Goal: Task Accomplishment & Management: Complete application form

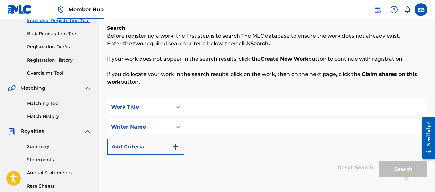
scroll to position [108, 0]
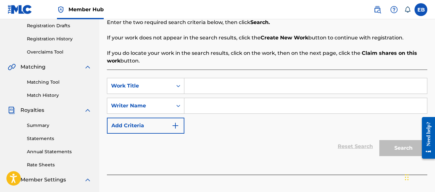
click at [197, 90] on input "Search Form" at bounding box center [305, 85] width 243 height 15
type input "Chicago Nights"
click at [195, 109] on input "Search Form" at bounding box center [305, 105] width 243 height 15
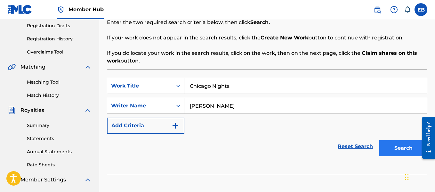
type input "[PERSON_NAME]"
click at [409, 150] on button "Search" at bounding box center [403, 148] width 48 height 16
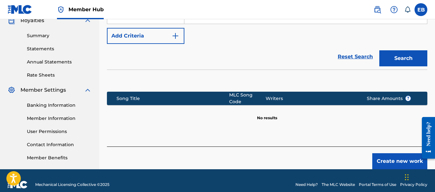
scroll to position [199, 0]
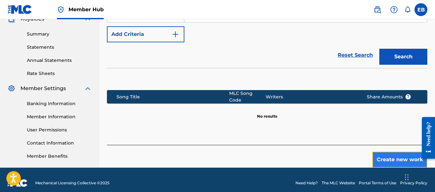
click at [405, 154] on button "Create new work" at bounding box center [399, 159] width 55 height 16
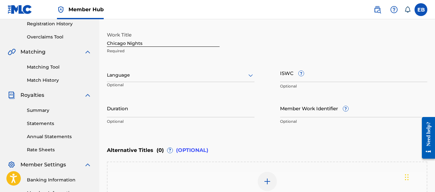
scroll to position [111, 0]
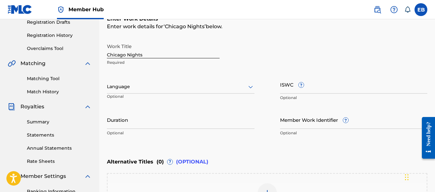
click at [240, 83] on div at bounding box center [181, 87] width 148 height 8
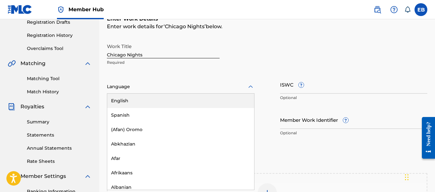
click at [212, 100] on div "English" at bounding box center [180, 100] width 147 height 14
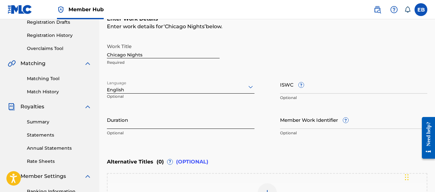
click at [179, 121] on input "Duration" at bounding box center [181, 119] width 148 height 18
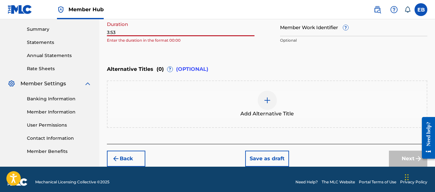
scroll to position [206, 0]
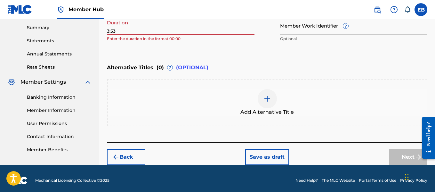
click at [249, 63] on div "Alternative Titles ( 0 ) ? (OPTIONAL)" at bounding box center [267, 68] width 320 height 14
click at [107, 32] on input "3:53" at bounding box center [181, 25] width 148 height 18
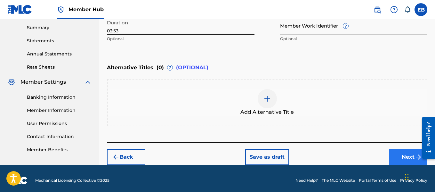
type input "03:53"
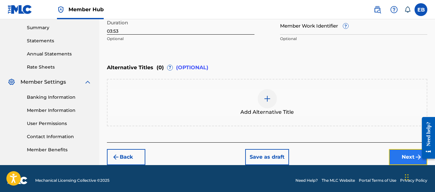
click at [399, 157] on button "Next" at bounding box center [408, 157] width 38 height 16
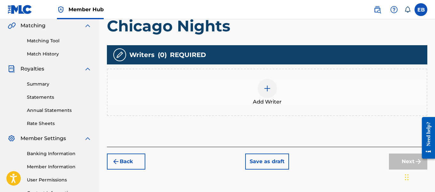
scroll to position [153, 0]
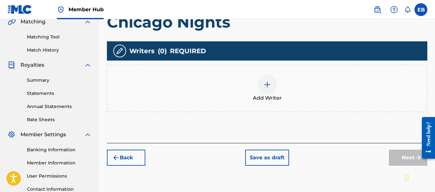
click at [264, 82] on img at bounding box center [267, 85] width 8 height 8
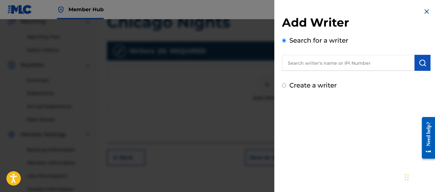
click at [284, 84] on input "Create a writer" at bounding box center [284, 85] width 4 height 4
radio input "false"
radio input "true"
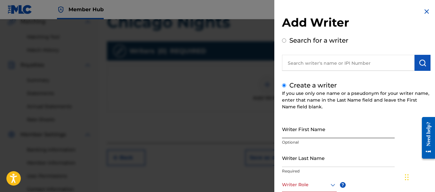
click at [303, 127] on input "Writer First Name" at bounding box center [338, 129] width 113 height 18
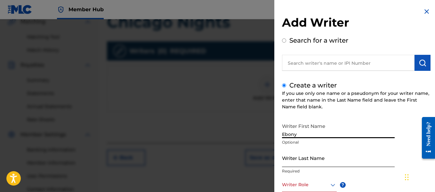
type input "Ebony"
click at [297, 161] on input "Writer Last Name" at bounding box center [338, 158] width 113 height 18
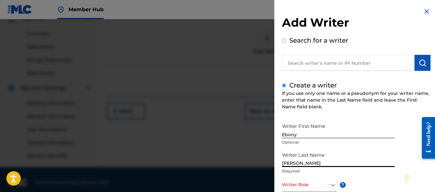
scroll to position [205, 0]
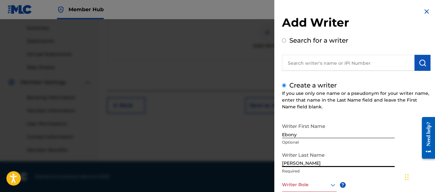
type input "[PERSON_NAME]"
click at [387, 83] on div "Create a writer If you use only one name or a pseudonym for your writer name, e…" at bounding box center [356, 170] width 149 height 180
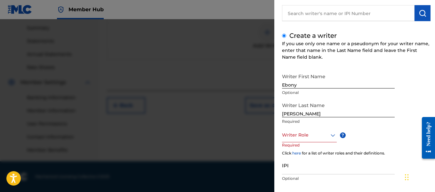
scroll to position [85, 0]
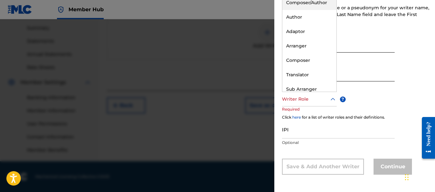
click at [333, 100] on icon at bounding box center [333, 99] width 8 height 8
click at [300, 20] on div "Author" at bounding box center [309, 17] width 54 height 14
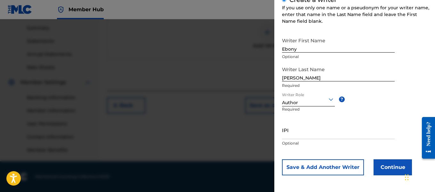
click at [406, 122] on div "Writer First Name Ebony Optional Writer Last Name [PERSON_NAME] Required Writer…" at bounding box center [356, 104] width 149 height 141
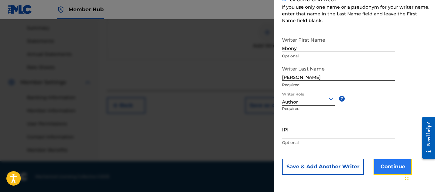
click at [391, 165] on button "Continue" at bounding box center [393, 166] width 38 height 16
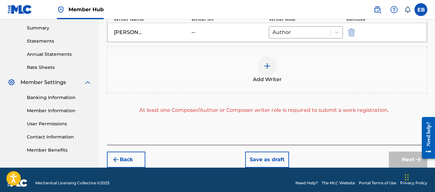
click at [268, 71] on div at bounding box center [267, 65] width 19 height 19
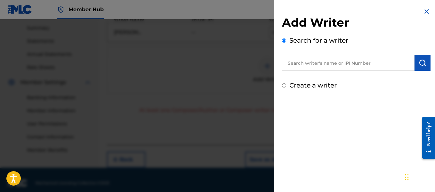
click at [299, 67] on input "text" at bounding box center [348, 63] width 133 height 16
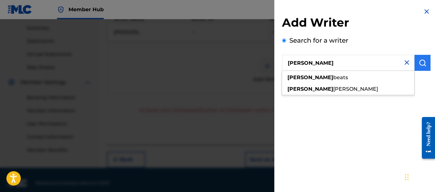
type input "[PERSON_NAME]"
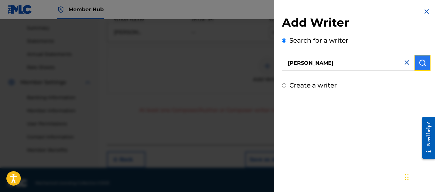
click at [421, 63] on img "submit" at bounding box center [423, 63] width 8 height 8
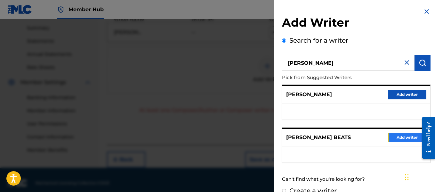
click at [392, 138] on button "Add writer" at bounding box center [407, 138] width 38 height 10
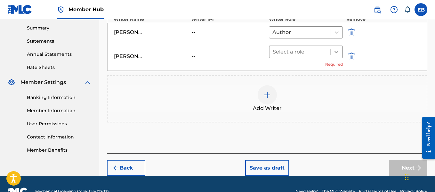
click at [336, 52] on icon at bounding box center [337, 52] width 4 height 2
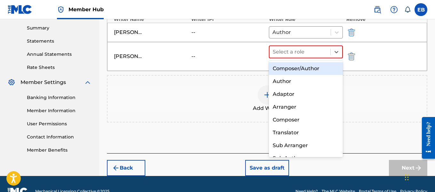
click at [316, 65] on div "Composer/Author" at bounding box center [306, 68] width 74 height 13
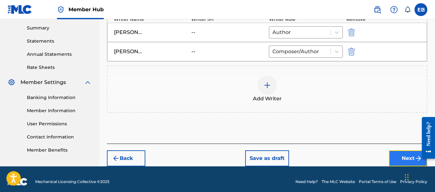
click at [400, 161] on button "Next" at bounding box center [408, 158] width 38 height 16
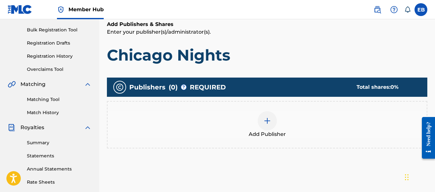
scroll to position [97, 0]
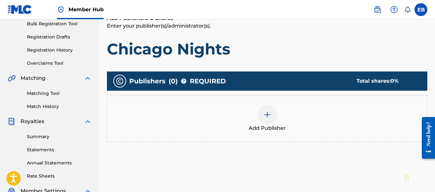
click at [266, 118] on div at bounding box center [267, 114] width 19 height 19
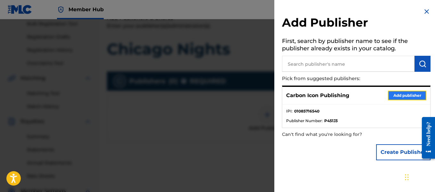
click at [399, 94] on button "Add publisher" at bounding box center [407, 96] width 38 height 10
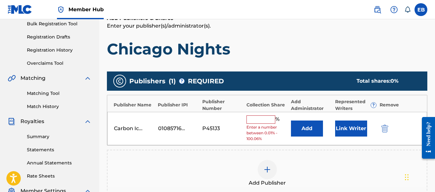
click at [252, 120] on input "text" at bounding box center [261, 119] width 29 height 8
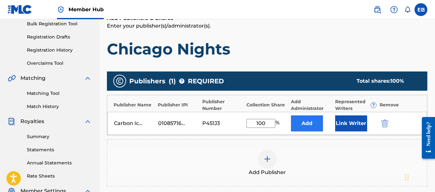
type input "100"
click at [315, 122] on button "Add" at bounding box center [307, 123] width 32 height 16
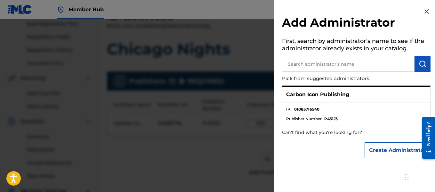
click at [423, 12] on img at bounding box center [427, 12] width 8 height 8
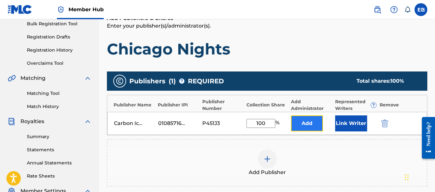
click at [311, 124] on button "Add" at bounding box center [307, 123] width 32 height 16
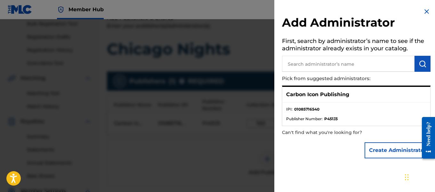
click at [352, 62] on input "text" at bounding box center [348, 64] width 133 height 16
type input "[PERSON_NAME]"
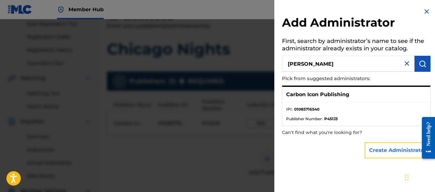
click at [387, 148] on button "Create Administrator" at bounding box center [398, 150] width 66 height 16
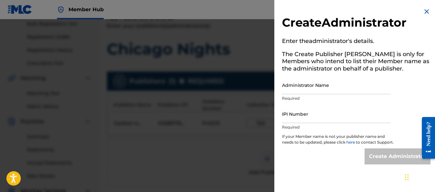
click at [426, 11] on img at bounding box center [427, 12] width 8 height 8
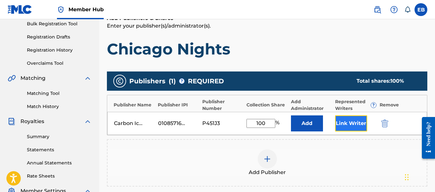
click at [348, 123] on button "Link Writer" at bounding box center [351, 123] width 32 height 16
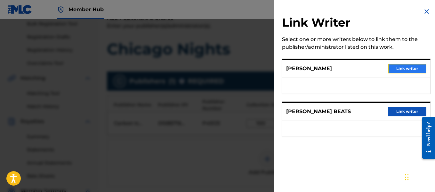
click at [397, 69] on button "Link writer" at bounding box center [407, 69] width 38 height 10
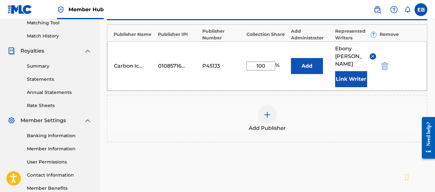
scroll to position [213, 0]
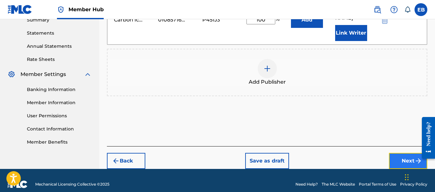
click at [407, 153] on button "Next" at bounding box center [408, 161] width 38 height 16
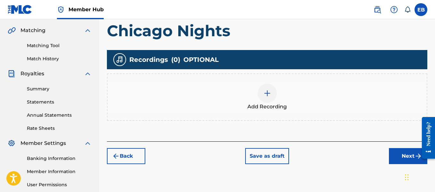
scroll to position [142, 0]
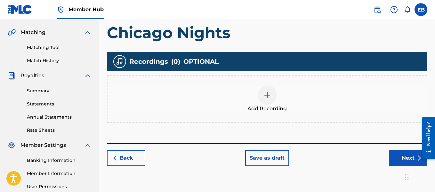
click at [266, 96] on img at bounding box center [267, 95] width 8 height 8
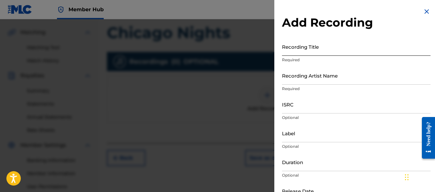
click at [320, 50] on input "Recording Title" at bounding box center [356, 46] width 149 height 18
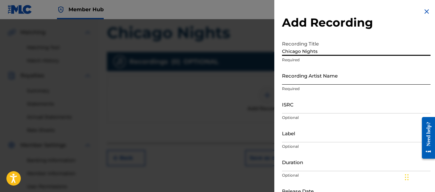
type input "Chicago Nights"
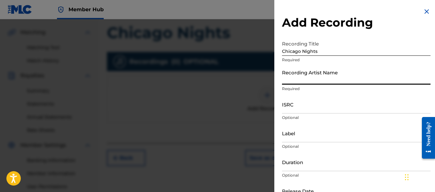
click at [333, 82] on input "Recording Artist Name" at bounding box center [356, 75] width 149 height 18
type input "Ebony [DATE] Dior"
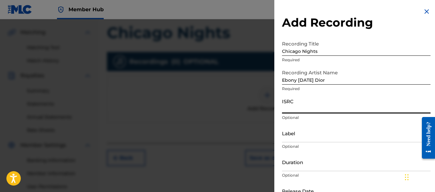
click at [320, 109] on input "ISRC" at bounding box center [356, 104] width 149 height 18
type input "USBAE2101770"
click at [288, 136] on input "Label" at bounding box center [356, 133] width 149 height 18
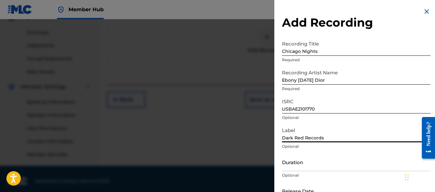
scroll to position [205, 0]
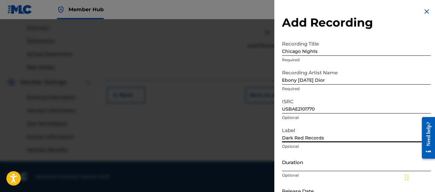
type input "Dark Red Records"
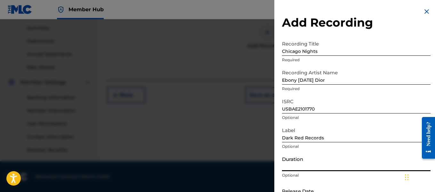
click at [353, 167] on input "Duration" at bounding box center [356, 162] width 149 height 18
type input "3"
type input "03:53"
click at [357, 177] on p "Optional" at bounding box center [356, 175] width 149 height 6
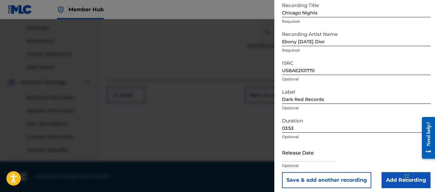
scroll to position [42, 0]
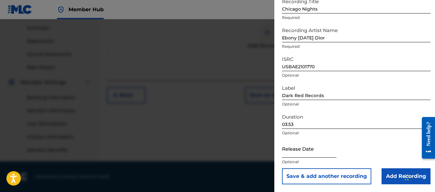
click at [303, 152] on input "text" at bounding box center [309, 148] width 54 height 18
select select "8"
select select "2025"
select select "8"
select select "2025"
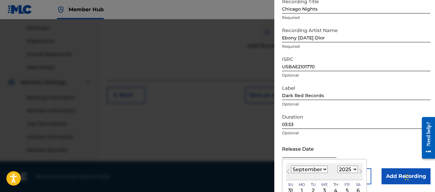
click at [329, 151] on input "text" at bounding box center [309, 148] width 54 height 18
type input "[DATE]"
click at [321, 168] on select "January February March April May June July August September October November De…" at bounding box center [309, 169] width 37 height 7
select select "10"
click at [291, 166] on select "January February March April May June July August September October November De…" at bounding box center [309, 169] width 37 height 7
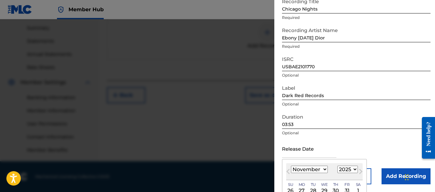
click at [344, 166] on select "1899 1900 1901 1902 1903 1904 1905 1906 1907 1908 1909 1910 1911 1912 1913 1914…" at bounding box center [347, 169] width 20 height 7
select select "2021"
click at [337, 166] on select "1899 1900 1901 1902 1903 1904 1905 1906 1907 1908 1909 1910 1911 1912 1913 1914…" at bounding box center [347, 169] width 20 height 7
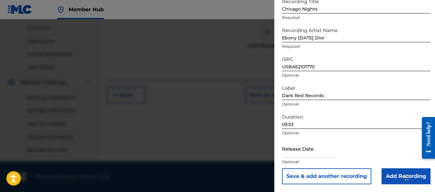
click at [364, 146] on div "Release Date Optional" at bounding box center [356, 153] width 149 height 29
click at [332, 151] on input "text" at bounding box center [309, 148] width 54 height 18
select select "8"
select select "2025"
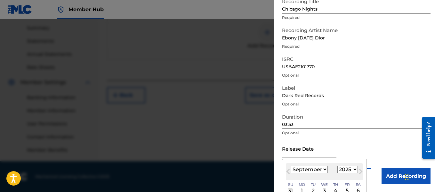
click at [321, 167] on select "January February March April May June July August September October November De…" at bounding box center [309, 169] width 37 height 7
select select "10"
click at [291, 166] on select "January February March April May June July August September October November De…" at bounding box center [309, 169] width 37 height 7
click at [344, 166] on select "1899 1900 1901 1902 1903 1904 1905 1906 1907 1908 1909 1910 1911 1912 1913 1914…" at bounding box center [347, 169] width 20 height 7
select select "2021"
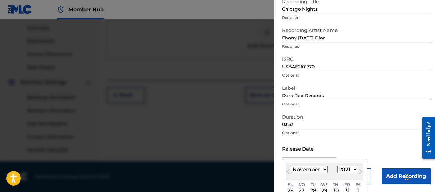
click at [337, 166] on select "1899 1900 1901 1902 1903 1904 1905 1906 1907 1908 1909 1910 1911 1912 1913 1914…" at bounding box center [347, 169] width 20 height 7
click at [356, 188] on div "6" at bounding box center [358, 191] width 8 height 8
type input "[DATE]"
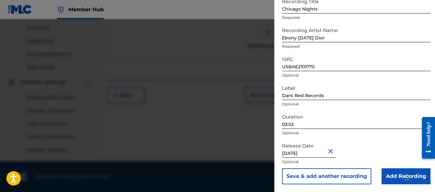
click at [311, 153] on input "[DATE]" at bounding box center [309, 148] width 54 height 18
select select "10"
select select "2021"
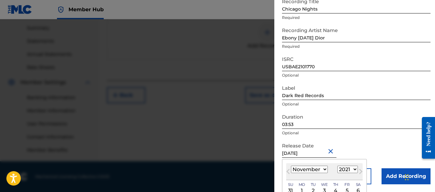
type input "[DATE]"
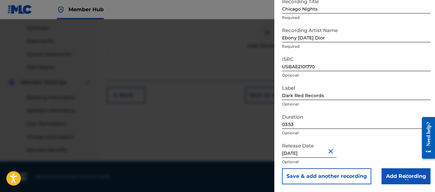
click at [393, 157] on div "Release Date [DATE] Optional" at bounding box center [356, 153] width 149 height 29
click at [392, 175] on input "Add Recording" at bounding box center [406, 176] width 49 height 16
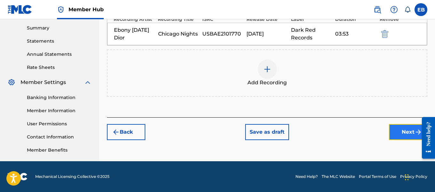
click at [402, 130] on button "Next" at bounding box center [408, 132] width 38 height 16
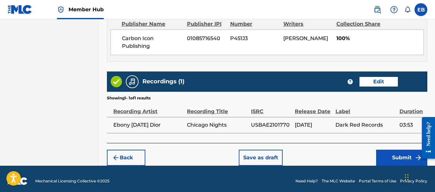
scroll to position [370, 0]
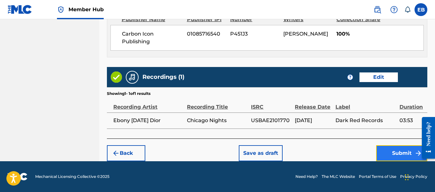
click at [404, 153] on button "Submit" at bounding box center [401, 153] width 51 height 16
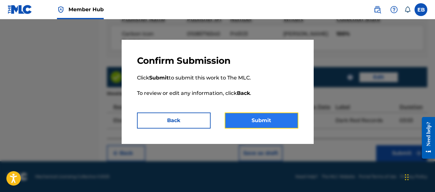
click at [273, 121] on button "Submit" at bounding box center [262, 120] width 74 height 16
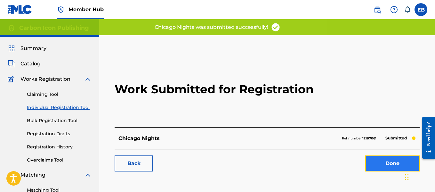
click at [380, 162] on link "Done" at bounding box center [392, 163] width 54 height 16
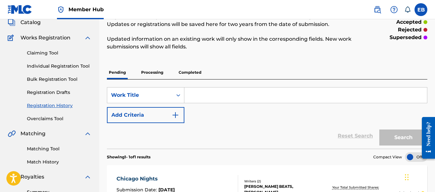
scroll to position [42, 0]
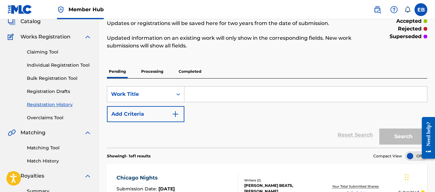
click at [281, 91] on input "Search Form" at bounding box center [305, 93] width 243 height 15
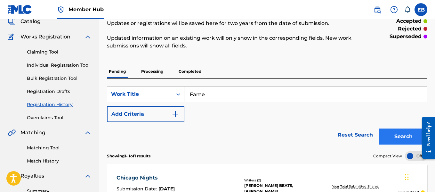
type input "Fame"
click at [388, 132] on button "Search" at bounding box center [403, 136] width 48 height 16
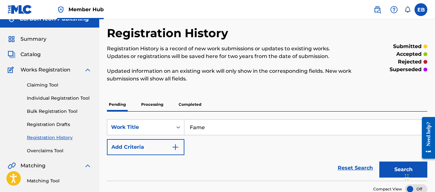
scroll to position [0, 0]
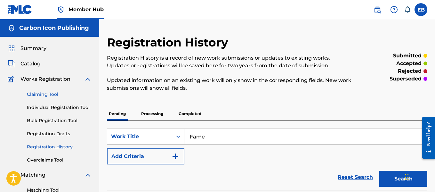
click at [52, 95] on link "Claiming Tool" at bounding box center [59, 94] width 65 height 7
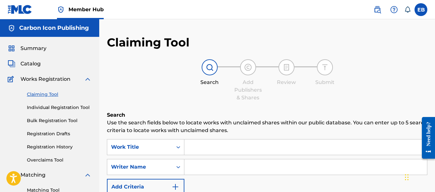
click at [218, 150] on input "Search Form" at bounding box center [305, 146] width 243 height 15
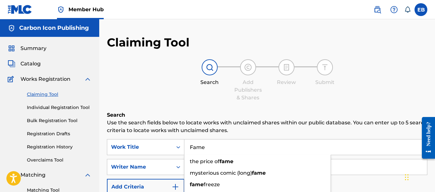
click at [308, 152] on input "Fame" at bounding box center [305, 146] width 243 height 15
type input "Fame"
click at [150, 150] on div "Work Title" at bounding box center [140, 147] width 58 height 8
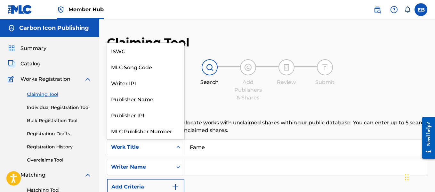
scroll to position [16, 0]
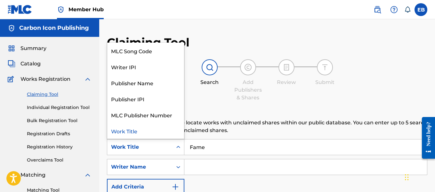
click at [191, 165] on input "Search Form" at bounding box center [305, 166] width 243 height 15
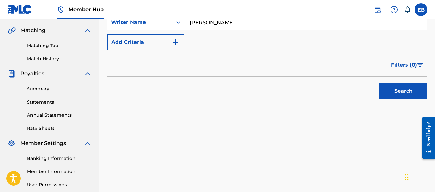
scroll to position [145, 0]
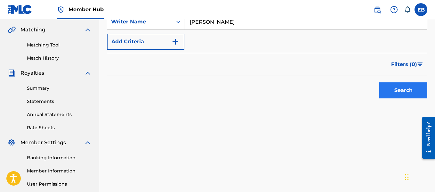
type input "[PERSON_NAME]"
click at [393, 88] on button "Search" at bounding box center [403, 90] width 48 height 16
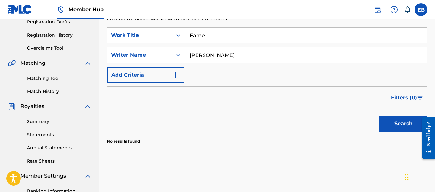
scroll to position [112, 0]
click at [403, 122] on button "Search" at bounding box center [403, 123] width 48 height 16
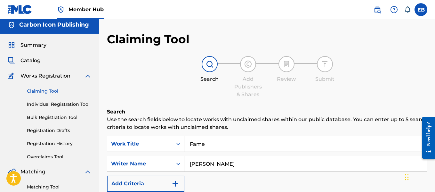
scroll to position [0, 0]
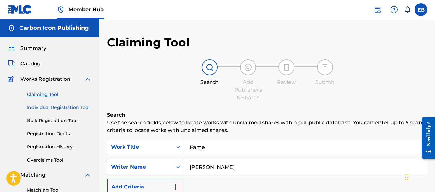
click at [44, 105] on link "Individual Registration Tool" at bounding box center [59, 107] width 65 height 7
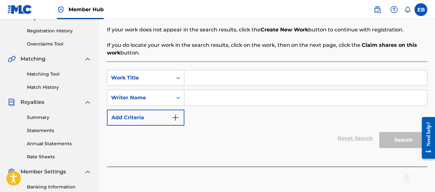
scroll to position [117, 0]
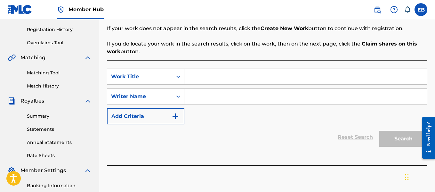
click at [206, 76] on input "Search Form" at bounding box center [305, 76] width 243 height 15
type input "Fame"
click at [200, 93] on input "Search Form" at bounding box center [305, 96] width 243 height 15
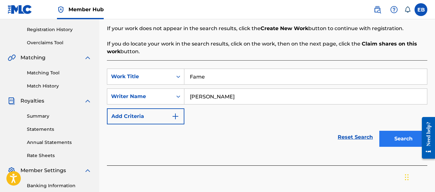
type input "[PERSON_NAME]"
click at [396, 141] on button "Search" at bounding box center [403, 139] width 48 height 16
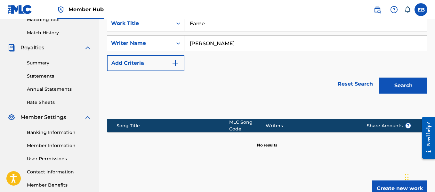
scroll to position [172, 0]
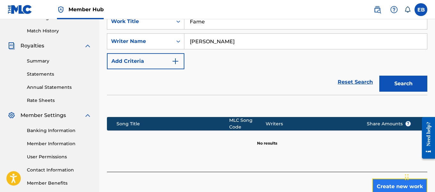
click at [390, 180] on button "Create new work" at bounding box center [399, 186] width 55 height 16
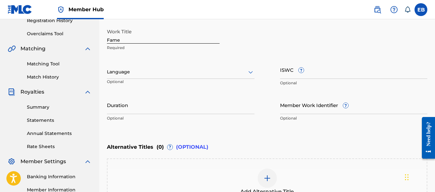
scroll to position [140, 0]
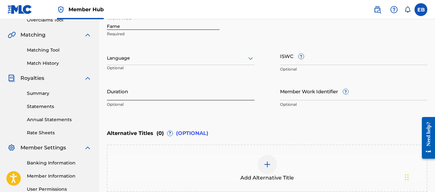
click at [143, 97] on input "Duration" at bounding box center [181, 91] width 148 height 18
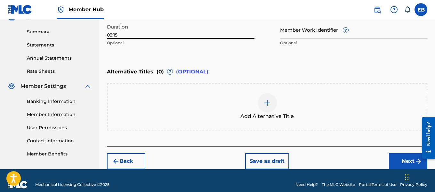
scroll to position [209, 0]
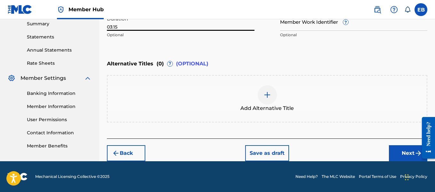
type input "03:15"
click at [271, 95] on img at bounding box center [267, 95] width 8 height 8
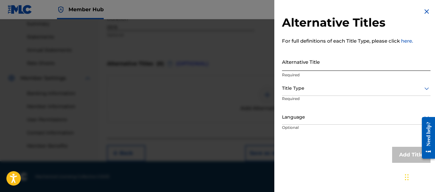
click at [323, 60] on input "Alternative Title" at bounding box center [356, 62] width 149 height 18
type input "F.A.M.E."
click at [319, 89] on div at bounding box center [356, 88] width 149 height 8
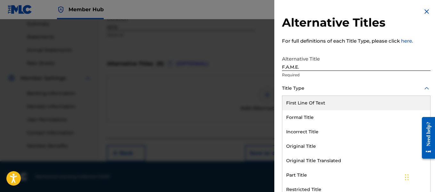
scroll to position [0, 0]
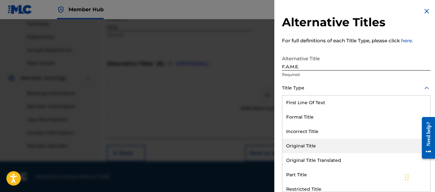
click at [309, 143] on div "Original Title" at bounding box center [356, 146] width 148 height 14
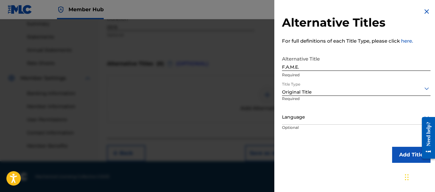
scroll to position [0, 0]
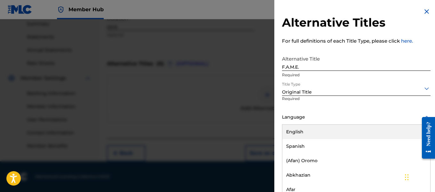
click at [318, 118] on div at bounding box center [356, 117] width 149 height 8
click at [314, 127] on div "English" at bounding box center [356, 131] width 148 height 14
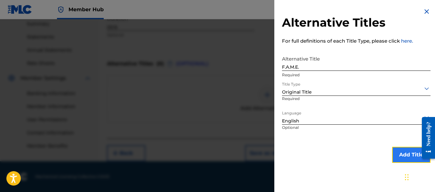
click at [399, 151] on button "Add Title" at bounding box center [411, 155] width 38 height 16
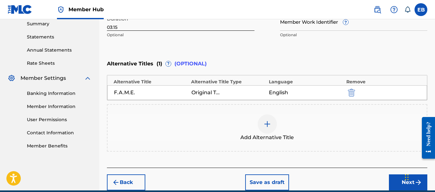
scroll to position [239, 0]
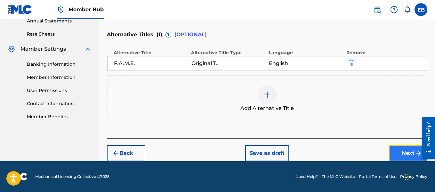
click at [404, 150] on button "Next" at bounding box center [408, 153] width 38 height 16
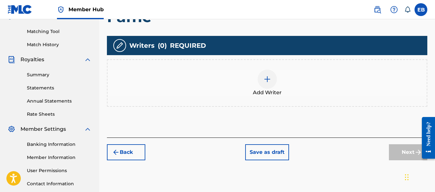
scroll to position [159, 0]
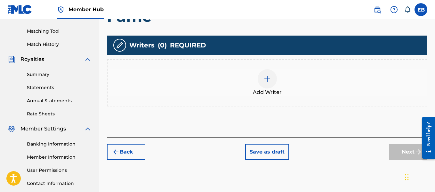
click at [266, 80] on img at bounding box center [267, 79] width 8 height 8
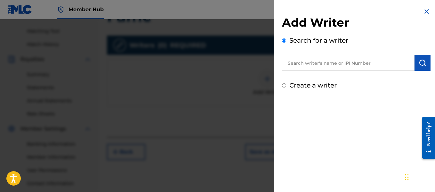
click at [306, 61] on input "text" at bounding box center [348, 63] width 133 height 16
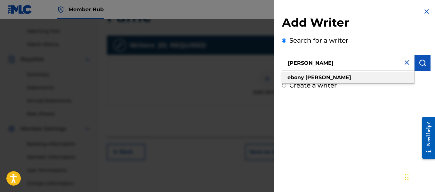
click at [338, 76] on div "[PERSON_NAME]" at bounding box center [348, 78] width 132 height 12
type input "[PERSON_NAME]"
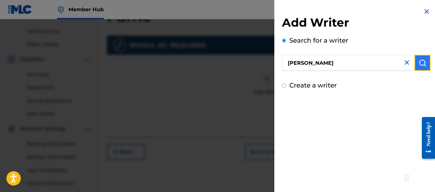
click at [419, 66] on img "submit" at bounding box center [423, 63] width 8 height 8
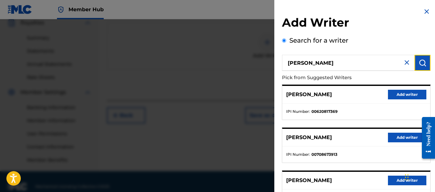
scroll to position [205, 0]
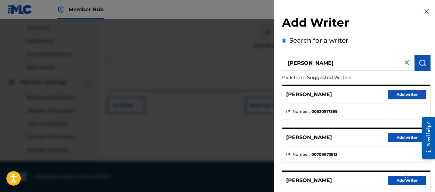
click at [362, 47] on div "Search for a writer [PERSON_NAME] Pick from Suggested Writers [PERSON_NAME] Add…" at bounding box center [356, 175] width 149 height 279
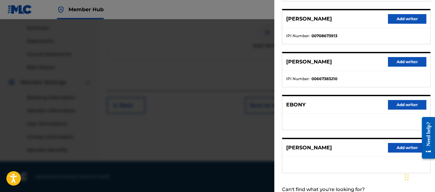
scroll to position [140, 0]
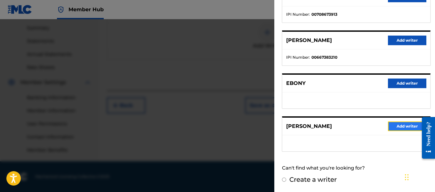
click at [399, 129] on button "Add writer" at bounding box center [407, 126] width 38 height 10
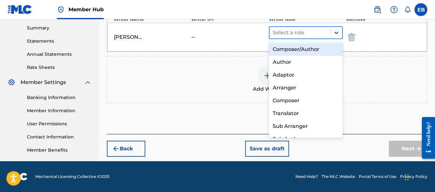
click at [336, 31] on icon at bounding box center [336, 32] width 6 height 6
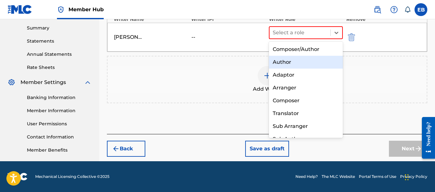
click at [301, 58] on div "Author" at bounding box center [306, 62] width 74 height 13
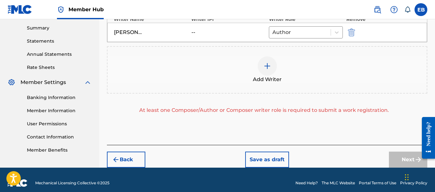
click at [271, 68] on img at bounding box center [267, 66] width 8 height 8
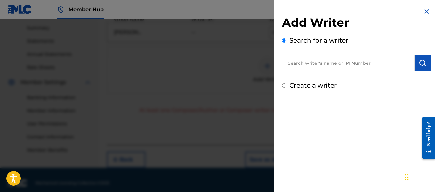
click at [284, 86] on input "Create a writer" at bounding box center [284, 85] width 4 height 4
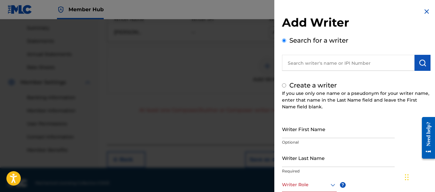
radio input "false"
radio input "true"
click at [292, 133] on input "Writer First Name" at bounding box center [338, 129] width 113 height 18
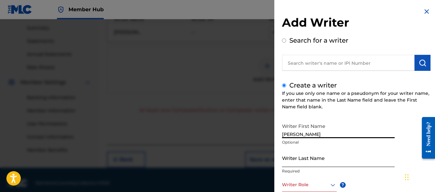
type input "[PERSON_NAME]"
click at [289, 161] on input "Writer Last Name" at bounding box center [338, 158] width 113 height 18
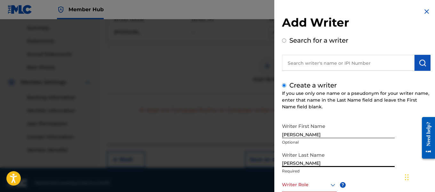
scroll to position [212, 0]
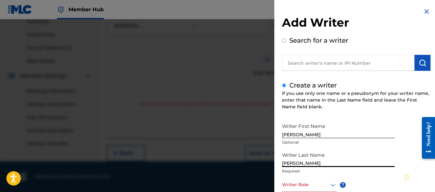
type input "[PERSON_NAME]"
click at [398, 138] on div "Writer First Name [PERSON_NAME] Optional Writer Last Name [PERSON_NAME] Require…" at bounding box center [356, 190] width 149 height 140
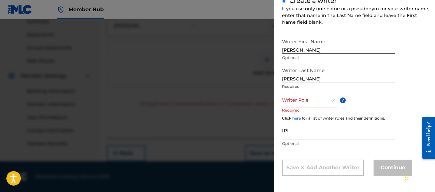
scroll to position [85, 0]
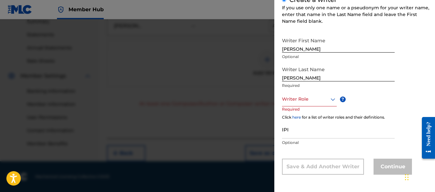
click at [332, 98] on icon at bounding box center [333, 99] width 8 height 8
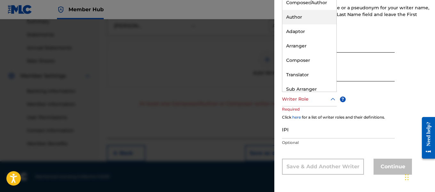
click at [299, 21] on div "Author" at bounding box center [309, 17] width 54 height 14
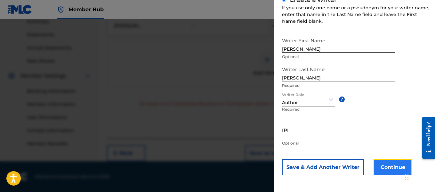
click at [384, 164] on button "Continue" at bounding box center [393, 167] width 38 height 16
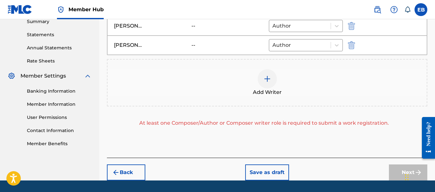
click at [263, 79] on img at bounding box center [267, 79] width 8 height 8
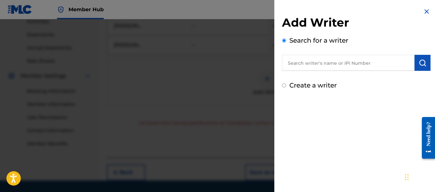
click at [309, 67] on input "text" at bounding box center [348, 63] width 133 height 16
type input "b"
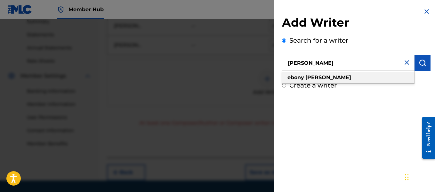
click at [310, 78] on strong "[PERSON_NAME]" at bounding box center [328, 77] width 46 height 6
type input "[PERSON_NAME]"
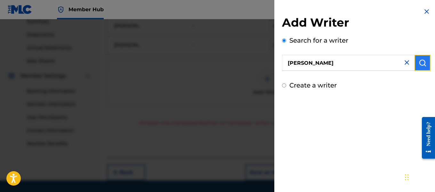
click at [420, 60] on img "submit" at bounding box center [423, 63] width 8 height 8
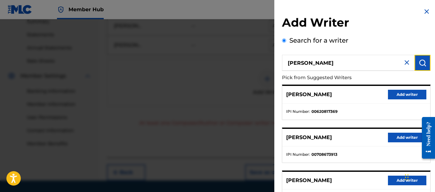
scroll to position [231, 0]
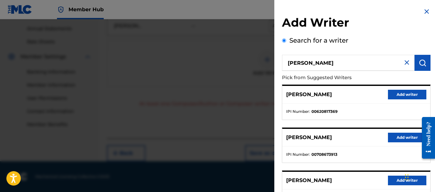
click at [430, 96] on div "Add Writer Search for a writer [PERSON_NAME] Pick from Suggested Writers [PERSO…" at bounding box center [356, 165] width 164 height 330
click at [379, 44] on div "Search for a writer [PERSON_NAME] Pick from Suggested Writers [PERSON_NAME] Add…" at bounding box center [356, 174] width 149 height 277
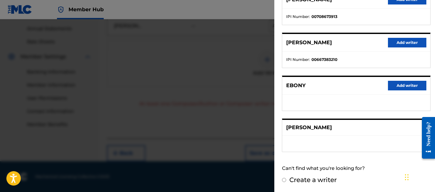
scroll to position [138, 0]
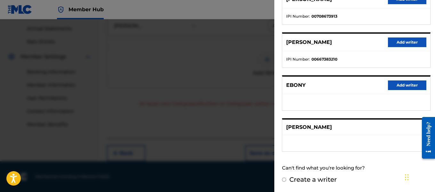
click at [392, 128] on div "[PERSON_NAME]" at bounding box center [356, 127] width 148 height 16
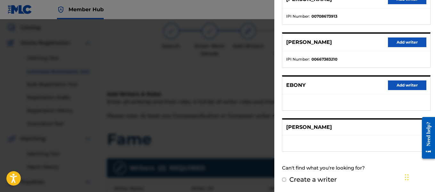
scroll to position [0, 0]
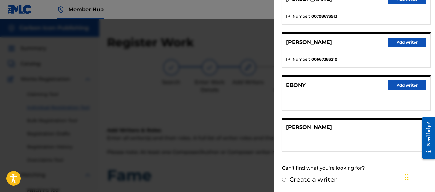
click at [180, 125] on div at bounding box center [217, 115] width 435 height 192
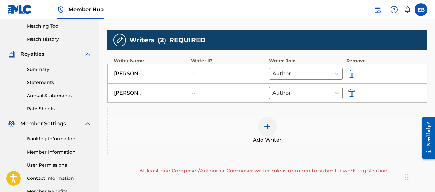
scroll to position [163, 0]
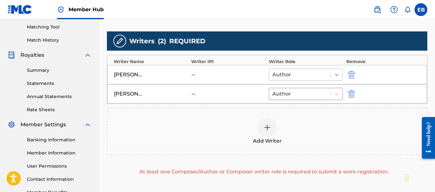
click at [335, 77] on icon at bounding box center [337, 74] width 6 height 6
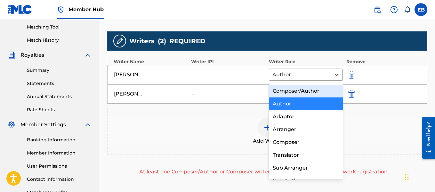
click at [316, 90] on div "Composer/Author" at bounding box center [306, 91] width 74 height 13
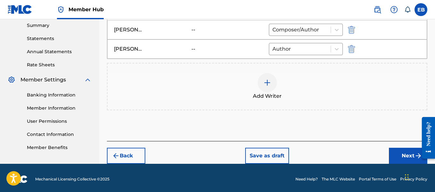
scroll to position [209, 0]
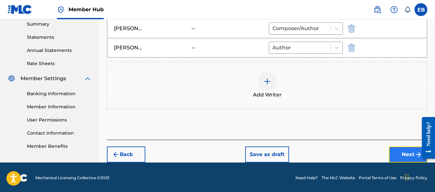
click at [403, 150] on button "Next" at bounding box center [408, 154] width 38 height 16
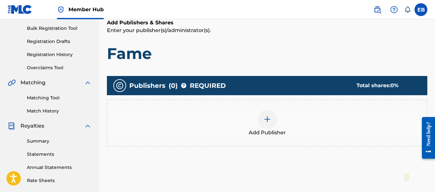
scroll to position [104, 0]
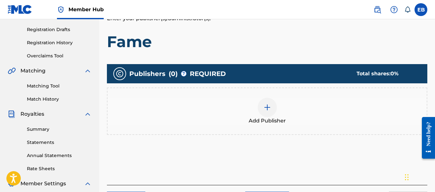
click at [267, 111] on div at bounding box center [267, 107] width 19 height 19
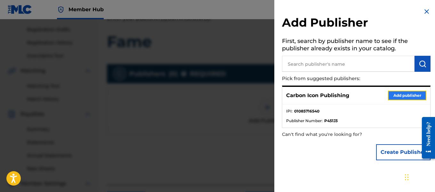
click at [391, 94] on button "Add publisher" at bounding box center [407, 96] width 38 height 10
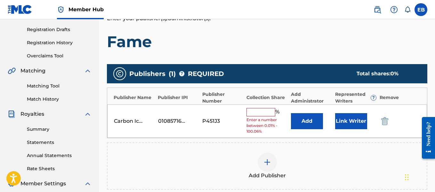
click at [257, 109] on input "text" at bounding box center [261, 112] width 29 height 8
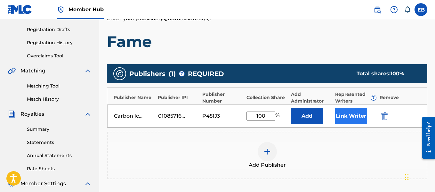
type input "100"
click at [344, 117] on button "Link Writer" at bounding box center [351, 116] width 32 height 16
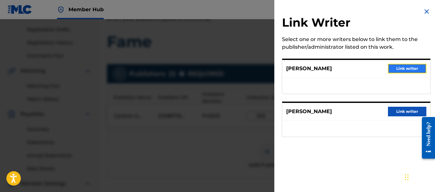
click at [402, 71] on button "Link writer" at bounding box center [407, 69] width 38 height 10
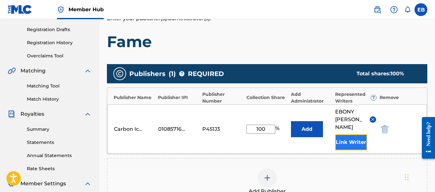
click at [355, 137] on button "Link Writer" at bounding box center [351, 142] width 32 height 16
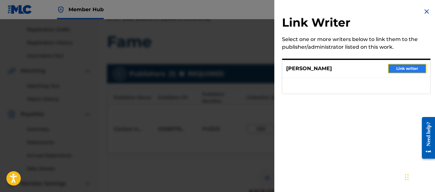
click at [408, 72] on button "Link writer" at bounding box center [407, 69] width 38 height 10
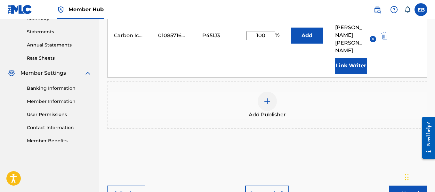
scroll to position [239, 0]
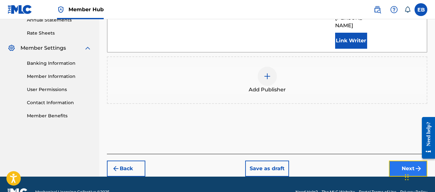
click at [405, 160] on button "Next" at bounding box center [408, 168] width 38 height 16
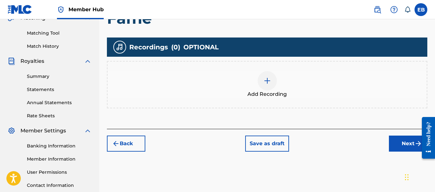
scroll to position [159, 0]
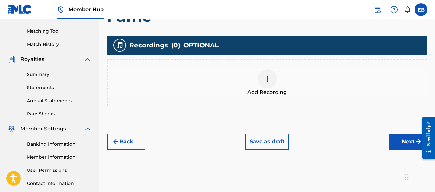
click at [265, 77] on img at bounding box center [267, 79] width 8 height 8
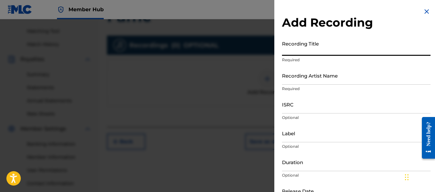
click at [318, 49] on input "Recording Title" at bounding box center [356, 46] width 149 height 18
type input "Fame"
click at [317, 82] on input "Recording Artist Name" at bounding box center [356, 75] width 149 height 18
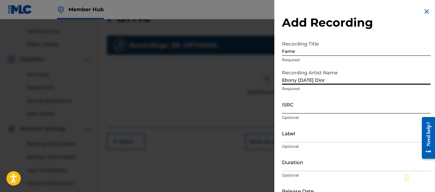
type input "Ebony [DATE] Dior"
click at [297, 104] on input "ISRC" at bounding box center [356, 104] width 149 height 18
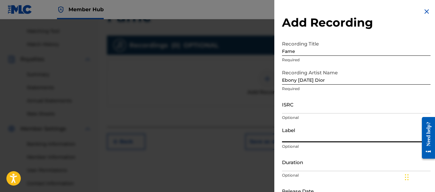
click at [292, 139] on input "Label" at bounding box center [356, 133] width 149 height 18
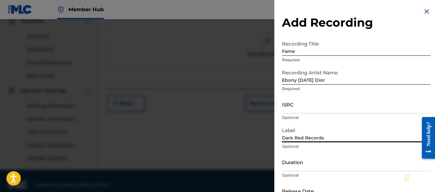
scroll to position [205, 0]
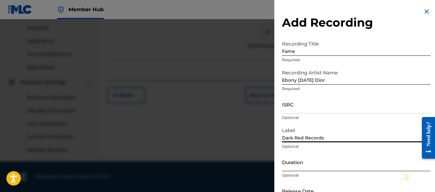
type input "Dark Red Records"
click at [300, 162] on input "Duration" at bounding box center [356, 162] width 149 height 18
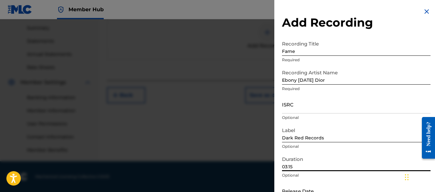
type input "03:15"
click at [408, 119] on p "Optional" at bounding box center [356, 118] width 149 height 6
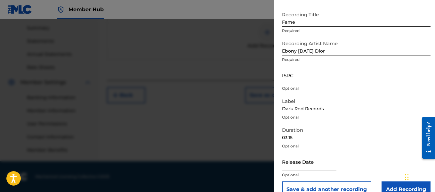
scroll to position [42, 0]
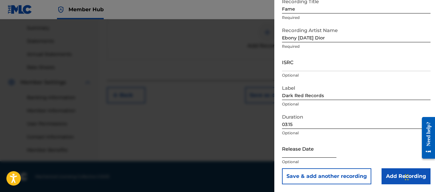
click at [314, 152] on input "text" at bounding box center [309, 148] width 54 height 18
select select "8"
select select "2025"
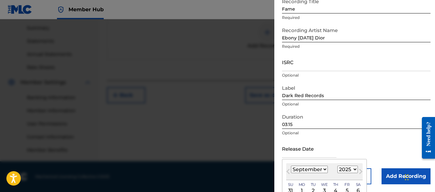
click at [319, 168] on select "January February March April May June July August September October November De…" at bounding box center [309, 169] width 37 height 7
select select "5"
click at [291, 166] on select "January February March April May June July August September October November De…" at bounding box center [309, 169] width 37 height 7
click at [347, 169] on select "1899 1900 1901 1902 1903 1904 1905 1906 1907 1908 1909 1910 1911 1912 1913 1914…" at bounding box center [347, 169] width 20 height 7
select select "2019"
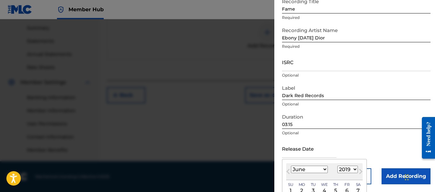
click at [337, 166] on select "1899 1900 1901 1902 1903 1904 1905 1906 1907 1908 1909 1910 1911 1912 1913 1914…" at bounding box center [347, 169] width 20 height 7
click at [323, 189] on div "29" at bounding box center [325, 191] width 8 height 8
type input "[DATE]"
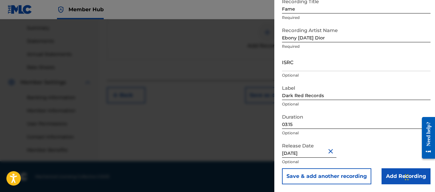
click at [291, 153] on input "[DATE]" at bounding box center [309, 148] width 54 height 18
select select "4"
select select "2019"
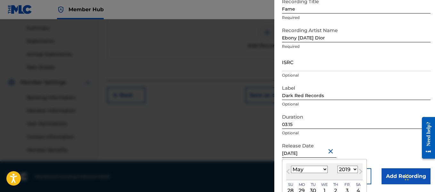
click at [320, 169] on select "January February March April May June July August September October November De…" at bounding box center [309, 169] width 37 height 7
select select "5"
click at [291, 166] on select "January February March April May June July August September October November De…" at bounding box center [309, 169] width 37 height 7
click at [296, 153] on input "[DATE]" at bounding box center [309, 148] width 54 height 18
type input "[DATE]"
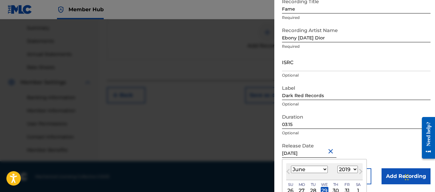
select select "4"
type input "[DATE]"
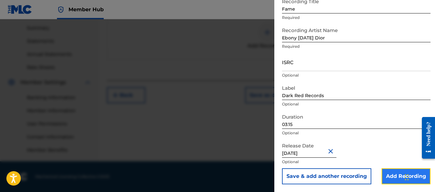
click at [392, 174] on input "Add Recording" at bounding box center [406, 176] width 49 height 16
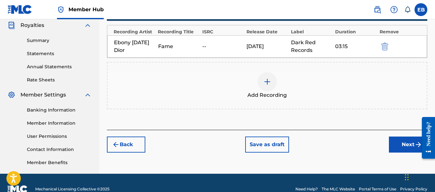
scroll to position [205, 0]
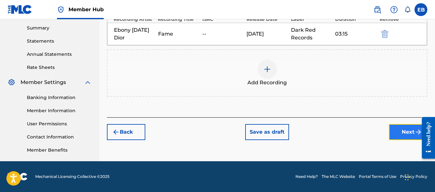
click at [405, 128] on button "Next" at bounding box center [408, 132] width 38 height 16
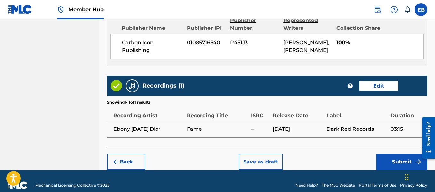
scroll to position [413, 0]
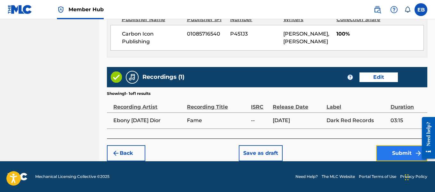
click at [400, 157] on button "Submit" at bounding box center [401, 153] width 51 height 16
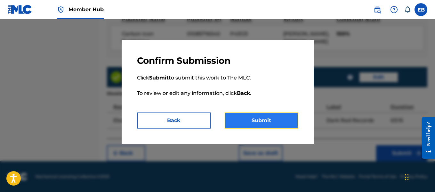
click at [257, 117] on button "Submit" at bounding box center [262, 120] width 74 height 16
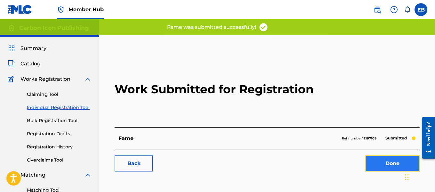
click at [389, 159] on link "Done" at bounding box center [392, 163] width 54 height 16
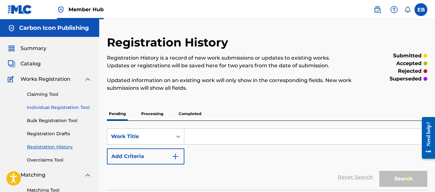
click at [62, 107] on link "Individual Registration Tool" at bounding box center [59, 107] width 65 height 7
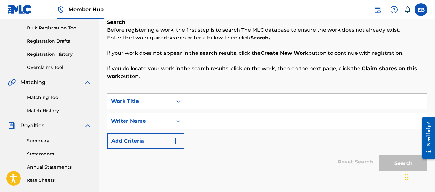
scroll to position [93, 0]
click at [218, 100] on input "Search Form" at bounding box center [305, 100] width 243 height 15
type input "The Red Queen (Intro)"
click at [205, 119] on input "Search Form" at bounding box center [305, 120] width 243 height 15
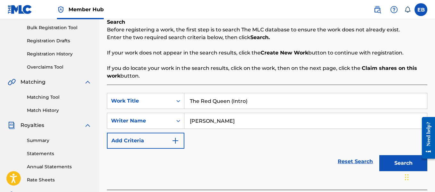
type input "[PERSON_NAME]"
click at [407, 160] on button "Search" at bounding box center [403, 163] width 48 height 16
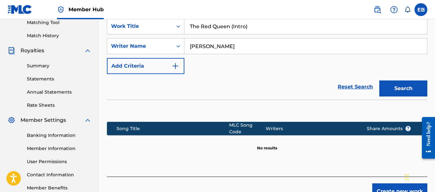
scroll to position [172, 0]
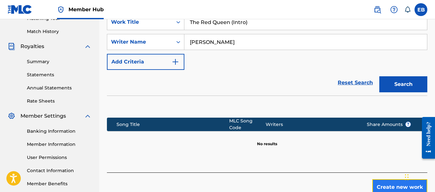
click at [393, 187] on button "Create new work" at bounding box center [399, 187] width 55 height 16
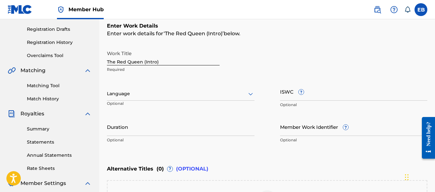
scroll to position [94, 0]
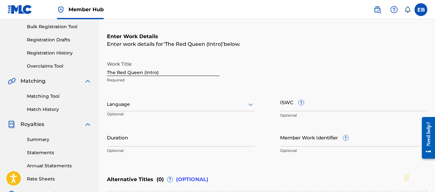
click at [254, 104] on icon at bounding box center [251, 105] width 8 height 8
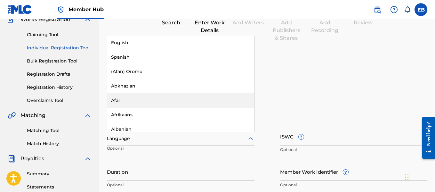
scroll to position [59, 0]
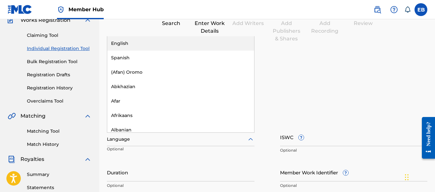
click at [198, 45] on div "English" at bounding box center [180, 43] width 147 height 14
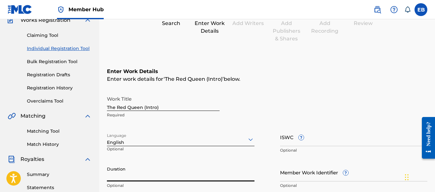
click at [192, 177] on input "Duration" at bounding box center [181, 172] width 148 height 18
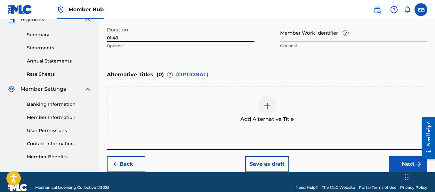
scroll to position [209, 0]
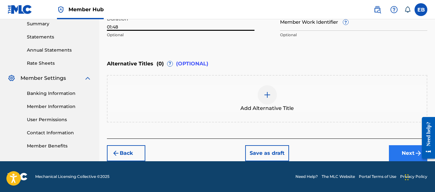
type input "01:48"
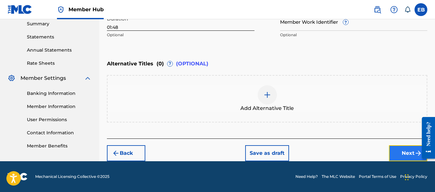
click at [410, 155] on button "Next" at bounding box center [408, 153] width 38 height 16
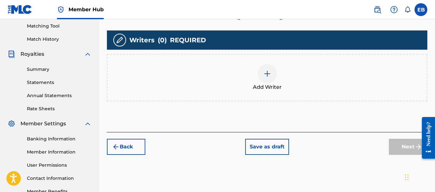
scroll to position [166, 0]
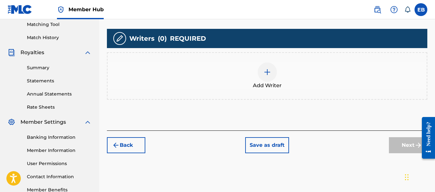
click at [270, 75] on img at bounding box center [267, 72] width 8 height 8
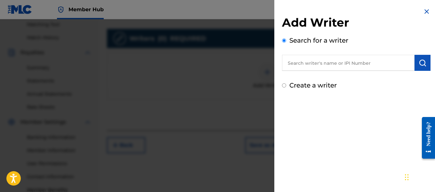
click at [314, 58] on input "text" at bounding box center [348, 63] width 133 height 16
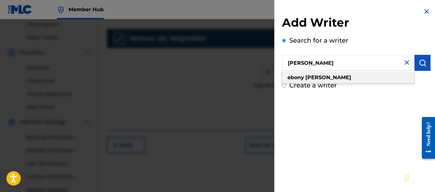
click at [309, 75] on strong "[PERSON_NAME]" at bounding box center [328, 77] width 46 height 6
type input "[PERSON_NAME]"
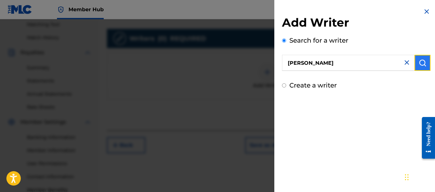
click at [415, 63] on button "submit" at bounding box center [423, 63] width 16 height 16
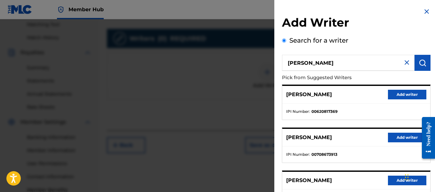
click at [371, 37] on div "Search for a writer [PERSON_NAME] Pick from Suggested Writers [PERSON_NAME] Add…" at bounding box center [356, 175] width 149 height 279
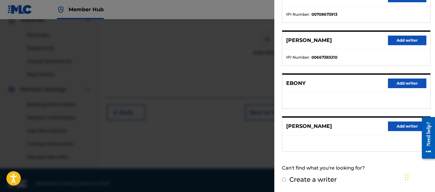
scroll to position [205, 0]
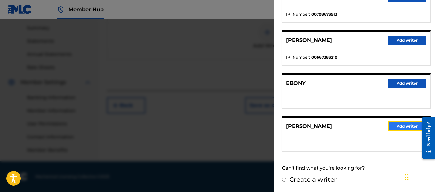
click at [392, 125] on button "Add writer" at bounding box center [407, 126] width 38 height 10
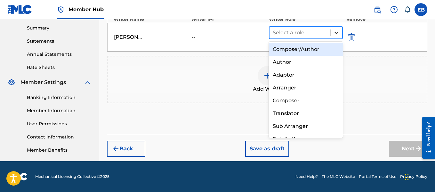
click at [334, 33] on icon at bounding box center [336, 32] width 6 height 6
click at [320, 45] on div "Composer/Author" at bounding box center [306, 49] width 74 height 13
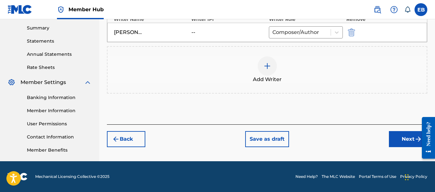
click at [268, 65] on img at bounding box center [267, 66] width 8 height 8
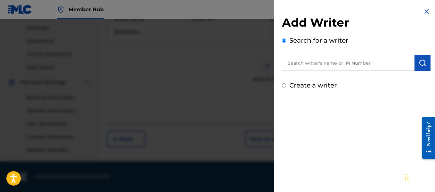
click at [295, 66] on input "text" at bounding box center [348, 63] width 133 height 16
click at [416, 59] on button "submit" at bounding box center [423, 63] width 16 height 16
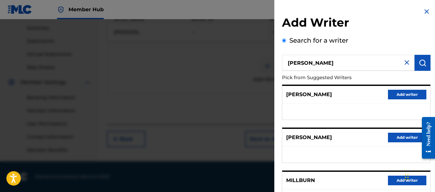
click at [396, 37] on div "Search for a writer [PERSON_NAME] Pick from Suggested Writers [PERSON_NAME] Add…" at bounding box center [356, 175] width 149 height 279
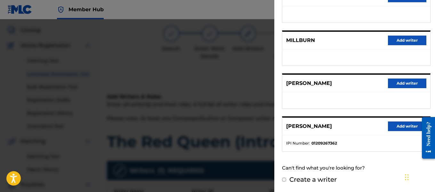
scroll to position [0, 0]
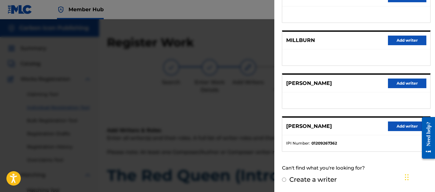
click at [431, 60] on div "Add Writer Search for a writer [PERSON_NAME] Pick from Suggested Writers [PERSO…" at bounding box center [356, 26] width 164 height 332
drag, startPoint x: 431, startPoint y: 60, endPoint x: 431, endPoint y: 30, distance: 29.5
click at [431, 30] on div "Add Writer Search for a writer [PERSON_NAME] Pick from Suggested Writers [PERSO…" at bounding box center [356, 26] width 164 height 332
click at [354, 28] on div "[PERSON_NAME] Add writer [PERSON_NAME] Add writer MILLBURN Add writer [PERSON_N…" at bounding box center [356, 48] width 149 height 207
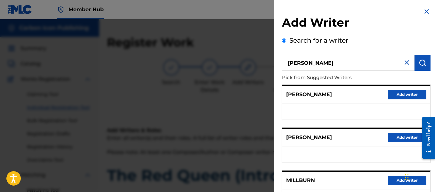
click at [336, 64] on input "[PERSON_NAME]" at bounding box center [348, 63] width 133 height 16
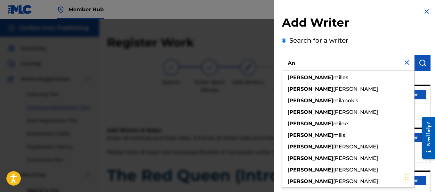
type input "A"
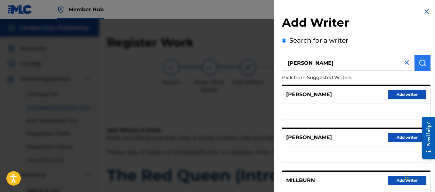
type input "[PERSON_NAME]"
click at [419, 63] on img "submit" at bounding box center [423, 63] width 8 height 8
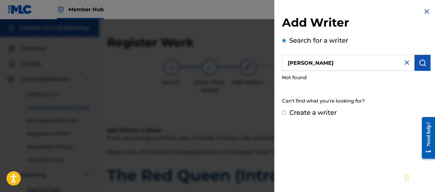
click at [283, 113] on input "Create a writer" at bounding box center [284, 112] width 4 height 4
radio input "false"
radio input "true"
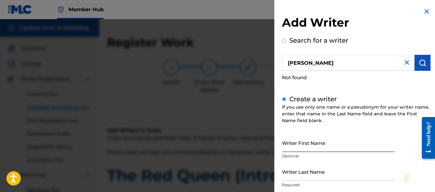
click at [300, 142] on input "Writer First Name" at bounding box center [338, 143] width 113 height 18
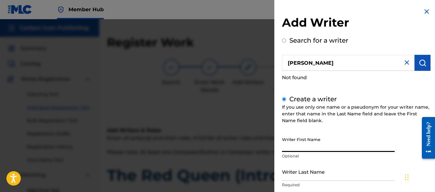
click at [423, 13] on img at bounding box center [427, 12] width 8 height 8
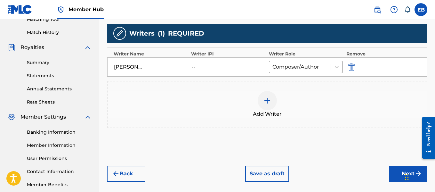
scroll to position [178, 0]
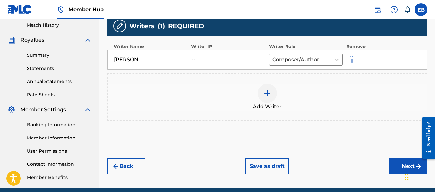
click at [269, 96] on img at bounding box center [267, 93] width 8 height 8
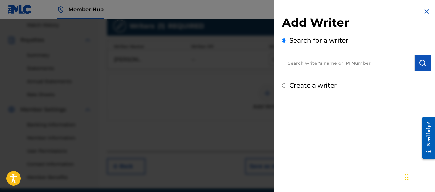
click at [300, 65] on input "text" at bounding box center [348, 63] width 133 height 16
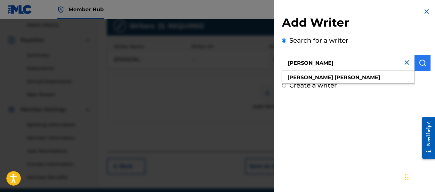
type input "[PERSON_NAME]"
click at [423, 61] on img "submit" at bounding box center [423, 63] width 8 height 8
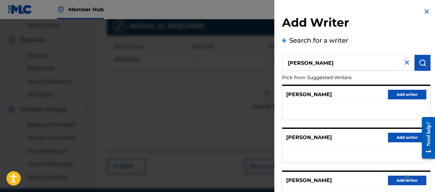
click at [393, 43] on div "Search for a writer [PERSON_NAME] Pick from Suggested Writers [PERSON_NAME] Add…" at bounding box center [356, 175] width 149 height 279
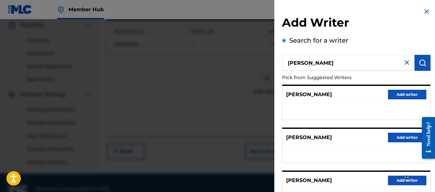
scroll to position [192, 0]
click at [395, 92] on button "Add writer" at bounding box center [407, 95] width 38 height 10
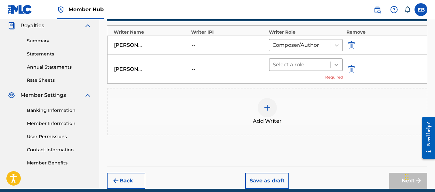
click at [337, 67] on icon at bounding box center [336, 64] width 6 height 6
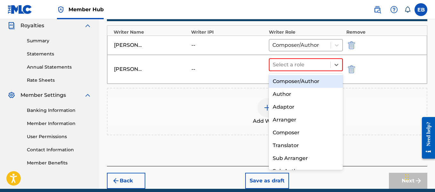
click at [323, 77] on div "Composer/Author" at bounding box center [306, 81] width 74 height 13
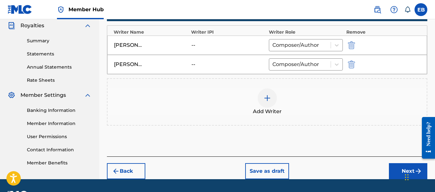
click at [271, 102] on div at bounding box center [267, 97] width 19 height 19
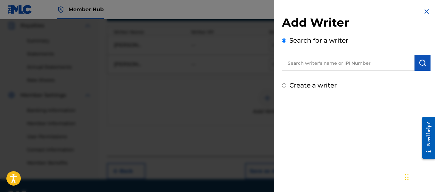
click at [319, 61] on input "text" at bounding box center [348, 63] width 133 height 16
type input "[PERSON_NAME]"
click at [424, 58] on button "submit" at bounding box center [423, 63] width 16 height 16
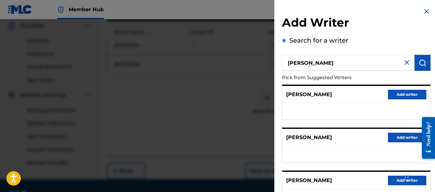
click at [395, 35] on div "Add Writer Search for a writer [PERSON_NAME] from Suggested Writers [PERSON_NAM…" at bounding box center [356, 164] width 149 height 299
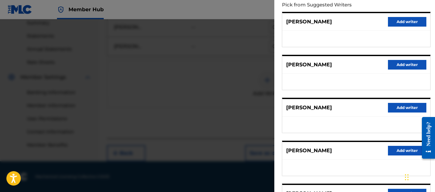
scroll to position [63, 0]
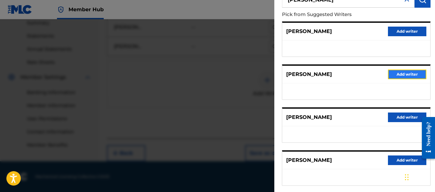
click at [400, 76] on button "Add writer" at bounding box center [407, 74] width 38 height 10
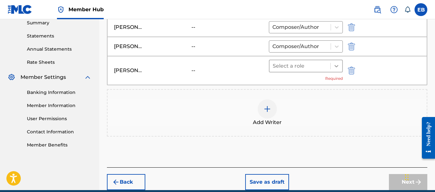
click at [332, 67] on div at bounding box center [337, 66] width 12 height 12
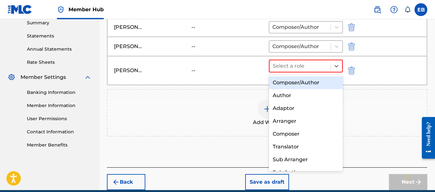
click at [315, 83] on div "Composer/Author" at bounding box center [306, 82] width 74 height 13
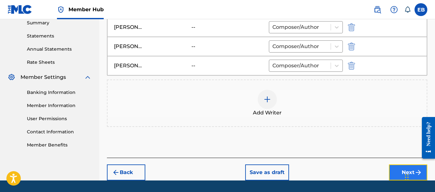
click at [399, 170] on button "Next" at bounding box center [408, 172] width 38 height 16
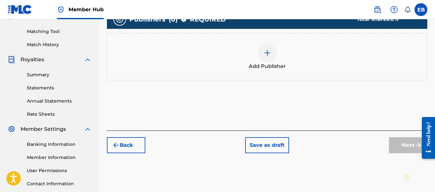
scroll to position [159, 0]
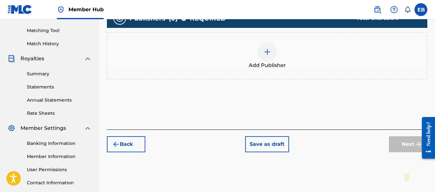
click at [263, 49] on div at bounding box center [267, 51] width 19 height 19
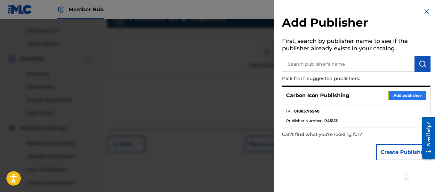
click at [413, 99] on button "Add publisher" at bounding box center [407, 96] width 38 height 10
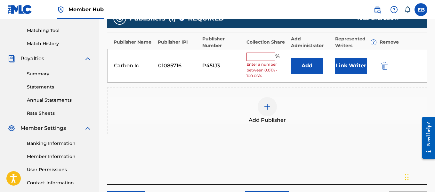
click at [268, 58] on input "text" at bounding box center [261, 57] width 29 height 8
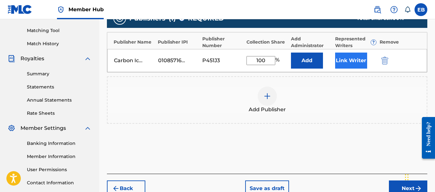
type input "100"
click at [340, 61] on button "Link Writer" at bounding box center [351, 61] width 32 height 16
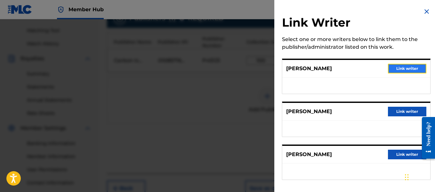
click at [401, 69] on button "Link writer" at bounding box center [407, 69] width 38 height 10
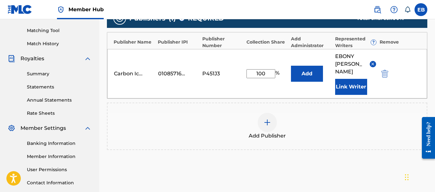
scroll to position [221, 0]
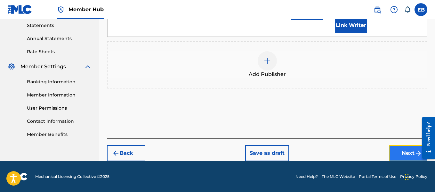
click at [406, 155] on button "Next" at bounding box center [408, 153] width 38 height 16
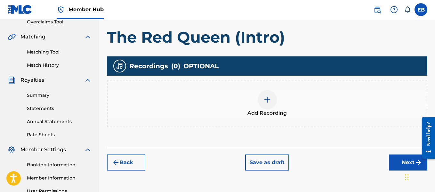
scroll to position [138, 0]
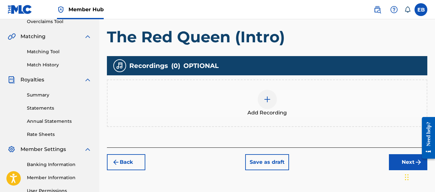
click at [272, 101] on div at bounding box center [267, 99] width 19 height 19
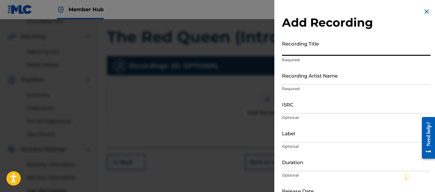
click at [310, 46] on input "Recording Title" at bounding box center [356, 46] width 149 height 18
type input "The Red Queen (Intro)"
click at [298, 81] on input "Recording Artist Name" at bounding box center [356, 75] width 149 height 18
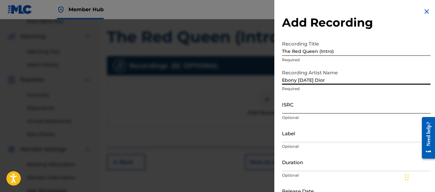
type input "Ebony [DATE] Dior"
click at [292, 108] on input "ISRC" at bounding box center [356, 104] width 149 height 18
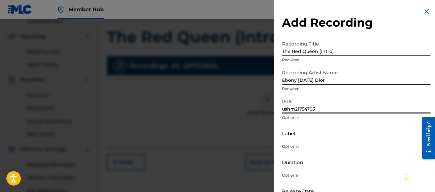
type input "ushm21754705"
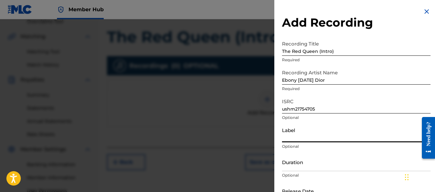
click at [289, 134] on input "Label" at bounding box center [356, 133] width 149 height 18
type input "C"
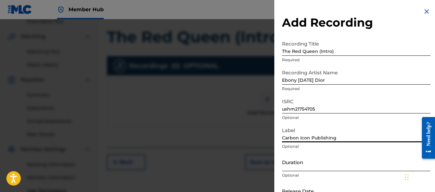
type input "Carbon Icon Publishing"
click at [293, 162] on input "Duration" at bounding box center [356, 162] width 149 height 18
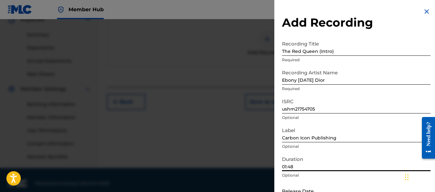
scroll to position [205, 0]
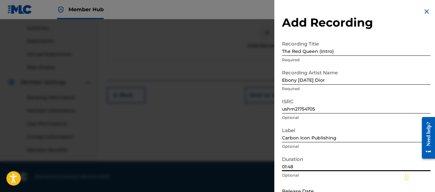
type input "01:48"
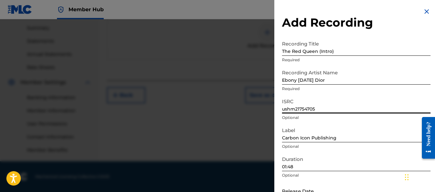
click at [385, 97] on input "ushm21754705" at bounding box center [356, 104] width 149 height 18
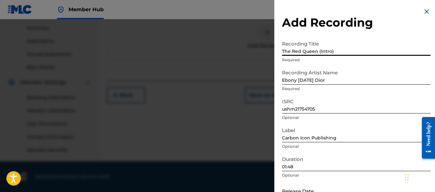
click at [382, 43] on input "The Red Queen (Intro)" at bounding box center [356, 46] width 149 height 18
click at [388, 39] on input "The Red Queen (Intro)" at bounding box center [356, 46] width 149 height 18
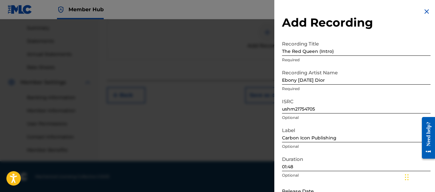
click at [414, 25] on h2 "Add Recording" at bounding box center [356, 22] width 149 height 14
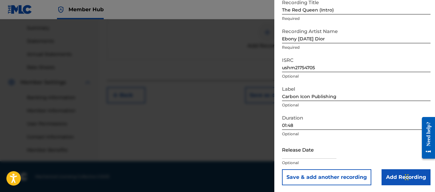
scroll to position [42, 0]
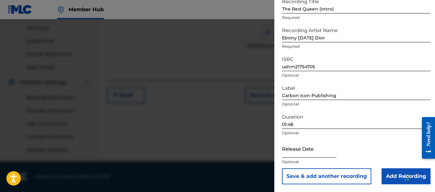
select select "8"
select select "2025"
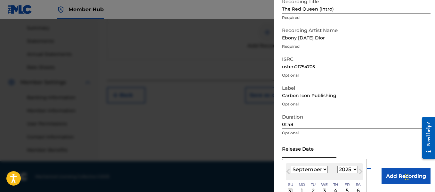
click at [305, 153] on input "text" at bounding box center [309, 148] width 54 height 18
click at [308, 174] on div "[DATE] January February March April May June July August September October Nove…" at bounding box center [324, 171] width 77 height 17
click at [310, 168] on select "January February March April May June July August September October November De…" at bounding box center [309, 169] width 37 height 7
select select "7"
click at [291, 166] on select "January February March April May June July August September October November De…" at bounding box center [309, 169] width 37 height 7
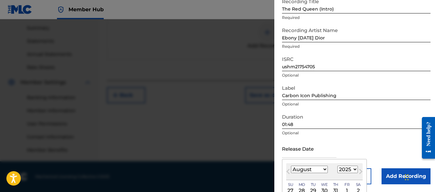
click at [343, 166] on select "1899 1900 1901 1902 1903 1904 1905 1906 1907 1908 1909 1910 1911 1912 1913 1914…" at bounding box center [347, 169] width 20 height 7
select select "2017"
click at [337, 166] on select "1899 1900 1901 1902 1903 1904 1905 1906 1907 1908 1909 1910 1911 1912 1913 1914…" at bounding box center [347, 169] width 20 height 7
click at [333, 189] on div "3" at bounding box center [336, 191] width 8 height 8
type input "[DATE]"
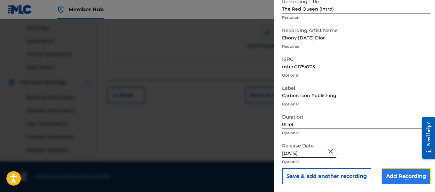
click at [391, 174] on input "Add Recording" at bounding box center [406, 176] width 49 height 16
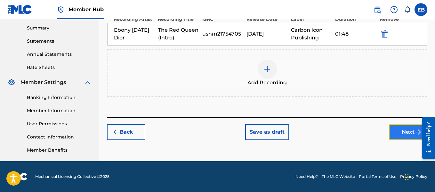
click at [396, 134] on button "Next" at bounding box center [408, 132] width 38 height 16
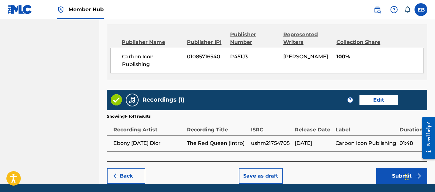
scroll to position [379, 0]
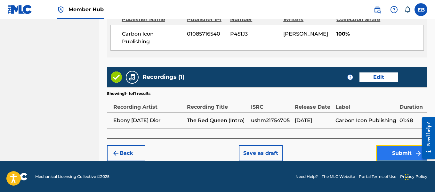
click at [411, 155] on button "Submit" at bounding box center [401, 153] width 51 height 16
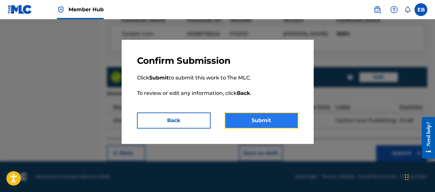
click at [266, 123] on button "Submit" at bounding box center [262, 120] width 74 height 16
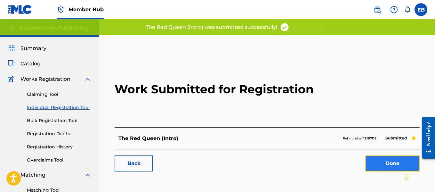
click at [371, 164] on link "Done" at bounding box center [392, 163] width 54 height 16
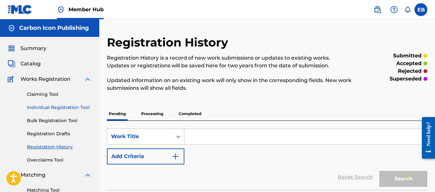
click at [57, 110] on link "Individual Registration Tool" at bounding box center [59, 107] width 65 height 7
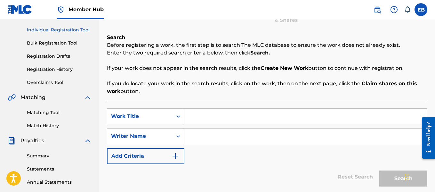
scroll to position [86, 0]
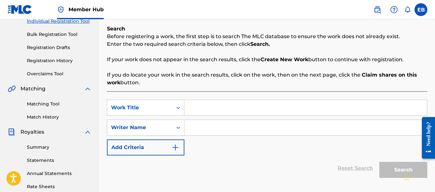
click at [302, 111] on input "Search Form" at bounding box center [305, 107] width 243 height 15
type input "L.O.V.E. Me"
click at [299, 127] on input "Search Form" at bounding box center [305, 127] width 243 height 15
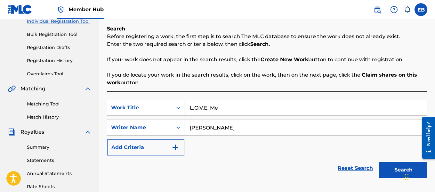
type input "[PERSON_NAME]"
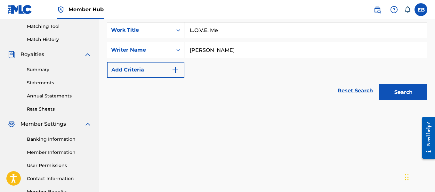
scroll to position [164, 0]
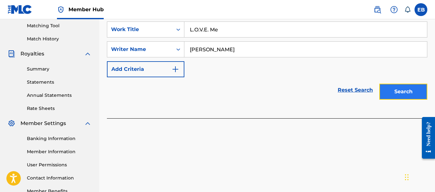
click at [393, 91] on button "Search" at bounding box center [403, 92] width 48 height 16
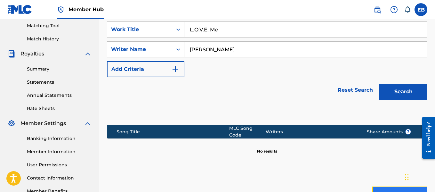
click at [391, 190] on button "Create new work" at bounding box center [399, 194] width 55 height 16
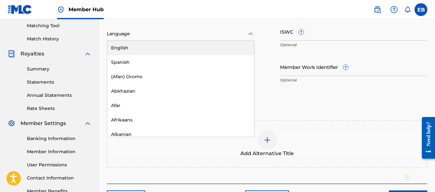
click at [218, 31] on div at bounding box center [181, 34] width 148 height 8
click at [212, 50] on div "English" at bounding box center [180, 48] width 147 height 14
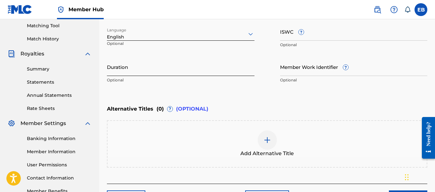
click at [204, 69] on input "Duration" at bounding box center [181, 67] width 148 height 18
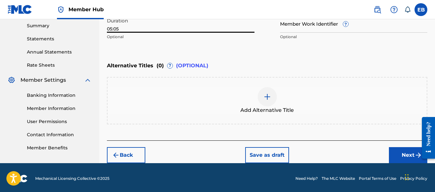
scroll to position [209, 0]
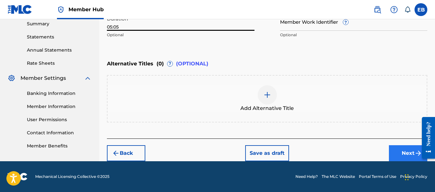
type input "05:05"
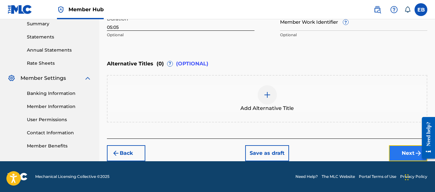
click at [407, 152] on button "Next" at bounding box center [408, 153] width 38 height 16
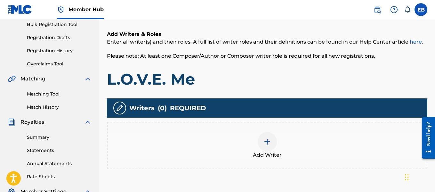
scroll to position [192, 0]
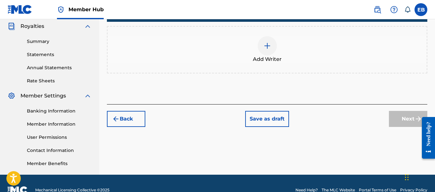
click at [262, 48] on div at bounding box center [267, 45] width 19 height 19
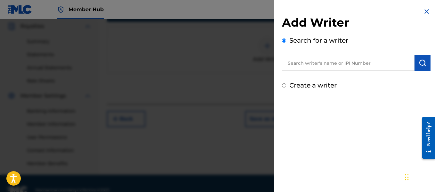
click at [299, 61] on input "text" at bounding box center [348, 63] width 133 height 16
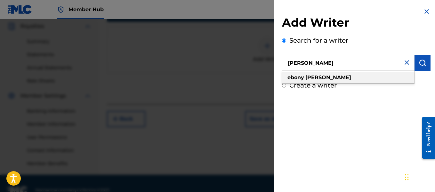
click at [298, 74] on strong "ebony" at bounding box center [295, 77] width 17 height 6
type input "[PERSON_NAME]"
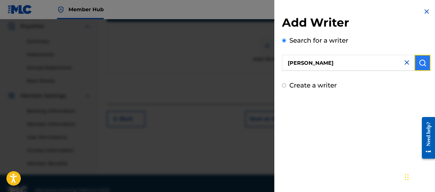
click at [415, 64] on button "submit" at bounding box center [423, 63] width 16 height 16
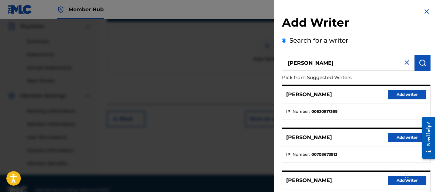
click at [398, 36] on div "Search for a writer [PERSON_NAME] Pick from Suggested Writers [PERSON_NAME] Add…" at bounding box center [356, 175] width 149 height 279
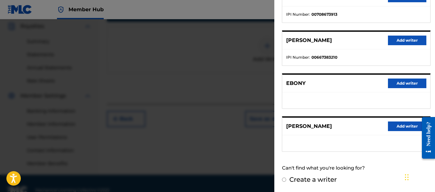
scroll to position [205, 0]
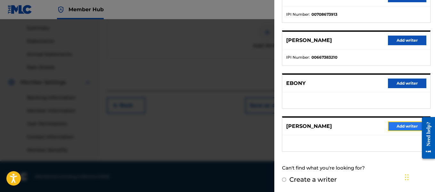
click at [397, 123] on button "Add writer" at bounding box center [407, 126] width 38 height 10
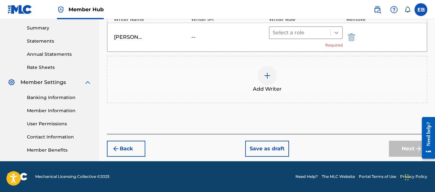
click at [333, 34] on div at bounding box center [337, 33] width 12 height 12
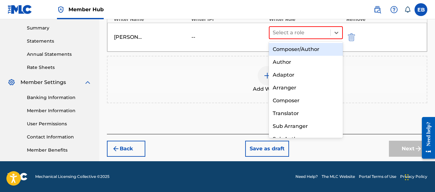
click at [318, 49] on div "Composer/Author" at bounding box center [306, 49] width 74 height 13
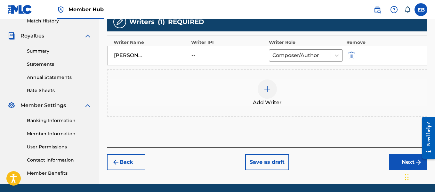
scroll to position [175, 0]
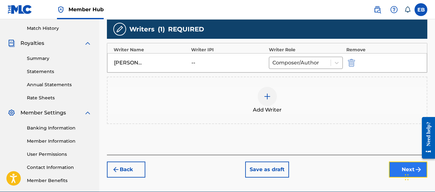
click at [401, 163] on button "Next" at bounding box center [408, 169] width 38 height 16
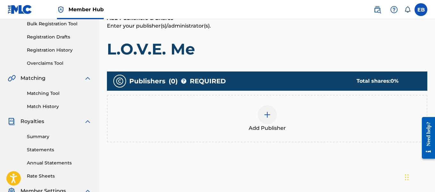
scroll to position [86, 0]
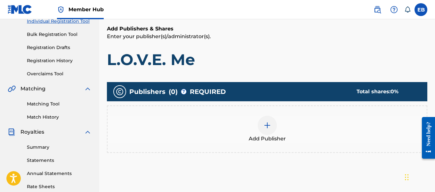
click at [264, 124] on img at bounding box center [267, 125] width 8 height 8
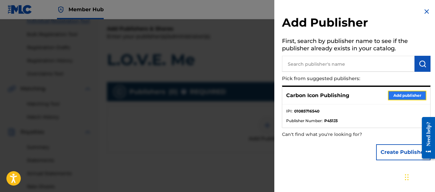
click at [390, 95] on button "Add publisher" at bounding box center [407, 96] width 38 height 10
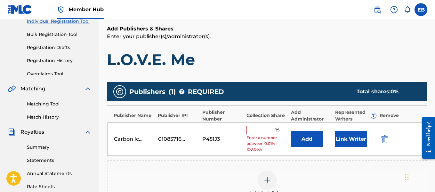
click at [251, 131] on input "text" at bounding box center [261, 130] width 29 height 8
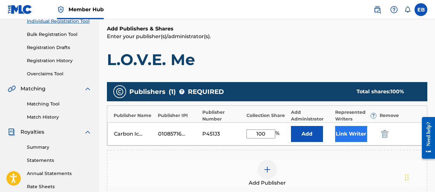
type input "100"
click at [342, 133] on button "Link Writer" at bounding box center [351, 134] width 32 height 16
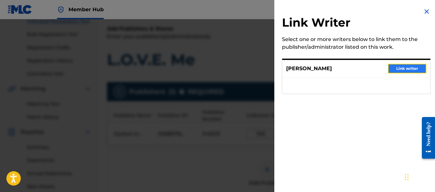
click at [401, 65] on button "Link writer" at bounding box center [407, 69] width 38 height 10
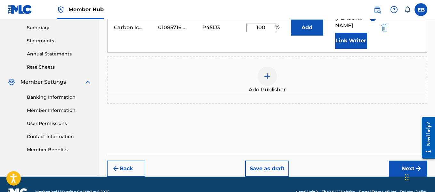
scroll to position [213, 0]
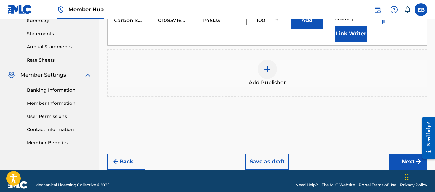
click at [403, 164] on iframe "Chat Widget" at bounding box center [419, 176] width 32 height 31
click at [400, 163] on button "Next" at bounding box center [408, 161] width 38 height 16
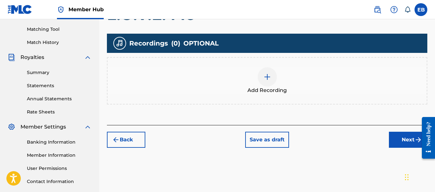
scroll to position [162, 0]
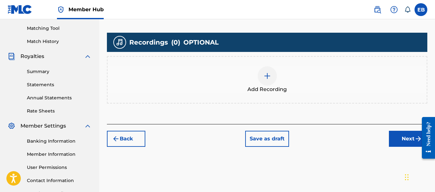
click at [264, 75] on img at bounding box center [267, 76] width 8 height 8
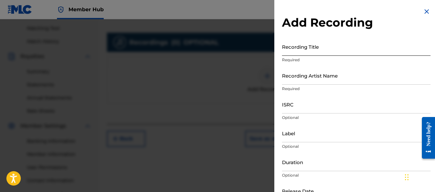
click at [316, 50] on input "Recording Title" at bounding box center [356, 46] width 149 height 18
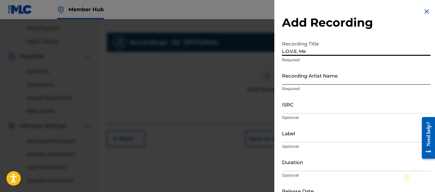
type input "L.O.V.E. Me"
click at [300, 83] on input "Recording Artist Name" at bounding box center [356, 75] width 149 height 18
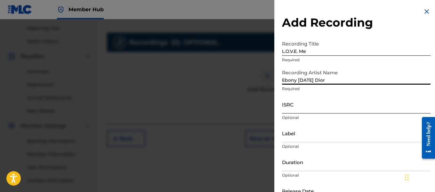
type input "Ebony [DATE] Dior"
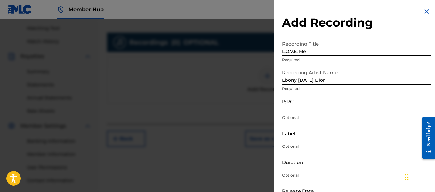
click at [291, 107] on input "ISRC" at bounding box center [356, 104] width 149 height 18
type input "ushm21754706"
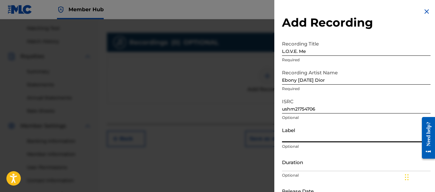
click at [290, 136] on input "Label" at bounding box center [356, 133] width 149 height 18
type input "D"
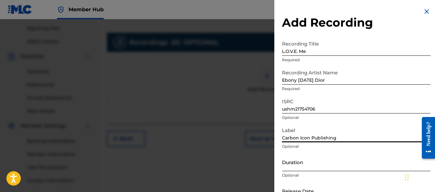
type input "Carbon Icon Publishing"
click at [298, 168] on input "Duration" at bounding box center [356, 162] width 149 height 18
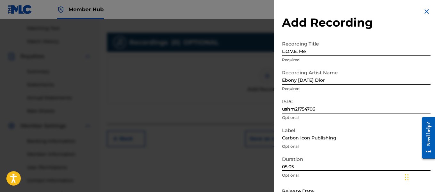
type input "05:05"
click at [390, 42] on input "L.O.V.E. Me" at bounding box center [356, 46] width 149 height 18
click at [385, 24] on h2 "Add Recording" at bounding box center [356, 22] width 149 height 14
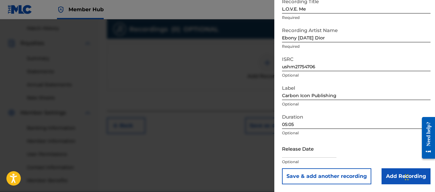
scroll to position [205, 0]
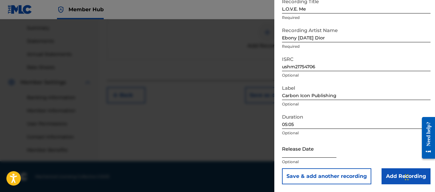
click at [300, 150] on input "text" at bounding box center [309, 148] width 54 height 18
select select "8"
select select "2025"
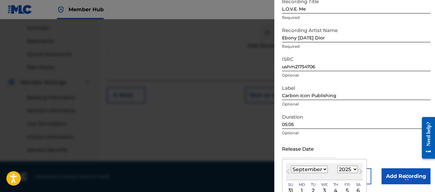
click at [301, 167] on select "January February March April May June July August September October November De…" at bounding box center [309, 169] width 37 height 7
select select "7"
click at [291, 166] on select "January February March April May June July August September October November De…" at bounding box center [309, 169] width 37 height 7
click at [341, 169] on select "1899 1900 1901 1902 1903 1904 1905 1906 1907 1908 1909 1910 1911 1912 1913 1914…" at bounding box center [347, 169] width 20 height 7
select select "2017"
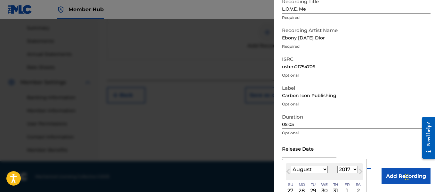
click at [337, 166] on select "1899 1900 1901 1902 1903 1904 1905 1906 1907 1908 1909 1910 1911 1912 1913 1914…" at bounding box center [347, 169] width 20 height 7
click at [333, 188] on div "3" at bounding box center [336, 191] width 8 height 8
type input "[DATE]"
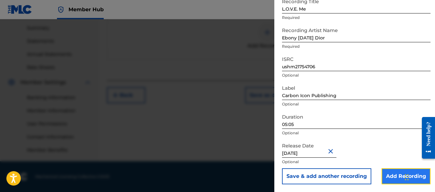
click at [388, 173] on input "Add Recording" at bounding box center [406, 176] width 49 height 16
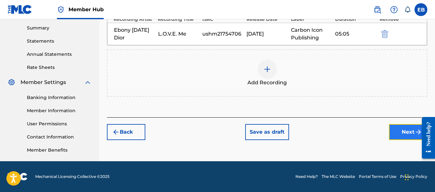
click at [397, 125] on button "Next" at bounding box center [408, 132] width 38 height 16
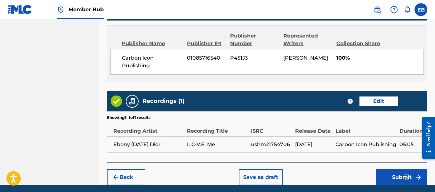
scroll to position [365, 0]
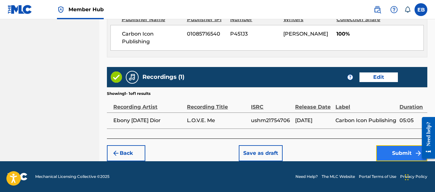
click at [408, 153] on button "Submit" at bounding box center [401, 153] width 51 height 16
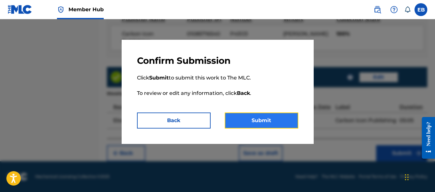
click at [249, 121] on button "Submit" at bounding box center [262, 120] width 74 height 16
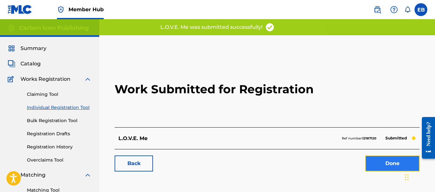
click at [386, 163] on link "Done" at bounding box center [392, 163] width 54 height 16
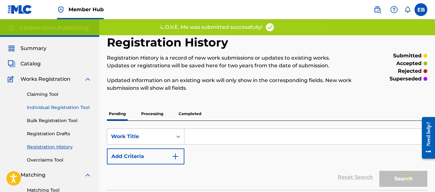
click at [53, 107] on link "Individual Registration Tool" at bounding box center [59, 107] width 65 height 7
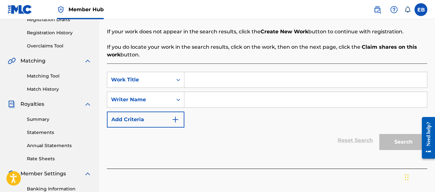
scroll to position [118, 0]
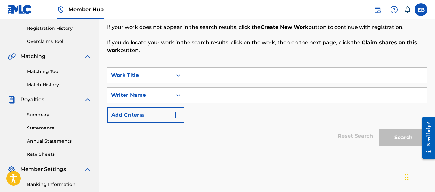
click at [270, 71] on input "Search Form" at bounding box center [305, 75] width 243 height 15
type input "Rise, Grind, Paper"
click at [193, 96] on input "Search Form" at bounding box center [305, 94] width 243 height 15
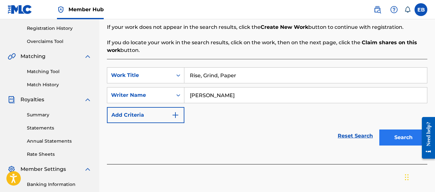
type input "[PERSON_NAME]"
click at [408, 133] on button "Search" at bounding box center [403, 137] width 48 height 16
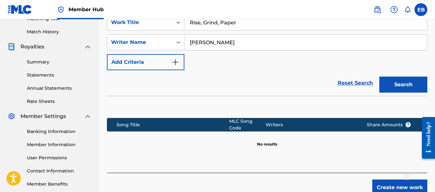
scroll to position [205, 0]
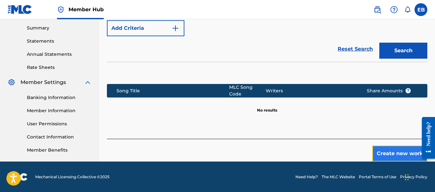
click at [404, 154] on button "Create new work" at bounding box center [399, 153] width 55 height 16
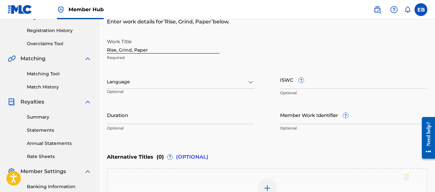
scroll to position [112, 0]
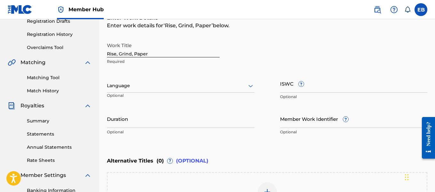
click at [146, 89] on div at bounding box center [181, 86] width 148 height 8
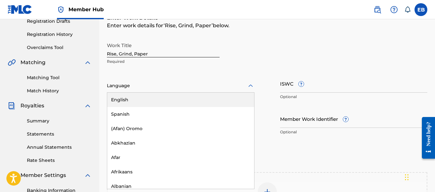
click at [143, 102] on div "English" at bounding box center [180, 100] width 147 height 14
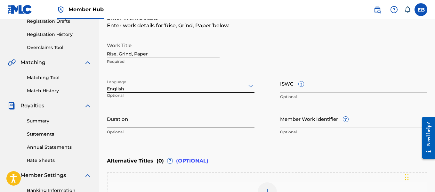
click at [142, 119] on input "Duration" at bounding box center [181, 118] width 148 height 18
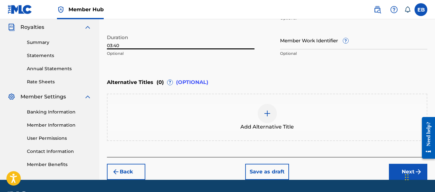
scroll to position [209, 0]
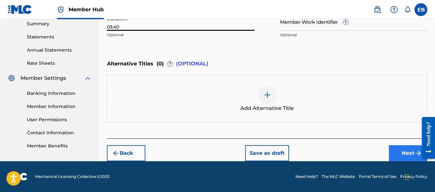
type input "03:40"
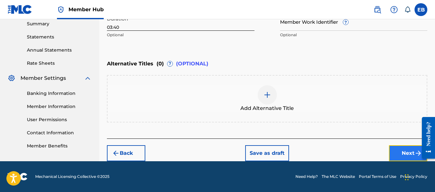
click at [401, 155] on button "Next" at bounding box center [408, 153] width 38 height 16
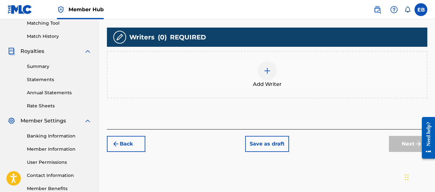
scroll to position [175, 0]
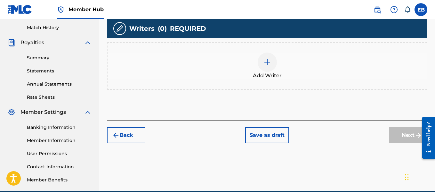
click at [269, 63] on img at bounding box center [267, 62] width 8 height 8
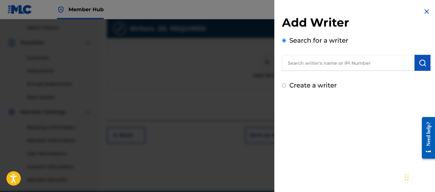
click at [300, 60] on input "text" at bounding box center [348, 63] width 133 height 16
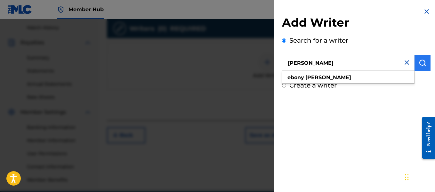
type input "[PERSON_NAME]"
click at [418, 58] on button "submit" at bounding box center [423, 63] width 16 height 16
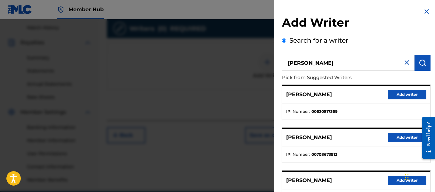
click at [369, 33] on div "Add Writer Search for a writer [PERSON_NAME] Pick from Suggested Writers [PERSO…" at bounding box center [356, 164] width 149 height 299
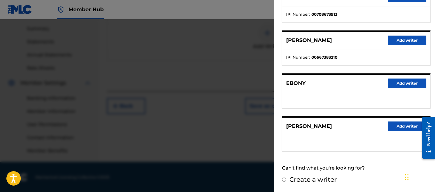
scroll to position [205, 0]
click at [397, 124] on button "Add writer" at bounding box center [407, 126] width 38 height 10
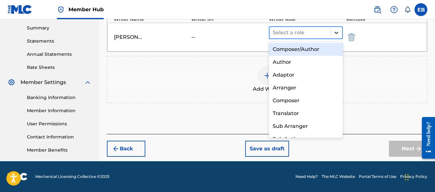
click at [334, 36] on div at bounding box center [337, 33] width 12 height 12
click at [310, 50] on div "Composer/Author" at bounding box center [306, 49] width 74 height 13
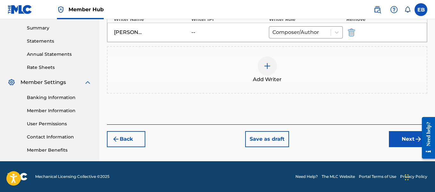
click at [269, 64] on img at bounding box center [267, 66] width 8 height 8
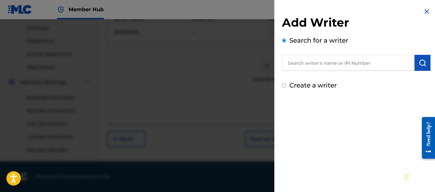
click at [302, 65] on input "text" at bounding box center [348, 63] width 133 height 16
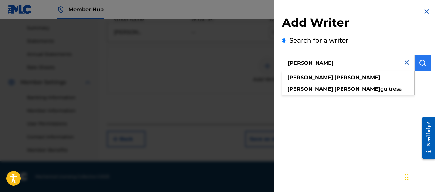
type input "[PERSON_NAME]"
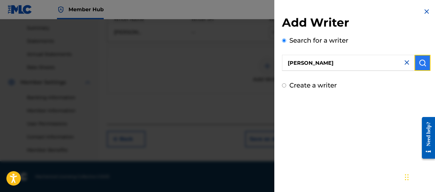
click at [422, 60] on img "submit" at bounding box center [423, 63] width 8 height 8
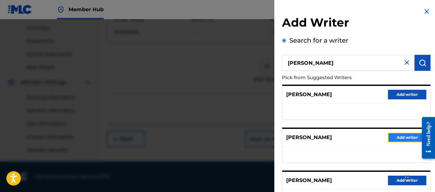
click at [400, 135] on button "Add writer" at bounding box center [407, 138] width 38 height 10
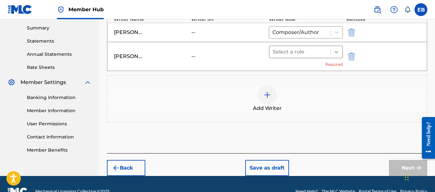
click at [337, 49] on icon at bounding box center [336, 52] width 6 height 6
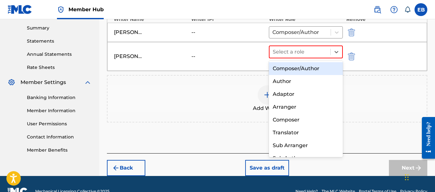
click at [320, 64] on div "Composer/Author" at bounding box center [306, 68] width 74 height 13
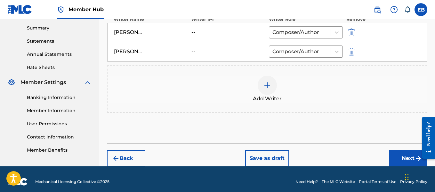
click at [270, 88] on img at bounding box center [267, 85] width 8 height 8
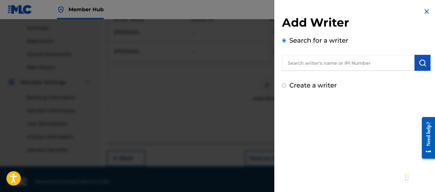
click at [298, 65] on input "text" at bounding box center [348, 63] width 133 height 16
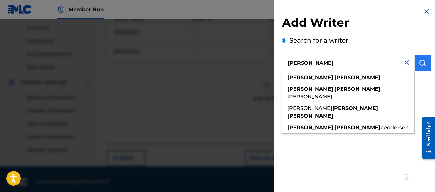
type input "[PERSON_NAME]"
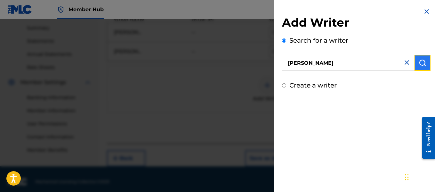
click at [419, 64] on img "submit" at bounding box center [423, 63] width 8 height 8
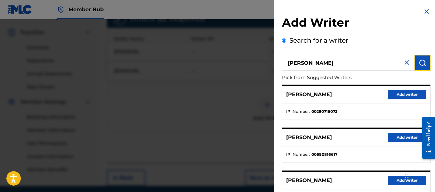
scroll to position [210, 0]
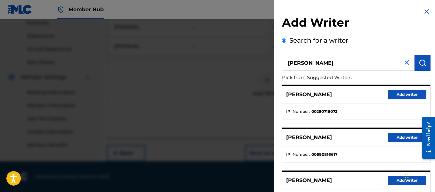
click at [371, 38] on div "Search for a writer [PERSON_NAME] Pick from Suggested Writers [PERSON_NAME] Add…" at bounding box center [356, 175] width 149 height 279
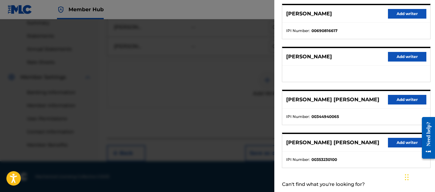
scroll to position [140, 0]
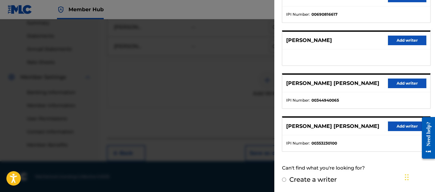
click at [266, 95] on div at bounding box center [217, 115] width 435 height 192
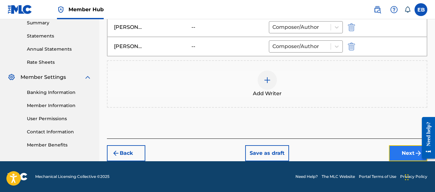
click at [397, 148] on button "Next" at bounding box center [408, 153] width 38 height 16
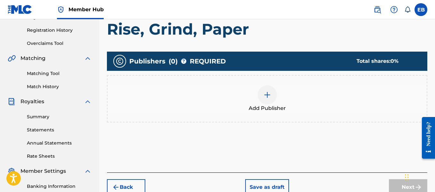
scroll to position [140, 0]
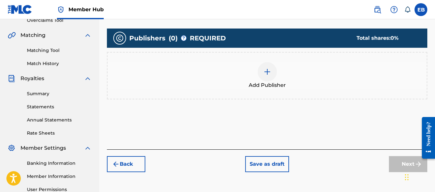
click at [262, 69] on div at bounding box center [267, 71] width 19 height 19
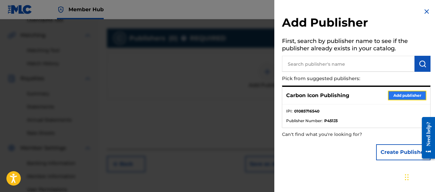
click at [398, 97] on button "Add publisher" at bounding box center [407, 96] width 38 height 10
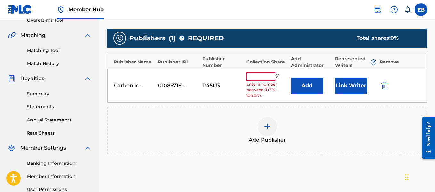
click at [265, 75] on input "text" at bounding box center [261, 76] width 29 height 8
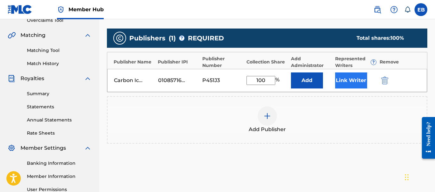
type input "100"
click at [344, 78] on button "Link Writer" at bounding box center [351, 80] width 32 height 16
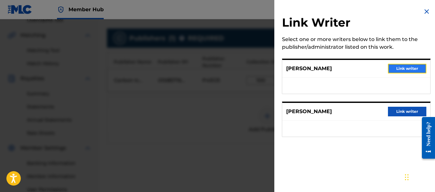
click at [403, 66] on button "Link writer" at bounding box center [407, 69] width 38 height 10
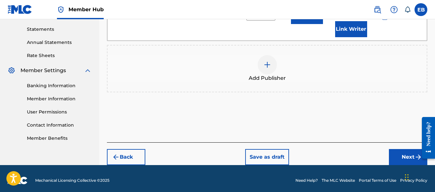
scroll to position [221, 0]
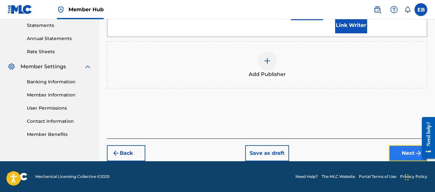
click at [409, 151] on button "Next" at bounding box center [408, 153] width 38 height 16
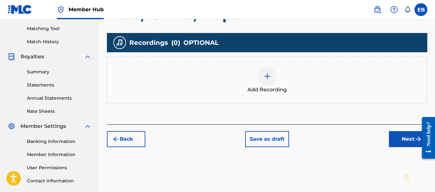
scroll to position [166, 0]
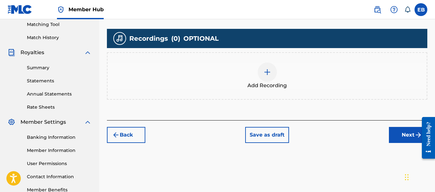
click at [265, 75] on img at bounding box center [267, 72] width 8 height 8
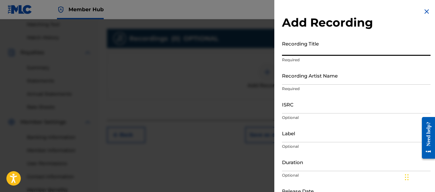
click at [309, 54] on input "Recording Title" at bounding box center [356, 46] width 149 height 18
type input "Rise, Grind, Paper"
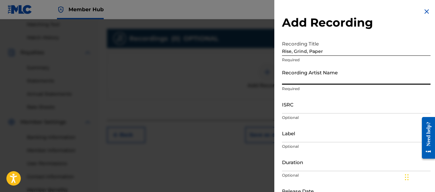
click at [304, 82] on input "Recording Artist Name" at bounding box center [356, 75] width 149 height 18
type input "Ebony [DATE] Dior"
click at [305, 107] on input "ISRC" at bounding box center [356, 104] width 149 height 18
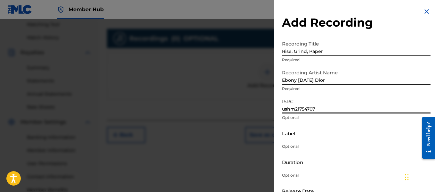
type input "ushm21754707"
click at [300, 135] on input "Label" at bounding box center [356, 133] width 149 height 18
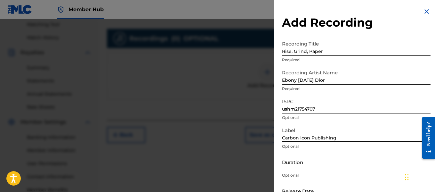
type input "Carbon Icon Publishing"
click at [294, 162] on input "Duration" at bounding box center [356, 162] width 149 height 18
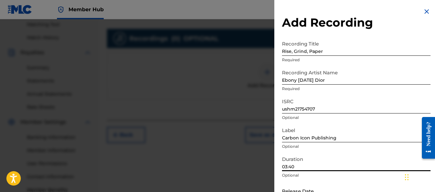
type input "03:40"
click at [387, 20] on h2 "Add Recording" at bounding box center [356, 22] width 149 height 14
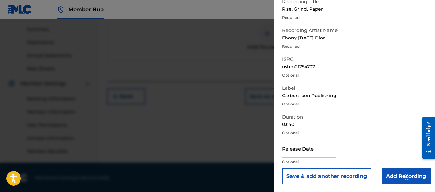
scroll to position [205, 0]
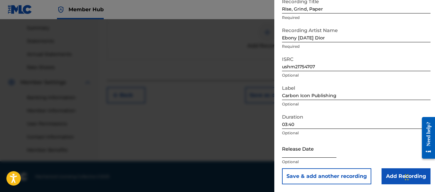
click at [301, 152] on input "text" at bounding box center [309, 148] width 54 height 18
select select "8"
select select "2025"
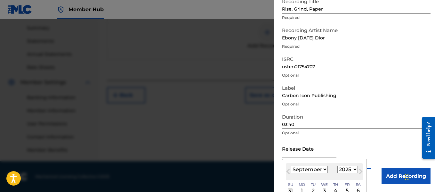
click at [315, 170] on select "January February March April May June July August September October November De…" at bounding box center [309, 169] width 37 height 7
select select "7"
click at [291, 166] on select "January February March April May June July August September October November De…" at bounding box center [309, 169] width 37 height 7
click at [343, 171] on select "1899 1900 1901 1902 1903 1904 1905 1906 1907 1908 1909 1910 1911 1912 1913 1914…" at bounding box center [347, 169] width 20 height 7
select select "2017"
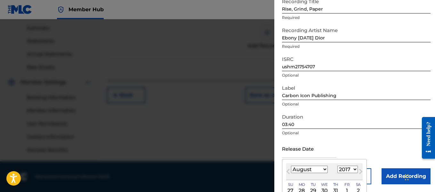
click at [337, 166] on select "1899 1900 1901 1902 1903 1904 1905 1906 1907 1908 1909 1910 1911 1912 1913 1914…" at bounding box center [347, 169] width 20 height 7
click at [333, 189] on div "3" at bounding box center [336, 191] width 8 height 8
type input "[DATE]"
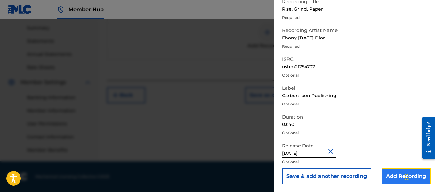
click at [396, 176] on input "Add Recording" at bounding box center [406, 176] width 49 height 16
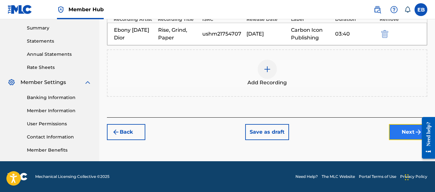
click at [412, 133] on button "Next" at bounding box center [408, 132] width 38 height 16
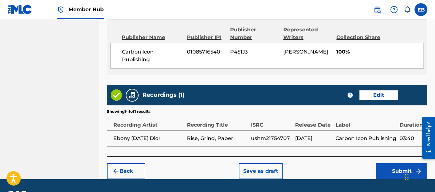
scroll to position [357, 0]
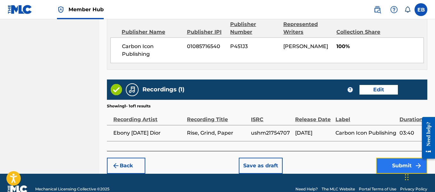
click at [401, 165] on button "Submit" at bounding box center [401, 166] width 51 height 16
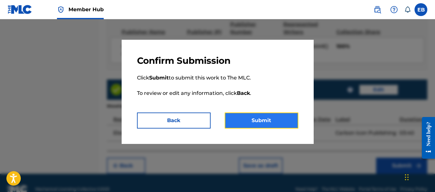
click at [264, 124] on button "Submit" at bounding box center [262, 120] width 74 height 16
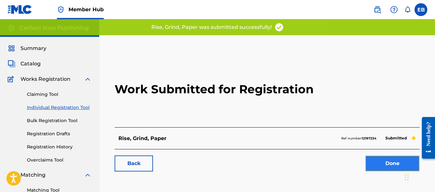
click at [384, 162] on link "Done" at bounding box center [392, 163] width 54 height 16
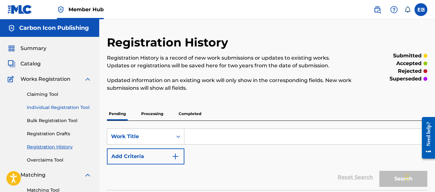
click at [55, 106] on link "Individual Registration Tool" at bounding box center [59, 107] width 65 height 7
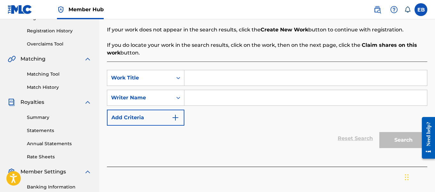
scroll to position [124, 0]
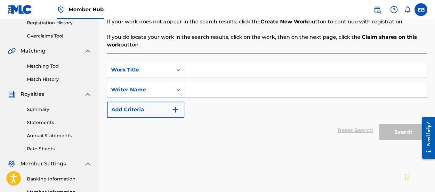
click at [195, 70] on input "Search Form" at bounding box center [305, 69] width 243 height 15
type input "Turn Up"
click at [192, 90] on input "Search Form" at bounding box center [305, 89] width 243 height 15
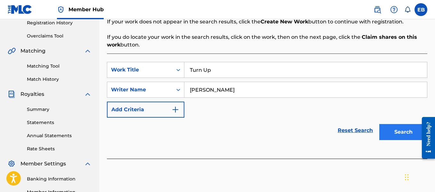
type input "[PERSON_NAME]"
click at [410, 132] on button "Search" at bounding box center [403, 132] width 48 height 16
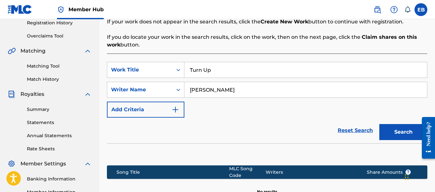
scroll to position [205, 0]
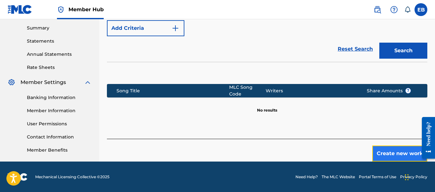
click at [401, 153] on button "Create new work" at bounding box center [399, 153] width 55 height 16
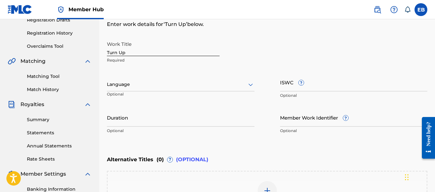
scroll to position [94, 0]
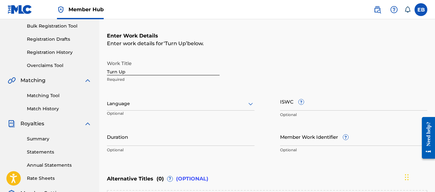
click at [217, 101] on div at bounding box center [181, 104] width 148 height 8
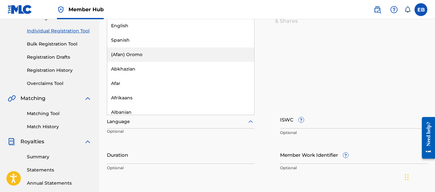
scroll to position [60, 0]
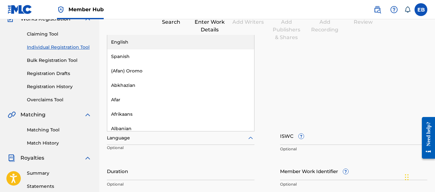
click at [220, 36] on div "English" at bounding box center [180, 42] width 147 height 14
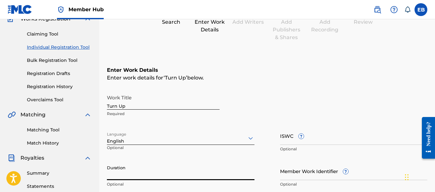
click at [188, 174] on input "Duration" at bounding box center [181, 171] width 148 height 18
type input "-"
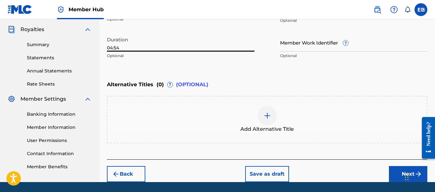
scroll to position [209, 0]
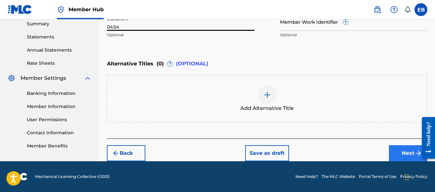
type input "04:54"
click at [416, 150] on img "submit" at bounding box center [419, 153] width 8 height 8
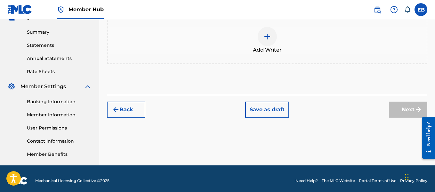
scroll to position [202, 0]
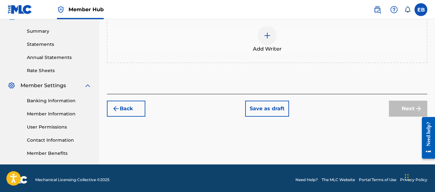
click at [265, 37] on img at bounding box center [267, 36] width 8 height 8
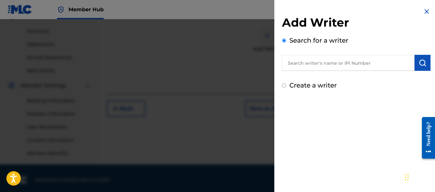
click at [297, 61] on input "text" at bounding box center [348, 63] width 133 height 16
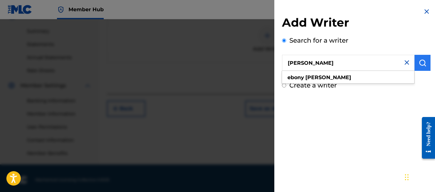
type input "[PERSON_NAME]"
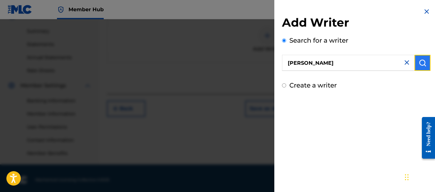
click at [424, 61] on img "submit" at bounding box center [423, 63] width 8 height 8
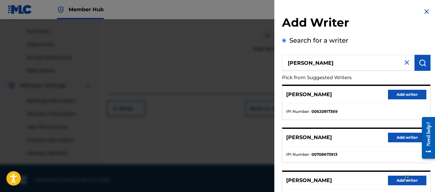
click at [379, 25] on h2 "Add Writer" at bounding box center [356, 23] width 149 height 16
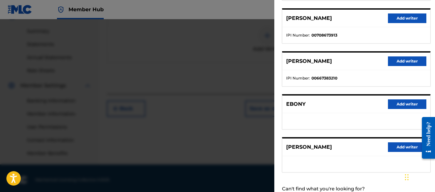
scroll to position [205, 0]
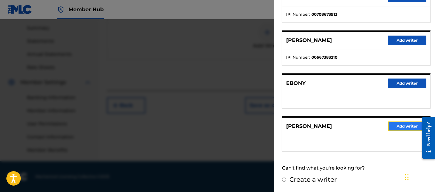
click at [397, 125] on button "Add writer" at bounding box center [407, 126] width 38 height 10
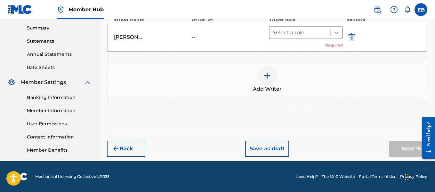
click at [335, 32] on icon at bounding box center [336, 32] width 6 height 6
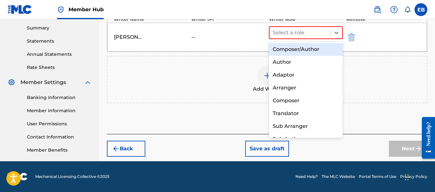
click at [317, 51] on div "Composer/Author" at bounding box center [306, 49] width 74 height 13
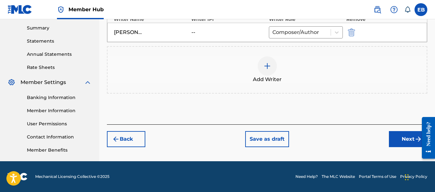
click at [264, 68] on img at bounding box center [267, 66] width 8 height 8
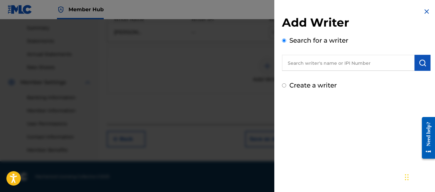
click at [297, 66] on input "text" at bounding box center [348, 63] width 133 height 16
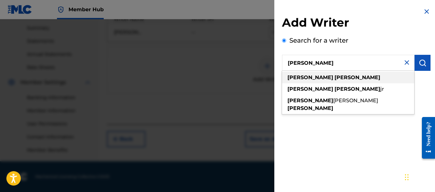
click at [299, 76] on strong "[PERSON_NAME]" at bounding box center [310, 77] width 46 height 6
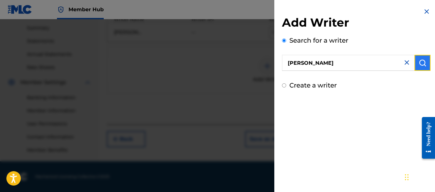
click at [419, 63] on img "submit" at bounding box center [423, 63] width 8 height 8
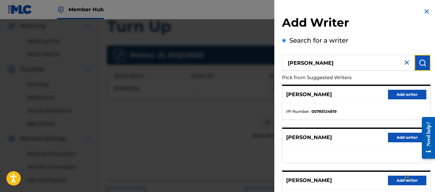
scroll to position [154, 0]
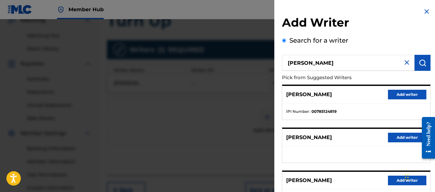
click at [364, 13] on div "Add Writer Search for a writer [PERSON_NAME] from Suggested Writers [PERSON_NAM…" at bounding box center [356, 166] width 164 height 332
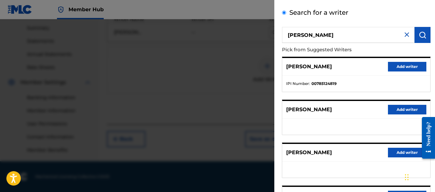
scroll to position [25, 0]
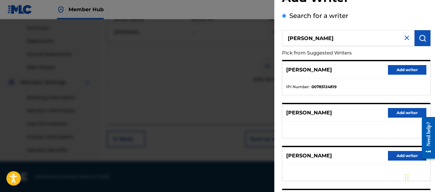
click at [342, 85] on li "IPI Number : 00785124819" at bounding box center [356, 87] width 140 height 6
click at [328, 71] on p "[PERSON_NAME]" at bounding box center [309, 70] width 46 height 8
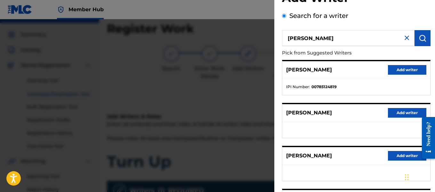
scroll to position [0, 0]
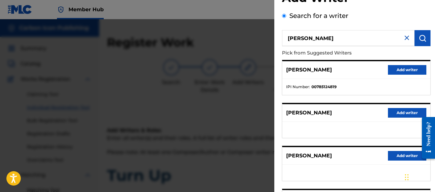
click at [389, 12] on div "Search for a writer [PERSON_NAME] Pick from Suggested Writers [PERSON_NAME] Add…" at bounding box center [356, 150] width 149 height 279
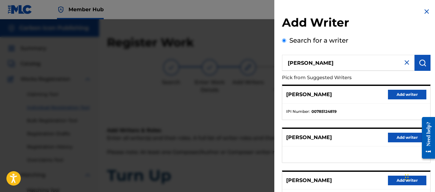
click at [313, 63] on input "[PERSON_NAME]" at bounding box center [348, 63] width 133 height 16
type input "[PERSON_NAME]"
click at [425, 63] on button "submit" at bounding box center [423, 63] width 16 height 16
click at [382, 35] on div "Add Writer Search for a writer [PERSON_NAME] Pick from Suggested Writers [PERSO…" at bounding box center [356, 164] width 149 height 299
click at [425, 10] on img at bounding box center [427, 12] width 8 height 8
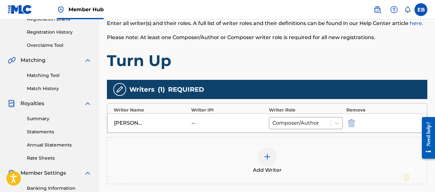
scroll to position [125, 0]
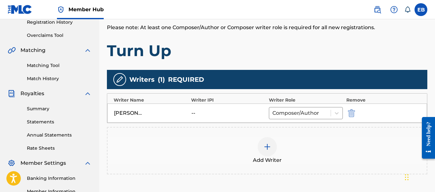
click at [265, 146] on img at bounding box center [267, 147] width 8 height 8
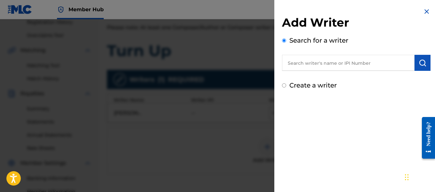
click at [330, 63] on input "text" at bounding box center [348, 63] width 133 height 16
type input "[PERSON_NAME]"
click at [285, 85] on input "Create a writer" at bounding box center [284, 85] width 4 height 4
radio input "false"
radio input "true"
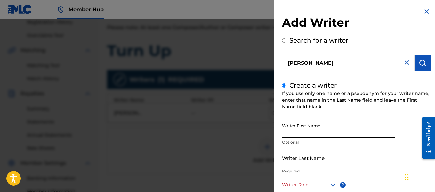
click at [302, 131] on input "Writer First Name" at bounding box center [338, 129] width 113 height 18
type input "[PERSON_NAME]"
click at [298, 158] on input "Writer Last Name" at bounding box center [338, 158] width 113 height 18
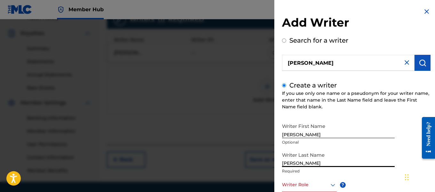
scroll to position [205, 0]
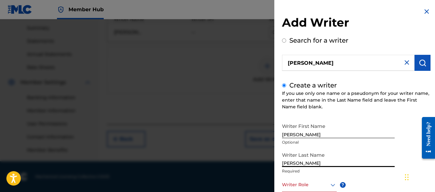
type input "[PERSON_NAME]"
click at [360, 27] on h2 "Add Writer" at bounding box center [356, 23] width 149 height 16
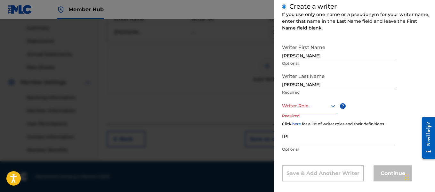
scroll to position [85, 0]
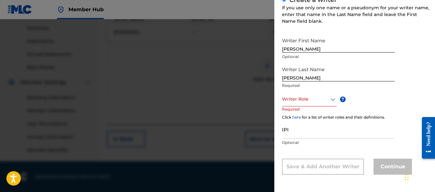
click at [323, 102] on div at bounding box center [309, 99] width 55 height 8
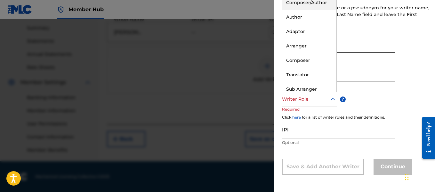
click at [313, 5] on div "Composer/Author" at bounding box center [309, 3] width 54 height 14
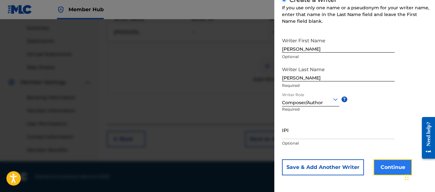
click at [379, 165] on button "Continue" at bounding box center [393, 167] width 38 height 16
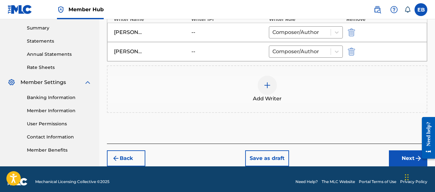
click at [268, 86] on img at bounding box center [267, 85] width 8 height 8
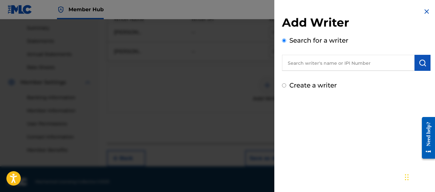
click at [312, 68] on input "text" at bounding box center [348, 63] width 133 height 16
type input "[PERSON_NAME]"
click at [418, 58] on button "submit" at bounding box center [423, 63] width 16 height 16
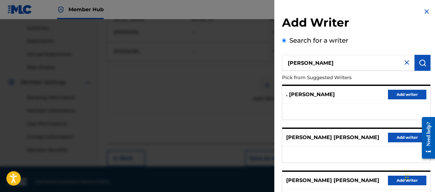
click at [368, 19] on h2 "Add Writer" at bounding box center [356, 23] width 149 height 16
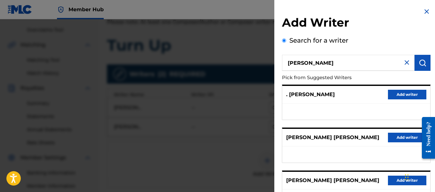
scroll to position [121, 0]
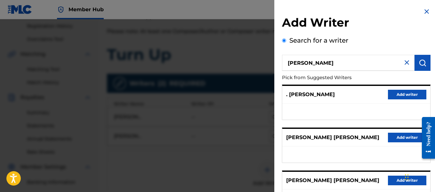
click at [425, 10] on img at bounding box center [427, 12] width 8 height 8
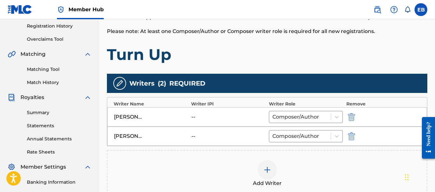
click at [264, 170] on img at bounding box center [267, 170] width 8 height 8
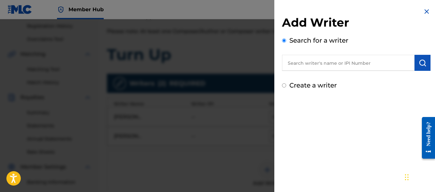
click at [316, 86] on label "Create a writer" at bounding box center [312, 85] width 47 height 8
radio input "true"
click at [286, 86] on input "Create a writer" at bounding box center [284, 85] width 4 height 4
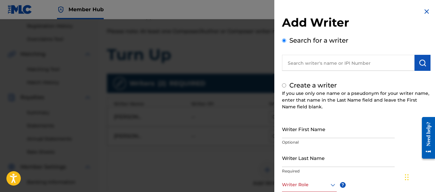
radio input "false"
radio input "true"
click at [314, 129] on input "Writer First Name" at bounding box center [338, 129] width 113 height 18
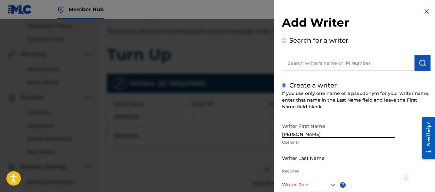
type input "[PERSON_NAME]"
click at [306, 160] on input "Writer Last Name" at bounding box center [338, 158] width 113 height 18
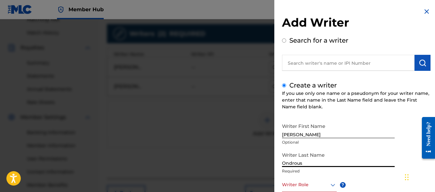
scroll to position [210, 0]
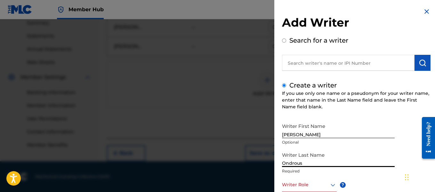
type input "Ondrous"
click at [376, 17] on h2 "Add Writer" at bounding box center [356, 23] width 149 height 16
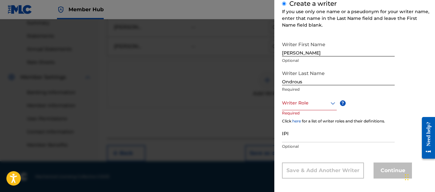
scroll to position [85, 0]
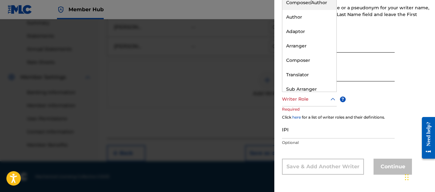
click at [321, 102] on div at bounding box center [309, 99] width 55 height 8
click at [303, 15] on div "Author" at bounding box center [309, 17] width 54 height 14
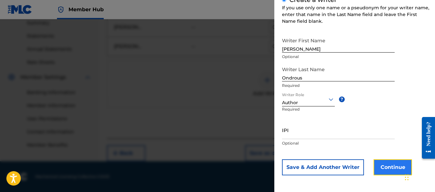
click at [379, 165] on button "Continue" at bounding box center [393, 167] width 38 height 16
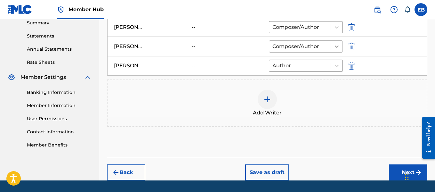
click at [336, 47] on icon at bounding box center [337, 46] width 6 height 6
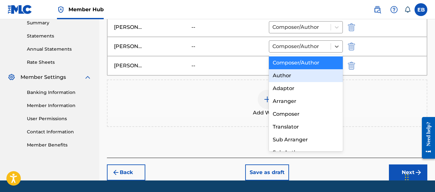
click at [305, 73] on div "Author" at bounding box center [306, 75] width 74 height 13
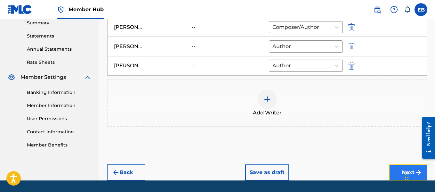
click at [400, 174] on button "Next" at bounding box center [408, 172] width 38 height 16
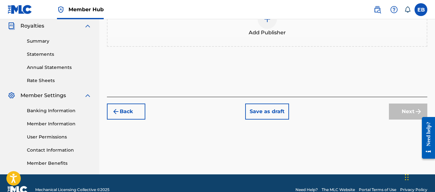
scroll to position [193, 0]
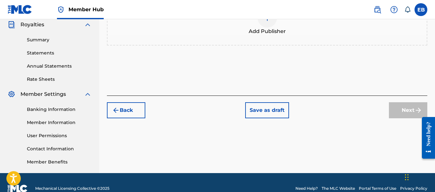
click at [269, 24] on div at bounding box center [267, 17] width 19 height 19
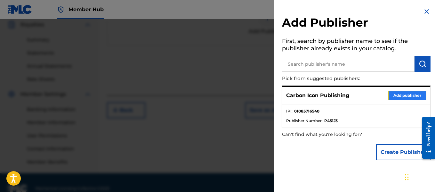
click at [388, 97] on button "Add publisher" at bounding box center [407, 96] width 38 height 10
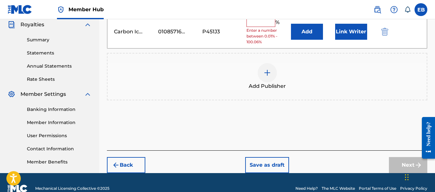
click at [248, 26] on input "text" at bounding box center [261, 23] width 29 height 8
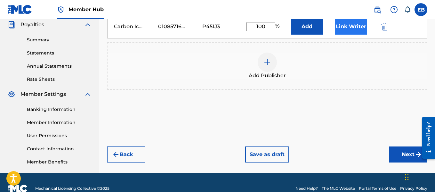
type input "100"
click at [353, 28] on button "Link Writer" at bounding box center [351, 27] width 32 height 16
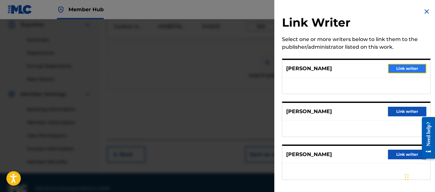
click at [399, 72] on button "Link writer" at bounding box center [407, 69] width 38 height 10
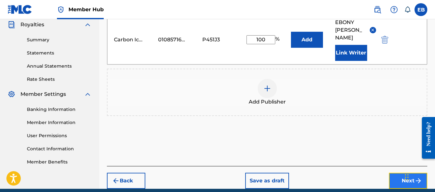
click at [401, 180] on button "Next" at bounding box center [408, 181] width 38 height 16
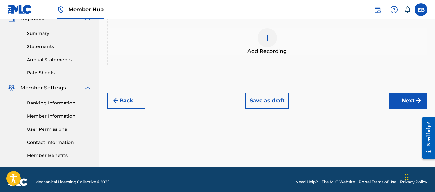
scroll to position [201, 0]
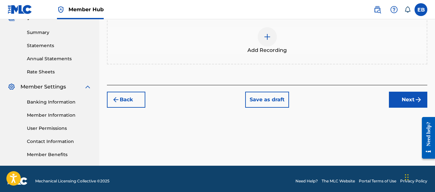
click at [262, 34] on div at bounding box center [267, 36] width 19 height 19
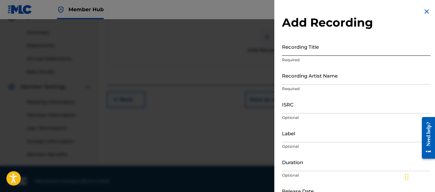
click at [309, 52] on input "Recording Title" at bounding box center [356, 46] width 149 height 18
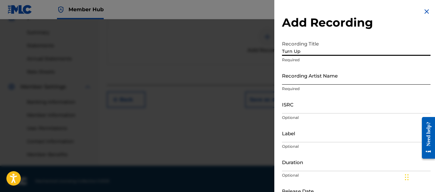
type input "Turn Up"
click at [308, 73] on input "Recording Artist Name" at bounding box center [356, 75] width 149 height 18
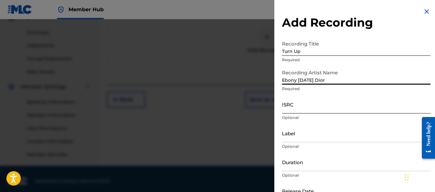
type input "Ebony [DATE] Dior"
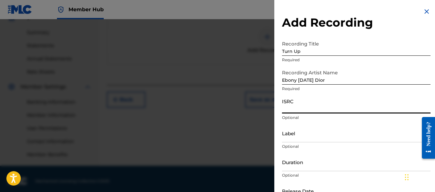
click at [297, 109] on input "ISRC" at bounding box center [356, 104] width 149 height 18
type input "ushm21754708"
click at [295, 138] on input "Label" at bounding box center [356, 133] width 149 height 18
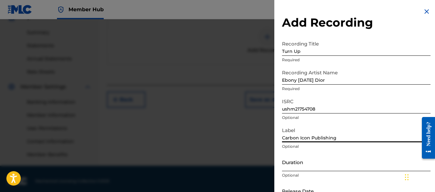
type input "Carbon Icon Publishing"
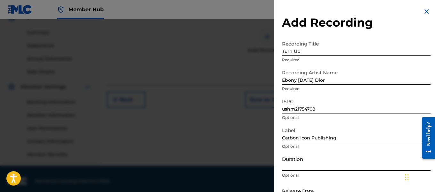
click at [300, 169] on input "Duration" at bounding box center [356, 162] width 149 height 18
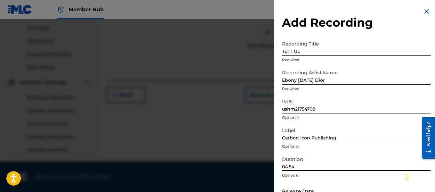
type input "04:54"
click at [385, 28] on h2 "Add Recording" at bounding box center [356, 22] width 149 height 14
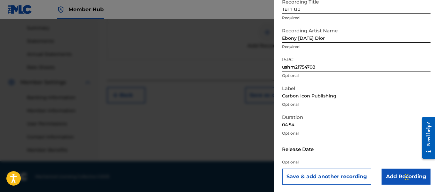
scroll to position [42, 0]
click at [301, 147] on input "text" at bounding box center [309, 148] width 54 height 18
select select "8"
select select "2025"
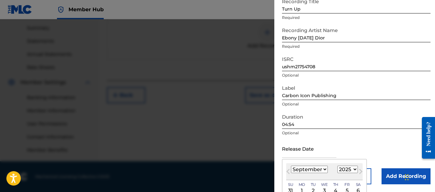
click at [301, 166] on select "January February March April May June July August September October November De…" at bounding box center [309, 169] width 37 height 7
select select "7"
click at [291, 166] on select "January February March April May June July August September October November De…" at bounding box center [309, 169] width 37 height 7
click at [338, 171] on select "1899 1900 1901 1902 1903 1904 1905 1906 1907 1908 1909 1910 1911 1912 1913 1914…" at bounding box center [347, 169] width 20 height 7
select select "2017"
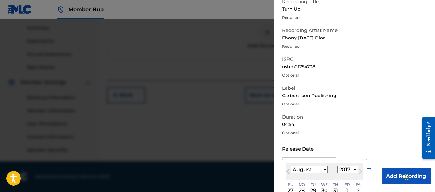
click at [337, 166] on select "1899 1900 1901 1902 1903 1904 1905 1906 1907 1908 1909 1910 1911 1912 1913 1914…" at bounding box center [347, 169] width 20 height 7
click at [333, 189] on div "3" at bounding box center [336, 191] width 8 height 8
type input "[DATE]"
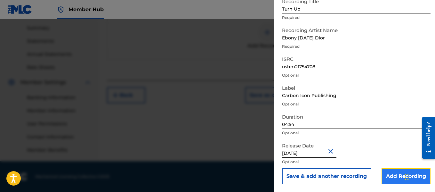
click at [383, 178] on input "Add Recording" at bounding box center [406, 176] width 49 height 16
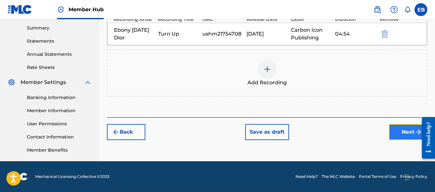
click at [396, 127] on button "Next" at bounding box center [408, 132] width 38 height 16
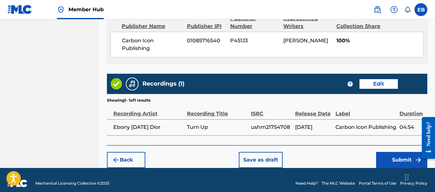
scroll to position [379, 0]
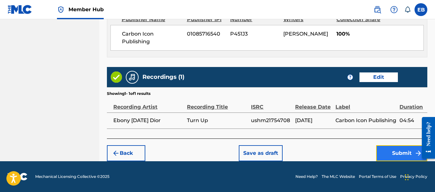
click at [400, 153] on button "Submit" at bounding box center [401, 153] width 51 height 16
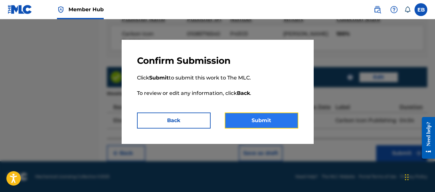
click at [261, 125] on button "Submit" at bounding box center [262, 120] width 74 height 16
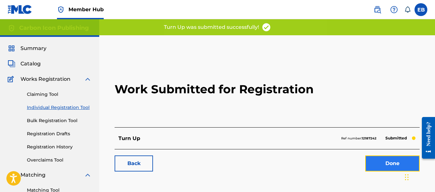
click at [394, 165] on link "Done" at bounding box center [392, 163] width 54 height 16
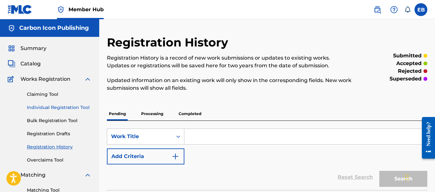
click at [59, 107] on link "Individual Registration Tool" at bounding box center [59, 107] width 65 height 7
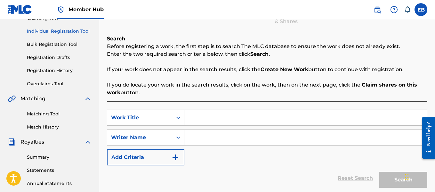
scroll to position [77, 0]
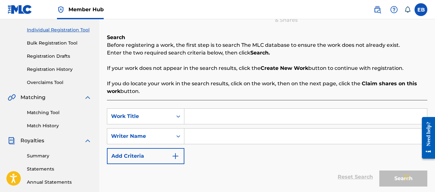
click at [278, 116] on input "Search Form" at bounding box center [305, 116] width 243 height 15
type input "Dirty Knees"
click at [258, 142] on input "Search Form" at bounding box center [305, 135] width 243 height 15
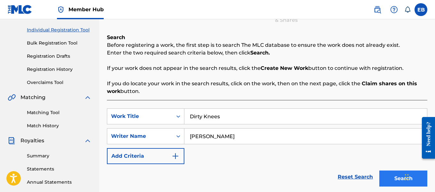
type input "[PERSON_NAME]"
click at [388, 179] on button "Search" at bounding box center [403, 178] width 48 height 16
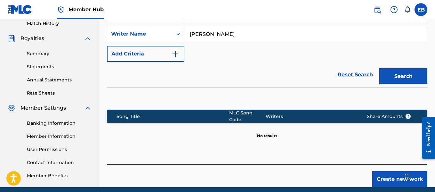
scroll to position [191, 0]
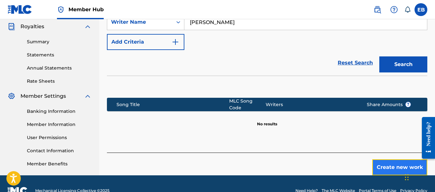
click at [385, 164] on button "Create new work" at bounding box center [399, 167] width 55 height 16
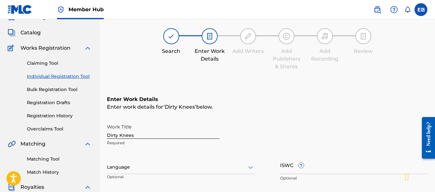
scroll to position [30, 0]
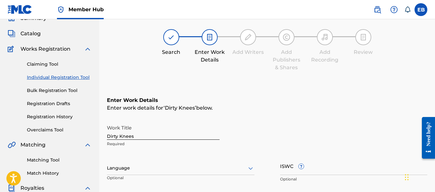
click at [148, 170] on div at bounding box center [181, 168] width 148 height 8
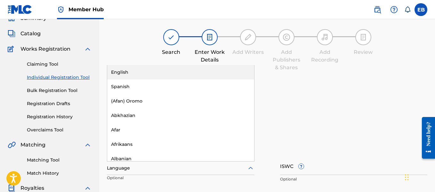
click at [169, 66] on div "English" at bounding box center [180, 72] width 147 height 14
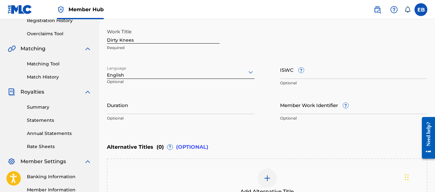
scroll to position [127, 0]
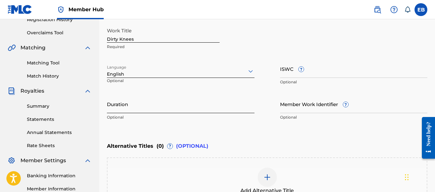
click at [194, 100] on input "Duration" at bounding box center [181, 104] width 148 height 18
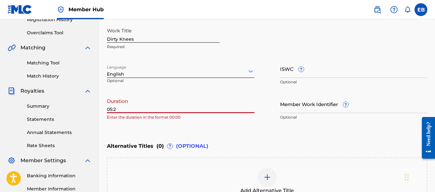
type input "05:20"
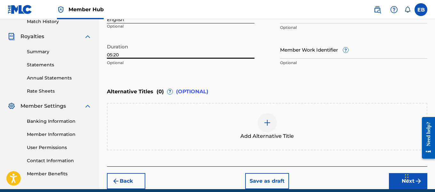
scroll to position [203, 0]
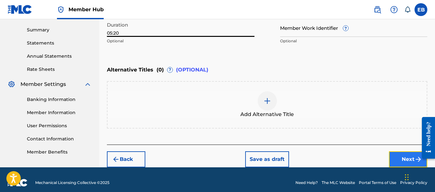
click at [401, 160] on button "Next" at bounding box center [408, 159] width 38 height 16
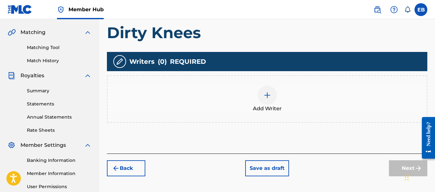
scroll to position [145, 0]
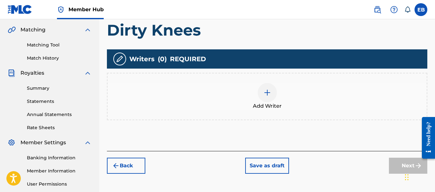
click at [268, 97] on div at bounding box center [267, 92] width 19 height 19
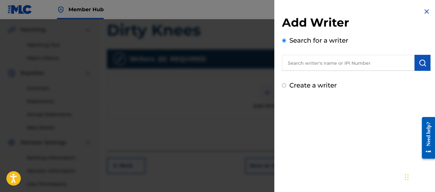
click at [309, 62] on input "text" at bounding box center [348, 63] width 133 height 16
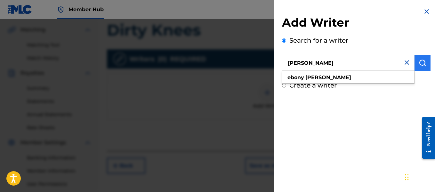
type input "[PERSON_NAME]"
click at [415, 61] on button "submit" at bounding box center [423, 63] width 16 height 16
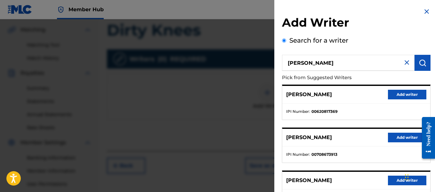
click at [377, 30] on h2 "Add Writer" at bounding box center [356, 23] width 149 height 16
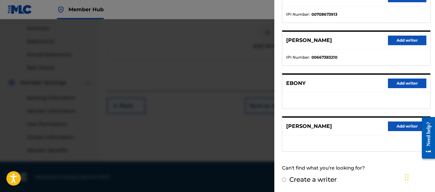
scroll to position [205, 0]
click at [403, 125] on button "Add writer" at bounding box center [407, 126] width 38 height 10
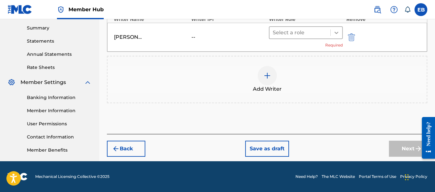
click at [336, 35] on icon at bounding box center [336, 32] width 6 height 6
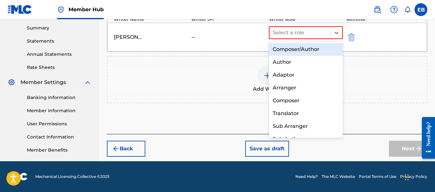
click at [314, 48] on div "Composer/Author" at bounding box center [306, 49] width 74 height 13
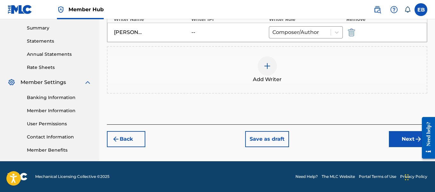
click at [270, 66] on img at bounding box center [267, 66] width 8 height 8
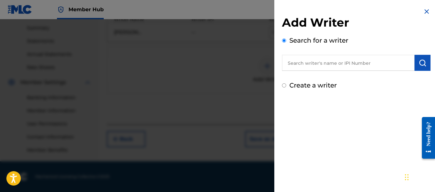
click at [298, 65] on input "text" at bounding box center [348, 63] width 133 height 16
type input "Amber Oile"
click at [420, 59] on img "submit" at bounding box center [423, 63] width 8 height 8
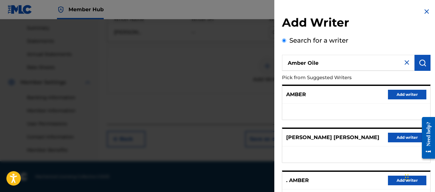
click at [370, 39] on div "Search for a writer Amber Oile Pick from Suggested Writers AMBER Add writer [PE…" at bounding box center [356, 175] width 149 height 279
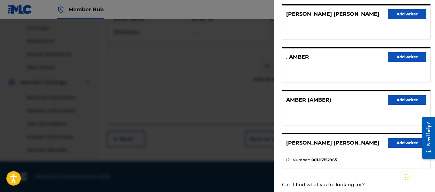
scroll to position [140, 0]
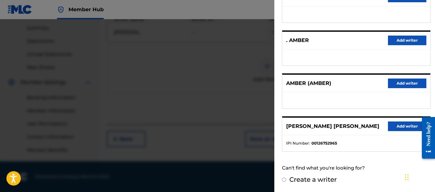
click at [236, 101] on div at bounding box center [217, 115] width 435 height 192
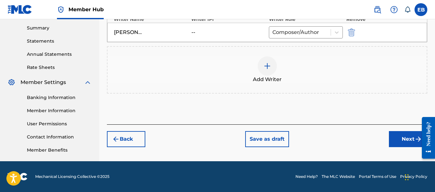
click at [272, 66] on div at bounding box center [267, 65] width 19 height 19
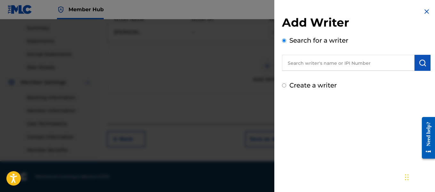
click at [316, 62] on input "text" at bounding box center [348, 63] width 133 height 16
type input "December [PERSON_NAME]"
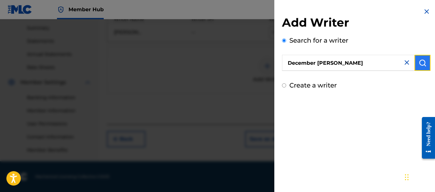
click at [421, 60] on img "submit" at bounding box center [423, 63] width 8 height 8
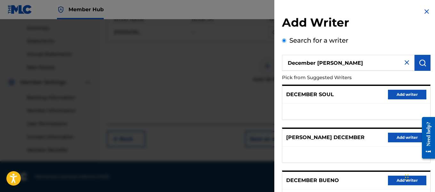
click at [380, 30] on h2 "Add Writer" at bounding box center [356, 23] width 149 height 16
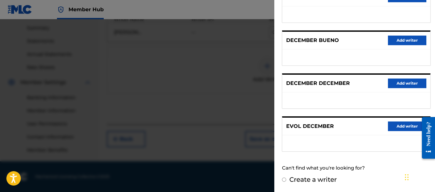
click at [223, 88] on div at bounding box center [217, 115] width 435 height 192
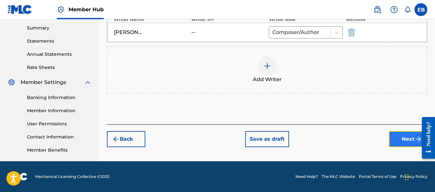
click at [413, 139] on button "Next" at bounding box center [408, 139] width 38 height 16
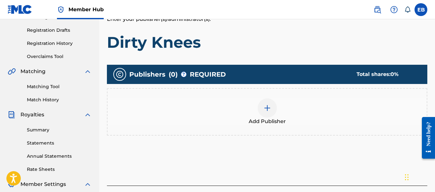
scroll to position [148, 0]
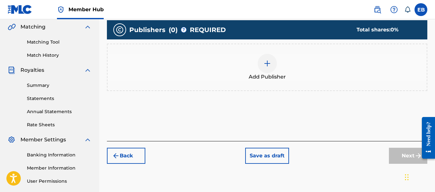
click at [270, 66] on img at bounding box center [267, 64] width 8 height 8
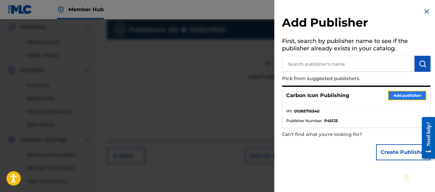
click at [393, 95] on button "Add publisher" at bounding box center [407, 96] width 38 height 10
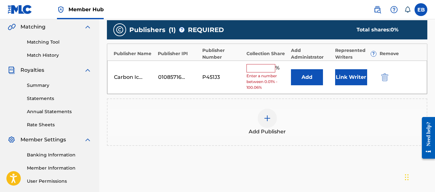
click at [254, 69] on input "text" at bounding box center [261, 68] width 29 height 8
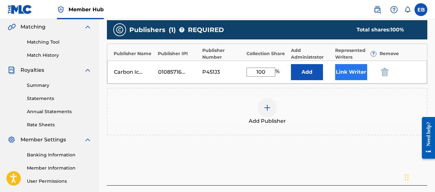
type input "100"
click at [340, 73] on button "Link Writer" at bounding box center [351, 72] width 32 height 16
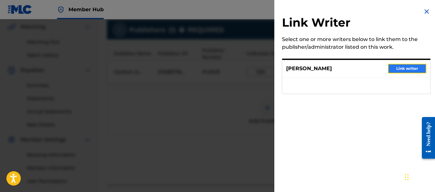
click at [395, 68] on button "Link writer" at bounding box center [407, 69] width 38 height 10
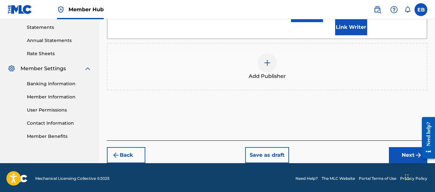
scroll to position [220, 0]
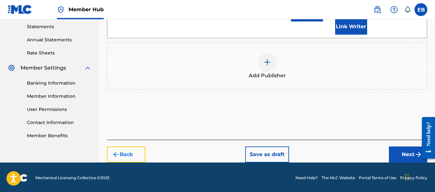
click at [133, 159] on button "Back" at bounding box center [126, 154] width 38 height 16
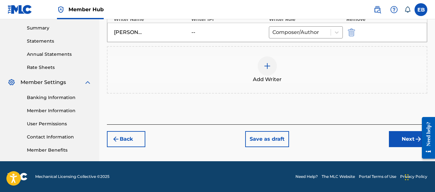
scroll to position [205, 0]
click at [260, 66] on div at bounding box center [267, 65] width 19 height 19
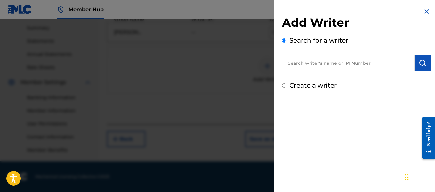
click at [299, 69] on input "text" at bounding box center [348, 63] width 133 height 16
click at [284, 84] on input "Create a writer" at bounding box center [284, 85] width 4 height 4
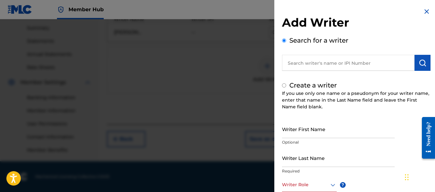
radio input "false"
radio input "true"
click at [296, 127] on input "Writer First Name" at bounding box center [338, 129] width 113 height 18
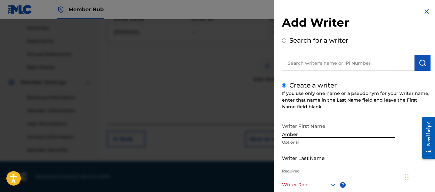
type input "Amber"
click at [296, 159] on input "Writer Last Name" at bounding box center [338, 158] width 113 height 18
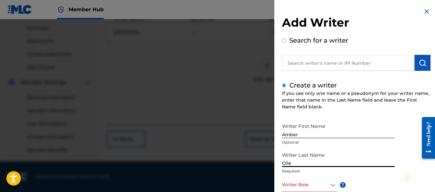
type input "Oile"
click at [374, 21] on h2 "Add Writer" at bounding box center [356, 23] width 149 height 16
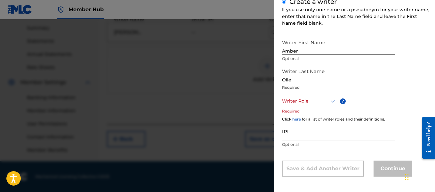
scroll to position [85, 0]
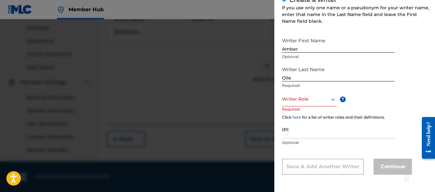
click at [312, 101] on div at bounding box center [309, 99] width 55 height 8
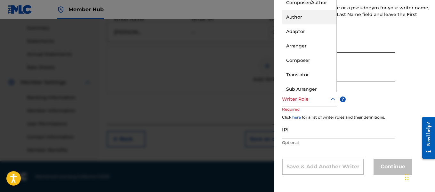
click at [306, 22] on div "Author" at bounding box center [309, 17] width 54 height 14
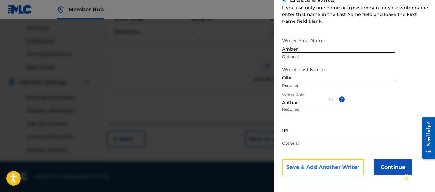
click at [348, 170] on button "Save & Add Another Writer" at bounding box center [323, 167] width 82 height 16
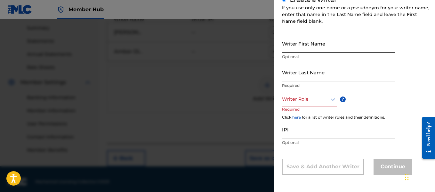
click at [305, 43] on input "Writer First Name" at bounding box center [338, 43] width 113 height 18
type input "December"
click at [307, 74] on input "Writer Last Name" at bounding box center [338, 72] width 113 height 18
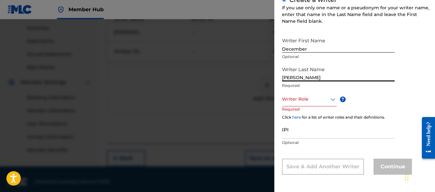
type input "[PERSON_NAME]"
click at [305, 96] on div at bounding box center [309, 99] width 55 height 8
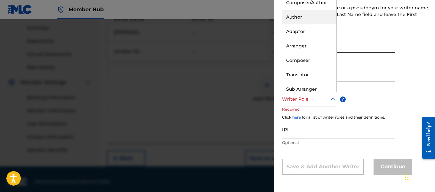
click at [311, 20] on div "Author" at bounding box center [309, 17] width 54 height 14
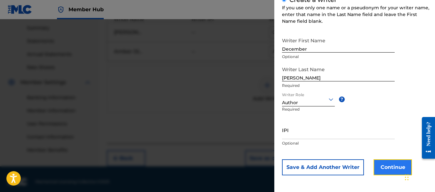
click at [385, 161] on button "Continue" at bounding box center [393, 167] width 38 height 16
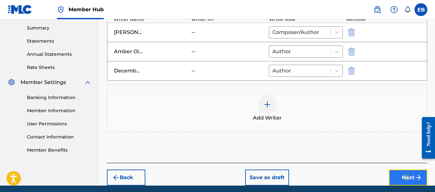
click at [395, 175] on button "Next" at bounding box center [408, 177] width 38 height 16
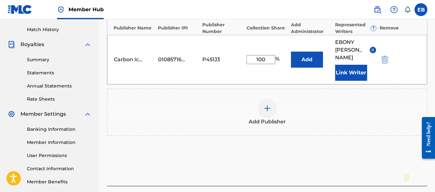
scroll to position [221, 0]
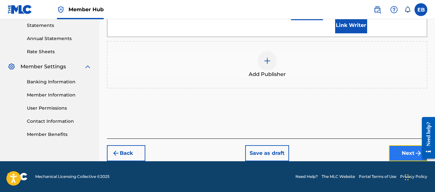
click at [409, 149] on button "Next" at bounding box center [408, 153] width 38 height 16
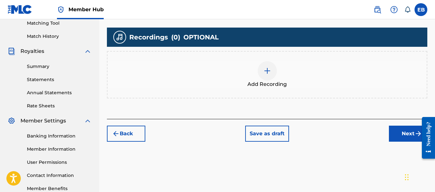
scroll to position [168, 0]
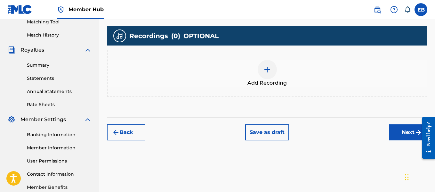
click at [263, 70] on img at bounding box center [267, 70] width 8 height 8
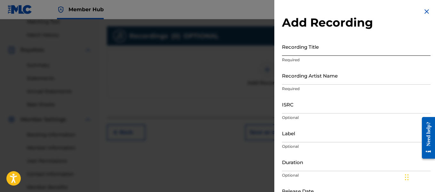
click at [293, 49] on input "Recording Title" at bounding box center [356, 46] width 149 height 18
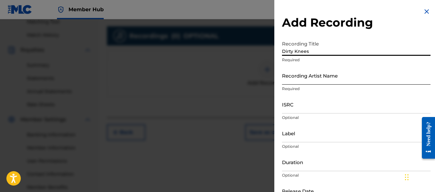
type input "Dirty Knees"
click at [291, 77] on input "Recording Artist Name" at bounding box center [356, 75] width 149 height 18
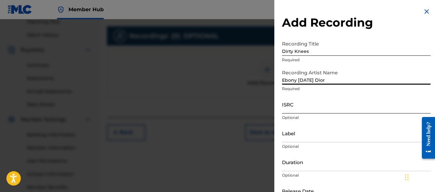
type input "Ebony [DATE] Dior"
click at [291, 101] on input "ISRC" at bounding box center [356, 104] width 149 height 18
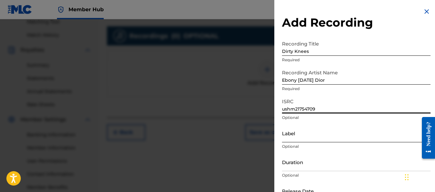
type input "ushm21754709"
click at [288, 136] on input "Label" at bounding box center [356, 133] width 149 height 18
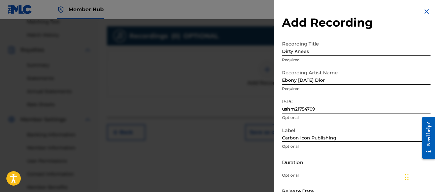
type input "Carbon Icon Publishing"
click at [297, 163] on input "Duration" at bounding box center [356, 162] width 149 height 18
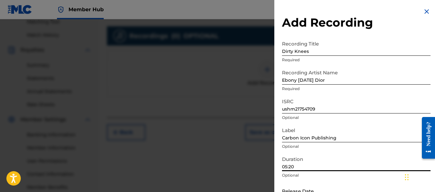
type input "05:20"
click at [389, 16] on h2 "Add Recording" at bounding box center [356, 22] width 149 height 14
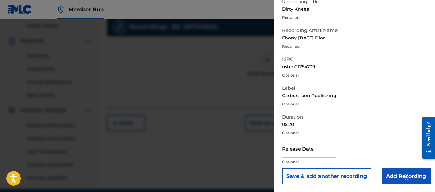
scroll to position [205, 0]
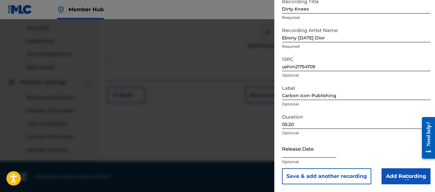
click at [312, 150] on input "text" at bounding box center [309, 148] width 54 height 18
select select "8"
select select "2025"
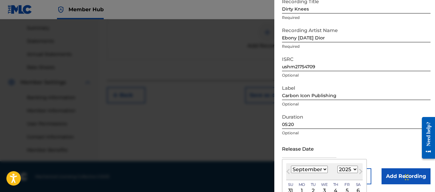
click at [317, 166] on select "January February March April May June July August September October November De…" at bounding box center [309, 169] width 37 height 7
select select "7"
click at [291, 166] on select "January February March April May June July August September October November De…" at bounding box center [309, 169] width 37 height 7
click at [345, 170] on select "1899 1900 1901 1902 1903 1904 1905 1906 1907 1908 1909 1910 1911 1912 1913 1914…" at bounding box center [347, 169] width 20 height 7
select select "2017"
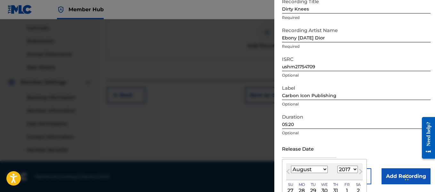
click at [337, 166] on select "1899 1900 1901 1902 1903 1904 1905 1906 1907 1908 1909 1910 1911 1912 1913 1914…" at bounding box center [347, 169] width 20 height 7
click at [334, 190] on div "3" at bounding box center [336, 191] width 8 height 8
type input "[DATE]"
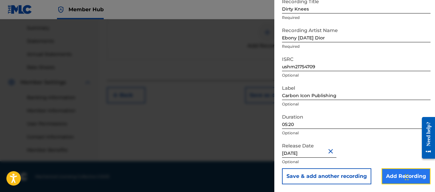
click at [387, 179] on input "Add Recording" at bounding box center [406, 176] width 49 height 16
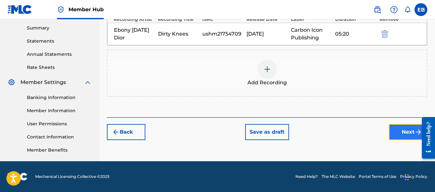
click at [401, 129] on button "Next" at bounding box center [408, 132] width 38 height 16
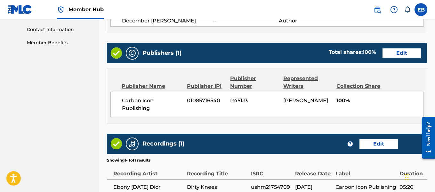
scroll to position [379, 0]
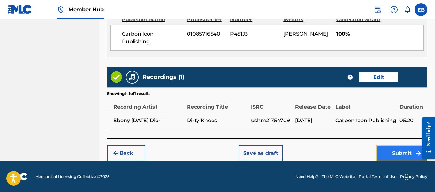
click at [404, 157] on button "Submit" at bounding box center [401, 153] width 51 height 16
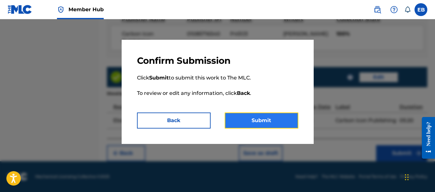
click at [276, 120] on button "Submit" at bounding box center [262, 120] width 74 height 16
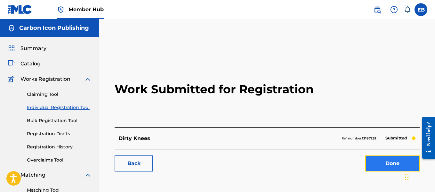
click at [383, 170] on link "Done" at bounding box center [392, 163] width 54 height 16
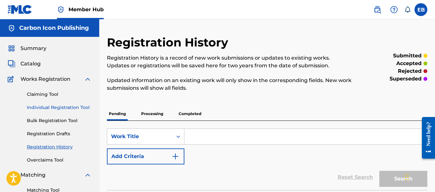
click at [60, 110] on link "Individual Registration Tool" at bounding box center [59, 107] width 65 height 7
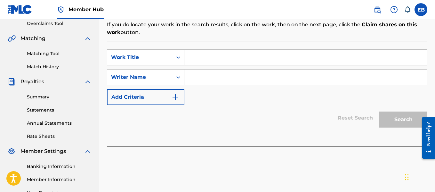
scroll to position [142, 0]
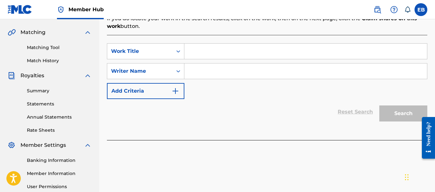
click at [238, 51] on input "Search Form" at bounding box center [305, 51] width 243 height 15
type input "E Pluribus Unum"
click at [229, 71] on input "Search Form" at bounding box center [305, 70] width 243 height 15
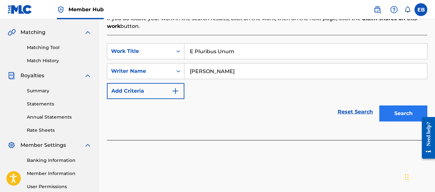
type input "[PERSON_NAME]"
click at [404, 120] on button "Search" at bounding box center [403, 113] width 48 height 16
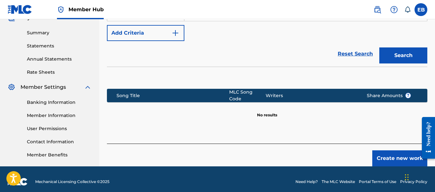
scroll to position [205, 0]
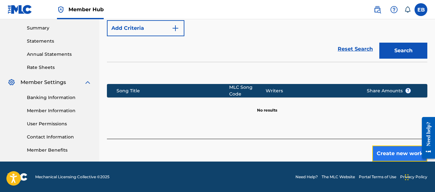
click at [402, 149] on button "Create new work" at bounding box center [399, 153] width 55 height 16
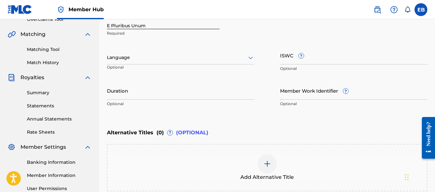
scroll to position [140, 0]
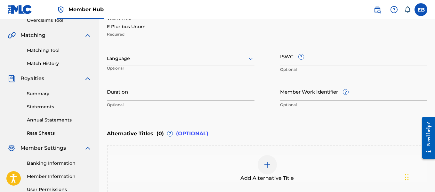
click at [212, 59] on div at bounding box center [181, 58] width 148 height 8
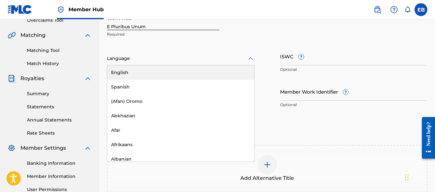
click at [195, 74] on div "English" at bounding box center [180, 72] width 147 height 14
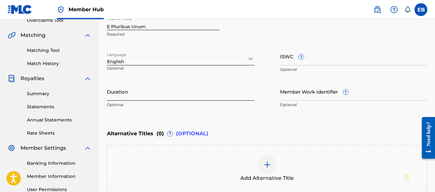
click at [230, 96] on input "Duration" at bounding box center [181, 91] width 148 height 18
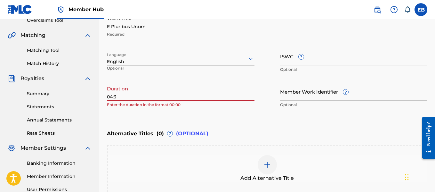
type input "04:37"
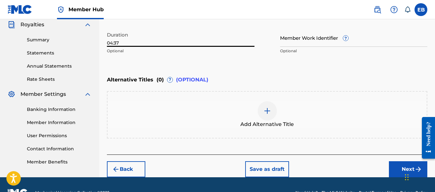
scroll to position [209, 0]
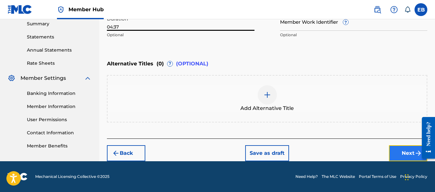
click at [410, 149] on button "Next" at bounding box center [408, 153] width 38 height 16
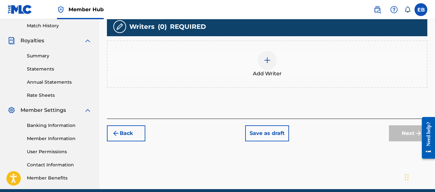
scroll to position [185, 0]
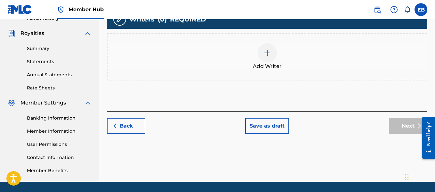
click at [267, 55] on img at bounding box center [267, 53] width 8 height 8
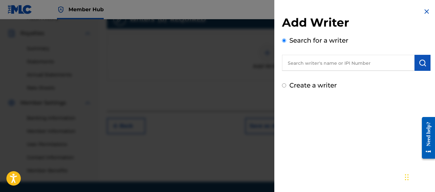
click at [294, 59] on input "text" at bounding box center [348, 63] width 133 height 16
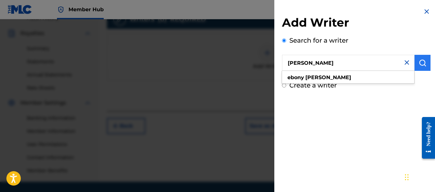
type input "[PERSON_NAME]"
click at [415, 63] on button "submit" at bounding box center [423, 63] width 16 height 16
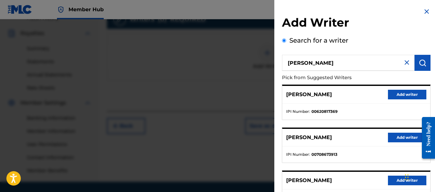
click at [379, 24] on h2 "Add Writer" at bounding box center [356, 23] width 149 height 16
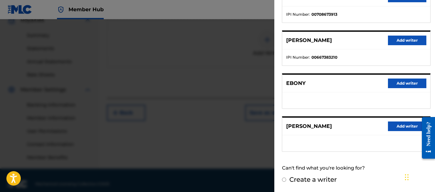
scroll to position [205, 0]
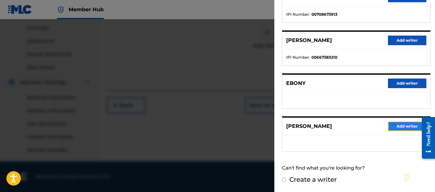
click at [408, 125] on button "Add writer" at bounding box center [407, 126] width 38 height 10
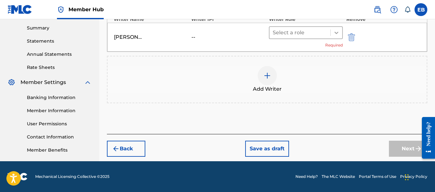
click at [334, 30] on icon at bounding box center [336, 32] width 6 height 6
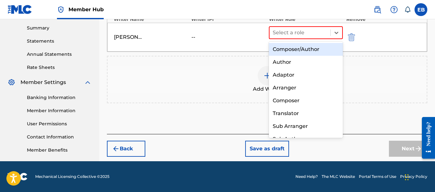
click at [314, 48] on div "Composer/Author" at bounding box center [306, 49] width 74 height 13
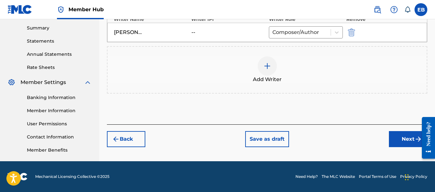
click at [273, 65] on div at bounding box center [267, 65] width 19 height 19
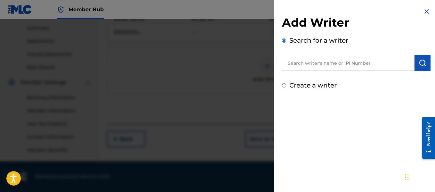
click at [311, 61] on input "text" at bounding box center [348, 63] width 133 height 16
type input "[PERSON_NAME]"
click at [416, 57] on button "submit" at bounding box center [423, 63] width 16 height 16
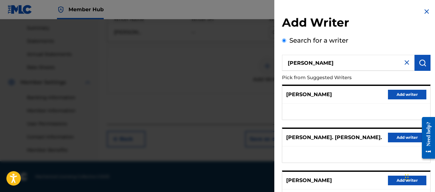
click at [382, 17] on h2 "Add Writer" at bounding box center [356, 23] width 149 height 16
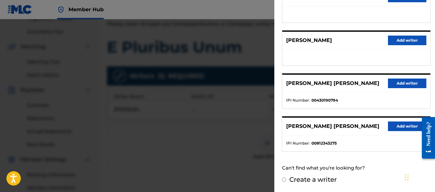
scroll to position [141, 0]
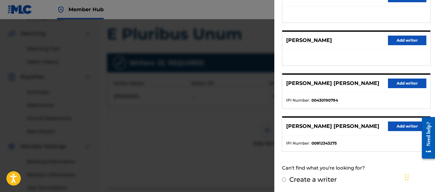
click at [286, 179] on input "Create a writer" at bounding box center [284, 179] width 4 height 4
radio input "false"
radio input "true"
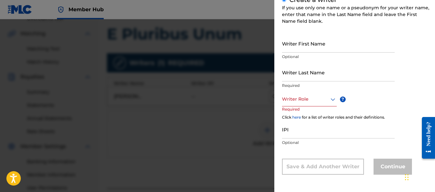
scroll to position [85, 0]
click at [332, 45] on input "Writer First Name" at bounding box center [338, 43] width 113 height 18
type input "[PERSON_NAME]"
click at [312, 80] on input "Writer Last Name" at bounding box center [338, 72] width 113 height 18
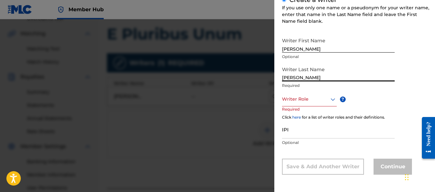
type input "[PERSON_NAME]"
click at [304, 96] on div at bounding box center [309, 99] width 55 height 8
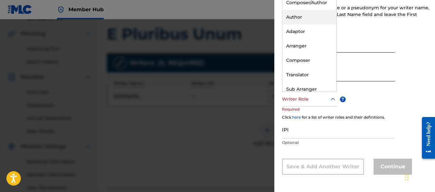
click at [308, 16] on div "Author" at bounding box center [309, 17] width 54 height 14
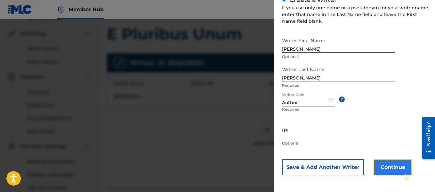
click at [382, 163] on button "Continue" at bounding box center [393, 167] width 38 height 16
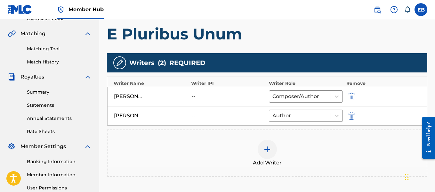
click at [269, 147] on img at bounding box center [267, 149] width 8 height 8
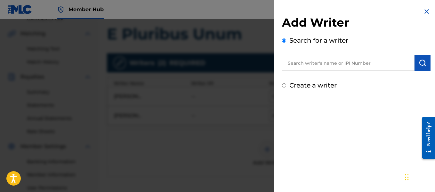
click at [283, 86] on input "Create a writer" at bounding box center [284, 85] width 4 height 4
radio input "false"
radio input "true"
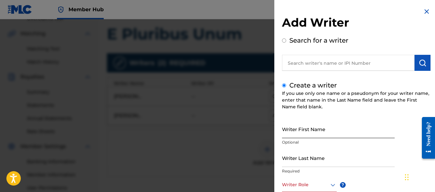
click at [305, 133] on input "Writer First Name" at bounding box center [338, 129] width 113 height 18
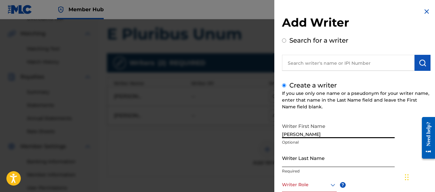
type input "[PERSON_NAME]"
click at [308, 159] on input "Writer Last Name" at bounding box center [338, 158] width 113 height 18
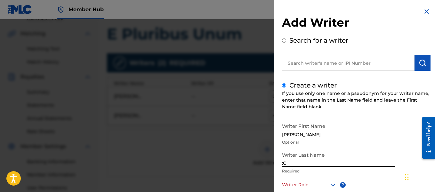
type input ":"
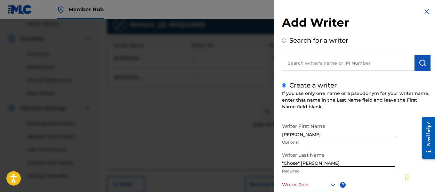
scroll to position [210, 0]
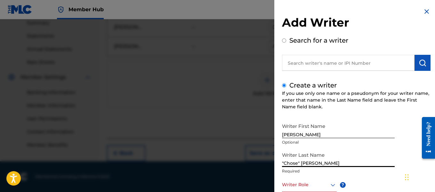
type input ""Chose" [PERSON_NAME]"
click at [371, 12] on div "Add Writer Search for a writer Create a writer If you use only one name or a ps…" at bounding box center [356, 138] width 164 height 277
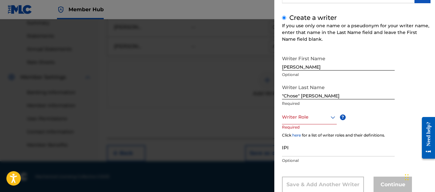
scroll to position [85, 0]
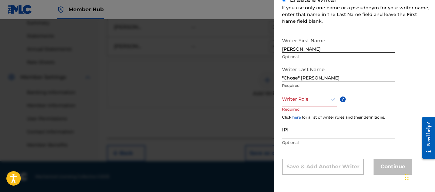
click at [317, 103] on div "Writer Role" at bounding box center [309, 99] width 55 height 14
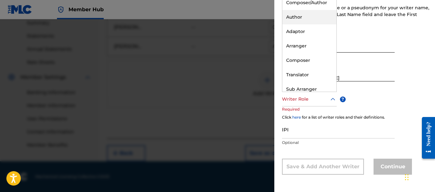
click at [299, 16] on div "Author" at bounding box center [309, 17] width 54 height 14
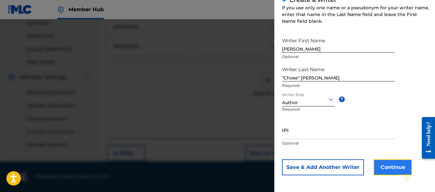
click at [394, 165] on button "Continue" at bounding box center [393, 167] width 38 height 16
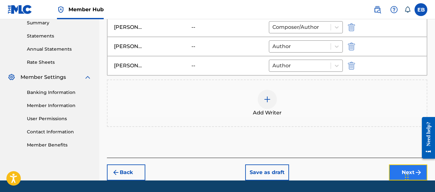
click at [401, 178] on button "Next" at bounding box center [408, 172] width 38 height 16
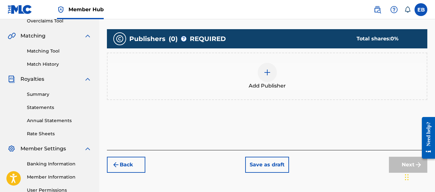
scroll to position [156, 0]
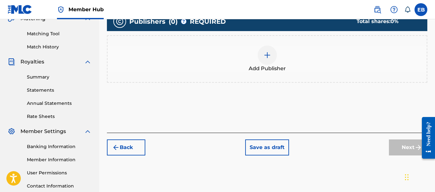
click at [268, 55] on img at bounding box center [267, 55] width 8 height 8
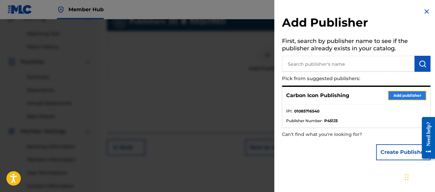
click at [394, 98] on button "Add publisher" at bounding box center [407, 96] width 38 height 10
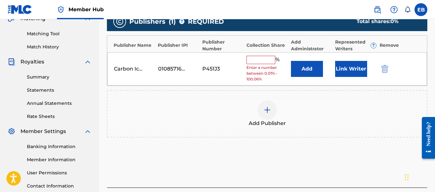
click at [253, 63] on input "text" at bounding box center [261, 60] width 29 height 8
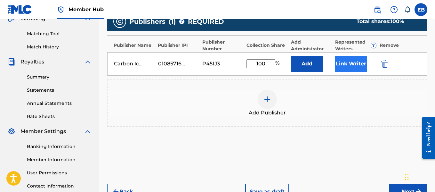
type input "100"
click at [344, 65] on button "Link Writer" at bounding box center [351, 64] width 32 height 16
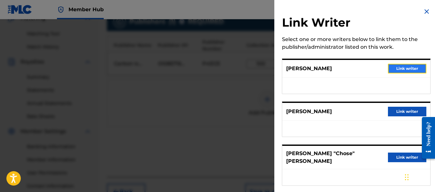
click at [394, 64] on button "Link writer" at bounding box center [407, 69] width 38 height 10
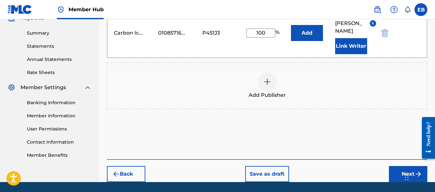
scroll to position [221, 0]
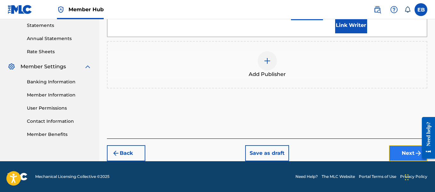
click at [409, 157] on button "Next" at bounding box center [408, 153] width 38 height 16
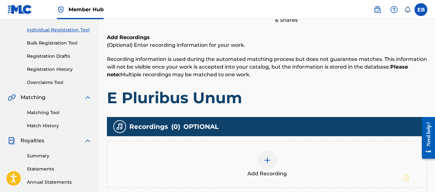
scroll to position [205, 0]
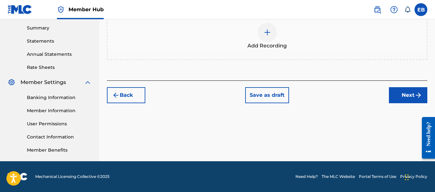
click at [267, 38] on div at bounding box center [267, 32] width 19 height 19
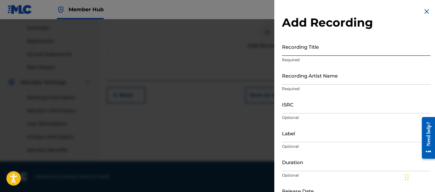
click at [288, 46] on input "Recording Title" at bounding box center [356, 46] width 149 height 18
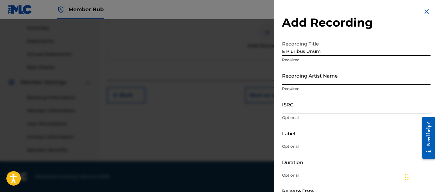
type input "E Pluribus Unum"
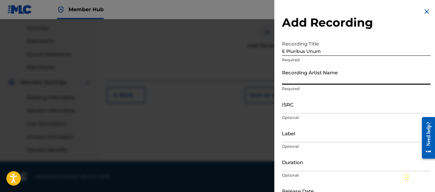
click at [291, 74] on input "Recording Artist Name" at bounding box center [356, 75] width 149 height 18
type input "Ebony [DATE] Dior"
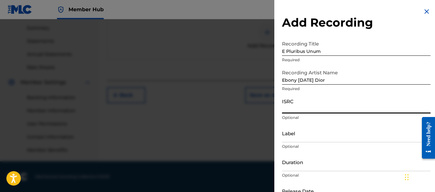
click at [291, 106] on input "ISRC" at bounding box center [356, 104] width 149 height 18
type input "ushm21754711"
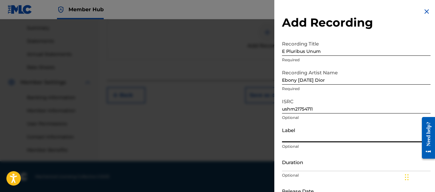
click at [296, 134] on input "Label" at bounding box center [356, 133] width 149 height 18
type input "Carbon Icon Publishing"
click at [388, 9] on div "Add Recording Recording Title E Pluribus Unum Required Recording Artist Name Eb…" at bounding box center [356, 117] width 164 height 234
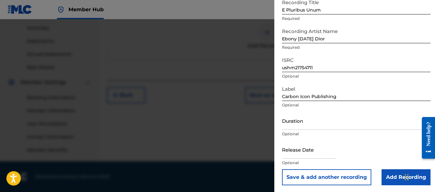
scroll to position [42, 0]
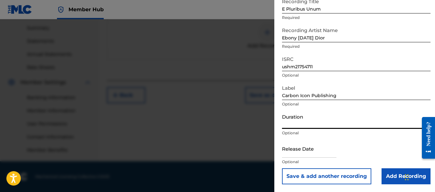
click at [349, 120] on input "Duration" at bounding box center [356, 119] width 149 height 18
type input "04:37"
click at [330, 155] on input "text" at bounding box center [309, 148] width 54 height 18
select select "8"
select select "2025"
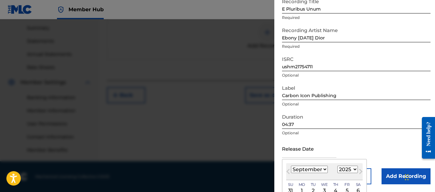
click at [319, 167] on select "January February March April May June July August September October November De…" at bounding box center [309, 169] width 37 height 7
select select "7"
click at [291, 166] on select "January February March April May June July August September October November De…" at bounding box center [309, 169] width 37 height 7
click at [342, 171] on select "1899 1900 1901 1902 1903 1904 1905 1906 1907 1908 1909 1910 1911 1912 1913 1914…" at bounding box center [347, 169] width 20 height 7
select select "2017"
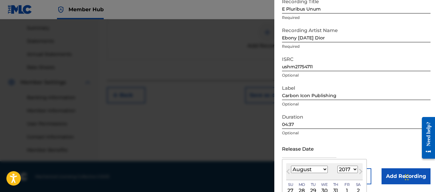
click at [337, 166] on select "1899 1900 1901 1902 1903 1904 1905 1906 1907 1908 1909 1910 1911 1912 1913 1914…" at bounding box center [347, 169] width 20 height 7
click at [332, 190] on div "3" at bounding box center [336, 191] width 8 height 8
type input "[DATE]"
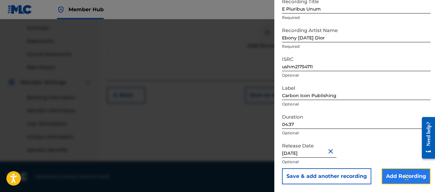
click at [386, 177] on input "Add Recording" at bounding box center [406, 176] width 49 height 16
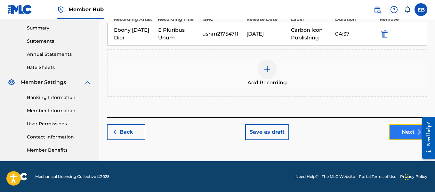
click at [401, 133] on button "Next" at bounding box center [408, 132] width 38 height 16
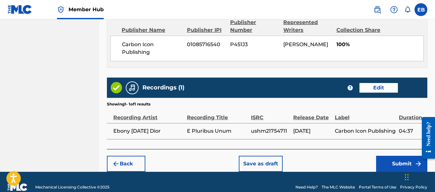
scroll to position [379, 0]
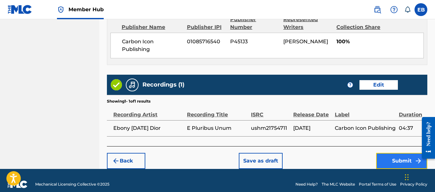
click at [406, 153] on button "Submit" at bounding box center [401, 161] width 51 height 16
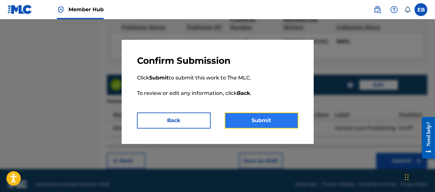
click at [271, 117] on button "Submit" at bounding box center [262, 120] width 74 height 16
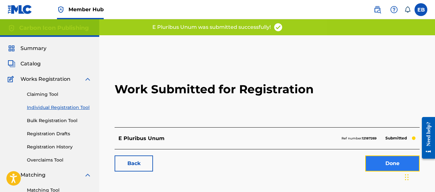
click at [373, 157] on link "Done" at bounding box center [392, 163] width 54 height 16
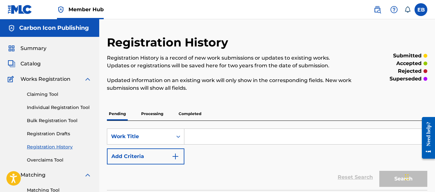
click at [241, 141] on input "Search Form" at bounding box center [305, 136] width 243 height 15
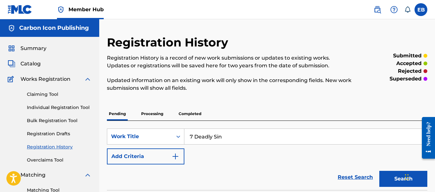
type input "7 Deadly Sins"
click at [59, 108] on link "Individual Registration Tool" at bounding box center [59, 107] width 65 height 7
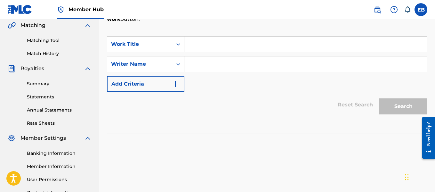
scroll to position [150, 0]
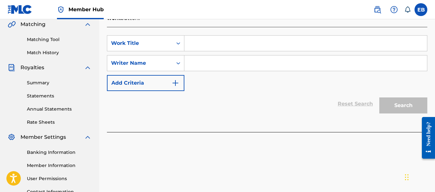
click at [242, 49] on input "Search Form" at bounding box center [305, 43] width 243 height 15
type input "7 Deadly Sins"
click at [232, 63] on input "Search Form" at bounding box center [305, 62] width 243 height 15
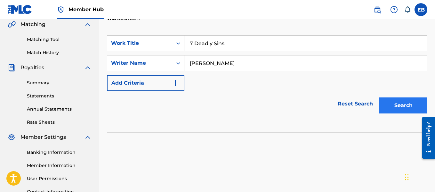
type input "[PERSON_NAME]"
click at [399, 102] on button "Search" at bounding box center [403, 105] width 48 height 16
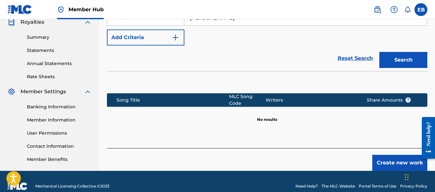
scroll to position [205, 0]
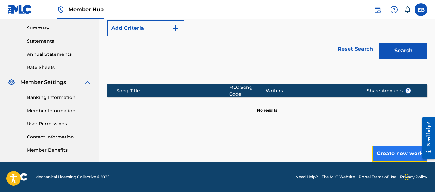
click at [397, 148] on button "Create new work" at bounding box center [399, 153] width 55 height 16
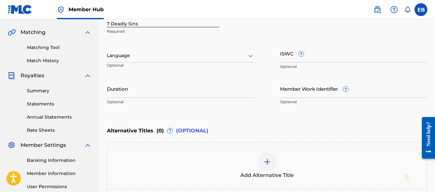
scroll to position [141, 0]
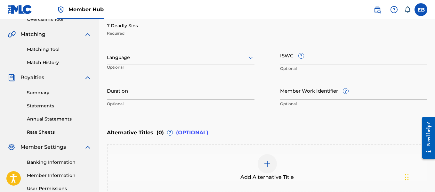
click at [218, 61] on div at bounding box center [181, 57] width 148 height 8
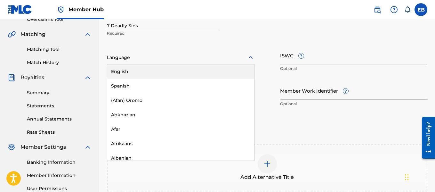
click at [203, 69] on div "English" at bounding box center [180, 71] width 147 height 14
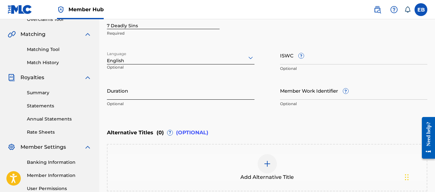
click at [191, 92] on input "Duration" at bounding box center [181, 90] width 148 height 18
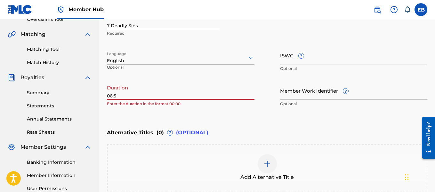
type input "06:50"
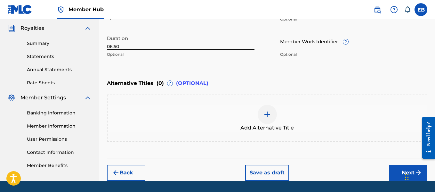
scroll to position [209, 0]
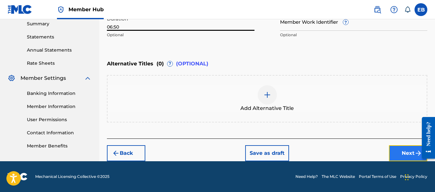
click at [403, 150] on button "Next" at bounding box center [408, 153] width 38 height 16
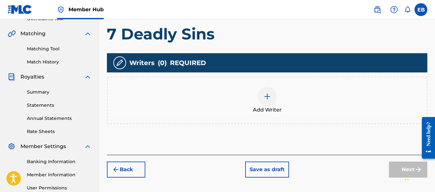
scroll to position [140, 0]
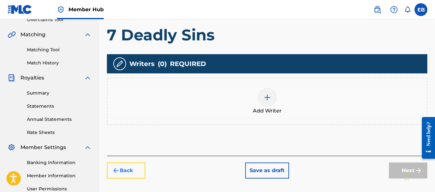
click at [121, 166] on button "Back" at bounding box center [126, 170] width 38 height 16
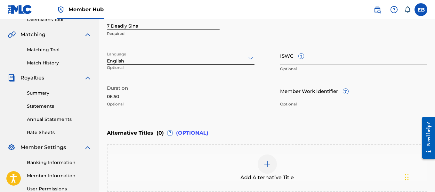
click at [266, 167] on img at bounding box center [267, 164] width 8 height 8
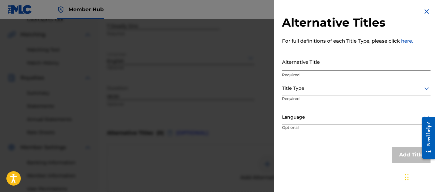
click at [327, 65] on input "Alternative Title" at bounding box center [356, 62] width 149 height 18
type input "7 Deadly Sin"
click at [326, 89] on div at bounding box center [356, 88] width 149 height 8
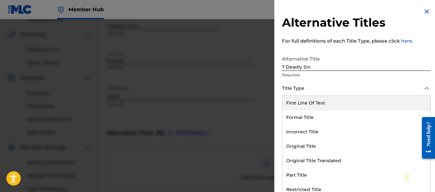
scroll to position [0, 0]
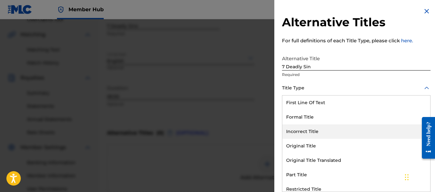
click at [314, 127] on div "Incorrect Title" at bounding box center [356, 131] width 148 height 14
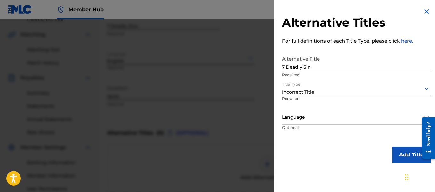
scroll to position [0, 0]
click at [355, 120] on div at bounding box center [356, 117] width 149 height 8
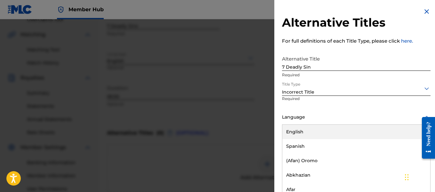
scroll to position [0, 0]
click at [343, 127] on div "English" at bounding box center [356, 131] width 148 height 14
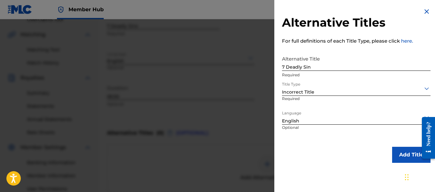
scroll to position [0, 0]
click at [401, 151] on button "Add Title" at bounding box center [411, 155] width 38 height 16
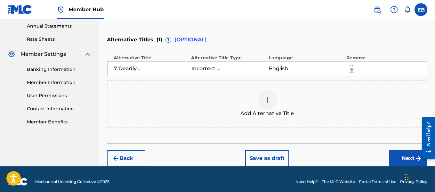
scroll to position [239, 0]
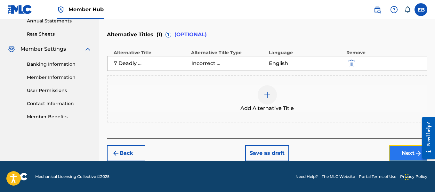
click at [413, 156] on button "Next" at bounding box center [408, 153] width 38 height 16
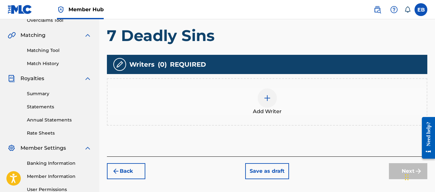
scroll to position [143, 0]
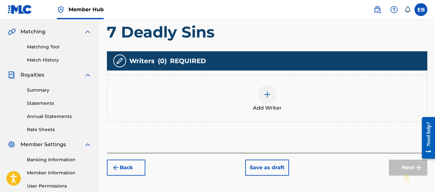
click at [264, 95] on img at bounding box center [267, 95] width 8 height 8
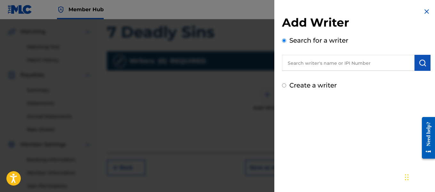
click at [309, 62] on input "text" at bounding box center [348, 63] width 133 height 16
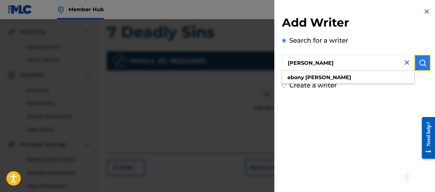
click at [419, 59] on img "submit" at bounding box center [423, 63] width 8 height 8
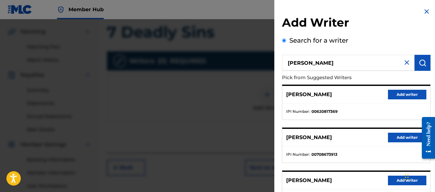
click at [381, 13] on div "Add Writer Search for a writer [PERSON_NAME] Pick from Suggested Writers [PERSO…" at bounding box center [356, 166] width 164 height 332
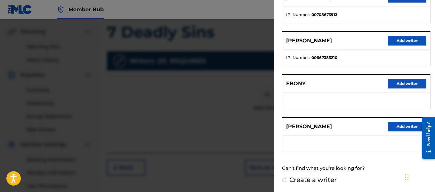
scroll to position [140, 0]
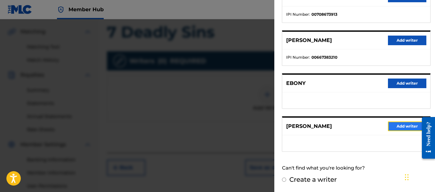
click at [407, 124] on button "Add writer" at bounding box center [407, 126] width 38 height 10
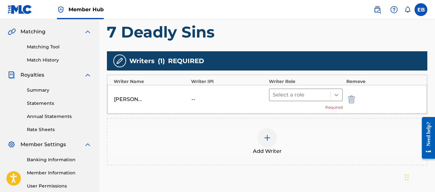
click at [339, 93] on icon at bounding box center [336, 95] width 6 height 6
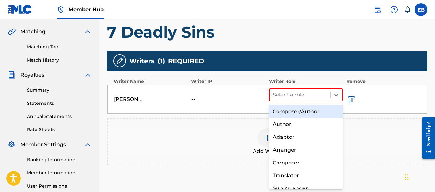
click at [319, 110] on div "Composer/Author" at bounding box center [306, 111] width 74 height 13
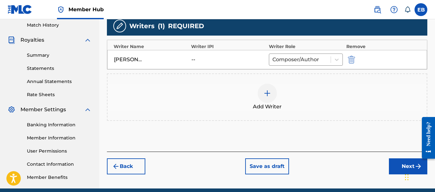
scroll to position [179, 0]
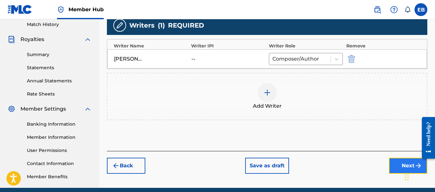
click at [396, 164] on button "Next" at bounding box center [408, 166] width 38 height 16
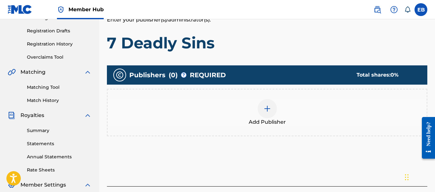
scroll to position [103, 0]
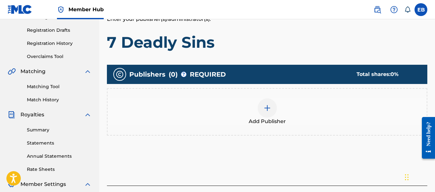
click at [268, 105] on img at bounding box center [267, 108] width 8 height 8
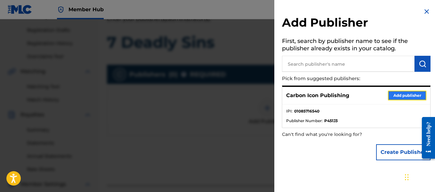
click at [388, 96] on button "Add publisher" at bounding box center [407, 96] width 38 height 10
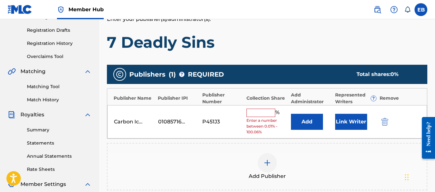
click at [271, 110] on input "text" at bounding box center [261, 113] width 29 height 8
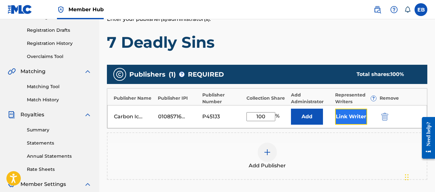
click at [347, 118] on button "Link Writer" at bounding box center [351, 117] width 32 height 16
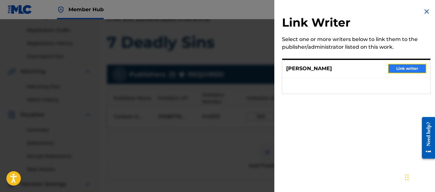
click at [395, 69] on button "Link writer" at bounding box center [407, 69] width 38 height 10
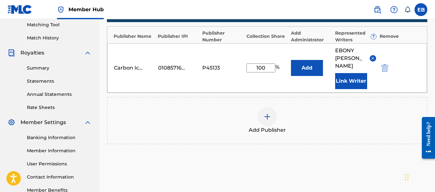
scroll to position [187, 0]
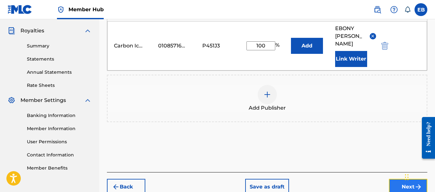
click at [400, 186] on button "Next" at bounding box center [408, 187] width 38 height 16
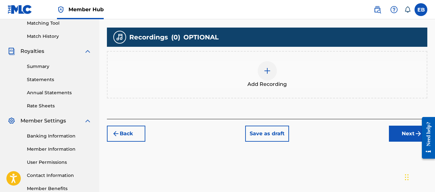
scroll to position [168, 0]
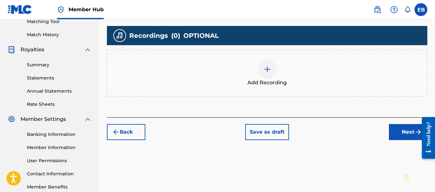
click at [269, 66] on img at bounding box center [267, 69] width 8 height 8
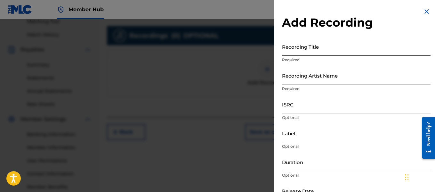
click at [295, 52] on input "Recording Title" at bounding box center [356, 46] width 149 height 18
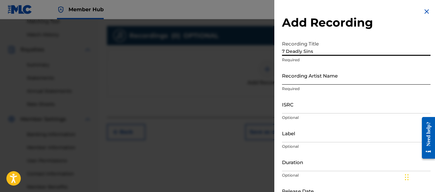
click at [293, 78] on input "Recording Artist Name" at bounding box center [356, 75] width 149 height 18
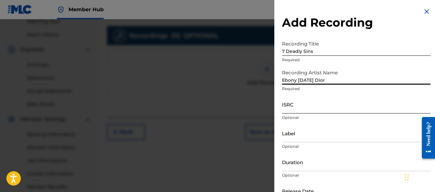
click at [313, 104] on input "ISRC" at bounding box center [356, 104] width 149 height 18
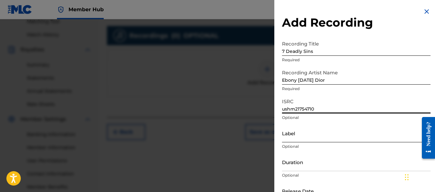
click at [309, 135] on input "Label" at bounding box center [356, 133] width 149 height 18
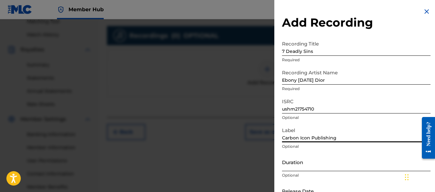
click at [303, 165] on input "Duration" at bounding box center [356, 162] width 149 height 18
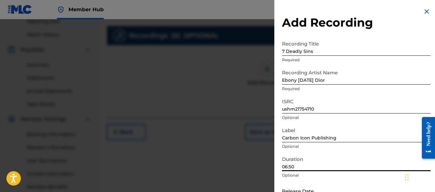
click at [395, 16] on h2 "Add Recording" at bounding box center [356, 22] width 149 height 14
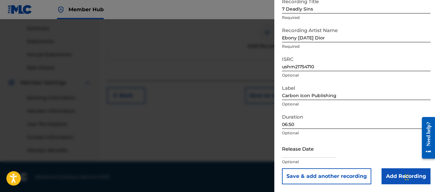
scroll to position [205, 0]
click at [294, 146] on input "text" at bounding box center [309, 148] width 54 height 18
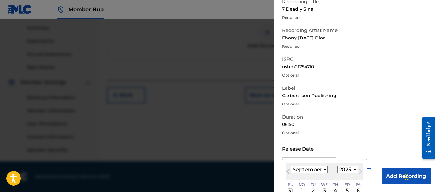
click at [312, 168] on select "January February March April May June July August September October November De…" at bounding box center [309, 169] width 37 height 7
click at [291, 166] on select "January February March April May June July August September October November De…" at bounding box center [309, 169] width 37 height 7
click at [340, 167] on select "1899 1900 1901 1902 1903 1904 1905 1906 1907 1908 1909 1910 1911 1912 1913 1914…" at bounding box center [347, 169] width 20 height 7
click at [337, 166] on select "1899 1900 1901 1902 1903 1904 1905 1906 1907 1908 1909 1910 1911 1912 1913 1914…" at bounding box center [347, 169] width 20 height 7
click at [334, 190] on div "3" at bounding box center [336, 191] width 8 height 8
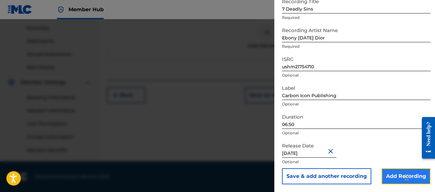
click at [397, 176] on input "Add Recording" at bounding box center [406, 176] width 49 height 16
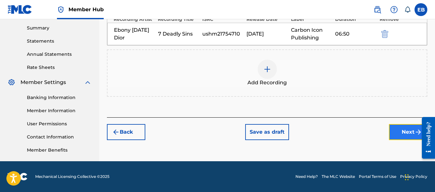
click at [405, 130] on button "Next" at bounding box center [408, 132] width 38 height 16
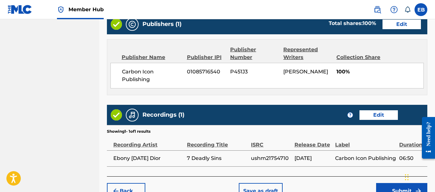
scroll to position [366, 0]
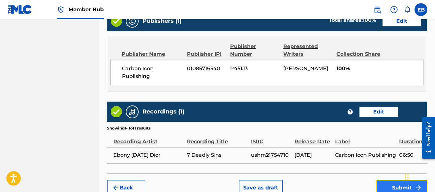
click at [399, 184] on button "Submit" at bounding box center [401, 188] width 51 height 16
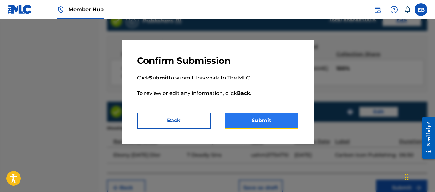
click at [282, 117] on button "Submit" at bounding box center [262, 120] width 74 height 16
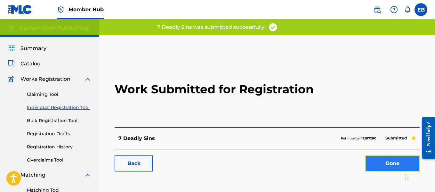
click at [392, 162] on link "Done" at bounding box center [392, 163] width 54 height 16
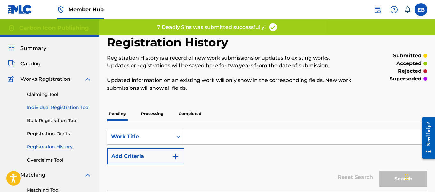
click at [38, 106] on link "Individual Registration Tool" at bounding box center [59, 107] width 65 height 7
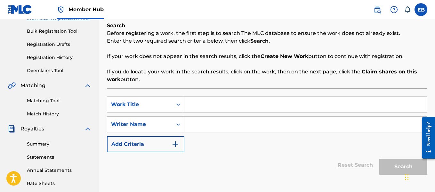
scroll to position [94, 0]
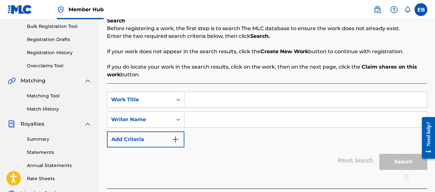
click at [223, 97] on input "Search Form" at bounding box center [305, 99] width 243 height 15
click at [201, 124] on input "Search Form" at bounding box center [305, 119] width 243 height 15
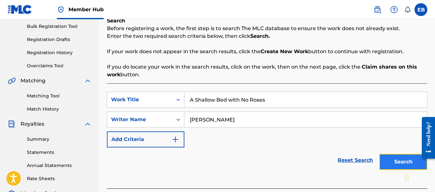
click at [390, 161] on button "Search" at bounding box center [403, 162] width 48 height 16
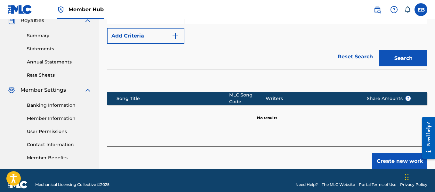
scroll to position [198, 0]
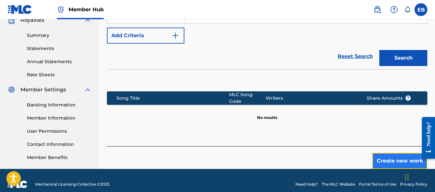
click at [397, 161] on button "Create new work" at bounding box center [399, 161] width 55 height 16
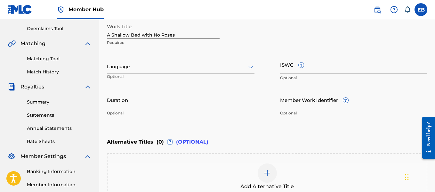
scroll to position [126, 0]
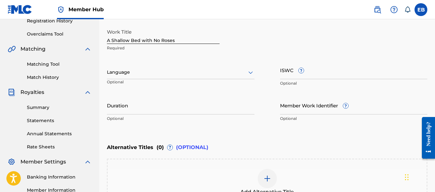
click at [249, 74] on icon at bounding box center [251, 73] width 8 height 8
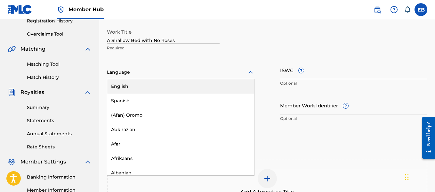
click at [222, 82] on div "English" at bounding box center [180, 86] width 147 height 14
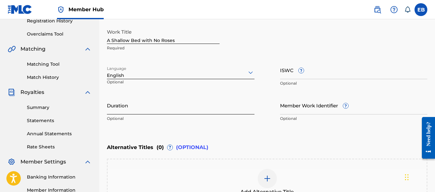
click at [194, 112] on input "Duration" at bounding box center [181, 105] width 148 height 18
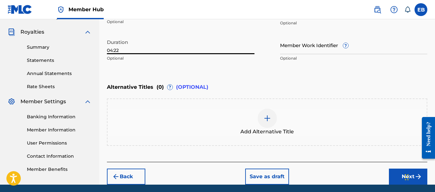
scroll to position [209, 0]
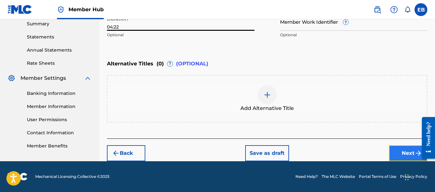
click at [405, 152] on button "Next" at bounding box center [408, 153] width 38 height 16
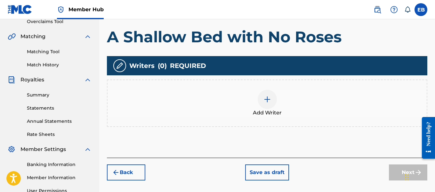
scroll to position [158, 0]
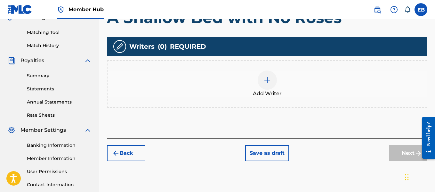
click at [268, 84] on div at bounding box center [267, 79] width 19 height 19
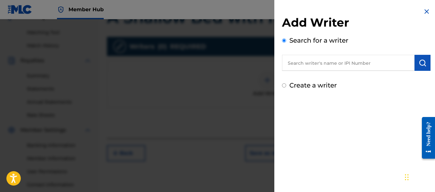
click at [298, 64] on input "text" at bounding box center [348, 63] width 133 height 16
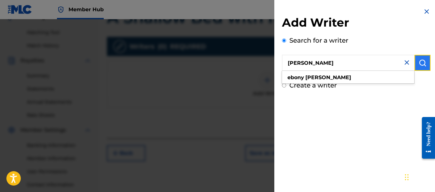
click at [422, 61] on img "submit" at bounding box center [423, 63] width 8 height 8
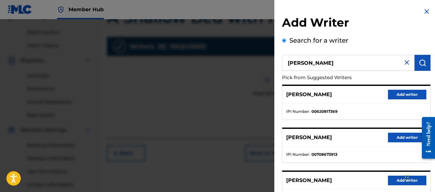
click at [373, 12] on div "Add Writer Search for a writer [PERSON_NAME] Pick from Suggested Writers [PERSO…" at bounding box center [356, 166] width 164 height 332
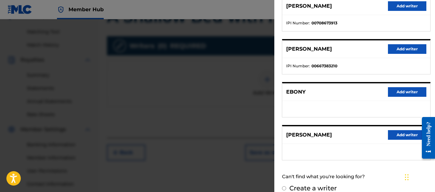
scroll to position [140, 0]
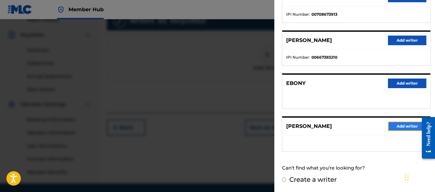
click at [402, 126] on button "Add writer" at bounding box center [407, 126] width 38 height 10
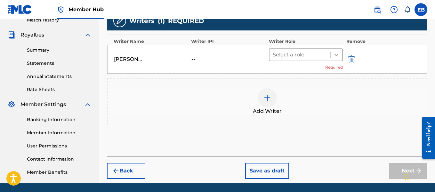
click at [333, 54] on icon at bounding box center [336, 55] width 6 height 6
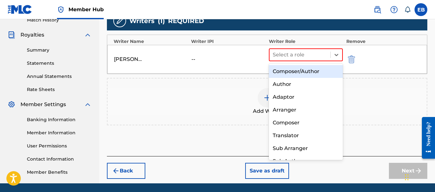
click at [300, 75] on div "Composer/Author" at bounding box center [306, 71] width 74 height 13
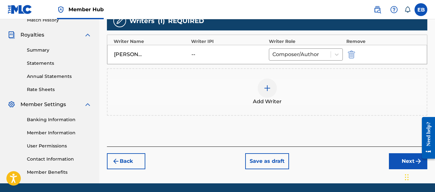
click at [264, 92] on div at bounding box center [267, 87] width 19 height 19
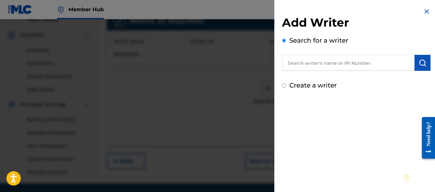
click at [326, 65] on input "text" at bounding box center [348, 63] width 133 height 16
click at [419, 63] on img "submit" at bounding box center [423, 63] width 8 height 8
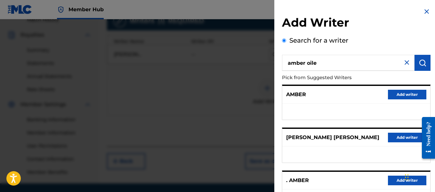
click at [376, 17] on h2 "Add Writer" at bounding box center [356, 23] width 149 height 16
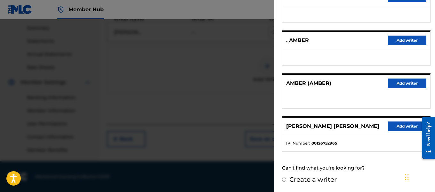
click at [285, 179] on input "Create a writer" at bounding box center [284, 179] width 4 height 4
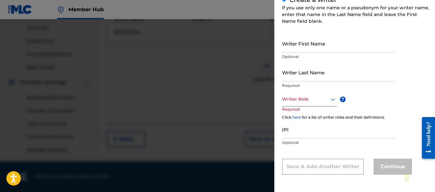
scroll to position [85, 0]
click at [308, 47] on input "Writer First Name" at bounding box center [338, 43] width 113 height 18
click at [310, 70] on input "Writer Last Name" at bounding box center [338, 72] width 113 height 18
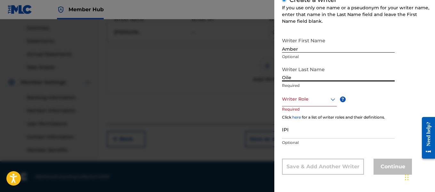
click at [306, 99] on div at bounding box center [309, 99] width 55 height 8
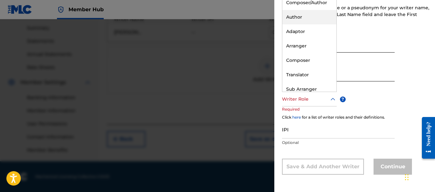
click at [309, 20] on div "Author" at bounding box center [309, 17] width 54 height 14
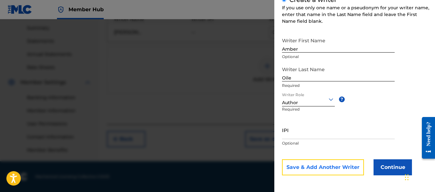
click at [345, 168] on button "Save & Add Another Writer" at bounding box center [323, 167] width 82 height 16
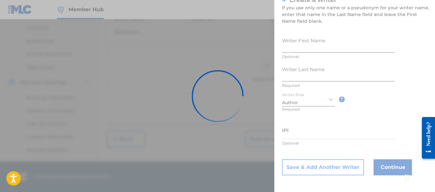
scroll to position [99, 0]
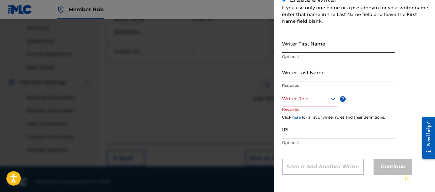
click at [309, 42] on input "Writer First Name" at bounding box center [338, 43] width 113 height 18
click at [292, 71] on input "Writer Last Name" at bounding box center [338, 72] width 113 height 18
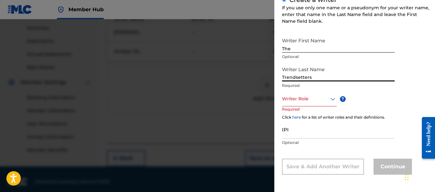
click at [291, 98] on div at bounding box center [309, 99] width 55 height 8
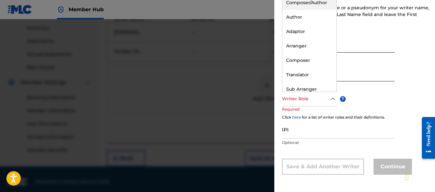
click at [314, 7] on div "Composer/Author" at bounding box center [309, 3] width 54 height 14
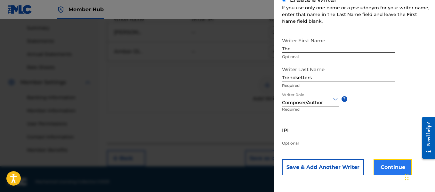
click at [381, 162] on button "Continue" at bounding box center [393, 167] width 38 height 16
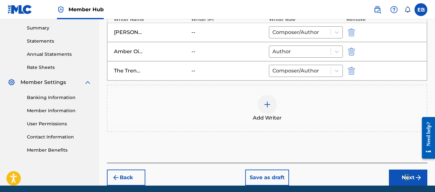
scroll to position [230, 0]
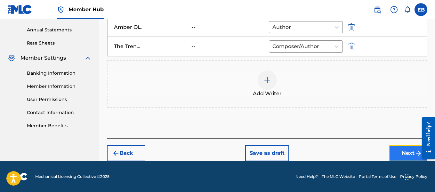
click at [403, 157] on button "Next" at bounding box center [408, 153] width 38 height 16
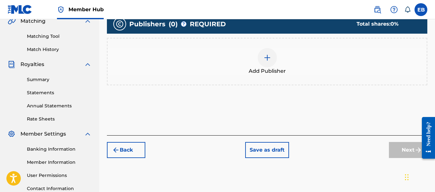
scroll to position [154, 0]
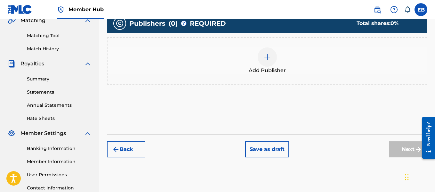
click at [269, 53] on img at bounding box center [267, 57] width 8 height 8
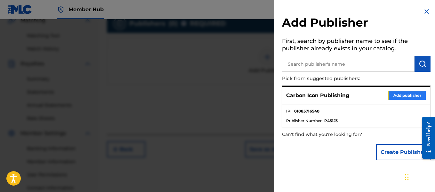
click at [407, 92] on button "Add publisher" at bounding box center [407, 96] width 38 height 10
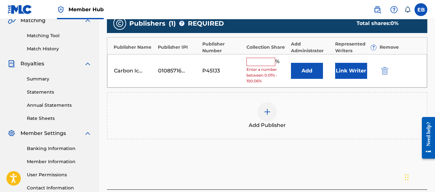
click at [258, 67] on span "Enter a number between 0.01% - 100.06%" at bounding box center [267, 75] width 41 height 17
click at [254, 63] on input "text" at bounding box center [261, 62] width 29 height 8
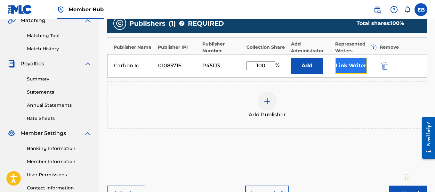
click at [338, 62] on button "Link Writer" at bounding box center [351, 66] width 32 height 16
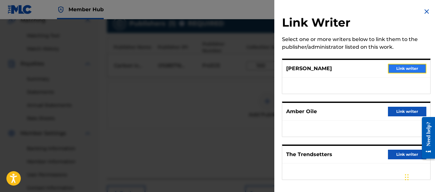
click at [393, 66] on button "Link writer" at bounding box center [407, 69] width 38 height 10
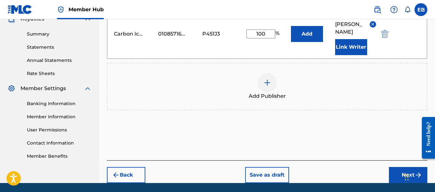
scroll to position [221, 0]
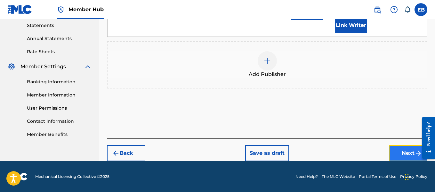
click at [409, 155] on button "Next" at bounding box center [408, 153] width 38 height 16
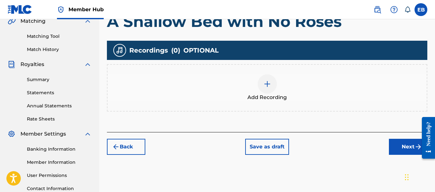
scroll to position [155, 0]
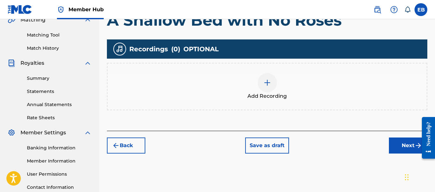
click at [271, 81] on div at bounding box center [267, 82] width 19 height 19
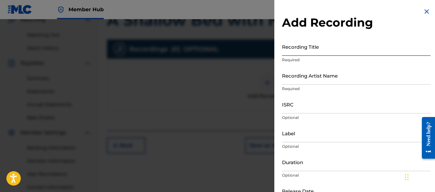
click at [303, 53] on input "Recording Title" at bounding box center [356, 46] width 149 height 18
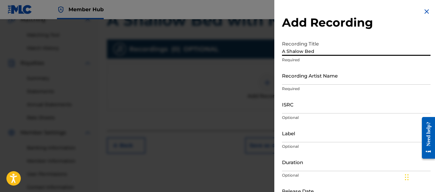
click at [297, 50] on input "A Shalow Bed" at bounding box center [356, 46] width 149 height 18
click at [326, 50] on input "A Shallow Bed" at bounding box center [356, 46] width 149 height 18
click at [307, 77] on input "Recording Artist Name" at bounding box center [356, 75] width 149 height 18
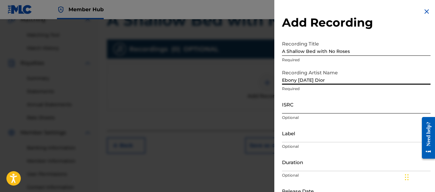
click at [303, 102] on input "ISRC" at bounding box center [356, 104] width 149 height 18
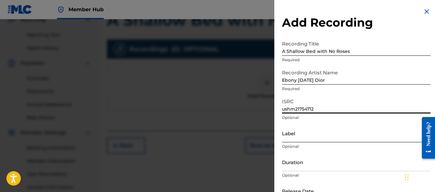
click at [312, 133] on input "Label" at bounding box center [356, 133] width 149 height 18
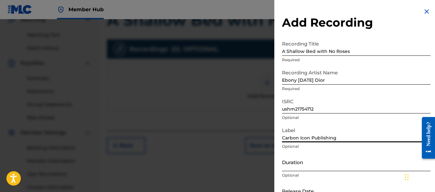
click at [305, 165] on input "Duration" at bounding box center [356, 162] width 149 height 18
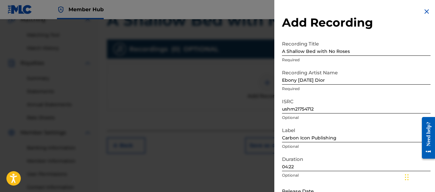
click at [383, 22] on h2 "Add Recording" at bounding box center [356, 22] width 149 height 14
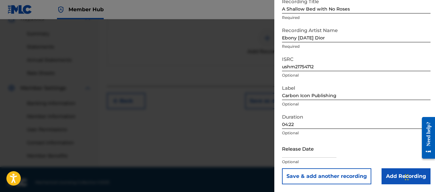
scroll to position [205, 0]
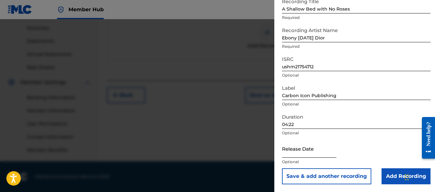
click at [316, 155] on input "text" at bounding box center [309, 148] width 54 height 18
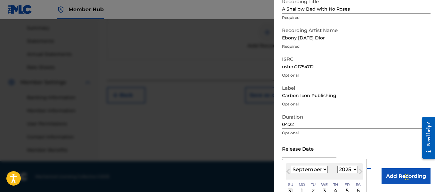
click at [308, 166] on select "January February March April May June July August September October November De…" at bounding box center [309, 169] width 37 height 7
click at [291, 166] on select "January February March April May June July August September October November De…" at bounding box center [309, 169] width 37 height 7
click at [348, 165] on div "August [DATE] February March April May June July August September October Novem…" at bounding box center [324, 171] width 77 height 17
click at [346, 168] on select "1899 1900 1901 1902 1903 1904 1905 1906 1907 1908 1909 1910 1911 1912 1913 1914…" at bounding box center [347, 169] width 20 height 7
click at [337, 166] on select "1899 1900 1901 1902 1903 1904 1905 1906 1907 1908 1909 1910 1911 1912 1913 1914…" at bounding box center [347, 169] width 20 height 7
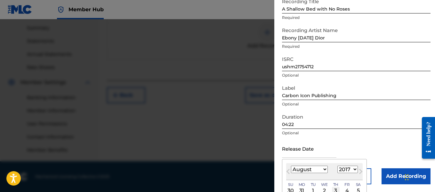
click at [333, 190] on div "3" at bounding box center [336, 191] width 8 height 8
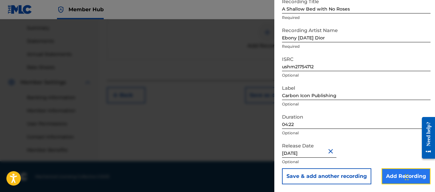
click at [397, 175] on input "Add Recording" at bounding box center [406, 176] width 49 height 16
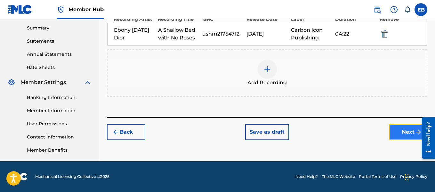
click at [403, 132] on button "Next" at bounding box center [408, 132] width 38 height 16
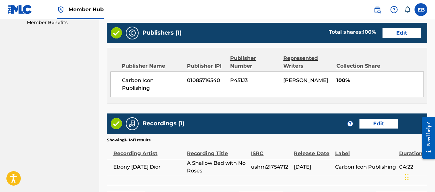
scroll to position [379, 0]
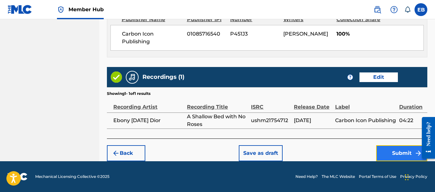
click at [402, 156] on button "Submit" at bounding box center [401, 153] width 51 height 16
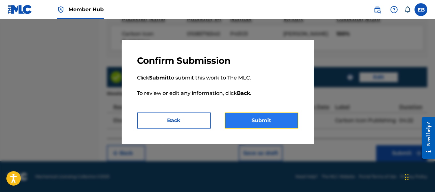
click at [265, 116] on button "Submit" at bounding box center [262, 120] width 74 height 16
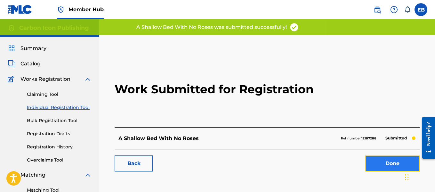
click at [373, 161] on link "Done" at bounding box center [392, 163] width 54 height 16
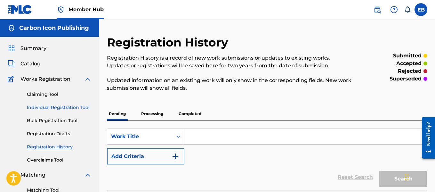
click at [79, 107] on link "Individual Registration Tool" at bounding box center [59, 107] width 65 height 7
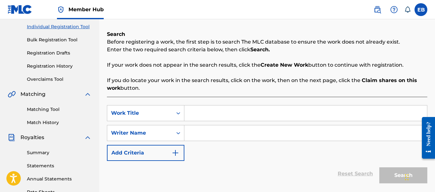
scroll to position [136, 0]
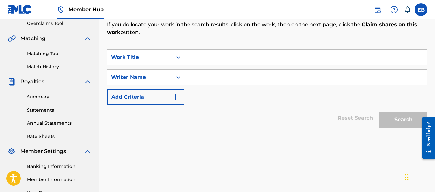
click at [249, 60] on input "Search Form" at bounding box center [305, 57] width 243 height 15
click at [250, 77] on input "Search Form" at bounding box center [305, 76] width 243 height 15
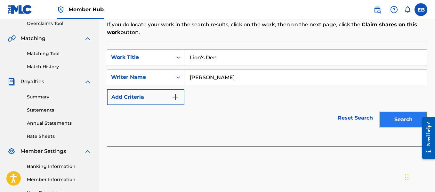
click at [403, 115] on button "Search" at bounding box center [403, 119] width 48 height 16
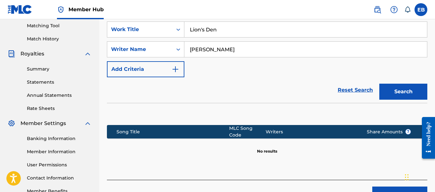
scroll to position [205, 0]
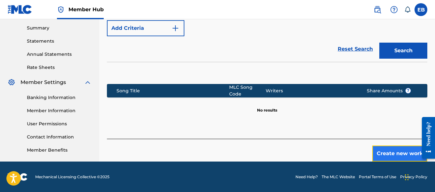
click at [398, 151] on button "Create new work" at bounding box center [399, 153] width 55 height 16
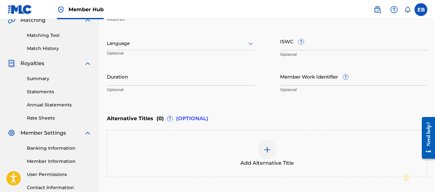
scroll to position [142, 0]
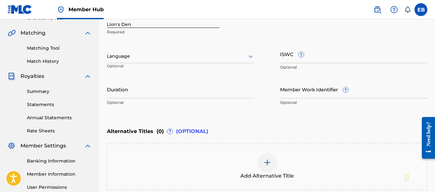
click at [240, 61] on div "Language" at bounding box center [181, 56] width 148 height 13
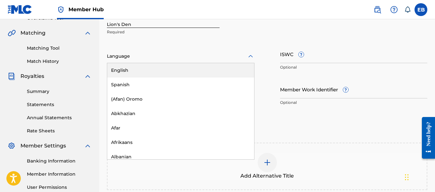
click at [223, 69] on div "English" at bounding box center [180, 70] width 147 height 14
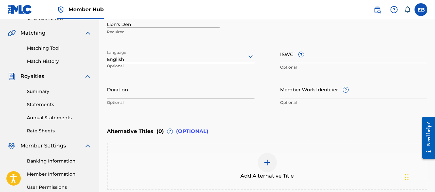
click at [200, 87] on input "Duration" at bounding box center [181, 89] width 148 height 18
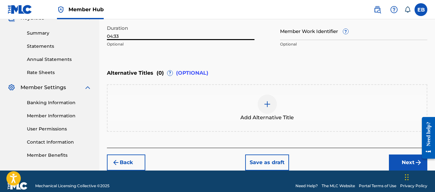
scroll to position [209, 0]
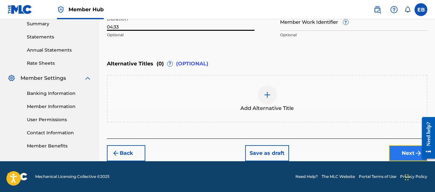
click at [409, 157] on button "Next" at bounding box center [408, 153] width 38 height 16
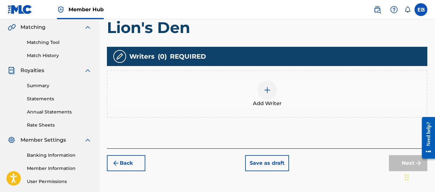
scroll to position [163, 0]
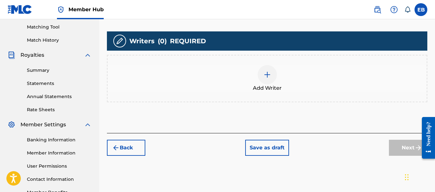
click at [266, 72] on img at bounding box center [267, 75] width 8 height 8
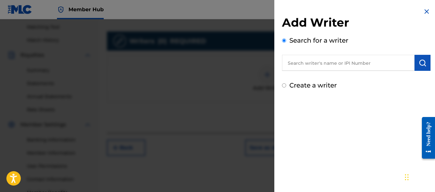
click at [316, 62] on input "text" at bounding box center [348, 63] width 133 height 16
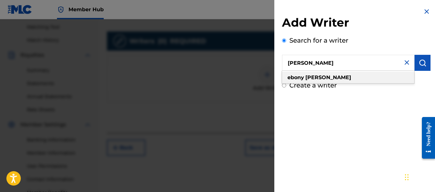
click at [320, 79] on strong "[PERSON_NAME]" at bounding box center [328, 77] width 46 height 6
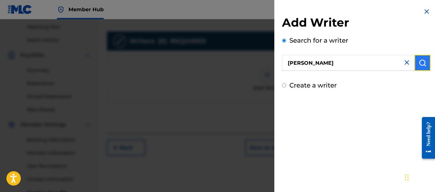
click at [417, 67] on button "submit" at bounding box center [423, 63] width 16 height 16
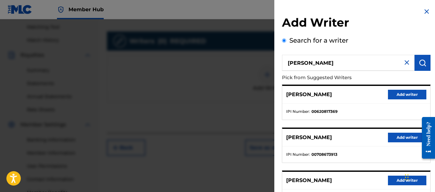
click at [385, 25] on h2 "Add Writer" at bounding box center [356, 23] width 149 height 16
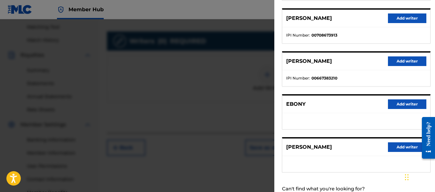
scroll to position [189, 0]
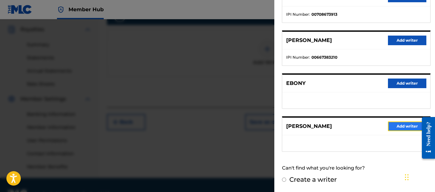
click at [395, 125] on button "Add writer" at bounding box center [407, 126] width 38 height 10
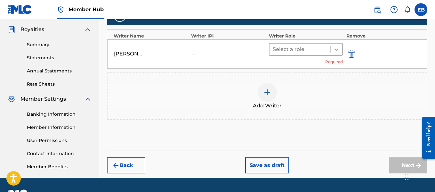
click at [336, 49] on icon at bounding box center [337, 49] width 4 height 2
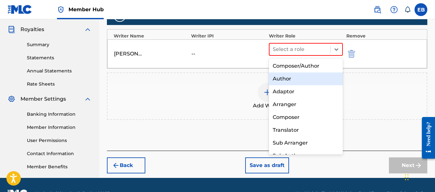
click at [301, 78] on div "Author" at bounding box center [306, 78] width 74 height 13
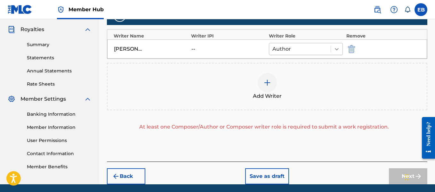
click at [336, 50] on icon at bounding box center [337, 49] width 6 height 6
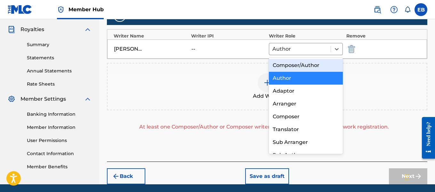
click at [310, 67] on div "Composer/Author" at bounding box center [306, 65] width 74 height 13
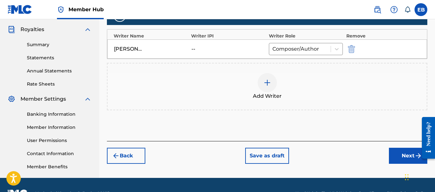
click at [265, 83] on img at bounding box center [267, 83] width 8 height 8
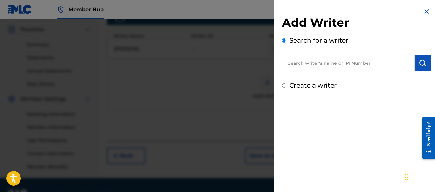
click at [307, 70] on input "text" at bounding box center [348, 63] width 133 height 16
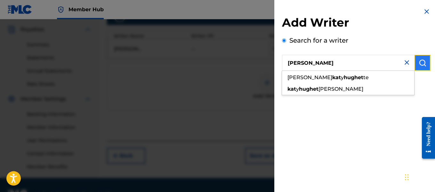
click at [423, 65] on img "submit" at bounding box center [423, 63] width 8 height 8
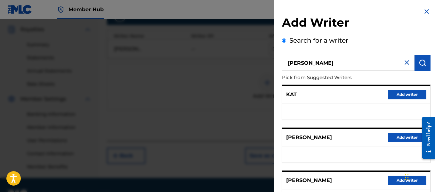
click at [376, 21] on h2 "Add Writer" at bounding box center [356, 23] width 149 height 16
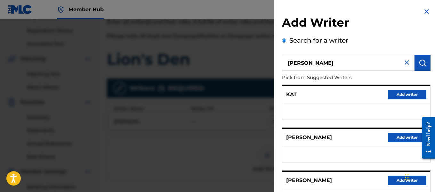
scroll to position [116, 0]
click at [296, 62] on input "[PERSON_NAME]" at bounding box center [348, 63] width 133 height 16
click at [419, 59] on img "submit" at bounding box center [423, 63] width 8 height 8
click at [356, 64] on input "[PERSON_NAME]" at bounding box center [348, 63] width 133 height 16
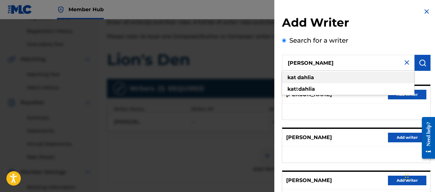
click at [372, 76] on div "[PERSON_NAME]" at bounding box center [348, 78] width 132 height 12
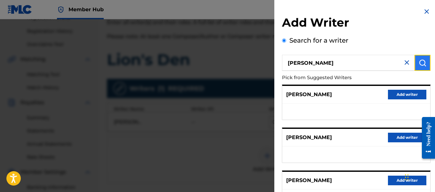
click at [420, 61] on img "submit" at bounding box center [423, 63] width 8 height 8
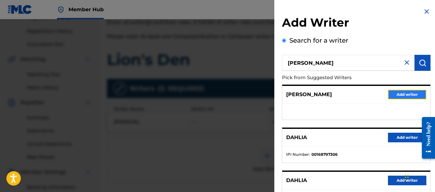
click at [399, 94] on button "Add writer" at bounding box center [407, 95] width 38 height 10
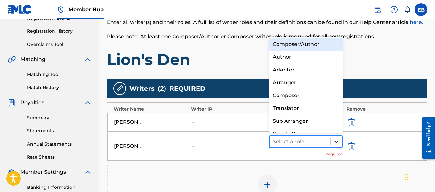
click at [338, 142] on icon at bounding box center [336, 141] width 6 height 6
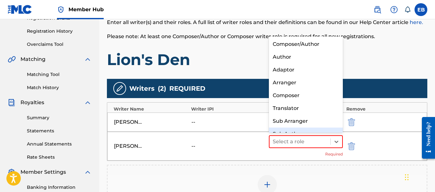
scroll to position [9, 0]
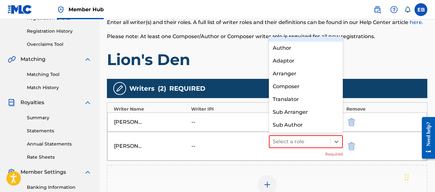
click at [313, 40] on div "Composer/Author" at bounding box center [306, 35] width 74 height 13
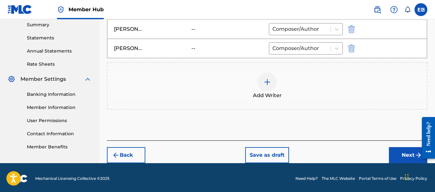
scroll to position [210, 0]
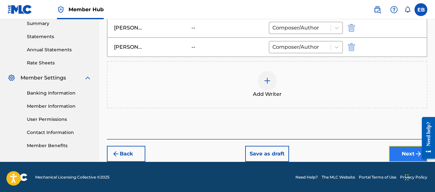
click at [412, 155] on button "Next" at bounding box center [408, 154] width 38 height 16
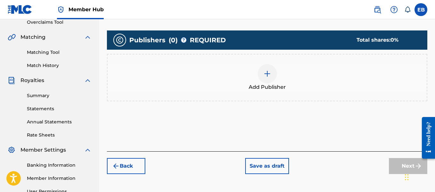
scroll to position [138, 0]
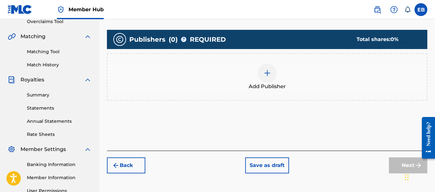
click at [267, 72] on img at bounding box center [267, 73] width 8 height 8
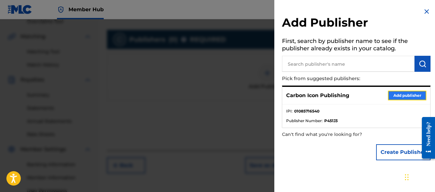
click at [391, 93] on button "Add publisher" at bounding box center [407, 96] width 38 height 10
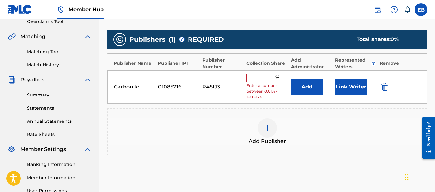
click at [265, 81] on input "text" at bounding box center [261, 78] width 29 height 8
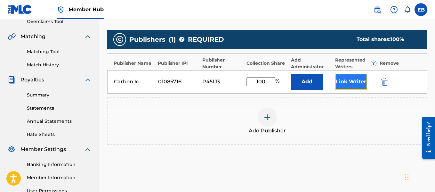
click at [339, 79] on button "Link Writer" at bounding box center [351, 82] width 32 height 16
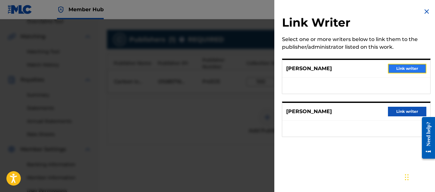
click at [399, 67] on button "Link writer" at bounding box center [407, 69] width 38 height 10
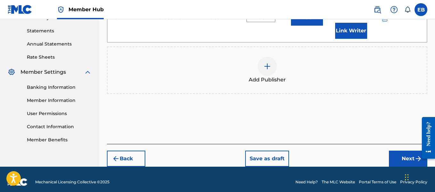
scroll to position [221, 0]
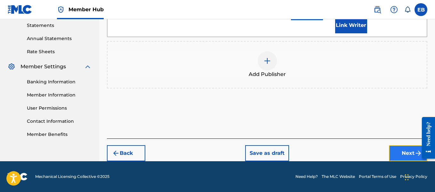
click at [409, 156] on button "Next" at bounding box center [408, 153] width 38 height 16
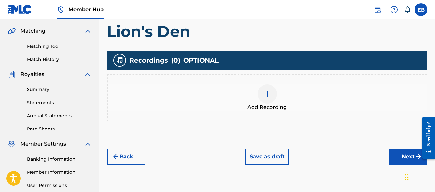
scroll to position [147, 0]
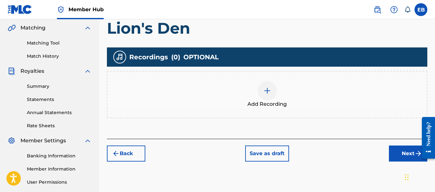
click at [268, 85] on div at bounding box center [267, 90] width 19 height 19
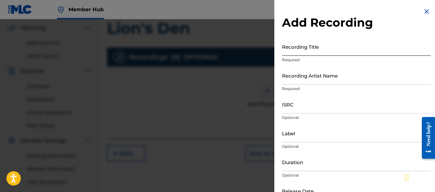
click at [299, 53] on input "Recording Title" at bounding box center [356, 46] width 149 height 18
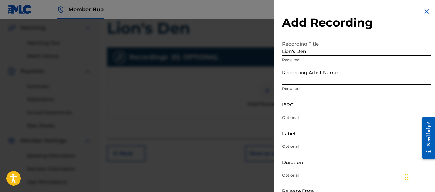
click at [307, 80] on input "Recording Artist Name" at bounding box center [356, 75] width 149 height 18
click at [300, 111] on input "ISRC" at bounding box center [356, 104] width 149 height 18
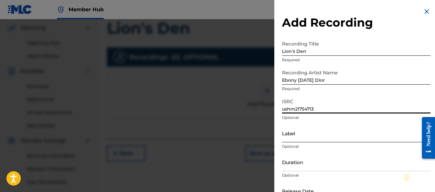
click at [298, 136] on input "Label" at bounding box center [356, 133] width 149 height 18
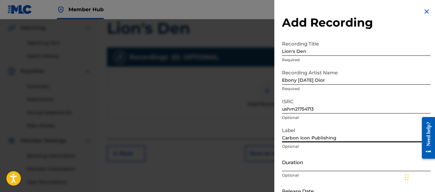
click at [309, 161] on input "Duration" at bounding box center [356, 162] width 149 height 18
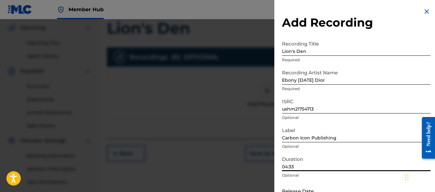
click at [386, 21] on h2 "Add Recording" at bounding box center [356, 22] width 149 height 14
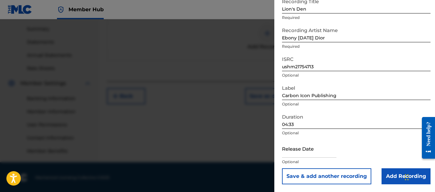
scroll to position [205, 0]
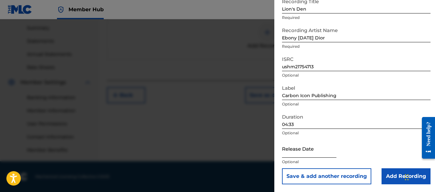
click at [297, 153] on input "text" at bounding box center [309, 148] width 54 height 18
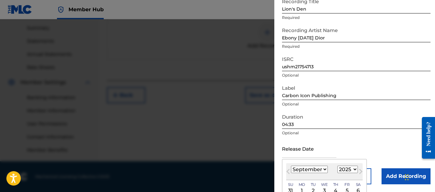
click at [304, 170] on select "January February March April May June July August September October November De…" at bounding box center [309, 169] width 37 height 7
click at [291, 166] on select "January February March April May June July August September October November De…" at bounding box center [309, 169] width 37 height 7
click at [340, 169] on select "1899 1900 1901 1902 1903 1904 1905 1906 1907 1908 1909 1910 1911 1912 1913 1914…" at bounding box center [347, 169] width 20 height 7
click at [337, 166] on select "1899 1900 1901 1902 1903 1904 1905 1906 1907 1908 1909 1910 1911 1912 1913 1914…" at bounding box center [347, 169] width 20 height 7
click at [335, 190] on div "3" at bounding box center [336, 191] width 8 height 8
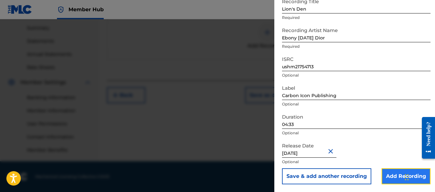
click at [385, 175] on input "Add Recording" at bounding box center [406, 176] width 49 height 16
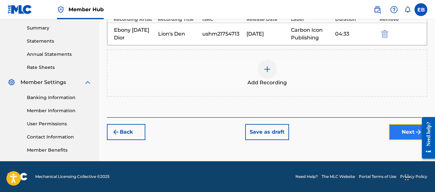
click at [402, 129] on button "Next" at bounding box center [408, 132] width 38 height 16
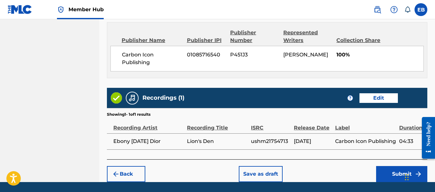
scroll to position [350, 0]
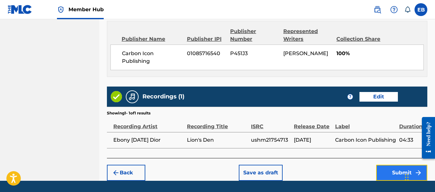
click at [398, 167] on button "Submit" at bounding box center [401, 173] width 51 height 16
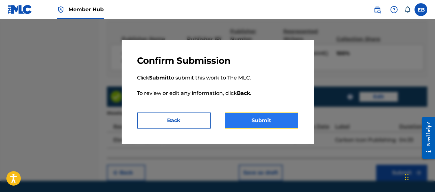
click at [264, 114] on button "Submit" at bounding box center [262, 120] width 74 height 16
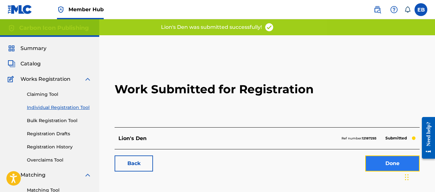
click at [373, 158] on link "Done" at bounding box center [392, 163] width 54 height 16
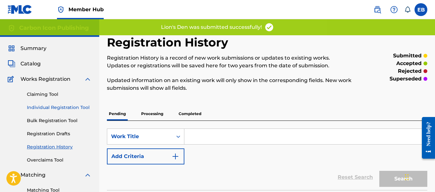
click at [82, 108] on link "Individual Registration Tool" at bounding box center [59, 107] width 65 height 7
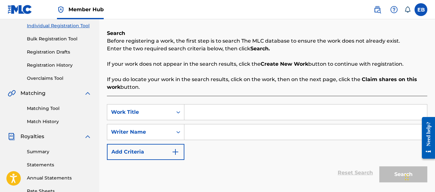
scroll to position [83, 0]
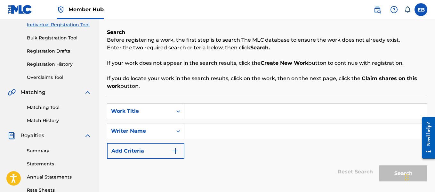
click at [327, 115] on input "Search Form" at bounding box center [305, 110] width 243 height 15
click at [251, 125] on input "Search Form" at bounding box center [305, 130] width 243 height 15
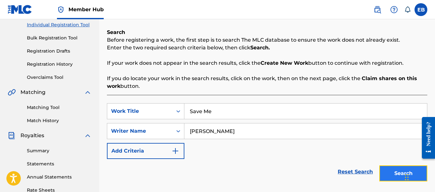
click at [385, 169] on button "Search" at bounding box center [403, 173] width 48 height 16
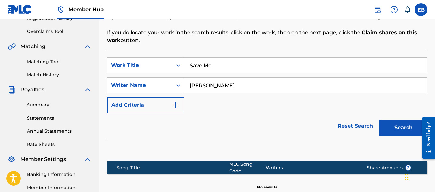
scroll to position [205, 0]
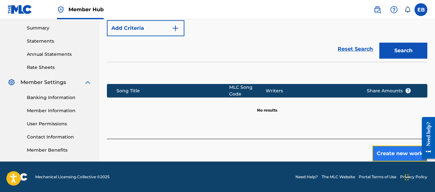
click at [401, 154] on button "Create new work" at bounding box center [399, 153] width 55 height 16
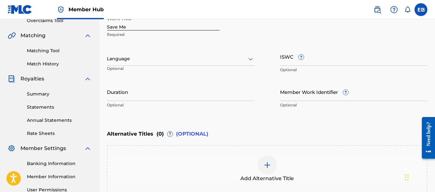
scroll to position [139, 0]
click at [242, 59] on div at bounding box center [181, 59] width 148 height 8
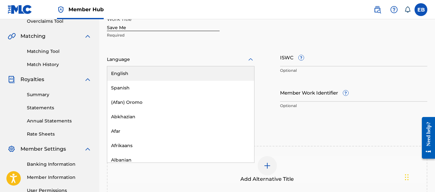
click at [206, 75] on div "English" at bounding box center [180, 73] width 147 height 14
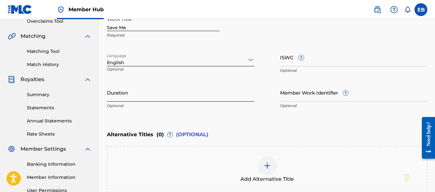
click at [210, 99] on input "Duration" at bounding box center [181, 92] width 148 height 18
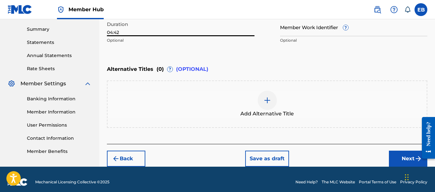
scroll to position [209, 0]
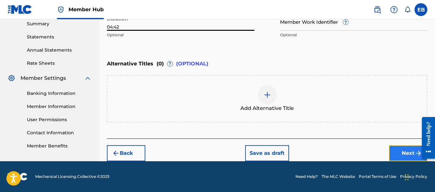
click at [399, 155] on button "Next" at bounding box center [408, 153] width 38 height 16
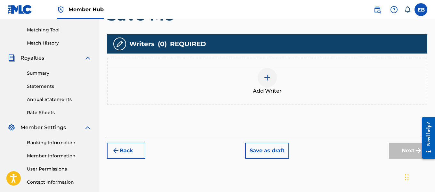
scroll to position [161, 0]
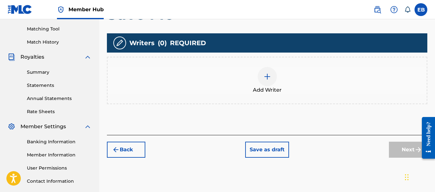
click at [267, 75] on img at bounding box center [267, 77] width 8 height 8
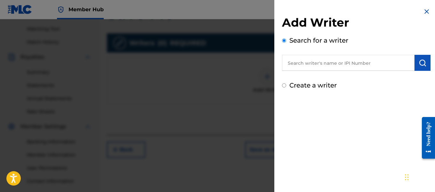
click at [296, 69] on input "text" at bounding box center [348, 63] width 133 height 16
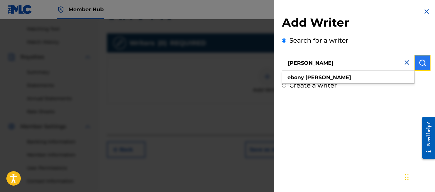
click at [419, 58] on button "submit" at bounding box center [423, 63] width 16 height 16
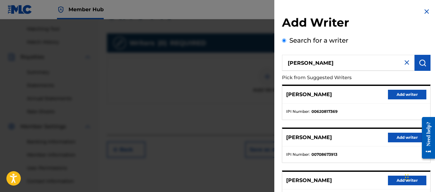
click at [367, 9] on div "Add Writer Search for a writer [PERSON_NAME] Pick from Suggested Writers [PERSO…" at bounding box center [356, 166] width 164 height 332
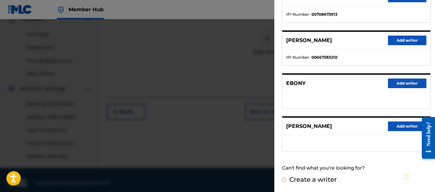
scroll to position [199, 0]
click at [408, 122] on button "Add writer" at bounding box center [407, 126] width 38 height 10
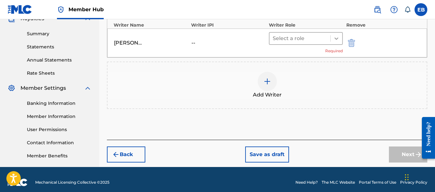
click at [334, 41] on div at bounding box center [337, 39] width 12 height 12
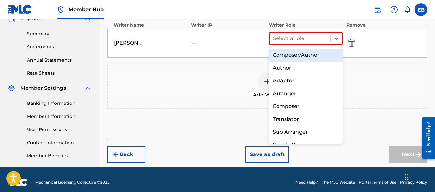
click at [310, 54] on div "Composer/Author" at bounding box center [306, 55] width 74 height 13
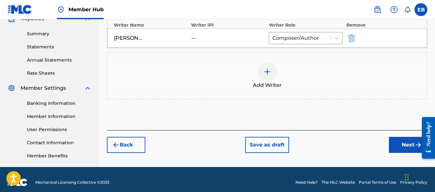
click at [267, 69] on img at bounding box center [267, 72] width 8 height 8
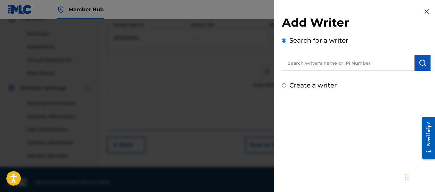
click at [283, 86] on input "Create a writer" at bounding box center [284, 85] width 4 height 4
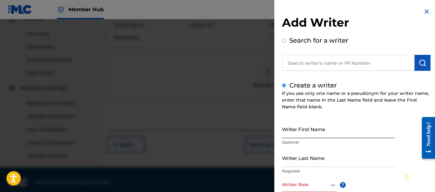
click at [296, 125] on input "Writer First Name" at bounding box center [338, 129] width 113 height 18
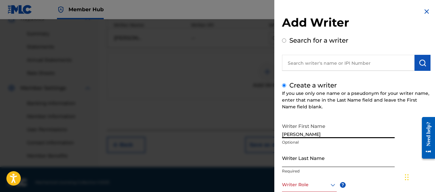
click at [292, 161] on input "Writer Last Name" at bounding box center [338, 158] width 113 height 18
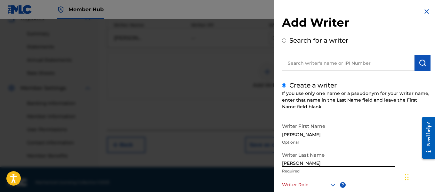
scroll to position [205, 0]
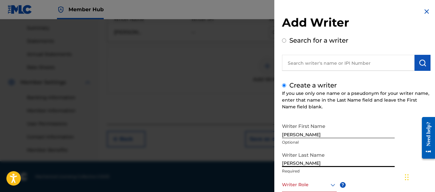
click at [370, 39] on div "Search for a writer" at bounding box center [356, 53] width 149 height 35
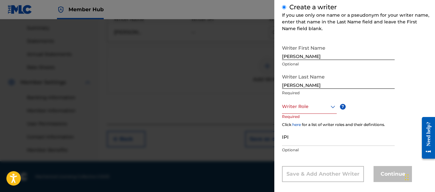
scroll to position [85, 0]
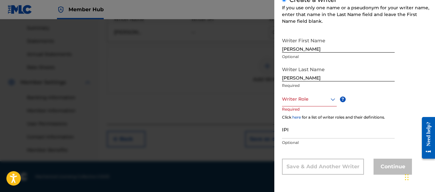
click at [306, 103] on div "Writer Role" at bounding box center [309, 99] width 55 height 14
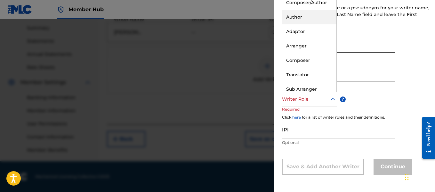
click at [300, 16] on div "Author" at bounding box center [309, 17] width 54 height 14
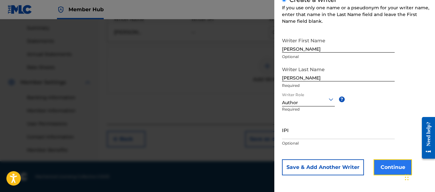
click at [383, 168] on button "Continue" at bounding box center [393, 167] width 38 height 16
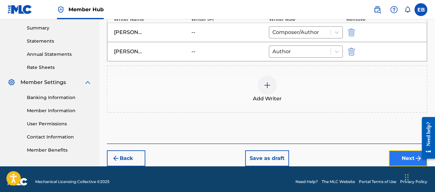
click at [401, 155] on button "Next" at bounding box center [408, 158] width 38 height 16
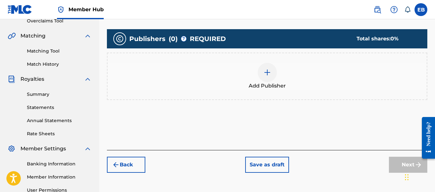
scroll to position [150, 0]
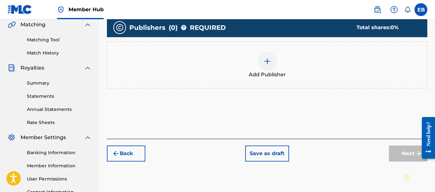
click at [266, 64] on img at bounding box center [267, 61] width 8 height 8
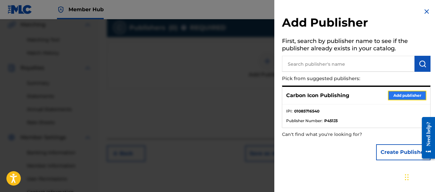
click at [405, 93] on button "Add publisher" at bounding box center [407, 96] width 38 height 10
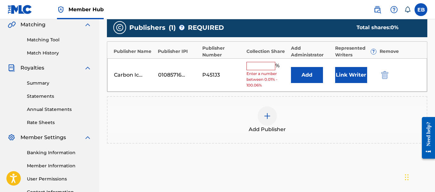
click at [264, 66] on input "text" at bounding box center [261, 66] width 29 height 8
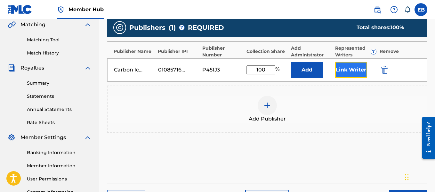
click at [342, 69] on button "Link Writer" at bounding box center [351, 70] width 32 height 16
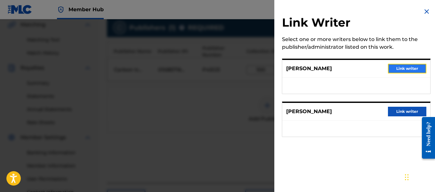
click at [401, 67] on button "Link writer" at bounding box center [407, 69] width 38 height 10
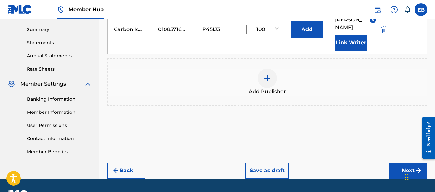
scroll to position [208, 0]
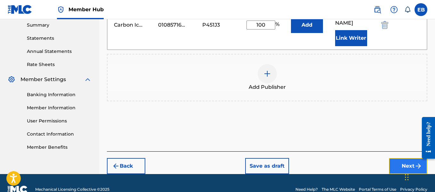
click at [401, 167] on button "Next" at bounding box center [408, 166] width 38 height 16
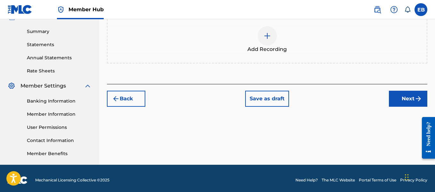
scroll to position [205, 0]
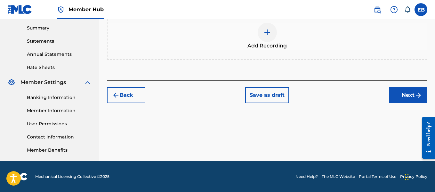
click at [270, 35] on img at bounding box center [267, 32] width 8 height 8
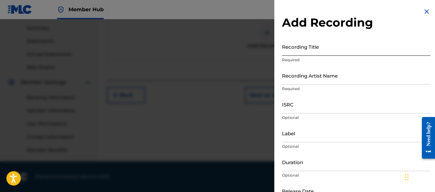
click at [297, 45] on input "Recording Title" at bounding box center [356, 46] width 149 height 18
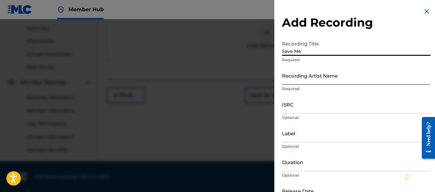
click at [295, 74] on input "Recording Artist Name" at bounding box center [356, 75] width 149 height 18
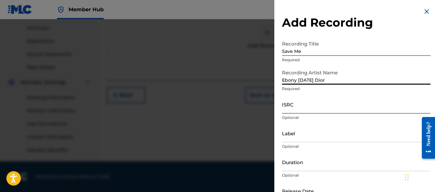
click at [291, 107] on input "ISRC" at bounding box center [356, 104] width 149 height 18
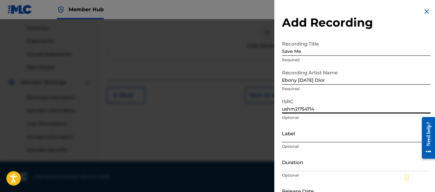
click at [292, 133] on input "Label" at bounding box center [356, 133] width 149 height 18
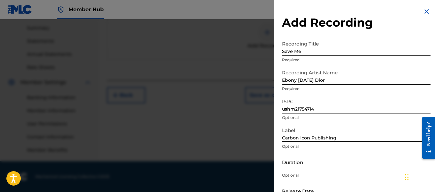
click at [386, 19] on h2 "Add Recording" at bounding box center [356, 22] width 149 height 14
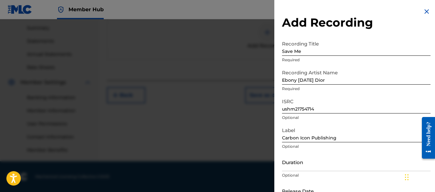
drag, startPoint x: 386, startPoint y: 19, endPoint x: 386, endPoint y: 31, distance: 11.8
click at [386, 31] on div "Add Recording Recording Title Save Me Required Recording Artist Name [PERSON_NA…" at bounding box center [356, 117] width 164 height 234
click at [378, 23] on h2 "Add Recording" at bounding box center [356, 22] width 149 height 14
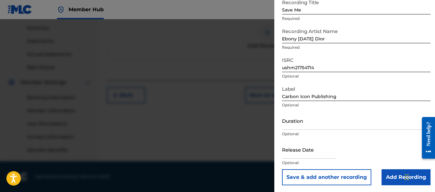
scroll to position [42, 0]
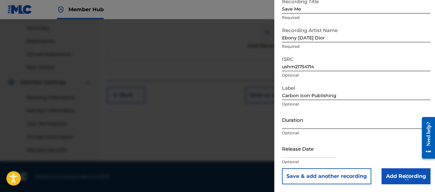
click at [314, 125] on input "Duration" at bounding box center [356, 119] width 149 height 18
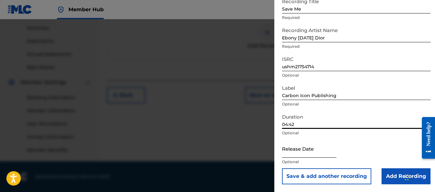
click at [305, 150] on input "text" at bounding box center [309, 148] width 54 height 18
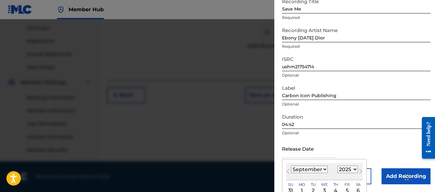
click at [308, 168] on select "January February March April May June July August September October November De…" at bounding box center [309, 169] width 37 height 7
click at [291, 166] on select "January February March April May June July August September October November De…" at bounding box center [309, 169] width 37 height 7
click at [340, 167] on select "1899 1900 1901 1902 1903 1904 1905 1906 1907 1908 1909 1910 1911 1912 1913 1914…" at bounding box center [347, 169] width 20 height 7
click at [337, 166] on select "1899 1900 1901 1902 1903 1904 1905 1906 1907 1908 1909 1910 1911 1912 1913 1914…" at bounding box center [347, 169] width 20 height 7
click at [334, 191] on div "3" at bounding box center [336, 191] width 8 height 8
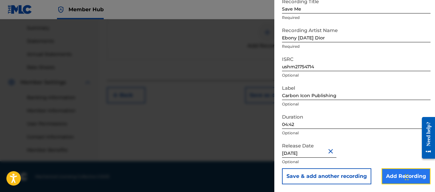
click at [391, 173] on input "Add Recording" at bounding box center [406, 176] width 49 height 16
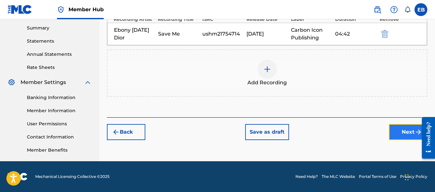
click at [409, 131] on button "Next" at bounding box center [408, 132] width 38 height 16
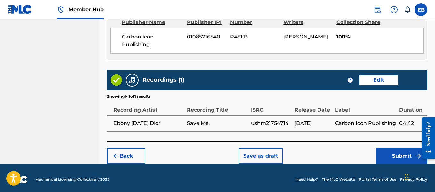
scroll to position [370, 0]
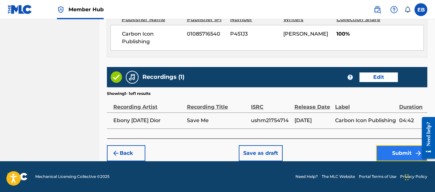
click at [406, 151] on button "Submit" at bounding box center [401, 153] width 51 height 16
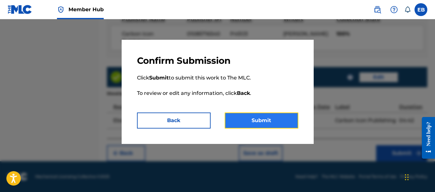
click at [255, 117] on button "Submit" at bounding box center [262, 120] width 74 height 16
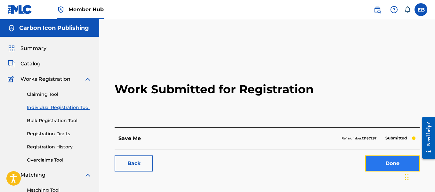
click at [381, 166] on link "Done" at bounding box center [392, 163] width 54 height 16
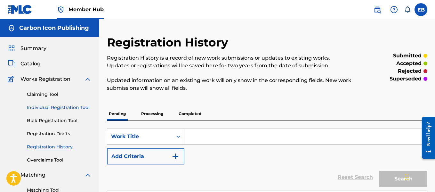
click at [74, 109] on link "Individual Registration Tool" at bounding box center [59, 107] width 65 height 7
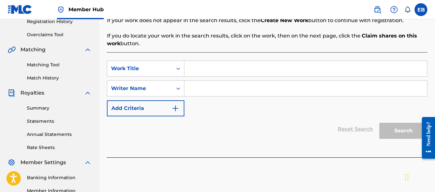
scroll to position [130, 0]
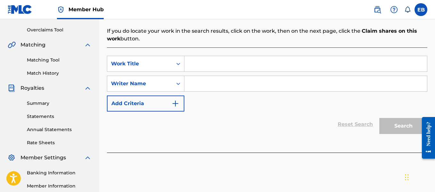
click at [200, 67] on input "Search Form" at bounding box center [305, 63] width 243 height 15
click at [200, 81] on input "Search Form" at bounding box center [305, 83] width 243 height 15
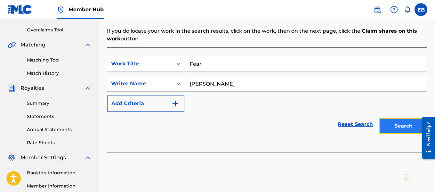
click at [394, 120] on button "Search" at bounding box center [403, 126] width 48 height 16
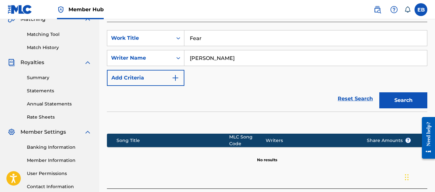
scroll to position [182, 0]
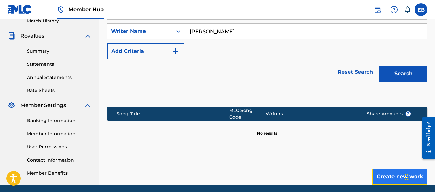
click at [386, 172] on button "Create new work" at bounding box center [399, 176] width 55 height 16
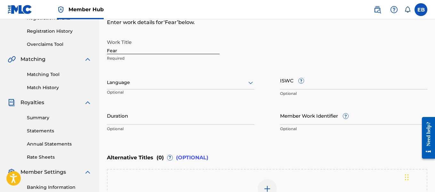
scroll to position [116, 0]
click at [253, 81] on icon at bounding box center [251, 82] width 8 height 8
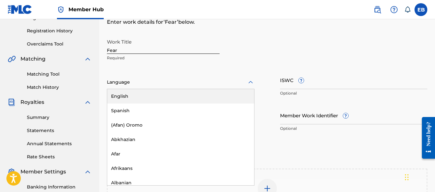
click at [194, 89] on div "English" at bounding box center [180, 96] width 147 height 14
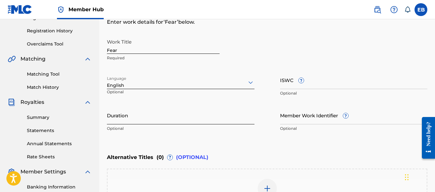
click at [239, 121] on input "Duration" at bounding box center [181, 115] width 148 height 18
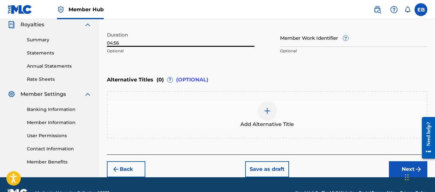
scroll to position [209, 0]
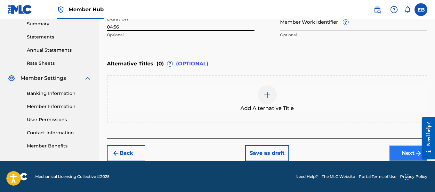
click at [406, 152] on button "Next" at bounding box center [408, 153] width 38 height 16
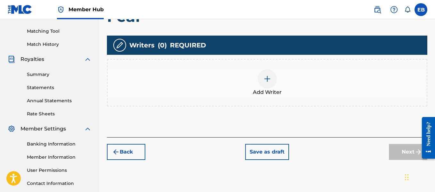
scroll to position [164, 0]
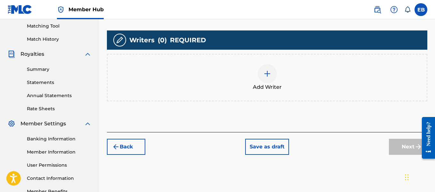
click at [265, 76] on img at bounding box center [267, 74] width 8 height 8
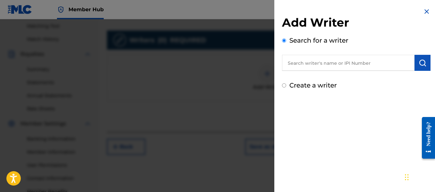
click at [346, 64] on input "text" at bounding box center [348, 63] width 133 height 16
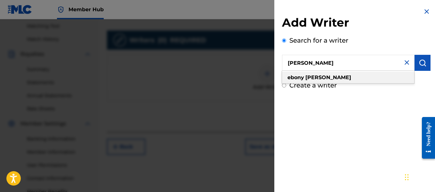
click at [343, 75] on div "[PERSON_NAME]" at bounding box center [348, 78] width 132 height 12
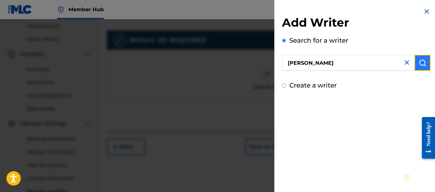
click at [415, 60] on button "submit" at bounding box center [423, 63] width 16 height 16
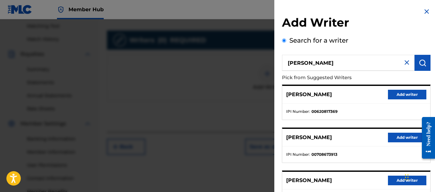
click at [373, 19] on h2 "Add Writer" at bounding box center [356, 23] width 149 height 16
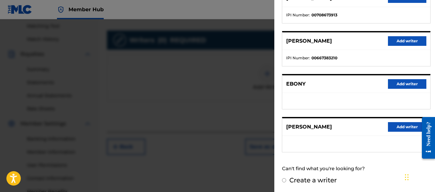
scroll to position [140, 0]
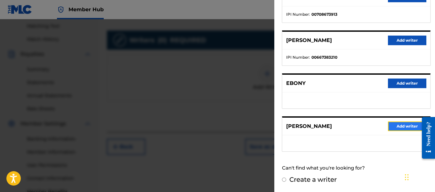
click at [397, 127] on button "Add writer" at bounding box center [407, 126] width 38 height 10
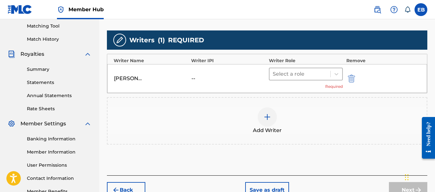
click at [327, 72] on div at bounding box center [300, 73] width 55 height 9
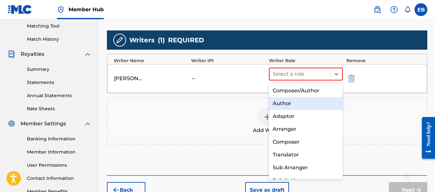
click at [299, 100] on div "Author" at bounding box center [306, 103] width 74 height 13
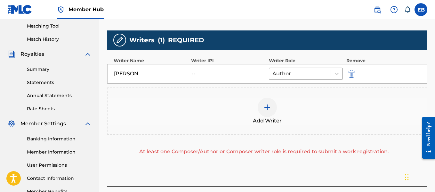
click at [266, 105] on img at bounding box center [267, 107] width 8 height 8
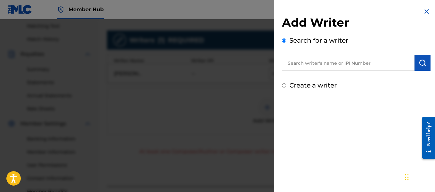
click at [303, 68] on input "text" at bounding box center [348, 63] width 133 height 16
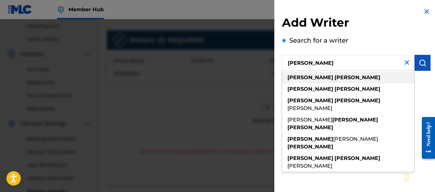
click at [294, 75] on strong "[PERSON_NAME]" at bounding box center [310, 77] width 46 height 6
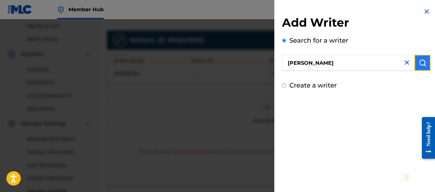
click at [423, 60] on img "submit" at bounding box center [423, 63] width 8 height 8
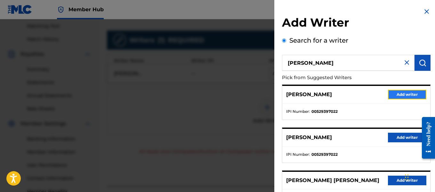
click at [395, 95] on button "Add writer" at bounding box center [407, 95] width 38 height 10
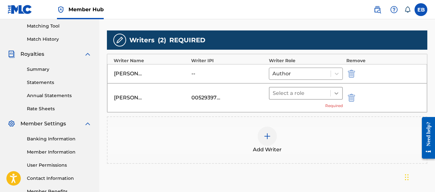
click at [336, 93] on icon at bounding box center [337, 93] width 4 height 2
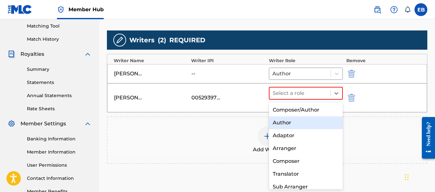
click at [310, 119] on div "Author" at bounding box center [306, 122] width 74 height 13
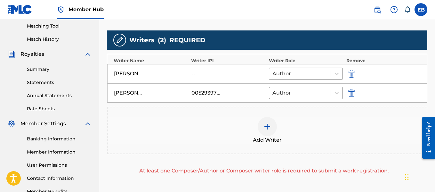
click at [272, 125] on div at bounding box center [267, 126] width 19 height 19
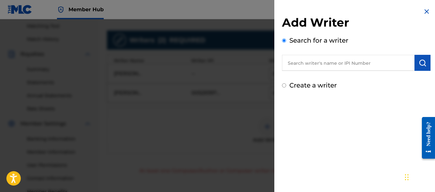
click at [319, 60] on input "text" at bounding box center [348, 63] width 133 height 16
click at [419, 62] on img "submit" at bounding box center [423, 63] width 8 height 8
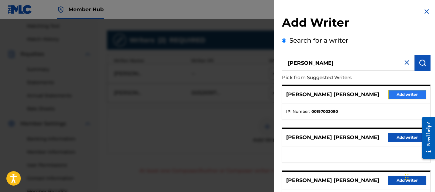
click at [393, 96] on button "Add writer" at bounding box center [407, 95] width 38 height 10
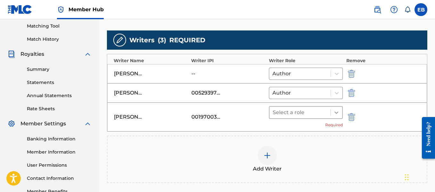
click at [338, 114] on icon at bounding box center [336, 112] width 6 height 6
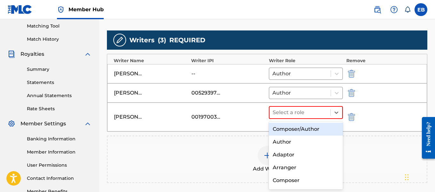
click at [325, 124] on div "Composer/Author" at bounding box center [306, 129] width 74 height 13
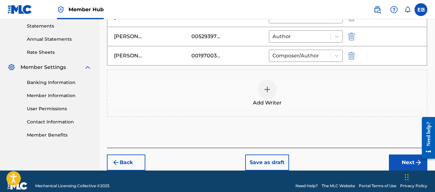
scroll to position [230, 0]
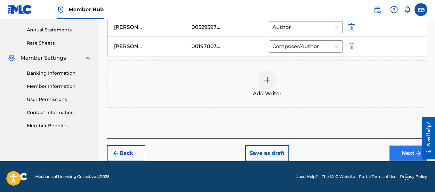
click at [411, 152] on button "Next" at bounding box center [408, 153] width 38 height 16
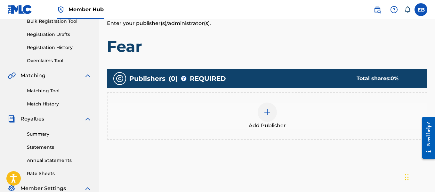
scroll to position [122, 0]
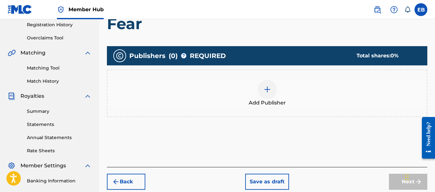
click at [267, 93] on img at bounding box center [267, 89] width 8 height 8
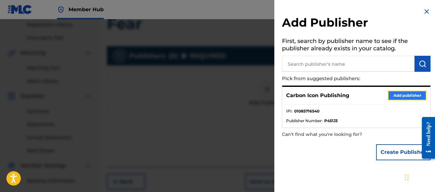
click at [393, 94] on button "Add publisher" at bounding box center [407, 96] width 38 height 10
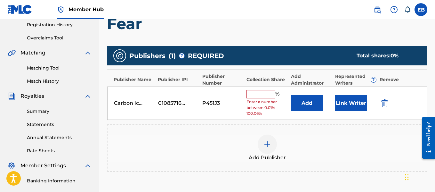
click at [260, 98] on input "text" at bounding box center [261, 94] width 29 height 8
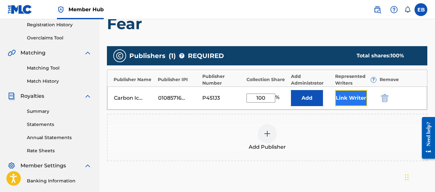
click at [340, 94] on button "Link Writer" at bounding box center [351, 98] width 32 height 16
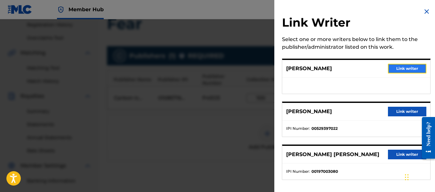
click at [393, 66] on button "Link writer" at bounding box center [407, 69] width 38 height 10
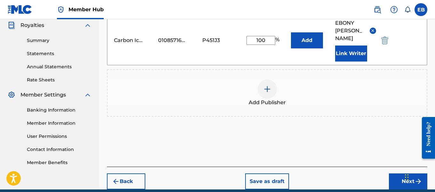
scroll to position [195, 0]
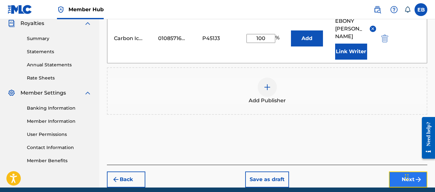
click at [395, 182] on button "Next" at bounding box center [408, 179] width 38 height 16
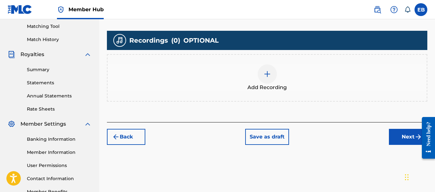
scroll to position [164, 0]
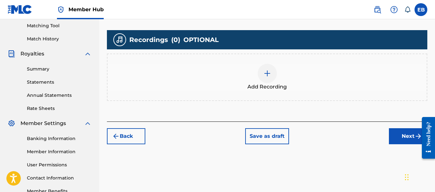
click at [264, 71] on img at bounding box center [267, 73] width 8 height 8
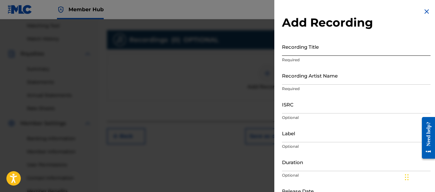
click at [296, 51] on input "Recording Title" at bounding box center [356, 46] width 149 height 18
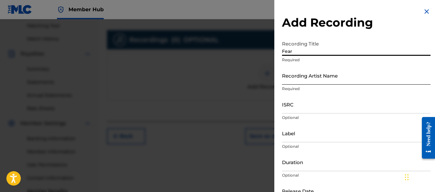
click at [296, 76] on input "Recording Artist Name" at bounding box center [356, 75] width 149 height 18
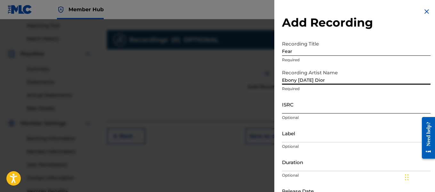
click at [294, 103] on input "ISRC" at bounding box center [356, 104] width 149 height 18
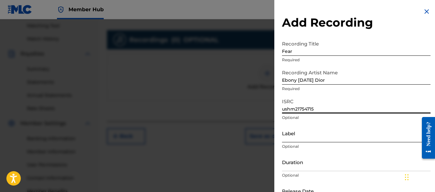
click at [298, 133] on input "Label" at bounding box center [356, 133] width 149 height 18
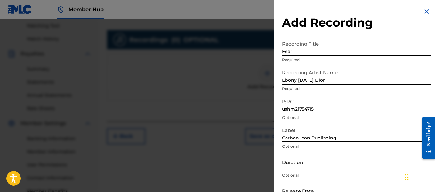
click at [293, 163] on input "Duration" at bounding box center [356, 162] width 149 height 18
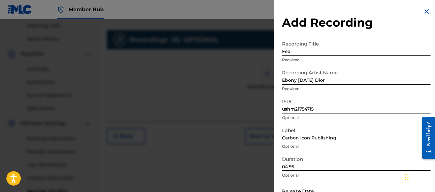
scroll to position [205, 0]
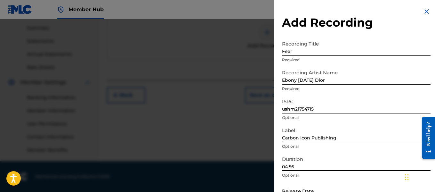
click at [374, 14] on div "Add Recording Recording Title Fear Required Recording Artist Name Ebony [DATE] …" at bounding box center [356, 117] width 164 height 234
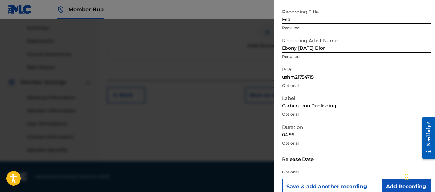
scroll to position [42, 0]
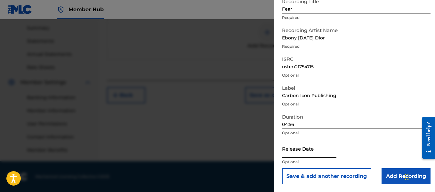
click at [316, 146] on input "text" at bounding box center [309, 148] width 54 height 18
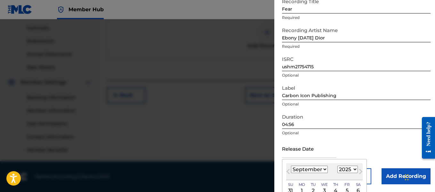
click at [318, 170] on select "January February March April May June July August September October November De…" at bounding box center [309, 169] width 37 height 7
click at [291, 166] on select "January February March April May June July August September October November De…" at bounding box center [309, 169] width 37 height 7
click at [347, 166] on select "1899 1900 1901 1902 1903 1904 1905 1906 1907 1908 1909 1910 1911 1912 1913 1914…" at bounding box center [347, 169] width 20 height 7
click at [337, 166] on select "1899 1900 1901 1902 1903 1904 1905 1906 1907 1908 1909 1910 1911 1912 1913 1914…" at bounding box center [347, 169] width 20 height 7
click at [334, 189] on div "3" at bounding box center [336, 191] width 8 height 8
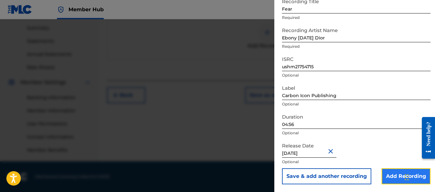
click at [385, 172] on input "Add Recording" at bounding box center [406, 176] width 49 height 16
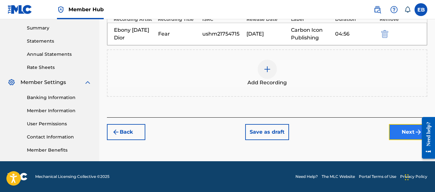
click at [405, 130] on button "Next" at bounding box center [408, 132] width 38 height 16
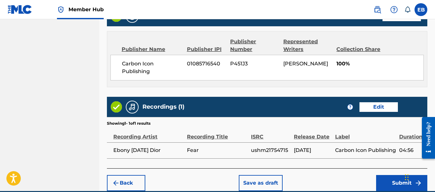
scroll to position [379, 0]
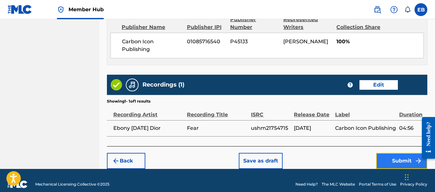
click at [409, 154] on button "Submit" at bounding box center [401, 161] width 51 height 16
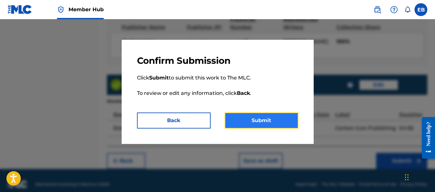
click at [273, 127] on button "Submit" at bounding box center [262, 120] width 74 height 16
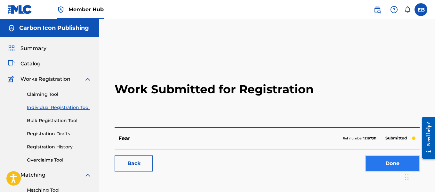
click at [387, 166] on link "Done" at bounding box center [392, 163] width 54 height 16
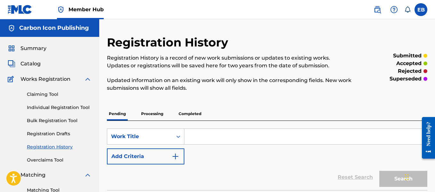
click at [201, 140] on input "Search Form" at bounding box center [305, 136] width 243 height 15
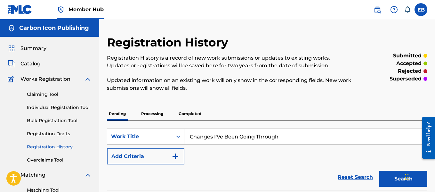
click at [220, 136] on input "Changes I'Ve Been Going Through" at bounding box center [305, 136] width 243 height 15
drag, startPoint x: 284, startPoint y: 134, endPoint x: 187, endPoint y: 136, distance: 97.3
click at [187, 136] on input "Changes I've Been Going Through" at bounding box center [305, 136] width 243 height 15
click at [77, 110] on link "Individual Registration Tool" at bounding box center [59, 107] width 65 height 7
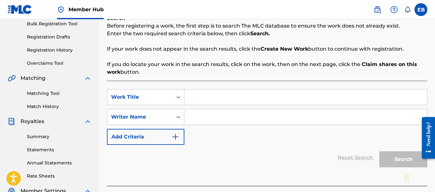
scroll to position [97, 0]
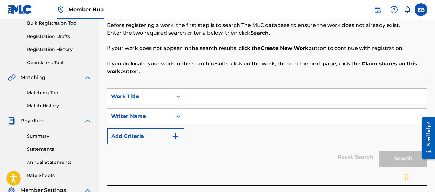
click at [276, 94] on input "Search Form" at bounding box center [305, 96] width 243 height 15
paste input "Changes I've Been Going Through"
click at [260, 112] on input "Search Form" at bounding box center [305, 116] width 243 height 15
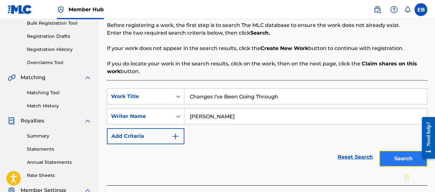
click at [389, 156] on button "Search" at bounding box center [403, 158] width 48 height 16
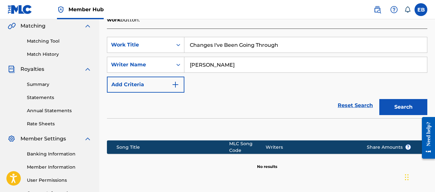
scroll to position [165, 0]
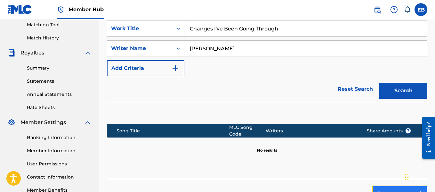
click at [388, 186] on button "Create new work" at bounding box center [399, 193] width 55 height 16
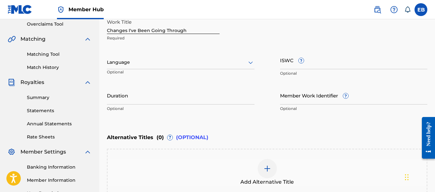
scroll to position [134, 0]
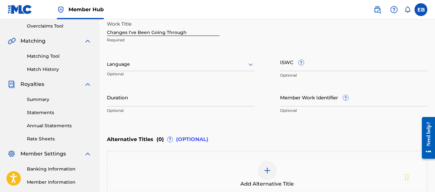
click at [250, 64] on icon at bounding box center [251, 65] width 8 height 8
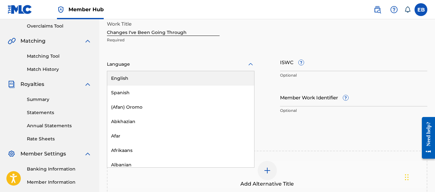
click at [223, 75] on div "English" at bounding box center [180, 78] width 147 height 14
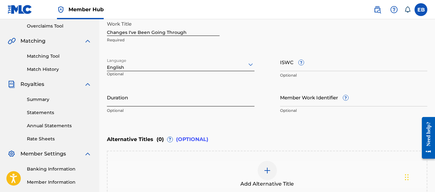
click at [203, 97] on input "Duration" at bounding box center [181, 97] width 148 height 18
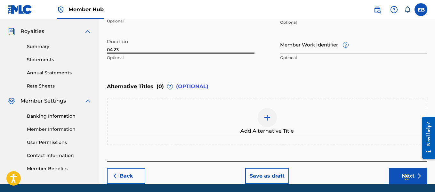
scroll to position [209, 0]
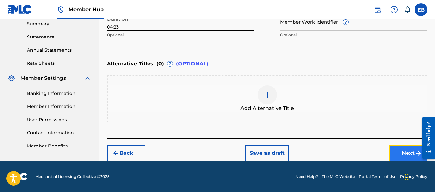
click at [406, 156] on button "Next" at bounding box center [408, 153] width 38 height 16
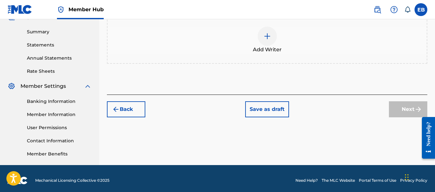
scroll to position [205, 0]
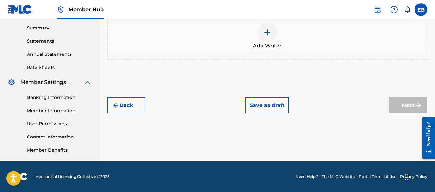
click at [272, 36] on div at bounding box center [267, 32] width 19 height 19
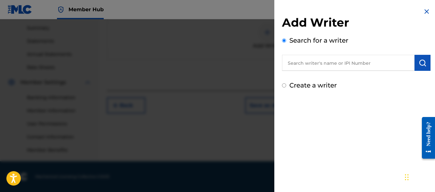
click at [295, 66] on input "text" at bounding box center [348, 63] width 133 height 16
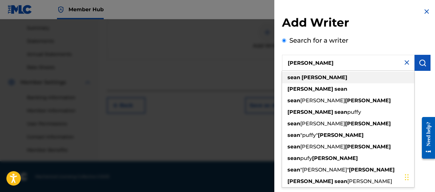
click at [289, 75] on strong "sean" at bounding box center [293, 77] width 13 height 6
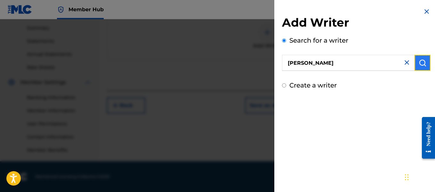
click at [419, 66] on img "submit" at bounding box center [423, 63] width 8 height 8
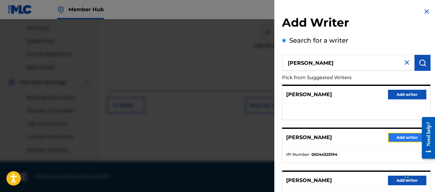
click at [404, 134] on button "Add writer" at bounding box center [407, 138] width 38 height 10
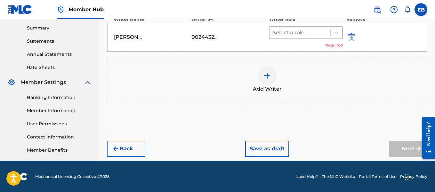
click at [329, 31] on div "Select a role" at bounding box center [300, 33] width 61 height 12
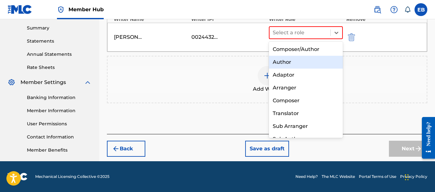
click at [307, 59] on div "Author" at bounding box center [306, 62] width 74 height 13
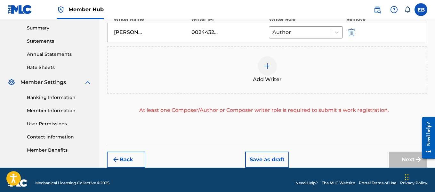
click at [273, 66] on div at bounding box center [267, 65] width 19 height 19
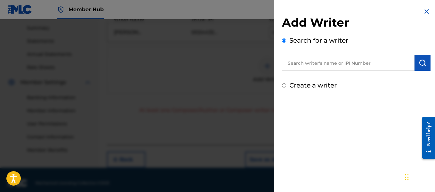
click at [290, 64] on input "text" at bounding box center [348, 63] width 133 height 16
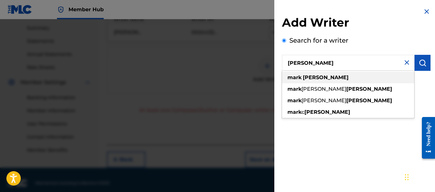
click at [285, 76] on div "[PERSON_NAME]" at bounding box center [348, 78] width 132 height 12
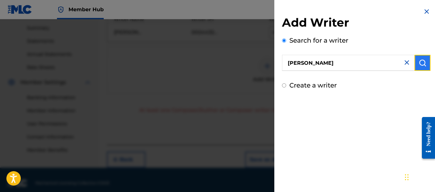
click at [423, 64] on img "submit" at bounding box center [423, 63] width 8 height 8
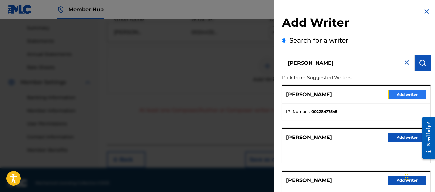
click at [401, 94] on button "Add writer" at bounding box center [407, 95] width 38 height 10
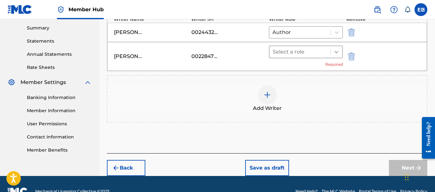
click at [336, 53] on icon at bounding box center [336, 52] width 6 height 6
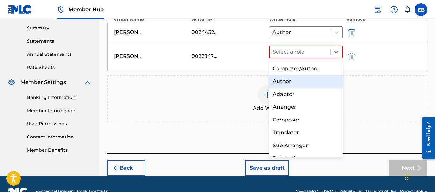
click at [312, 76] on div "Author" at bounding box center [306, 81] width 74 height 13
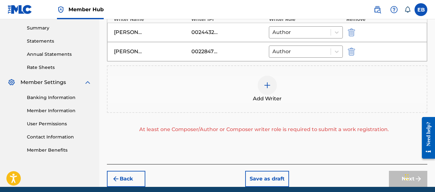
click at [267, 90] on div at bounding box center [267, 85] width 19 height 19
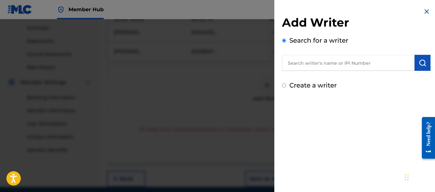
click at [313, 65] on input "text" at bounding box center [348, 63] width 133 height 16
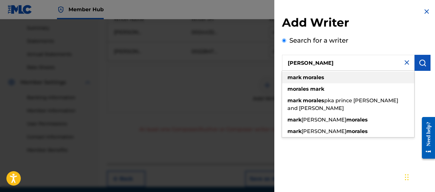
click at [308, 74] on div "[PERSON_NAME]" at bounding box center [348, 78] width 132 height 12
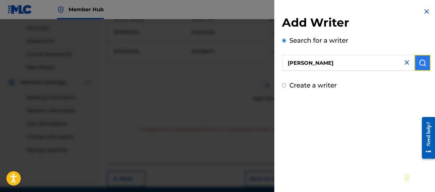
click at [421, 64] on img "submit" at bounding box center [423, 63] width 8 height 8
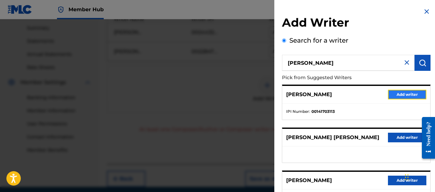
click at [391, 97] on button "Add writer" at bounding box center [407, 95] width 38 height 10
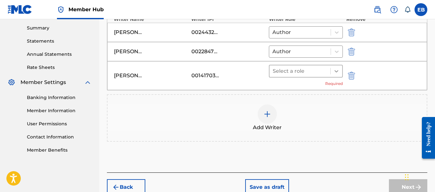
click at [331, 71] on div at bounding box center [337, 71] width 12 height 12
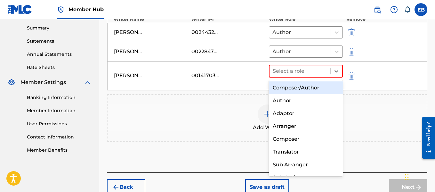
click at [313, 85] on div "Composer/Author" at bounding box center [306, 87] width 74 height 13
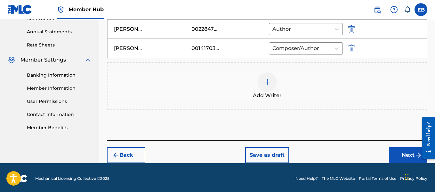
scroll to position [230, 0]
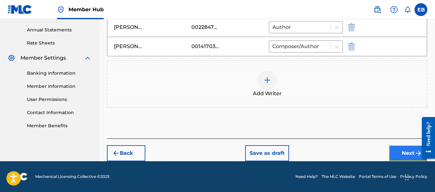
click at [398, 154] on button "Next" at bounding box center [408, 153] width 38 height 16
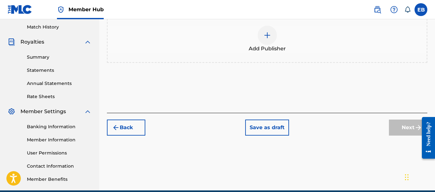
scroll to position [175, 0]
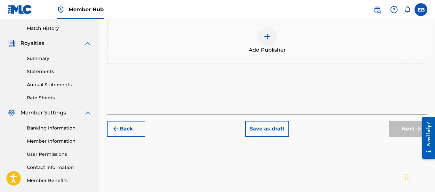
click at [264, 33] on img at bounding box center [267, 37] width 8 height 8
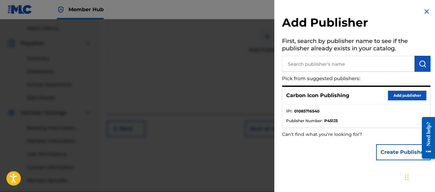
click at [303, 61] on input "text" at bounding box center [348, 64] width 133 height 16
click at [422, 66] on img "submit" at bounding box center [423, 64] width 8 height 8
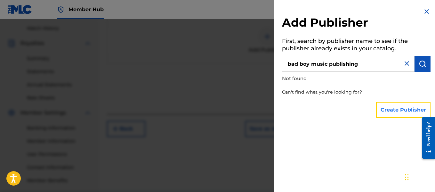
click at [389, 113] on button "Create Publisher" at bounding box center [403, 110] width 54 height 16
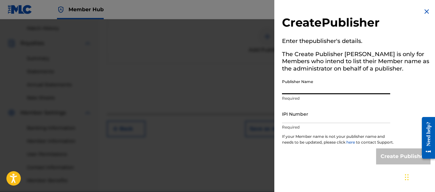
click at [300, 89] on input "Publisher Name" at bounding box center [336, 85] width 108 height 18
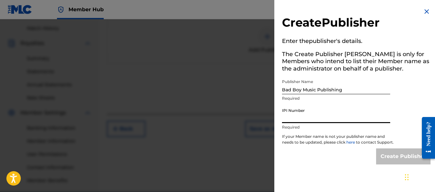
click at [352, 118] on input "IPI Number" at bounding box center [336, 114] width 108 height 18
click at [424, 12] on img at bounding box center [427, 12] width 8 height 8
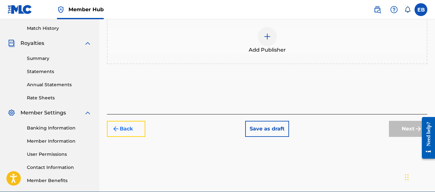
click at [117, 125] on img "submit" at bounding box center [116, 129] width 8 height 8
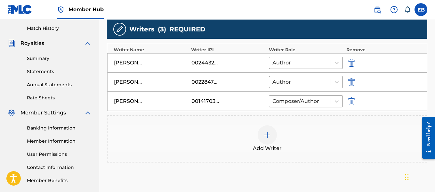
click at [263, 134] on div at bounding box center [267, 134] width 19 height 19
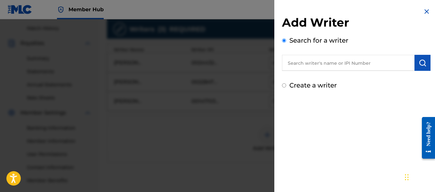
click at [322, 68] on input "text" at bounding box center [348, 63] width 133 height 16
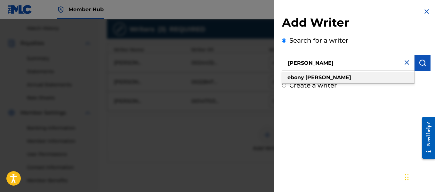
click at [341, 78] on div "[PERSON_NAME]" at bounding box center [348, 78] width 132 height 12
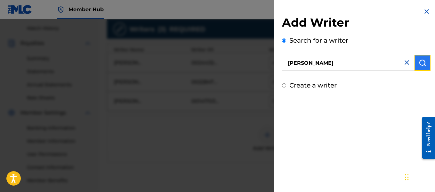
click at [416, 64] on button "submit" at bounding box center [423, 63] width 16 height 16
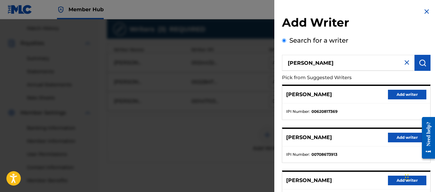
click at [374, 12] on div "Add Writer Search for a writer [PERSON_NAME] Pick from Suggested Writers [PERSO…" at bounding box center [356, 166] width 164 height 332
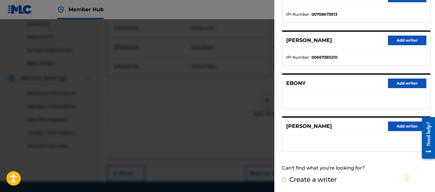
scroll to position [213, 0]
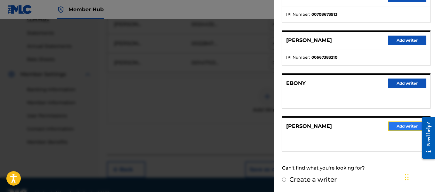
click at [397, 121] on button "Add writer" at bounding box center [407, 126] width 38 height 10
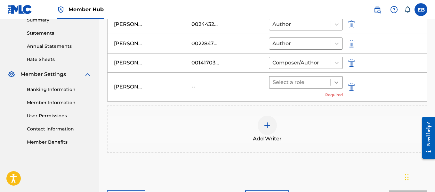
click at [332, 84] on div at bounding box center [337, 83] width 12 height 12
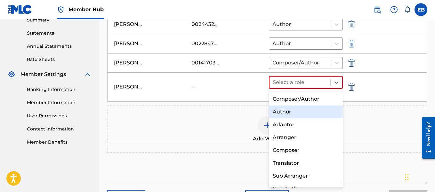
click at [294, 107] on div "Author" at bounding box center [306, 111] width 74 height 13
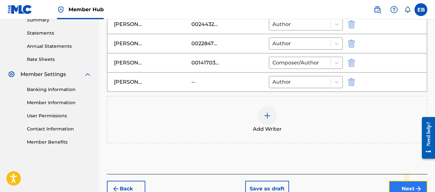
click at [402, 184] on button "Next" at bounding box center [408, 189] width 38 height 16
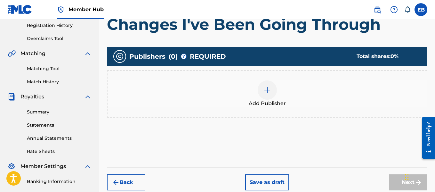
scroll to position [136, 0]
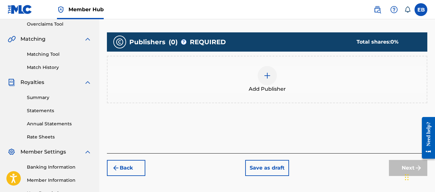
click at [269, 73] on img at bounding box center [267, 76] width 8 height 8
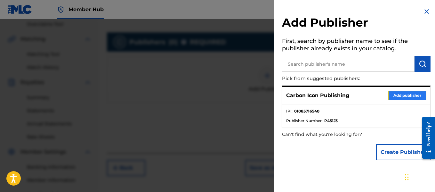
click at [405, 99] on button "Add publisher" at bounding box center [407, 96] width 38 height 10
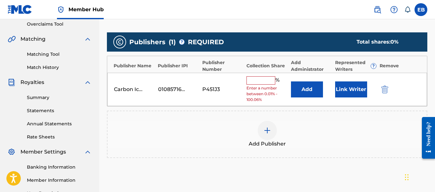
click at [255, 76] on input "text" at bounding box center [261, 80] width 29 height 8
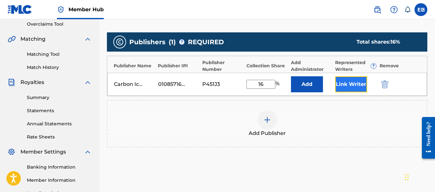
click at [342, 82] on button "Link Writer" at bounding box center [351, 84] width 32 height 16
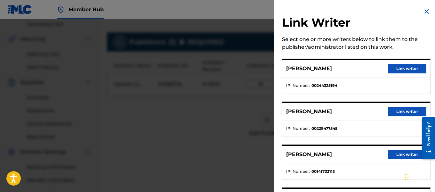
click at [377, 15] on h2 "Link Writer" at bounding box center [356, 23] width 149 height 16
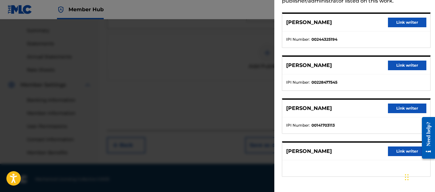
scroll to position [205, 0]
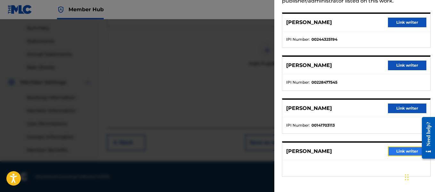
click at [395, 150] on button "Link writer" at bounding box center [407, 151] width 38 height 10
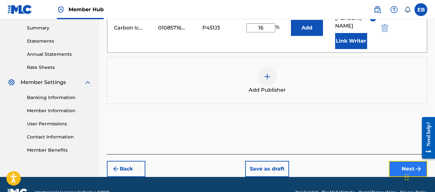
click at [393, 167] on button "Next" at bounding box center [408, 169] width 38 height 16
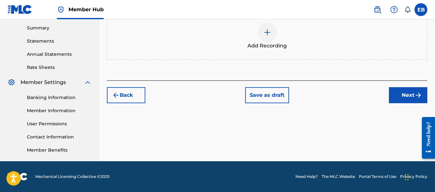
click at [263, 26] on div at bounding box center [267, 32] width 19 height 19
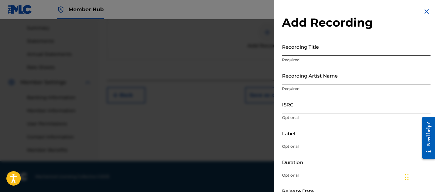
click at [298, 52] on input "Recording Title" at bounding box center [356, 46] width 149 height 18
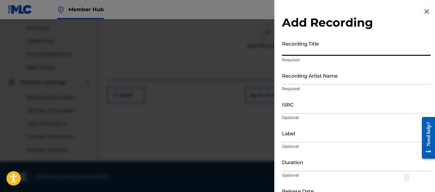
click at [298, 52] on input "Recording Title" at bounding box center [356, 46] width 149 height 18
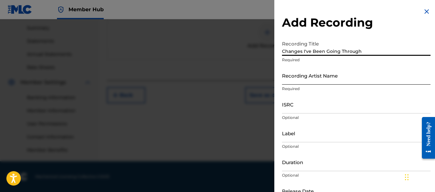
click at [297, 79] on input "Recording Artist Name" at bounding box center [356, 75] width 149 height 18
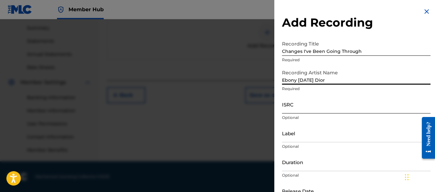
click at [290, 106] on input "ISRC" at bounding box center [356, 104] width 149 height 18
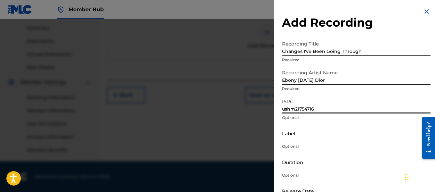
click at [293, 136] on input "Label" at bounding box center [356, 133] width 149 height 18
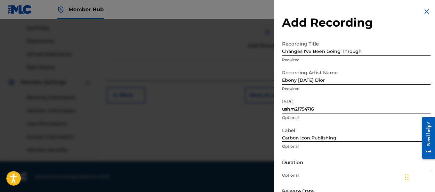
click at [305, 157] on input "Duration" at bounding box center [356, 162] width 149 height 18
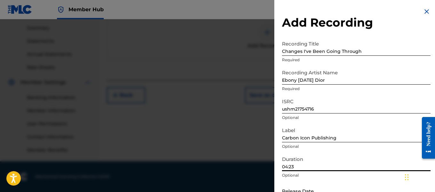
click at [368, 14] on div "Add Recording Recording Title Changes I've Been Going Through Required Recordin…" at bounding box center [356, 117] width 164 height 234
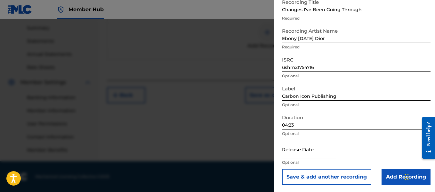
scroll to position [42, 0]
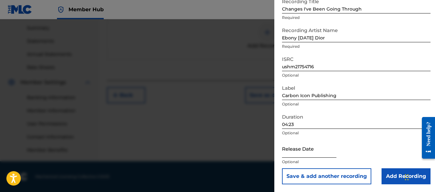
click at [333, 150] on input "text" at bounding box center [309, 148] width 54 height 18
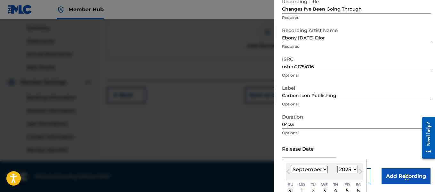
click at [319, 167] on select "January February March April May June July August September October November De…" at bounding box center [309, 169] width 37 height 7
click at [291, 166] on select "January February March April May June July August September October November De…" at bounding box center [309, 169] width 37 height 7
click at [350, 165] on div "August [DATE] February March April May June July August September October Novem…" at bounding box center [324, 171] width 77 height 17
click at [350, 166] on select "1899 1900 1901 1902 1903 1904 1905 1906 1907 1908 1909 1910 1911 1912 1913 1914…" at bounding box center [347, 169] width 20 height 7
click at [337, 166] on select "1899 1900 1901 1902 1903 1904 1905 1906 1907 1908 1909 1910 1911 1912 1913 1914…" at bounding box center [347, 169] width 20 height 7
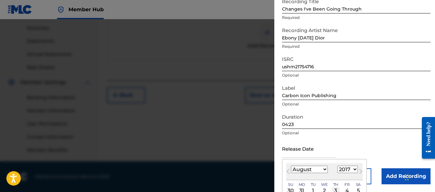
click at [332, 188] on div "3" at bounding box center [336, 191] width 8 height 8
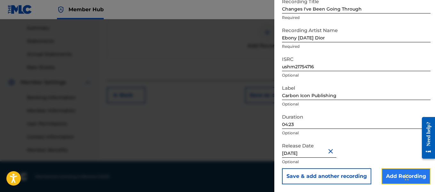
click at [384, 177] on input "Add Recording" at bounding box center [406, 176] width 49 height 16
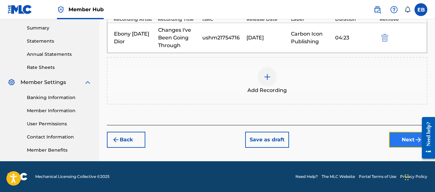
click at [401, 145] on button "Next" at bounding box center [408, 140] width 38 height 16
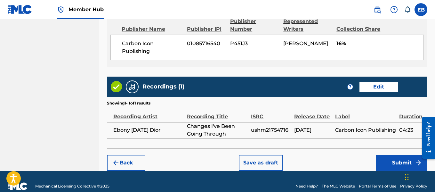
scroll to position [388, 0]
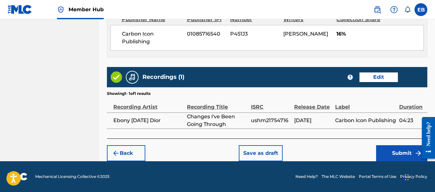
click at [417, 152] on div at bounding box center [426, 138] width 18 height 52
click at [405, 153] on button "Submit" at bounding box center [401, 153] width 51 height 16
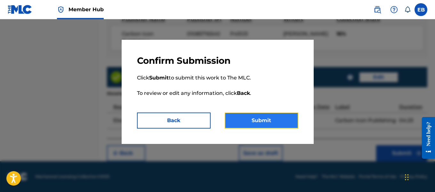
click at [250, 125] on button "Submit" at bounding box center [262, 120] width 74 height 16
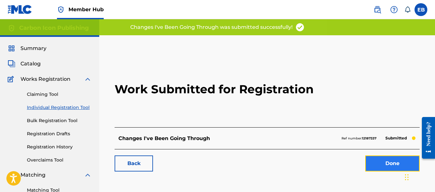
click at [388, 164] on link "Done" at bounding box center [392, 163] width 54 height 16
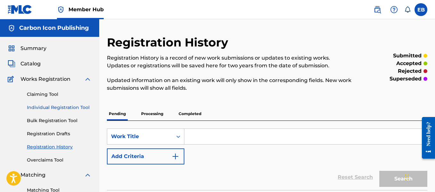
click at [45, 107] on link "Individual Registration Tool" at bounding box center [59, 107] width 65 height 7
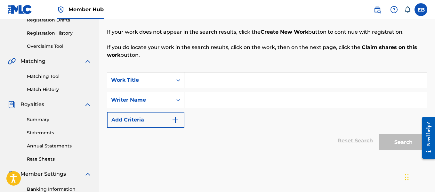
scroll to position [96, 0]
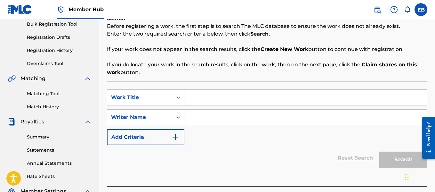
click at [192, 100] on input "Search Form" at bounding box center [305, 97] width 243 height 15
click at [193, 114] on input "Search Form" at bounding box center [305, 116] width 243 height 15
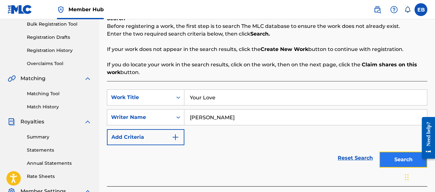
click at [398, 156] on button "Search" at bounding box center [403, 159] width 48 height 16
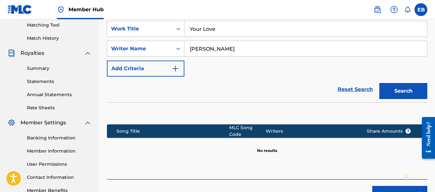
scroll to position [205, 0]
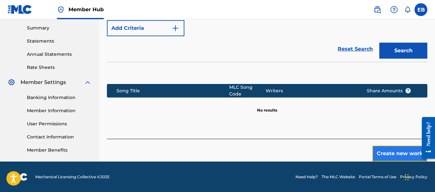
click at [391, 146] on button "Create new work" at bounding box center [399, 153] width 55 height 16
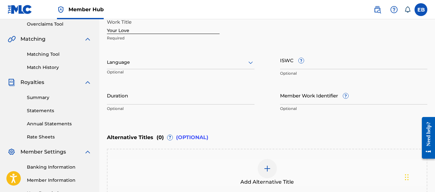
scroll to position [134, 0]
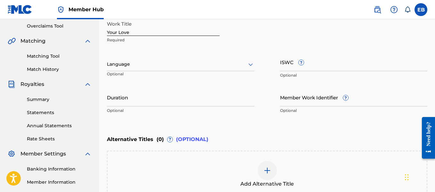
click at [233, 66] on div at bounding box center [181, 64] width 148 height 8
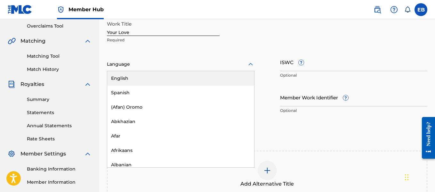
click at [204, 80] on div "English" at bounding box center [180, 78] width 147 height 14
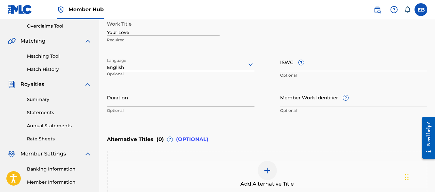
click at [181, 104] on input "Duration" at bounding box center [181, 97] width 148 height 18
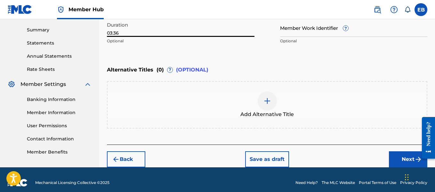
scroll to position [209, 0]
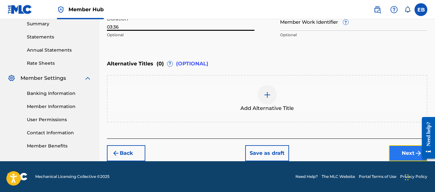
click at [404, 156] on button "Next" at bounding box center [408, 153] width 38 height 16
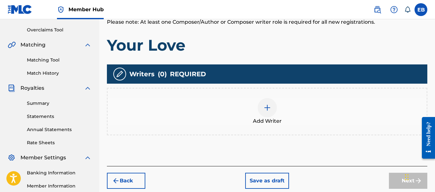
scroll to position [169, 0]
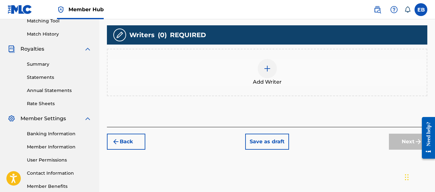
click at [272, 70] on div at bounding box center [267, 68] width 19 height 19
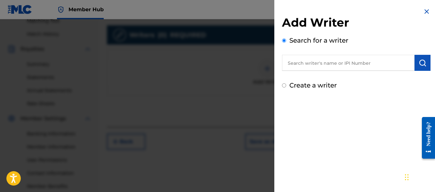
click at [311, 62] on input "text" at bounding box center [348, 63] width 133 height 16
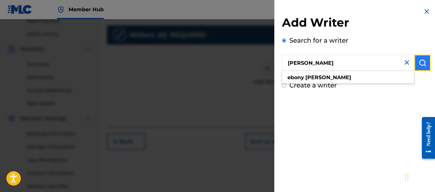
click at [415, 58] on button "submit" at bounding box center [423, 63] width 16 height 16
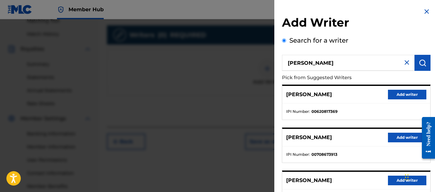
click at [379, 15] on h2 "Add Writer" at bounding box center [356, 23] width 149 height 16
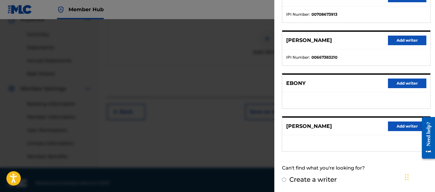
scroll to position [205, 0]
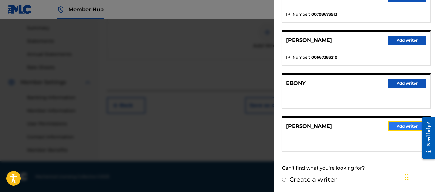
click at [397, 121] on button "Add writer" at bounding box center [407, 126] width 38 height 10
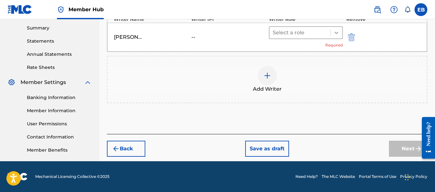
click at [334, 36] on div at bounding box center [337, 33] width 12 height 12
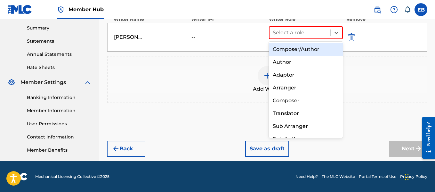
click at [304, 53] on div "Composer/Author" at bounding box center [306, 49] width 74 height 13
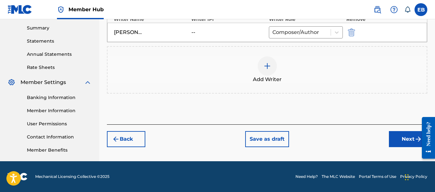
click at [267, 68] on img at bounding box center [267, 66] width 8 height 8
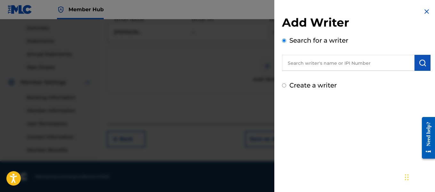
click at [306, 66] on input "text" at bounding box center [348, 63] width 133 height 16
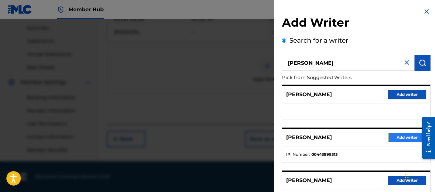
click at [392, 139] on button "Add writer" at bounding box center [407, 138] width 38 height 10
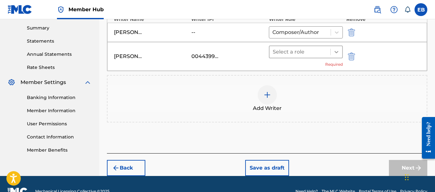
click at [339, 54] on icon at bounding box center [336, 52] width 6 height 6
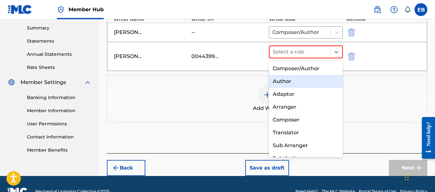
click at [297, 79] on div "Author" at bounding box center [306, 81] width 74 height 13
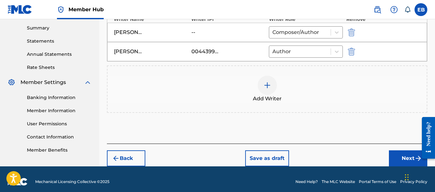
click at [262, 87] on div at bounding box center [267, 85] width 19 height 19
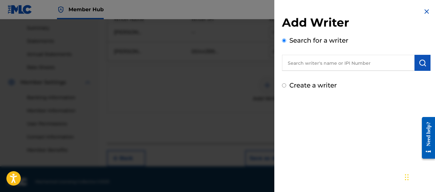
click at [305, 68] on input "text" at bounding box center [348, 63] width 133 height 16
click at [419, 63] on img "submit" at bounding box center [423, 63] width 8 height 8
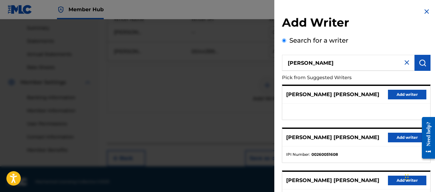
click at [371, 38] on div "Search for a writer [PERSON_NAME] Pick from Suggested Writers [PERSON_NAME] [PE…" at bounding box center [356, 175] width 149 height 279
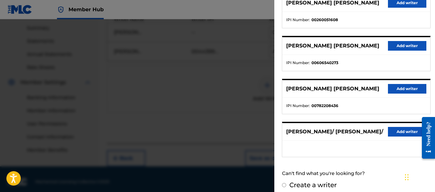
scroll to position [140, 0]
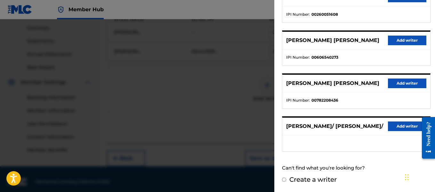
click at [283, 180] on input "Create a writer" at bounding box center [284, 179] width 4 height 4
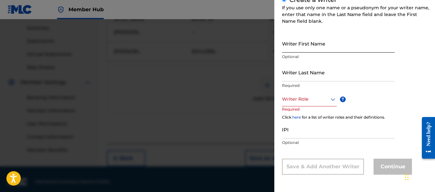
click at [316, 47] on input "Writer First Name" at bounding box center [338, 43] width 113 height 18
click at [311, 69] on input "Writer Last Name" at bounding box center [338, 72] width 113 height 18
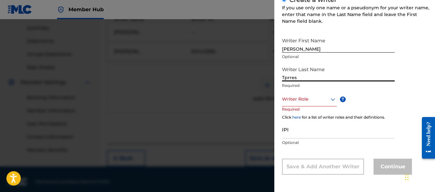
click at [295, 102] on div at bounding box center [309, 99] width 55 height 8
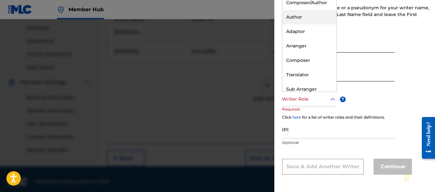
click at [301, 18] on div "Author" at bounding box center [309, 17] width 54 height 14
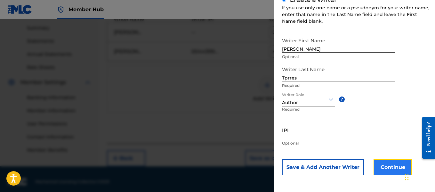
click at [398, 167] on button "Continue" at bounding box center [393, 167] width 38 height 16
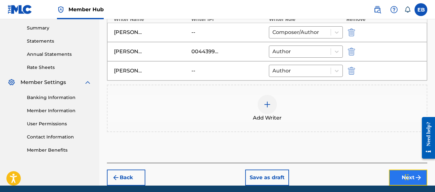
click at [399, 176] on button "Next" at bounding box center [408, 177] width 38 height 16
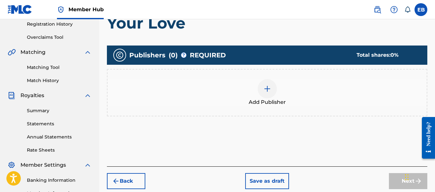
scroll to position [123, 0]
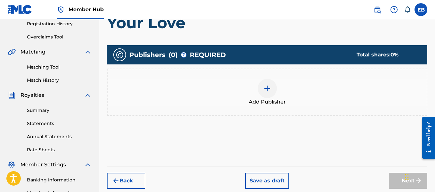
click at [264, 93] on div at bounding box center [267, 88] width 19 height 19
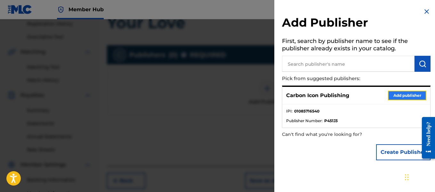
click at [398, 92] on button "Add publisher" at bounding box center [407, 96] width 38 height 10
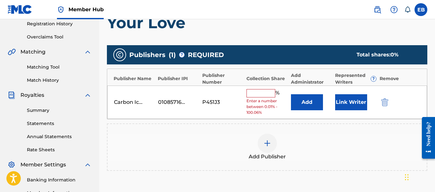
click at [267, 92] on input "text" at bounding box center [261, 93] width 29 height 8
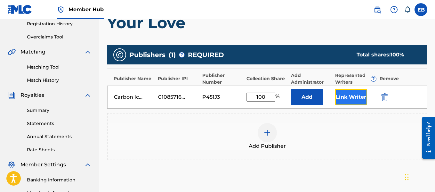
click at [344, 91] on button "Link Writer" at bounding box center [351, 97] width 32 height 16
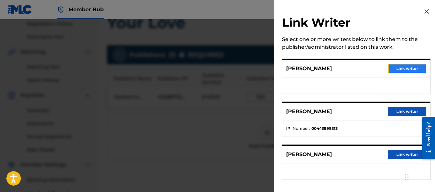
click at [391, 69] on button "Link writer" at bounding box center [407, 69] width 38 height 10
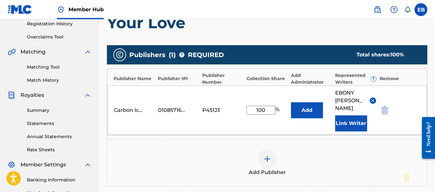
scroll to position [221, 0]
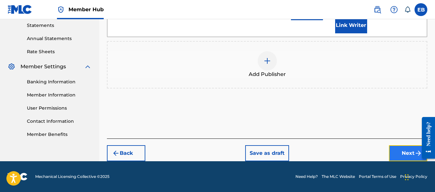
click at [405, 154] on button "Next" at bounding box center [408, 153] width 38 height 16
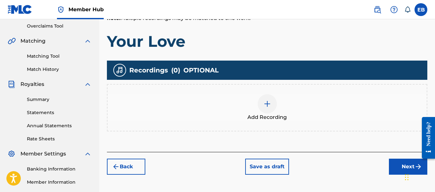
scroll to position [152, 0]
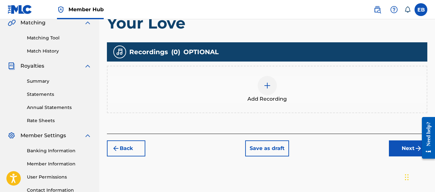
click at [270, 83] on img at bounding box center [267, 86] width 8 height 8
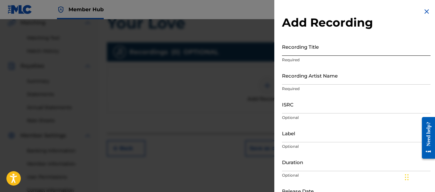
click at [313, 54] on input "Recording Title" at bounding box center [356, 46] width 149 height 18
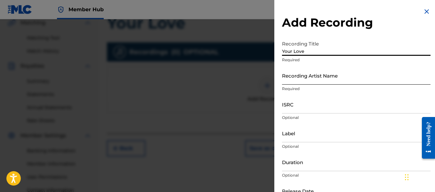
click at [302, 78] on input "Recording Artist Name" at bounding box center [356, 75] width 149 height 18
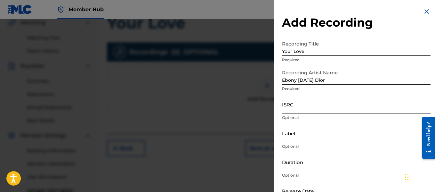
click at [299, 106] on input "ISRC" at bounding box center [356, 104] width 149 height 18
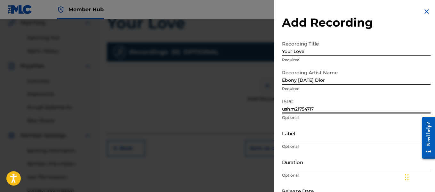
click at [297, 131] on input "Label" at bounding box center [356, 133] width 149 height 18
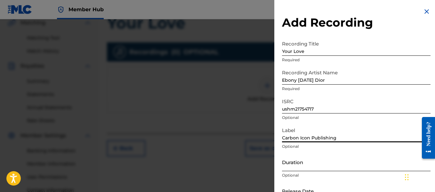
click at [298, 163] on input "Duration" at bounding box center [356, 162] width 149 height 18
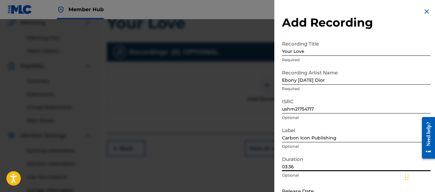
click at [351, 33] on div "Add Recording Recording Title Your Love Required Recording Artist Name [PERSON_…" at bounding box center [356, 117] width 164 height 234
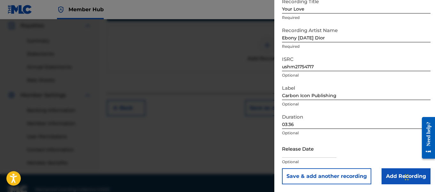
scroll to position [203, 0]
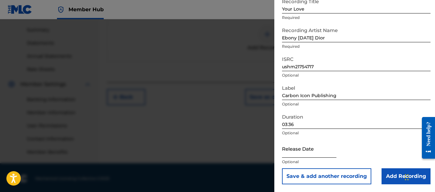
click at [312, 148] on input "text" at bounding box center [309, 148] width 54 height 18
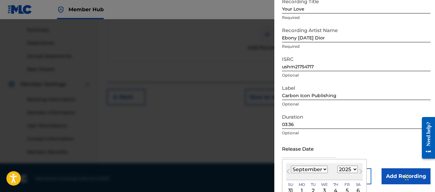
click at [308, 166] on select "January February March April May June July August September October November De…" at bounding box center [309, 169] width 37 height 7
click at [291, 166] on select "January February March April May June July August September October November De…" at bounding box center [309, 169] width 37 height 7
click at [345, 172] on select "1899 1900 1901 1902 1903 1904 1905 1906 1907 1908 1909 1910 1911 1912 1913 1914…" at bounding box center [347, 169] width 20 height 7
click at [337, 166] on select "1899 1900 1901 1902 1903 1904 1905 1906 1907 1908 1909 1910 1911 1912 1913 1914…" at bounding box center [347, 169] width 20 height 7
click at [332, 189] on div "3" at bounding box center [336, 191] width 8 height 8
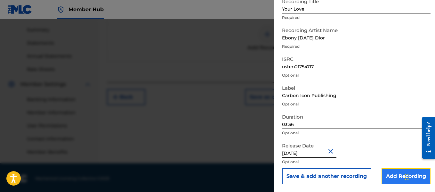
click at [388, 176] on input "Add Recording" at bounding box center [406, 176] width 49 height 16
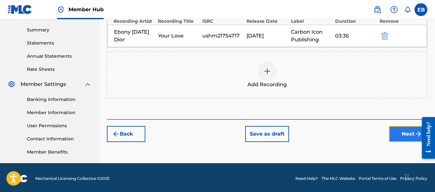
click at [398, 133] on button "Next" at bounding box center [408, 134] width 38 height 16
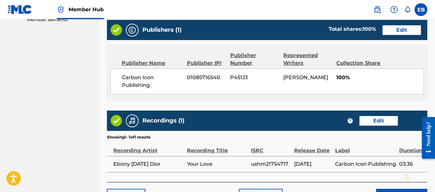
scroll to position [379, 0]
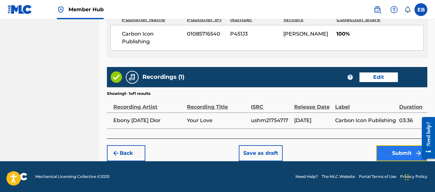
click at [407, 158] on button "Submit" at bounding box center [401, 153] width 51 height 16
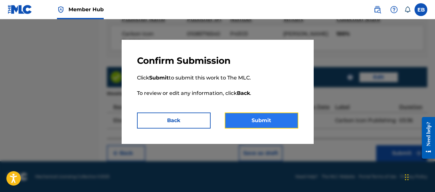
click at [267, 121] on button "Submit" at bounding box center [262, 120] width 74 height 16
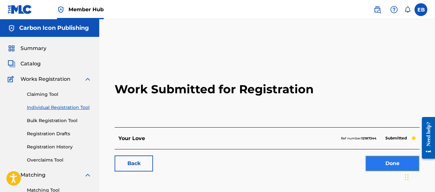
click at [381, 159] on link "Done" at bounding box center [392, 163] width 54 height 16
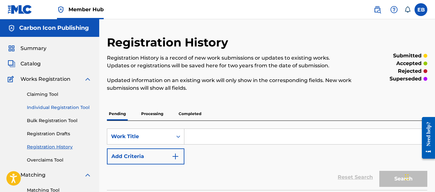
click at [59, 110] on link "Individual Registration Tool" at bounding box center [59, 107] width 65 height 7
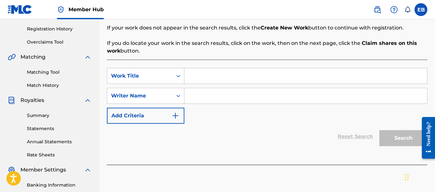
scroll to position [119, 0]
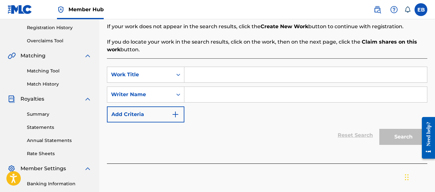
click at [260, 77] on input "Search Form" at bounding box center [305, 74] width 243 height 15
click at [253, 94] on input "Search Form" at bounding box center [305, 94] width 243 height 15
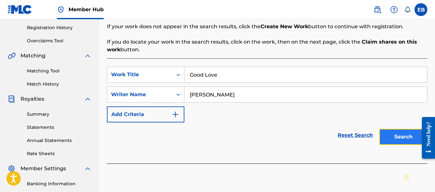
click at [394, 132] on button "Search" at bounding box center [403, 137] width 48 height 16
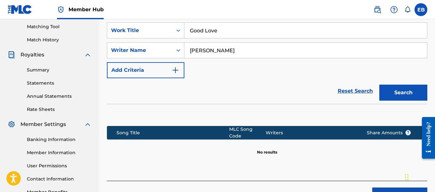
scroll to position [205, 0]
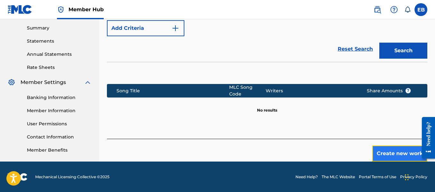
click at [396, 148] on button "Create new work" at bounding box center [399, 153] width 55 height 16
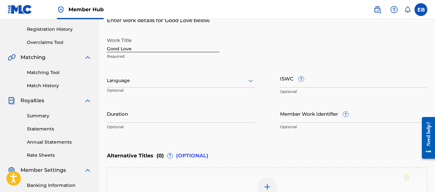
scroll to position [106, 0]
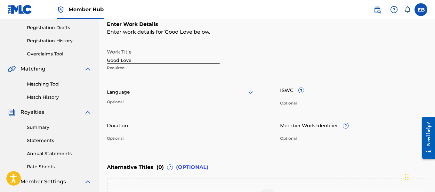
click at [137, 87] on div "Language" at bounding box center [181, 91] width 148 height 13
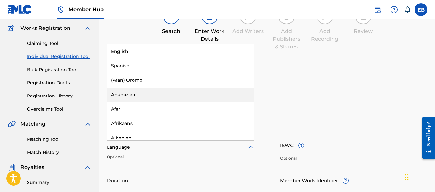
scroll to position [50, 0]
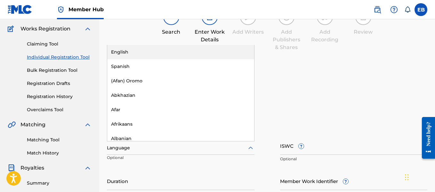
click at [169, 48] on div "English" at bounding box center [180, 52] width 147 height 14
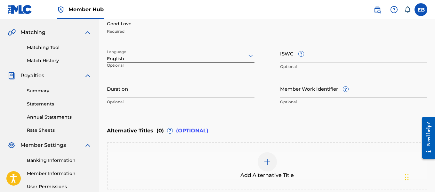
scroll to position [143, 0]
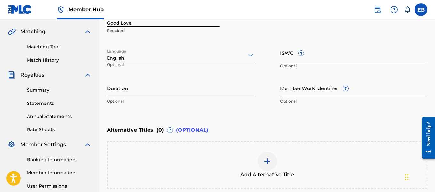
click at [161, 83] on input "Duration" at bounding box center [181, 88] width 148 height 18
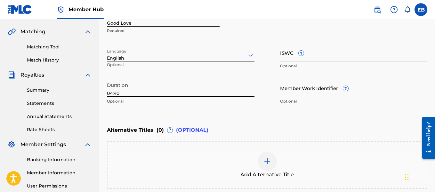
scroll to position [209, 0]
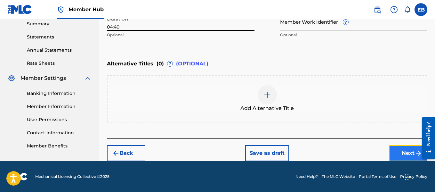
click at [416, 152] on img "submit" at bounding box center [419, 153] width 8 height 8
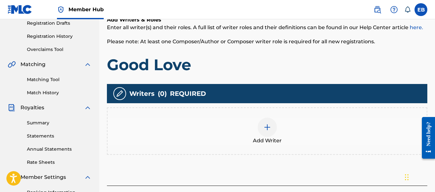
scroll to position [166, 0]
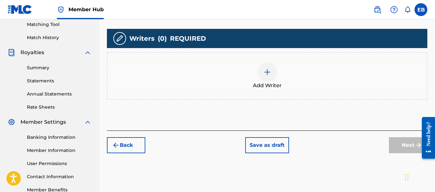
click at [272, 72] on div at bounding box center [267, 71] width 19 height 19
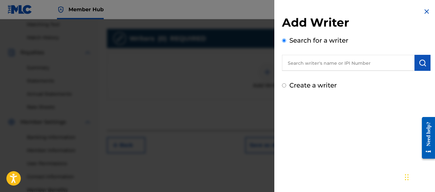
click at [294, 65] on input "text" at bounding box center [348, 63] width 133 height 16
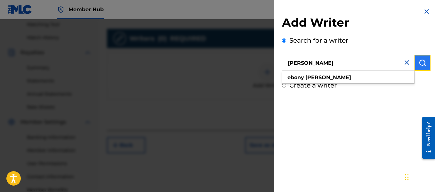
click at [419, 59] on img "submit" at bounding box center [423, 63] width 8 height 8
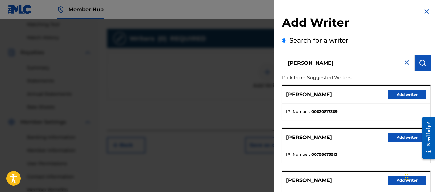
click at [369, 7] on div "Add Writer Search for a writer [PERSON_NAME] Pick from Suggested Writers [PERSO…" at bounding box center [356, 166] width 164 height 332
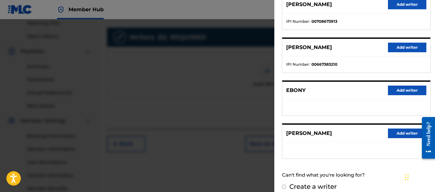
scroll to position [140, 0]
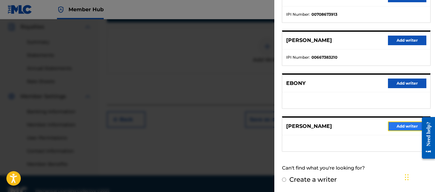
click at [398, 123] on button "Add writer" at bounding box center [407, 126] width 38 height 10
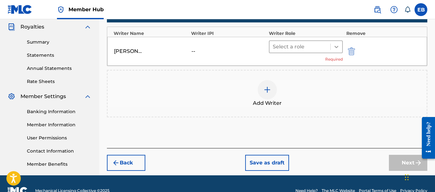
click at [333, 45] on div at bounding box center [337, 47] width 12 height 12
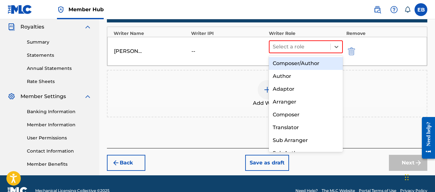
click at [310, 67] on div "Composer/Author" at bounding box center [306, 63] width 74 height 13
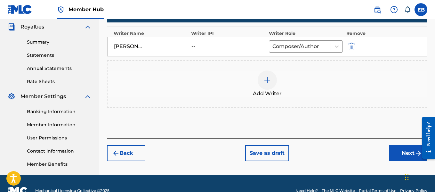
click at [271, 79] on div at bounding box center [267, 79] width 19 height 19
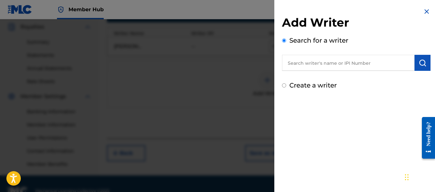
click at [327, 57] on input "text" at bounding box center [348, 63] width 133 height 16
click at [283, 86] on input "Create a writer" at bounding box center [284, 85] width 4 height 4
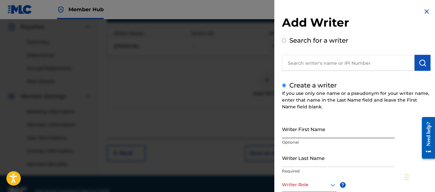
click at [300, 135] on input "Writer First Name" at bounding box center [338, 129] width 113 height 18
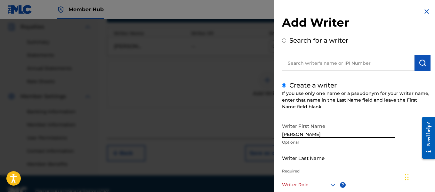
click at [318, 159] on input "Writer Last Name" at bounding box center [338, 158] width 113 height 18
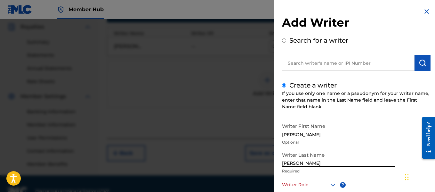
scroll to position [205, 0]
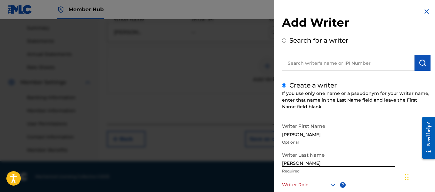
click at [331, 183] on icon at bounding box center [333, 185] width 8 height 8
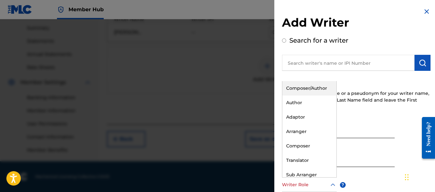
click at [312, 92] on div "Composer/Author" at bounding box center [309, 88] width 54 height 14
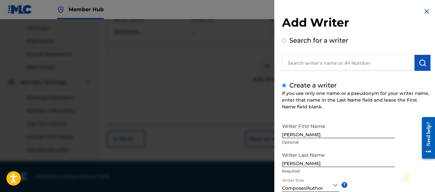
click at [360, 19] on h2 "Add Writer" at bounding box center [356, 23] width 149 height 16
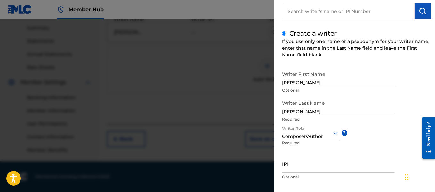
scroll to position [86, 0]
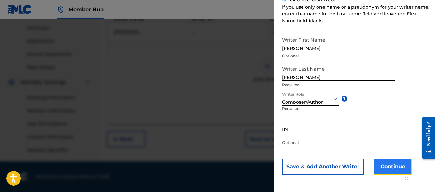
click at [387, 163] on button "Continue" at bounding box center [393, 166] width 38 height 16
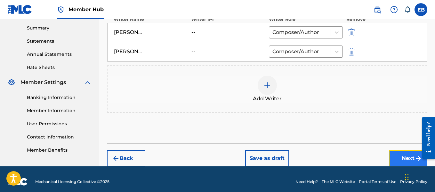
click at [392, 158] on button "Next" at bounding box center [408, 158] width 38 height 16
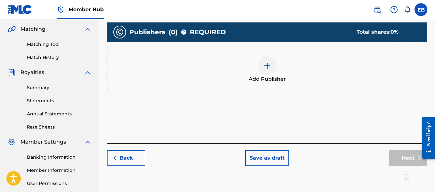
scroll to position [151, 0]
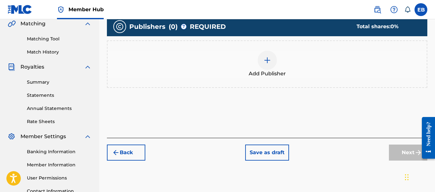
click at [269, 53] on div at bounding box center [267, 60] width 19 height 19
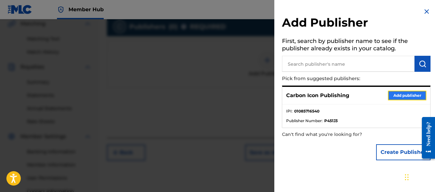
click at [399, 96] on button "Add publisher" at bounding box center [407, 96] width 38 height 10
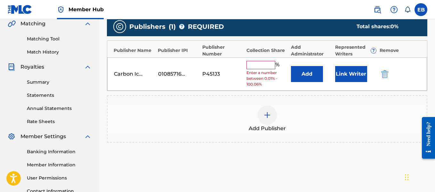
click at [254, 66] on input "text" at bounding box center [261, 65] width 29 height 8
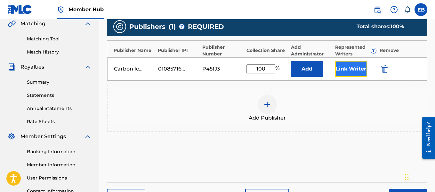
click at [338, 67] on button "Link Writer" at bounding box center [351, 69] width 32 height 16
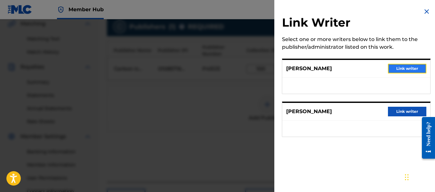
click at [390, 67] on button "Link writer" at bounding box center [407, 69] width 38 height 10
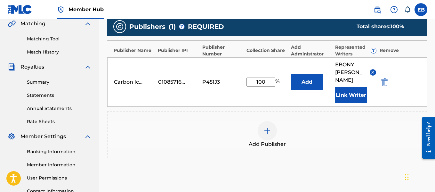
scroll to position [221, 0]
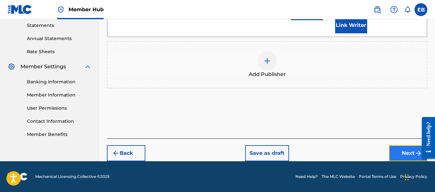
click at [409, 153] on button "Next" at bounding box center [408, 153] width 38 height 16
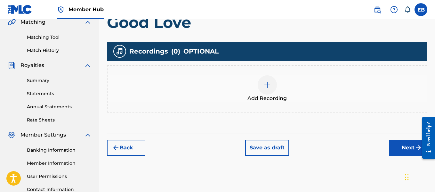
scroll to position [174, 0]
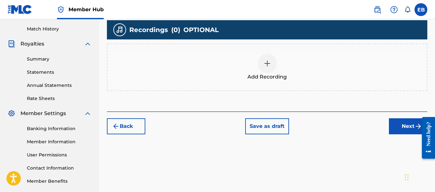
click at [262, 59] on div at bounding box center [267, 63] width 19 height 19
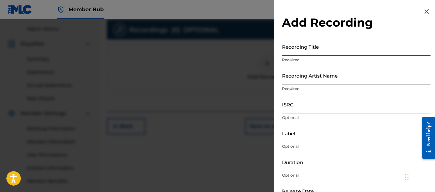
click at [315, 47] on input "Recording Title" at bounding box center [356, 46] width 149 height 18
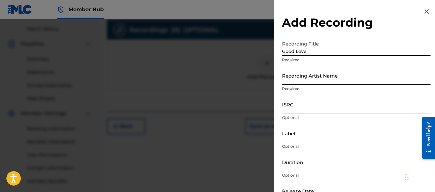
click at [314, 74] on input "Recording Artist Name" at bounding box center [356, 75] width 149 height 18
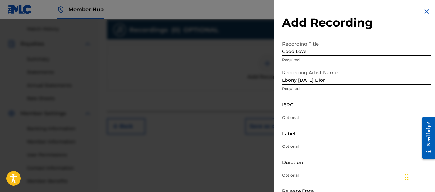
click at [313, 103] on input "ISRC" at bounding box center [356, 104] width 149 height 18
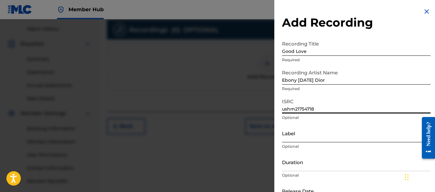
click at [320, 134] on input "Label" at bounding box center [356, 133] width 149 height 18
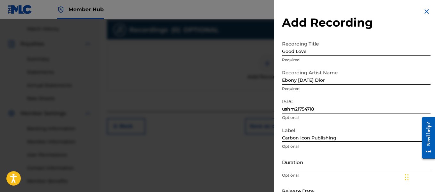
scroll to position [205, 0]
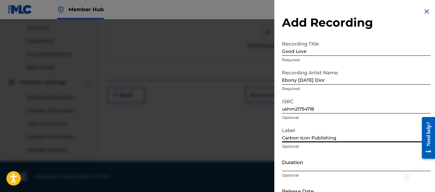
click at [327, 165] on input "Duration" at bounding box center [356, 162] width 149 height 18
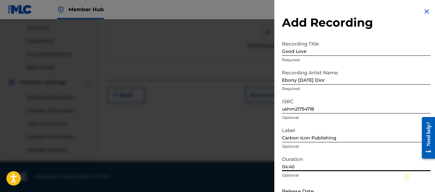
click at [386, 18] on h2 "Add Recording" at bounding box center [356, 22] width 149 height 14
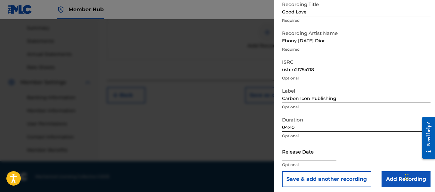
scroll to position [42, 0]
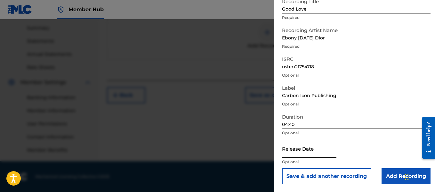
click at [304, 150] on input "text" at bounding box center [309, 148] width 54 height 18
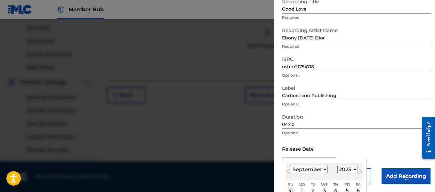
click at [314, 167] on select "January February March April May June July August September October November De…" at bounding box center [309, 169] width 37 height 7
click at [291, 166] on select "January February March April May June July August September October November De…" at bounding box center [309, 169] width 37 height 7
click at [349, 171] on select "1899 1900 1901 1902 1903 1904 1905 1906 1907 1908 1909 1910 1911 1912 1913 1914…" at bounding box center [347, 169] width 20 height 7
click at [337, 166] on select "1899 1900 1901 1902 1903 1904 1905 1906 1907 1908 1909 1910 1911 1912 1913 1914…" at bounding box center [347, 169] width 20 height 7
click at [334, 190] on div "3" at bounding box center [336, 191] width 8 height 8
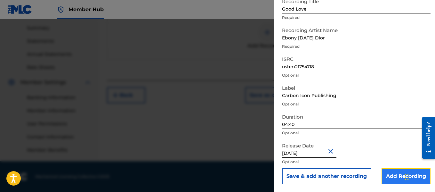
click at [389, 178] on input "Add Recording" at bounding box center [406, 176] width 49 height 16
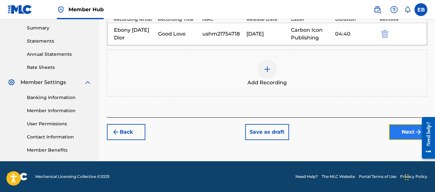
click at [415, 133] on img "submit" at bounding box center [419, 132] width 8 height 8
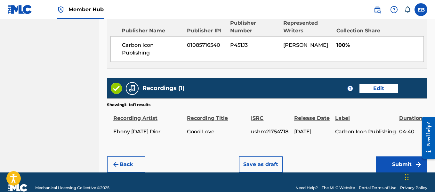
scroll to position [370, 0]
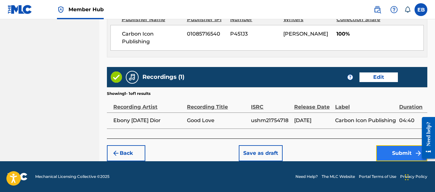
click at [396, 155] on button "Submit" at bounding box center [401, 153] width 51 height 16
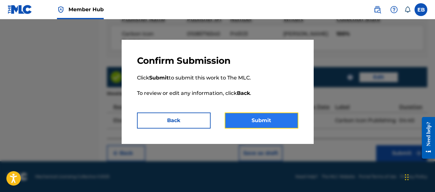
click at [259, 125] on button "Submit" at bounding box center [262, 120] width 74 height 16
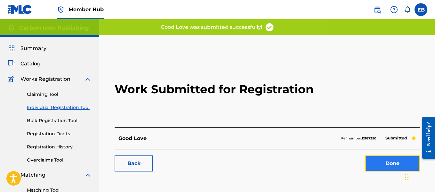
click at [399, 160] on link "Done" at bounding box center [392, 163] width 54 height 16
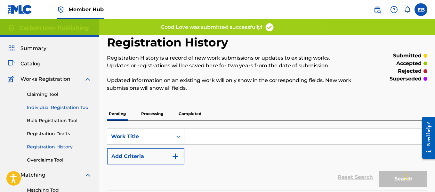
click at [44, 107] on link "Individual Registration Tool" at bounding box center [59, 107] width 65 height 7
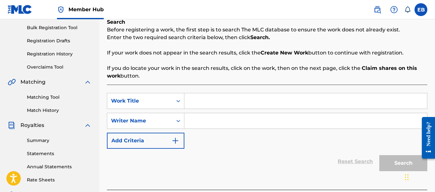
scroll to position [93, 0]
click at [315, 100] on input "Search Form" at bounding box center [305, 100] width 243 height 15
click at [279, 115] on input "Search Form" at bounding box center [305, 120] width 243 height 15
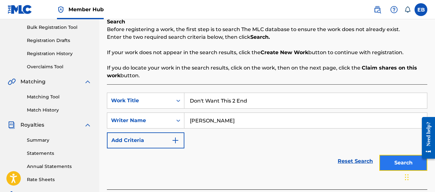
click at [400, 164] on button "Search" at bounding box center [403, 163] width 48 height 16
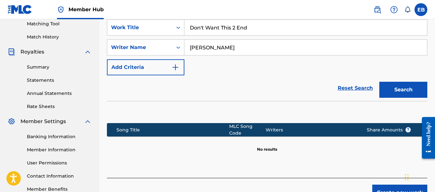
scroll to position [167, 0]
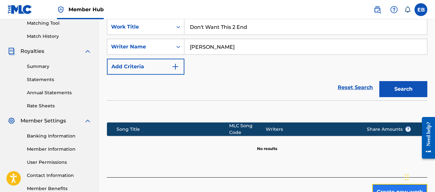
click at [392, 189] on button "Create new work" at bounding box center [399, 192] width 55 height 16
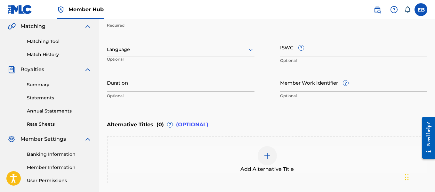
scroll to position [122, 0]
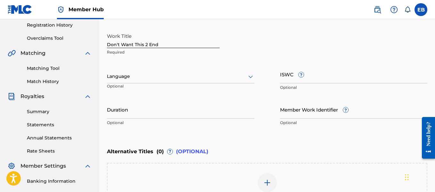
click at [221, 73] on div at bounding box center [181, 76] width 148 height 8
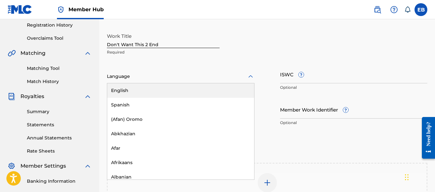
click at [184, 92] on div "English" at bounding box center [180, 90] width 147 height 14
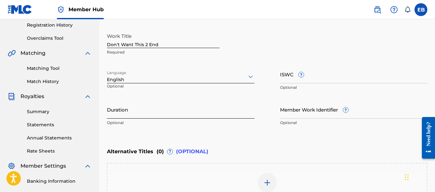
click at [169, 113] on input "Duration" at bounding box center [181, 109] width 148 height 18
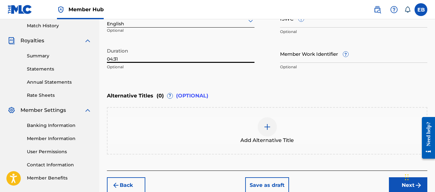
scroll to position [209, 0]
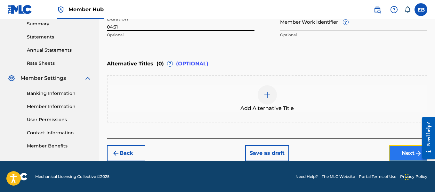
click at [402, 154] on button "Next" at bounding box center [408, 153] width 38 height 16
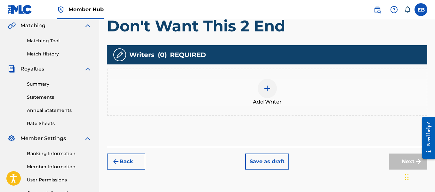
scroll to position [150, 0]
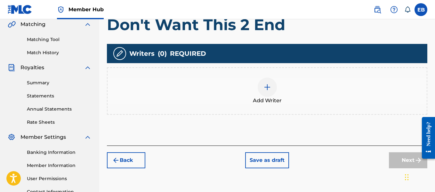
click at [268, 90] on img at bounding box center [267, 87] width 8 height 8
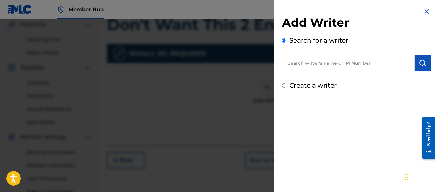
click at [306, 63] on input "text" at bounding box center [348, 63] width 133 height 16
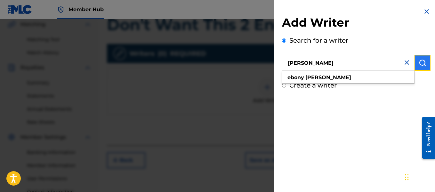
click at [417, 57] on button "submit" at bounding box center [423, 63] width 16 height 16
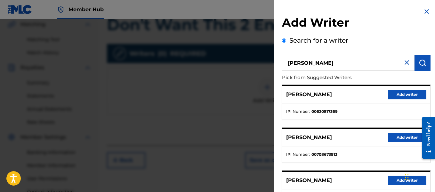
click at [375, 8] on div "Add Writer Search for a writer [PERSON_NAME] Pick from Suggested Writers [PERSO…" at bounding box center [356, 166] width 164 height 332
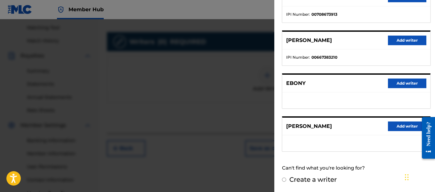
scroll to position [163, 0]
click at [395, 129] on button "Add writer" at bounding box center [407, 126] width 38 height 10
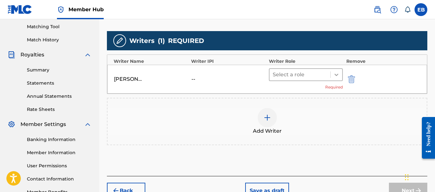
click at [334, 74] on icon at bounding box center [336, 74] width 6 height 6
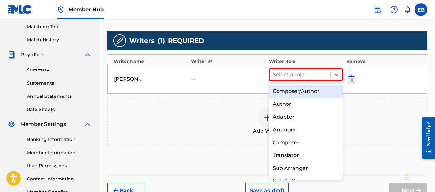
click at [312, 88] on div "Composer/Author" at bounding box center [306, 91] width 74 height 13
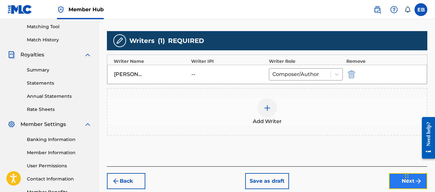
click at [395, 177] on button "Next" at bounding box center [408, 181] width 38 height 16
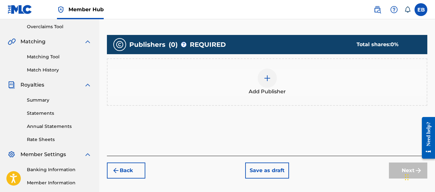
scroll to position [134, 0]
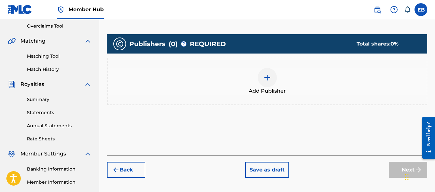
click at [272, 78] on div at bounding box center [267, 77] width 19 height 19
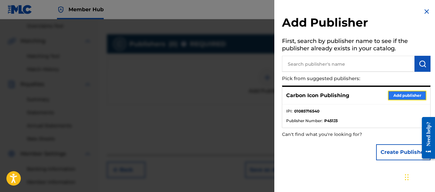
click at [404, 98] on button "Add publisher" at bounding box center [407, 96] width 38 height 10
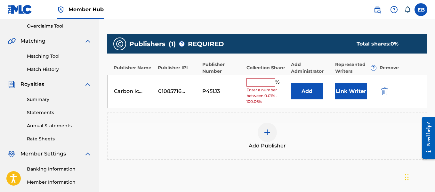
click at [259, 79] on input "text" at bounding box center [261, 82] width 29 height 8
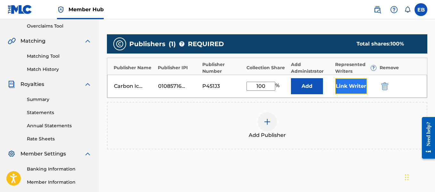
click at [353, 87] on button "Link Writer" at bounding box center [351, 86] width 32 height 16
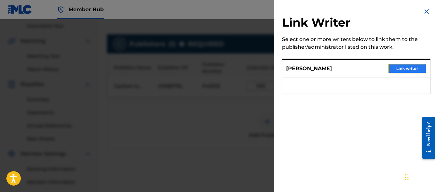
click at [394, 65] on button "Link writer" at bounding box center [407, 69] width 38 height 10
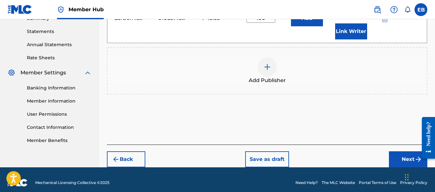
scroll to position [221, 0]
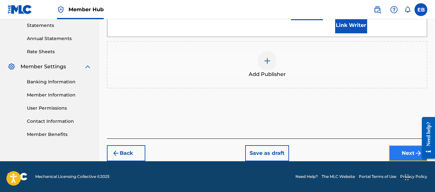
click at [409, 152] on button "Next" at bounding box center [408, 153] width 38 height 16
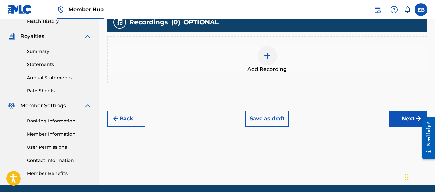
scroll to position [185, 0]
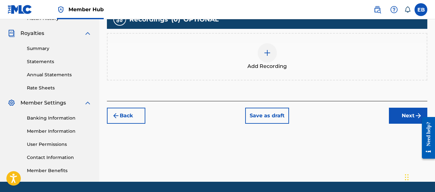
click at [263, 50] on div at bounding box center [267, 52] width 19 height 19
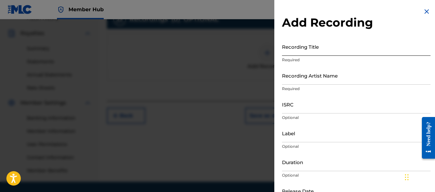
click at [287, 50] on input "Recording Title" at bounding box center [356, 46] width 149 height 18
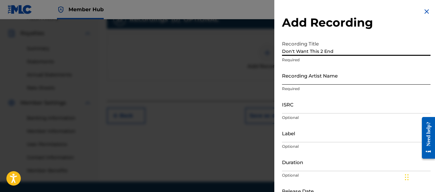
click at [286, 76] on input "Recording Artist Name" at bounding box center [356, 75] width 149 height 18
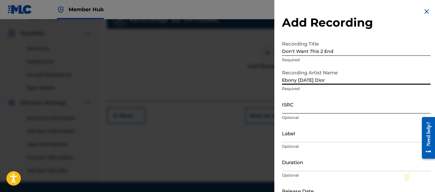
click at [286, 102] on input "ISRC" at bounding box center [356, 104] width 149 height 18
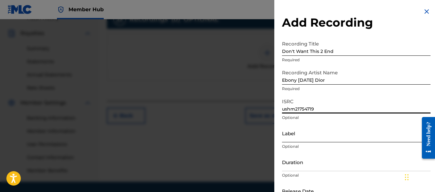
click at [292, 138] on input "Label" at bounding box center [356, 133] width 149 height 18
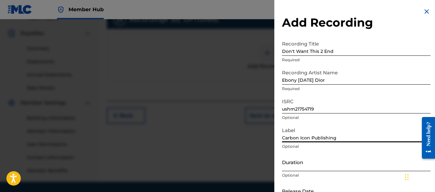
click at [286, 169] on input "Duration" at bounding box center [356, 162] width 149 height 18
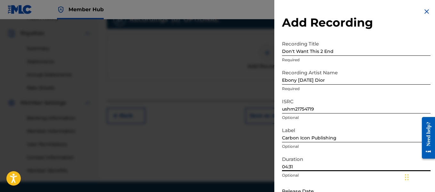
click at [383, 12] on div "Add Recording Recording Title Don't Want This 2 End Required Recording Artist N…" at bounding box center [356, 117] width 164 height 234
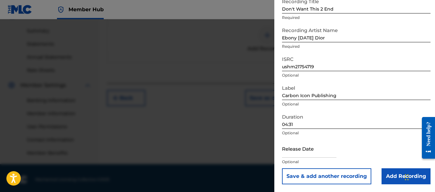
scroll to position [205, 0]
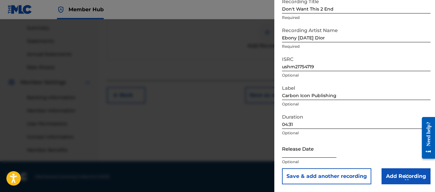
click at [307, 151] on input "text" at bounding box center [309, 148] width 54 height 18
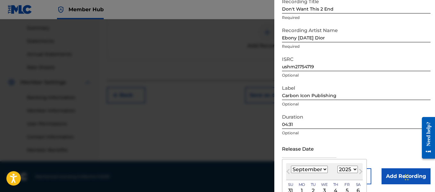
click at [305, 172] on select "January February March April May June July August September October November De…" at bounding box center [309, 169] width 37 height 7
click at [291, 166] on select "January February March April May June July August September October November De…" at bounding box center [309, 169] width 37 height 7
click at [341, 167] on select "1899 1900 1901 1902 1903 1904 1905 1906 1907 1908 1909 1910 1911 1912 1913 1914…" at bounding box center [347, 169] width 20 height 7
click at [337, 166] on select "1899 1900 1901 1902 1903 1904 1905 1906 1907 1908 1909 1910 1911 1912 1913 1914…" at bounding box center [347, 169] width 20 height 7
click at [332, 191] on div "3" at bounding box center [336, 191] width 8 height 8
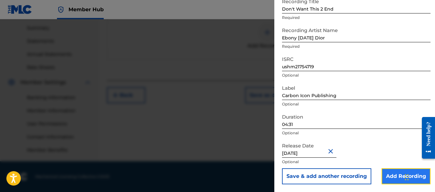
click at [385, 173] on input "Add Recording" at bounding box center [406, 176] width 49 height 16
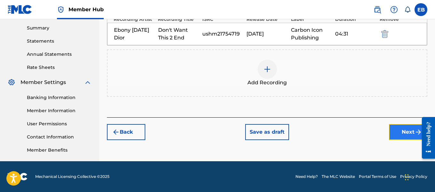
click at [400, 135] on button "Next" at bounding box center [408, 132] width 38 height 16
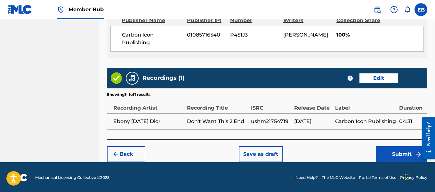
scroll to position [365, 0]
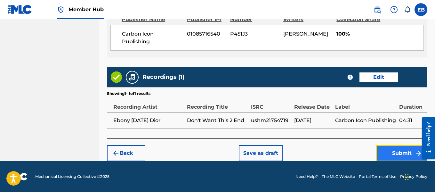
click at [393, 150] on button "Submit" at bounding box center [401, 153] width 51 height 16
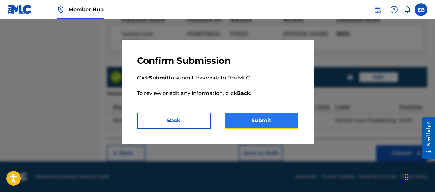
click at [282, 119] on button "Submit" at bounding box center [262, 120] width 74 height 16
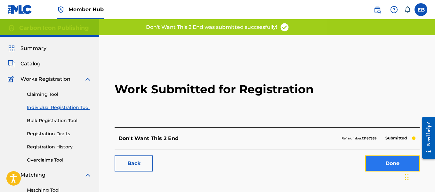
click at [383, 161] on link "Done" at bounding box center [392, 163] width 54 height 16
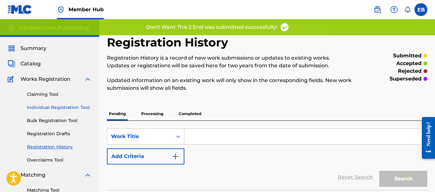
click at [69, 109] on link "Individual Registration Tool" at bounding box center [59, 107] width 65 height 7
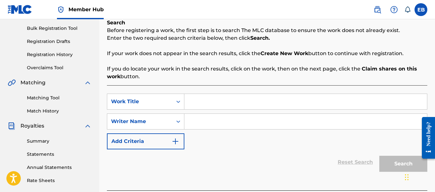
scroll to position [93, 0]
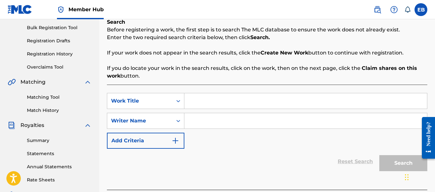
click at [256, 101] on input "Search Form" at bounding box center [305, 100] width 243 height 15
click at [243, 123] on input "Search Form" at bounding box center [305, 120] width 243 height 15
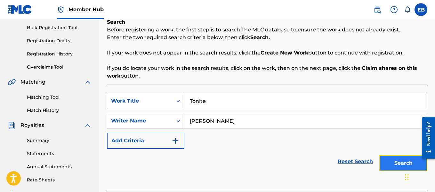
click at [391, 158] on button "Search" at bounding box center [403, 163] width 48 height 16
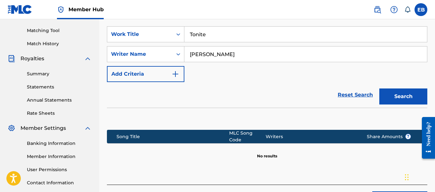
scroll to position [205, 0]
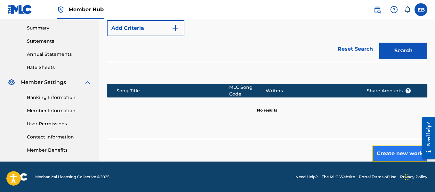
click at [385, 145] on button "Create new work" at bounding box center [399, 153] width 55 height 16
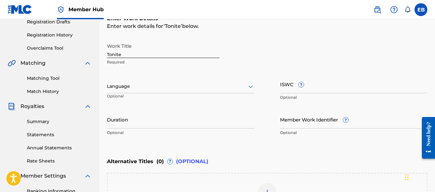
scroll to position [111, 0]
click at [209, 92] on div "Language" at bounding box center [181, 86] width 148 height 13
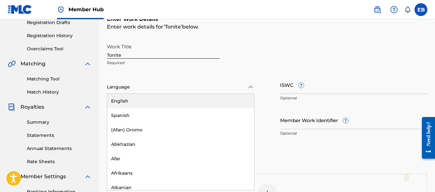
click at [181, 96] on div "English" at bounding box center [180, 101] width 147 height 14
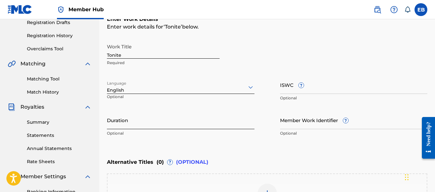
click at [159, 121] on input "Duration" at bounding box center [181, 120] width 148 height 18
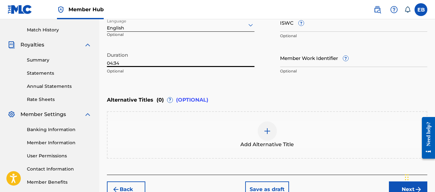
scroll to position [209, 0]
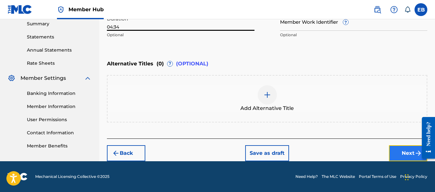
click at [410, 149] on button "Next" at bounding box center [408, 153] width 38 height 16
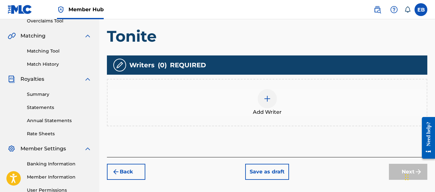
scroll to position [205, 0]
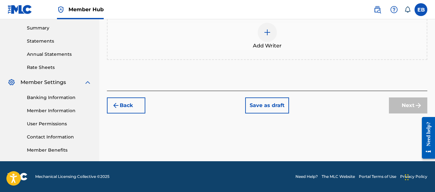
click at [262, 37] on div at bounding box center [267, 32] width 19 height 19
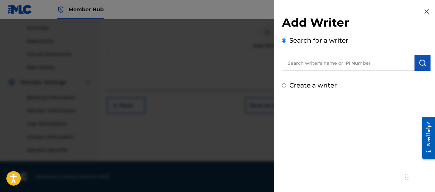
click at [298, 58] on input "text" at bounding box center [348, 63] width 133 height 16
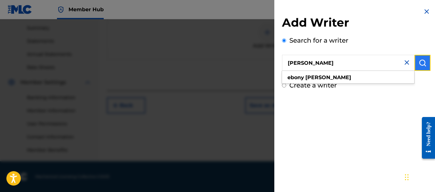
click at [415, 61] on button "submit" at bounding box center [423, 63] width 16 height 16
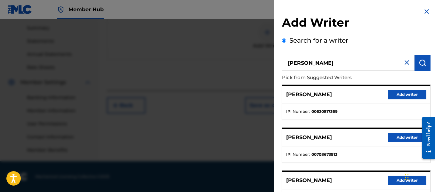
click at [378, 5] on div "Add Writer Search for a writer [PERSON_NAME] Pick from Suggested Writers [PERSO…" at bounding box center [356, 166] width 164 height 332
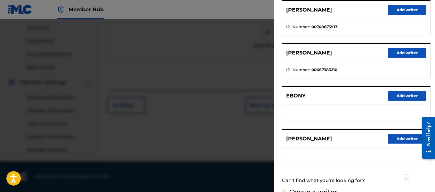
scroll to position [140, 0]
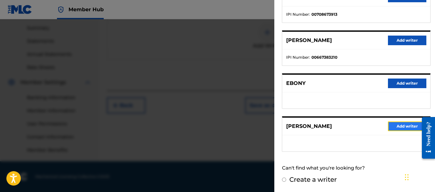
click at [398, 123] on button "Add writer" at bounding box center [407, 126] width 38 height 10
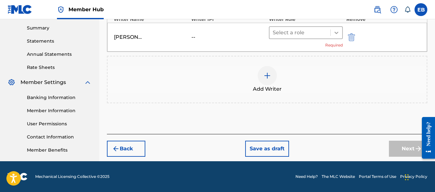
click at [336, 32] on icon at bounding box center [337, 33] width 4 height 2
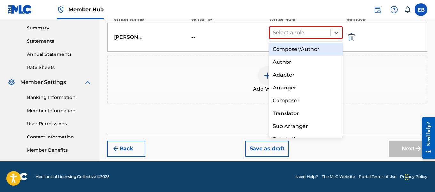
click at [296, 52] on div "Composer/Author" at bounding box center [306, 49] width 74 height 13
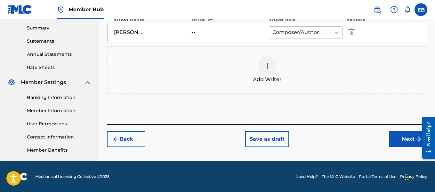
click at [338, 31] on icon at bounding box center [337, 32] width 6 height 6
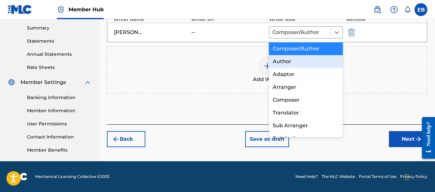
click at [299, 59] on div "Author" at bounding box center [306, 61] width 74 height 13
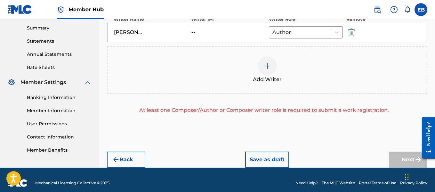
click at [270, 68] on img at bounding box center [267, 66] width 8 height 8
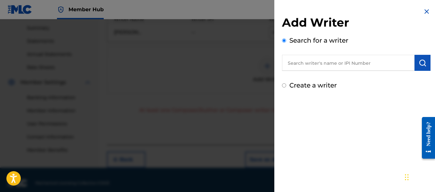
click at [305, 63] on input "text" at bounding box center [348, 63] width 133 height 16
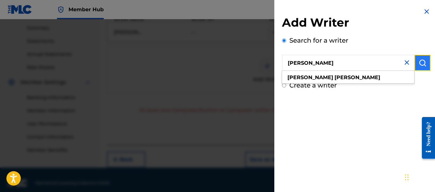
click at [426, 58] on button "submit" at bounding box center [423, 63] width 16 height 16
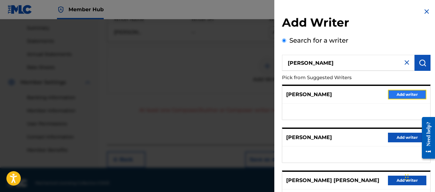
click at [392, 92] on button "Add writer" at bounding box center [407, 95] width 38 height 10
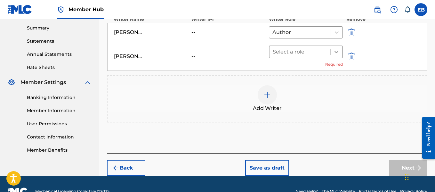
click at [334, 54] on icon at bounding box center [336, 52] width 6 height 6
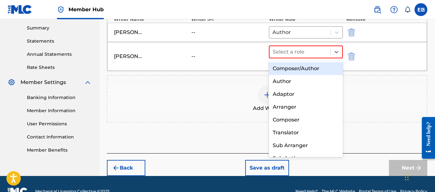
click at [304, 72] on div "Composer/Author" at bounding box center [306, 68] width 74 height 13
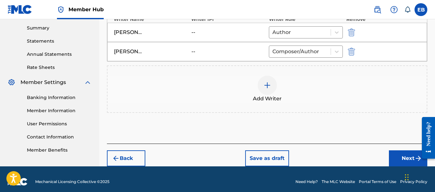
click at [267, 84] on img at bounding box center [267, 85] width 8 height 8
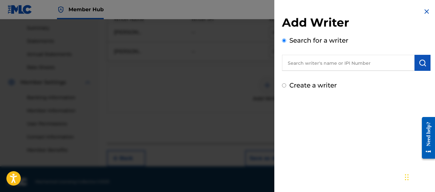
click at [314, 64] on input "text" at bounding box center [348, 63] width 133 height 16
click at [415, 65] on button "submit" at bounding box center [423, 63] width 16 height 16
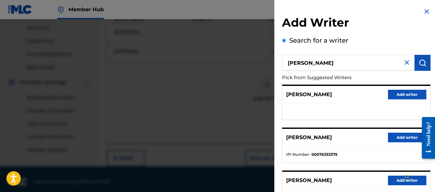
click at [360, 18] on h2 "Add Writer" at bounding box center [356, 23] width 149 height 16
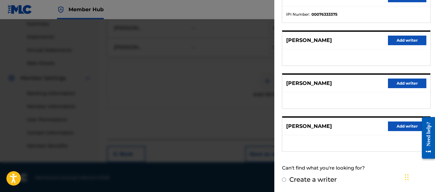
scroll to position [210, 0]
click at [316, 179] on label "Create a writer" at bounding box center [312, 179] width 47 height 8
click at [286, 179] on input "Create a writer" at bounding box center [284, 179] width 4 height 4
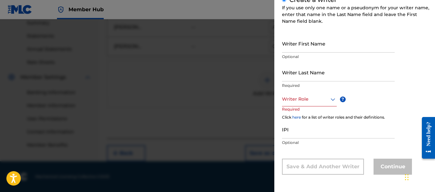
scroll to position [65, 0]
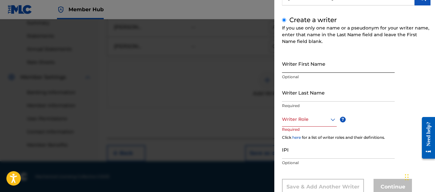
click at [298, 66] on input "Writer First Name" at bounding box center [338, 63] width 113 height 18
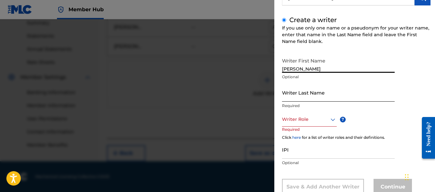
click at [296, 90] on input "Writer Last Name" at bounding box center [338, 92] width 113 height 18
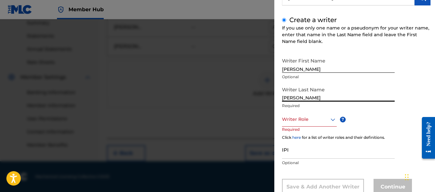
click at [307, 116] on div at bounding box center [309, 119] width 55 height 8
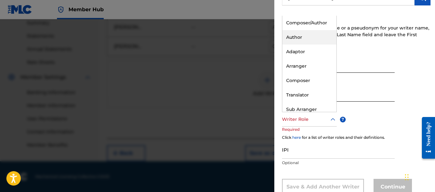
click at [298, 32] on div "Author" at bounding box center [309, 37] width 54 height 14
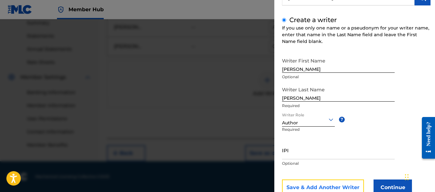
click at [342, 184] on button "Save & Add Another Writer" at bounding box center [323, 187] width 82 height 16
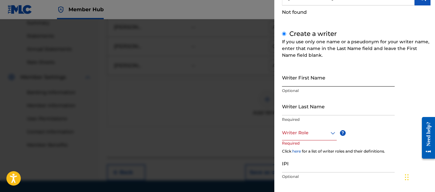
click at [327, 82] on input "Writer First Name" at bounding box center [338, 77] width 113 height 18
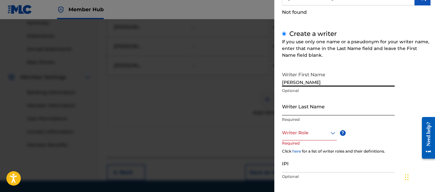
click at [304, 106] on input "Writer Last Name" at bounding box center [338, 106] width 113 height 18
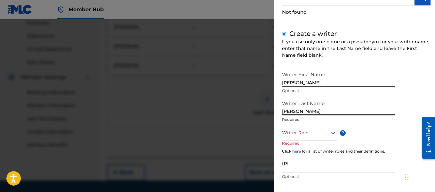
click at [308, 134] on div at bounding box center [309, 133] width 55 height 8
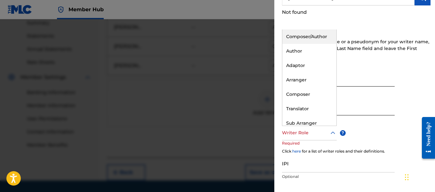
click at [306, 40] on div "Composer/Author" at bounding box center [309, 36] width 54 height 14
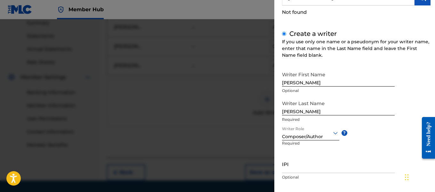
click at [320, 110] on input "[PERSON_NAME]" at bounding box center [338, 106] width 113 height 18
click at [368, 39] on div "If you use only one name or a pseudonym for your writer name, enter that name i…" at bounding box center [356, 48] width 149 height 20
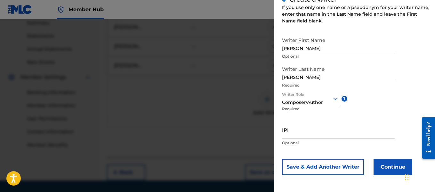
scroll to position [230, 0]
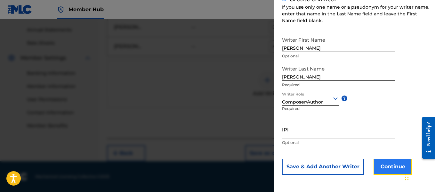
click at [392, 164] on button "Continue" at bounding box center [393, 166] width 38 height 16
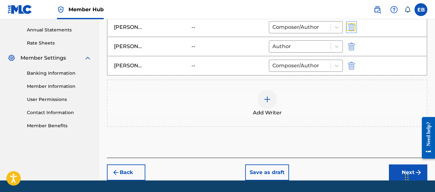
click at [350, 29] on img "submit" at bounding box center [351, 27] width 7 height 8
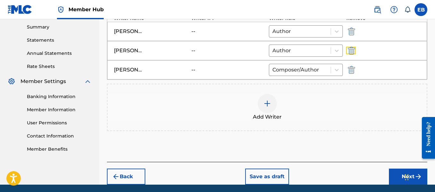
scroll to position [206, 0]
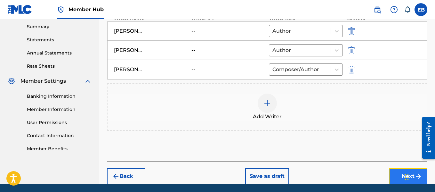
click at [401, 172] on button "Next" at bounding box center [408, 176] width 38 height 16
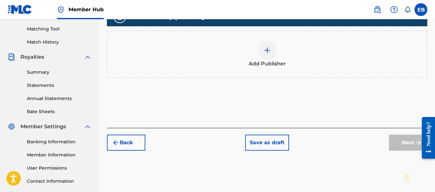
scroll to position [161, 0]
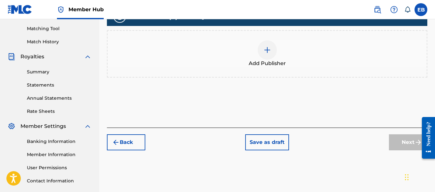
click at [272, 47] on div at bounding box center [267, 49] width 19 height 19
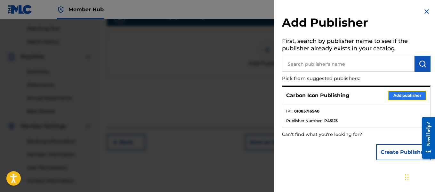
click at [416, 95] on button "Add publisher" at bounding box center [407, 96] width 38 height 10
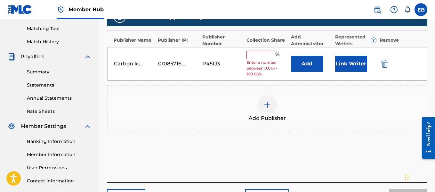
click at [266, 56] on input "text" at bounding box center [261, 55] width 29 height 8
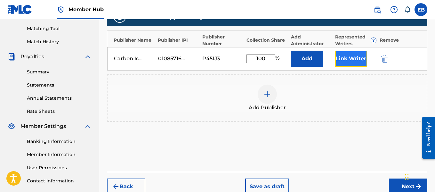
click at [353, 56] on button "Link Writer" at bounding box center [351, 59] width 32 height 16
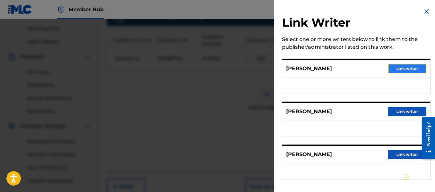
click at [392, 67] on button "Link writer" at bounding box center [407, 69] width 38 height 10
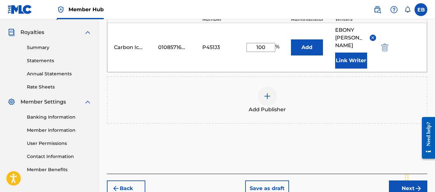
scroll to position [221, 0]
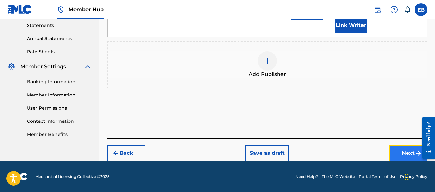
click at [405, 156] on button "Next" at bounding box center [408, 153] width 38 height 16
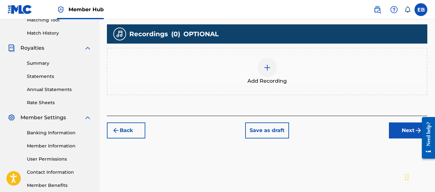
scroll to position [172, 0]
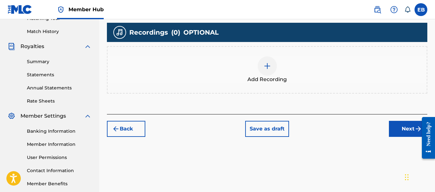
click at [271, 63] on img at bounding box center [267, 66] width 8 height 8
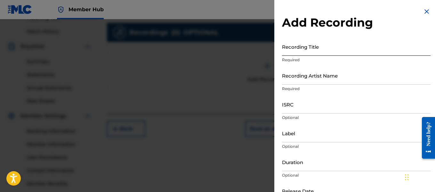
click at [302, 48] on input "Recording Title" at bounding box center [356, 46] width 149 height 18
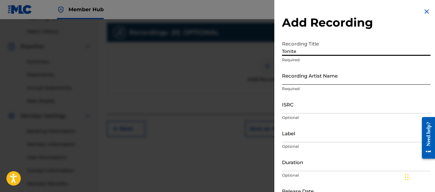
click at [306, 76] on input "Recording Artist Name" at bounding box center [356, 75] width 149 height 18
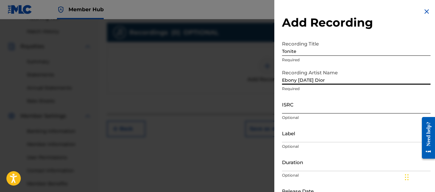
click at [304, 104] on input "ISRC" at bounding box center [356, 104] width 149 height 18
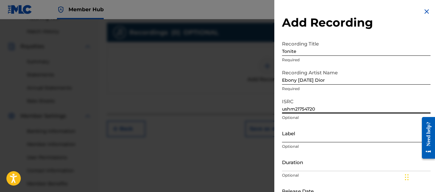
click at [307, 133] on input "Label" at bounding box center [356, 133] width 149 height 18
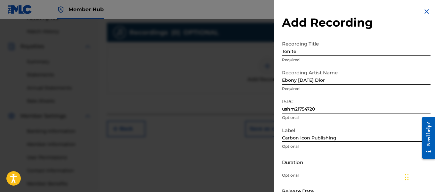
click at [303, 166] on input "Duration" at bounding box center [356, 162] width 149 height 18
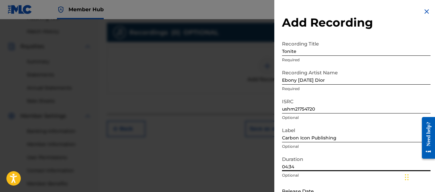
click at [392, 12] on div "Add Recording Recording Title Tonite Required Recording Artist Name Ebony [DATE…" at bounding box center [356, 117] width 164 height 234
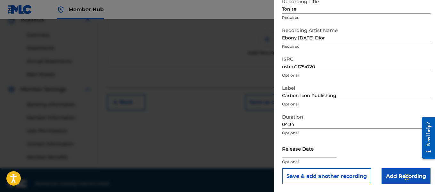
scroll to position [205, 0]
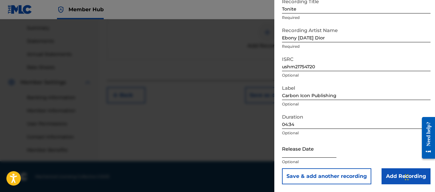
click at [304, 148] on input "text" at bounding box center [309, 148] width 54 height 18
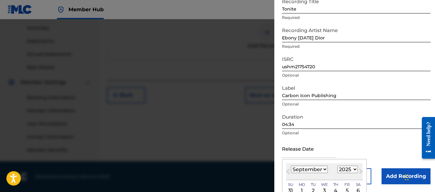
click at [304, 166] on select "January February March April May June July August September October November De…" at bounding box center [309, 169] width 37 height 7
click at [291, 166] on select "January February March April May June July August September October November De…" at bounding box center [309, 169] width 37 height 7
click at [343, 169] on select "1899 1900 1901 1902 1903 1904 1905 1906 1907 1908 1909 1910 1911 1912 1913 1914…" at bounding box center [347, 169] width 20 height 7
click at [337, 166] on select "1899 1900 1901 1902 1903 1904 1905 1906 1907 1908 1909 1910 1911 1912 1913 1914…" at bounding box center [347, 169] width 20 height 7
click at [334, 190] on div "3" at bounding box center [336, 191] width 8 height 8
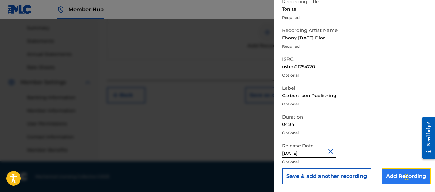
click at [389, 178] on input "Add Recording" at bounding box center [406, 176] width 49 height 16
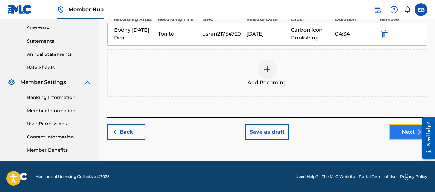
click at [400, 137] on button "Next" at bounding box center [408, 132] width 38 height 16
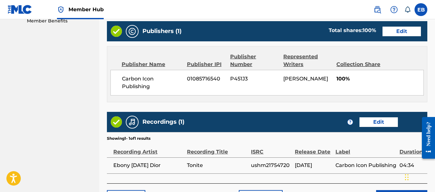
scroll to position [379, 0]
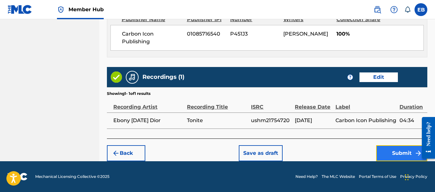
click at [405, 151] on button "Submit" at bounding box center [401, 153] width 51 height 16
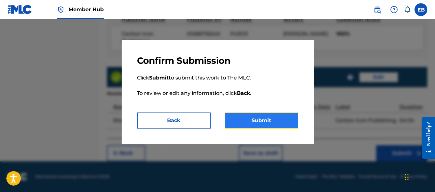
click at [252, 118] on button "Submit" at bounding box center [262, 120] width 74 height 16
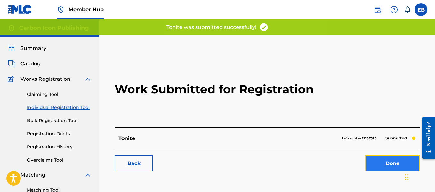
click at [386, 157] on link "Done" at bounding box center [392, 163] width 54 height 16
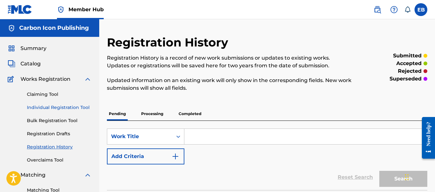
click at [56, 110] on link "Individual Registration Tool" at bounding box center [59, 107] width 65 height 7
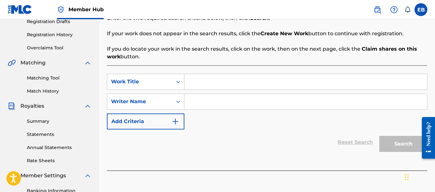
scroll to position [113, 0]
click at [268, 83] on input "Search Form" at bounding box center [305, 80] width 243 height 15
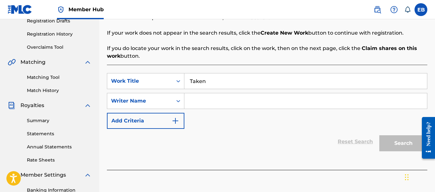
click at [225, 104] on input "Search Form" at bounding box center [305, 100] width 243 height 15
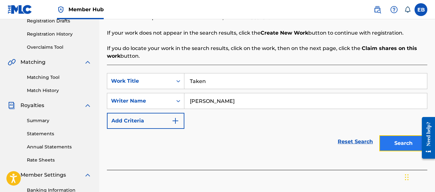
click at [395, 138] on button "Search" at bounding box center [403, 143] width 48 height 16
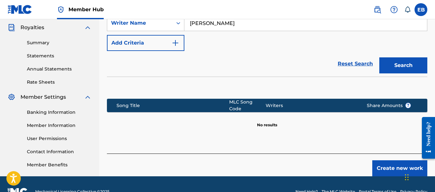
scroll to position [204, 0]
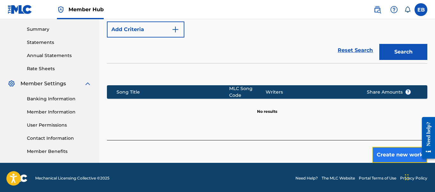
click at [390, 153] on button "Create new work" at bounding box center [399, 155] width 55 height 16
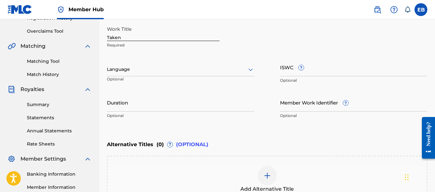
scroll to position [124, 0]
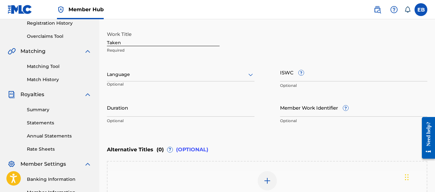
click at [241, 76] on div at bounding box center [181, 74] width 148 height 8
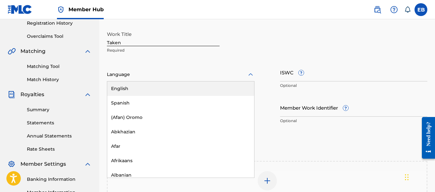
click at [208, 86] on div "English" at bounding box center [180, 88] width 147 height 14
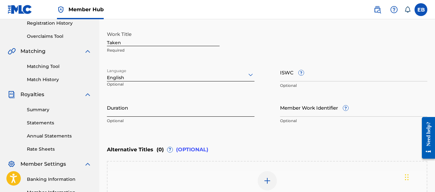
click at [153, 111] on input "Duration" at bounding box center [181, 107] width 148 height 18
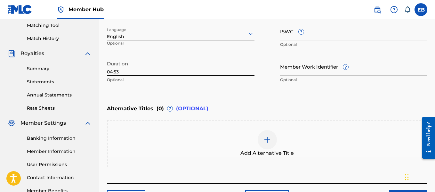
scroll to position [209, 0]
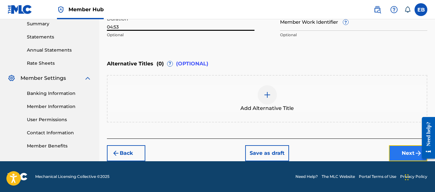
click at [413, 150] on button "Next" at bounding box center [408, 153] width 38 height 16
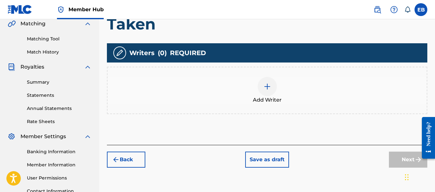
scroll to position [156, 0]
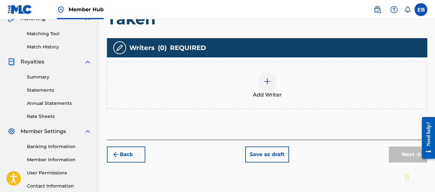
click at [274, 81] on div at bounding box center [267, 81] width 19 height 19
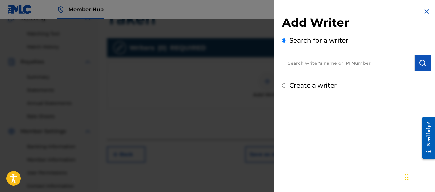
click at [285, 69] on input "text" at bounding box center [348, 63] width 133 height 16
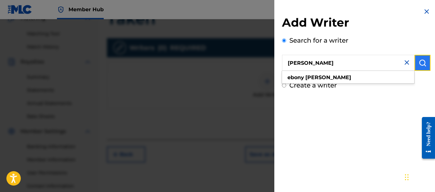
click at [422, 58] on button "submit" at bounding box center [423, 63] width 16 height 16
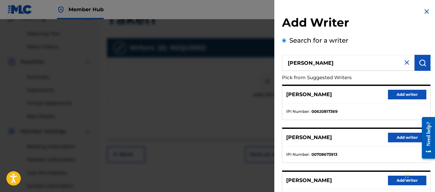
click at [364, 12] on div "Add Writer Search for a writer [PERSON_NAME] Pick from Suggested Writers [PERSO…" at bounding box center [356, 166] width 164 height 332
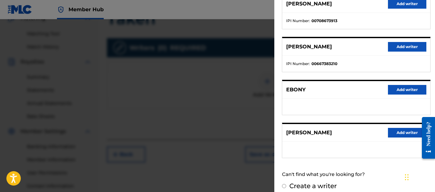
scroll to position [140, 0]
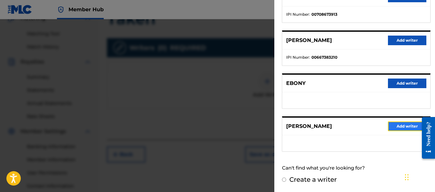
click at [389, 125] on button "Add writer" at bounding box center [407, 126] width 38 height 10
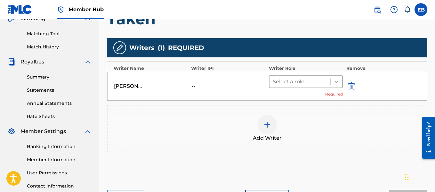
click at [333, 78] on icon at bounding box center [336, 81] width 6 height 6
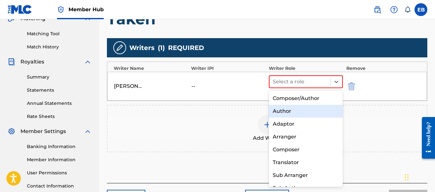
click at [301, 106] on div "Author" at bounding box center [306, 111] width 74 height 13
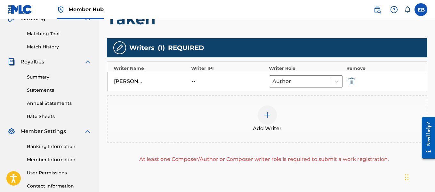
click at [265, 116] on img at bounding box center [267, 115] width 8 height 8
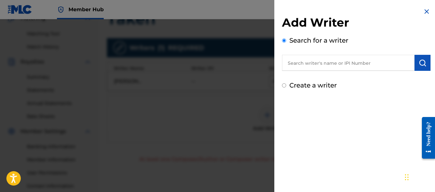
click at [335, 62] on input "text" at bounding box center [348, 63] width 133 height 16
click at [423, 63] on img "submit" at bounding box center [423, 63] width 8 height 8
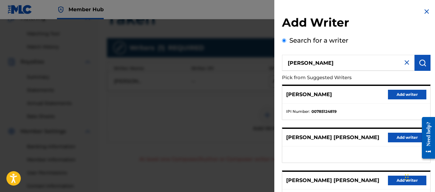
click at [385, 20] on h2 "Add Writer" at bounding box center [356, 23] width 149 height 16
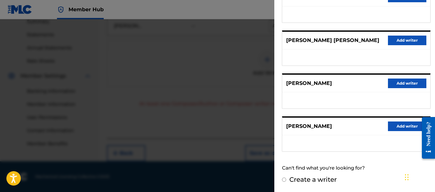
click at [315, 175] on label "Create a writer" at bounding box center [312, 179] width 47 height 8
click at [286, 177] on input "Create a writer" at bounding box center [284, 179] width 4 height 4
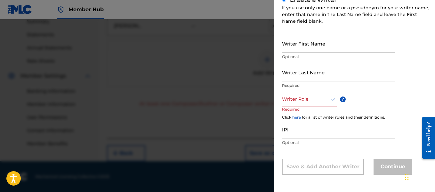
scroll to position [65, 0]
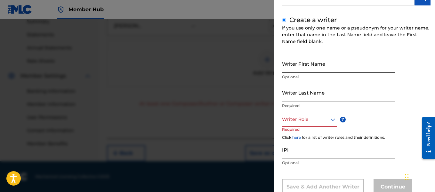
click at [298, 67] on input "Writer First Name" at bounding box center [338, 63] width 113 height 18
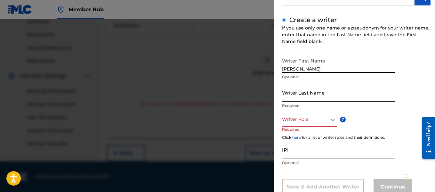
click at [292, 96] on input "Writer Last Name" at bounding box center [338, 92] width 113 height 18
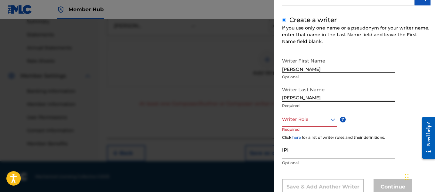
click at [290, 121] on div at bounding box center [309, 119] width 55 height 8
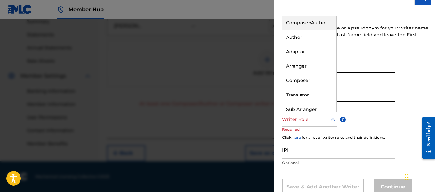
click at [310, 17] on div "Composer/Author" at bounding box center [309, 23] width 54 height 14
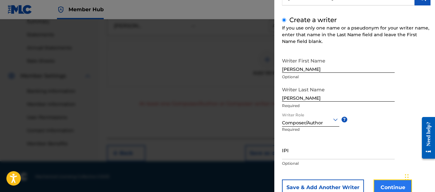
click at [389, 186] on button "Continue" at bounding box center [393, 187] width 38 height 16
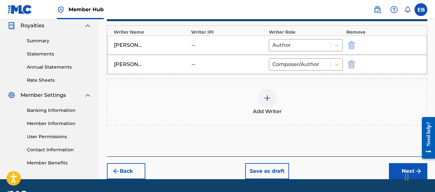
scroll to position [210, 0]
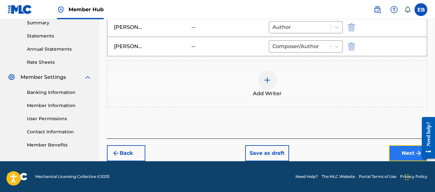
click at [400, 154] on button "Next" at bounding box center [408, 153] width 38 height 16
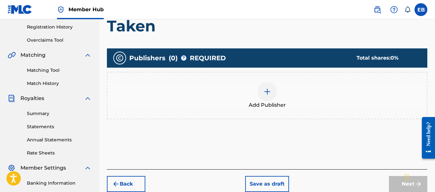
scroll to position [121, 0]
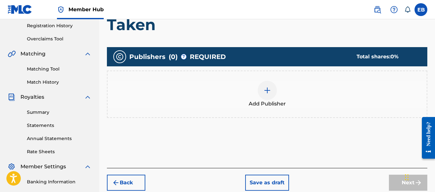
click at [269, 88] on img at bounding box center [267, 90] width 8 height 8
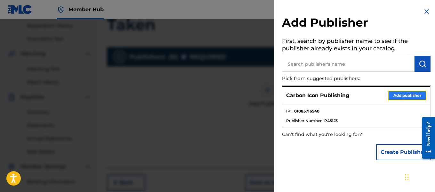
click at [401, 95] on button "Add publisher" at bounding box center [407, 96] width 38 height 10
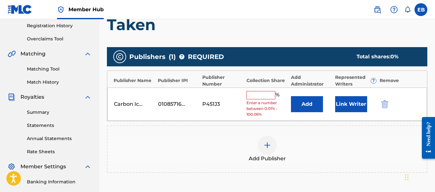
click at [257, 96] on input "text" at bounding box center [261, 95] width 29 height 8
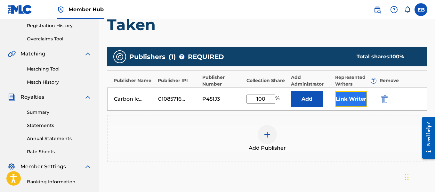
click at [343, 99] on button "Link Writer" at bounding box center [351, 99] width 32 height 16
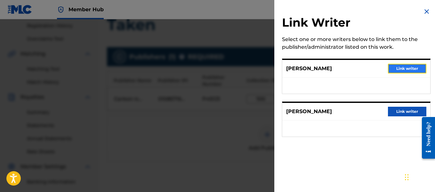
click at [401, 64] on button "Link writer" at bounding box center [407, 69] width 38 height 10
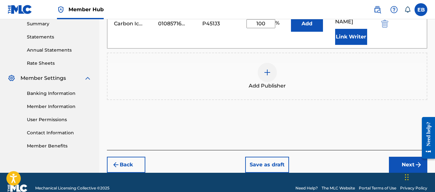
scroll to position [221, 0]
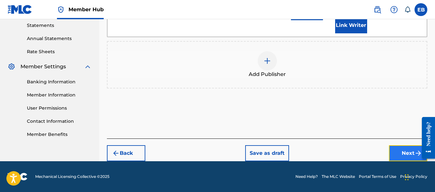
click at [408, 150] on button "Next" at bounding box center [408, 153] width 38 height 16
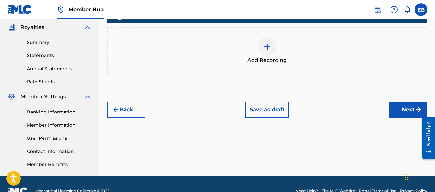
scroll to position [197, 0]
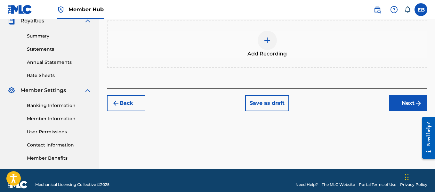
click at [264, 36] on img at bounding box center [267, 40] width 8 height 8
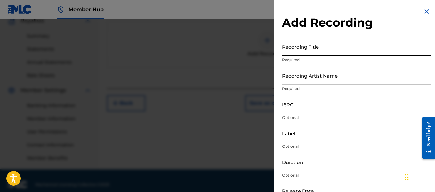
click at [297, 46] on input "Recording Title" at bounding box center [356, 46] width 149 height 18
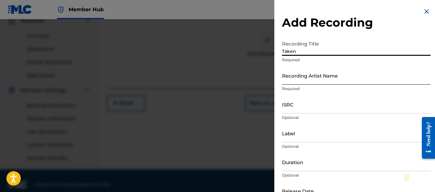
click at [299, 76] on input "Recording Artist Name" at bounding box center [356, 75] width 149 height 18
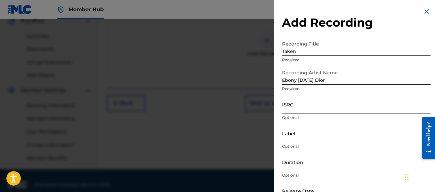
click at [293, 101] on input "ISRC" at bounding box center [356, 104] width 149 height 18
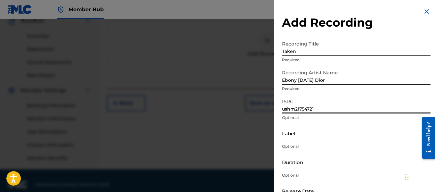
click at [293, 133] on input "Label" at bounding box center [356, 133] width 149 height 18
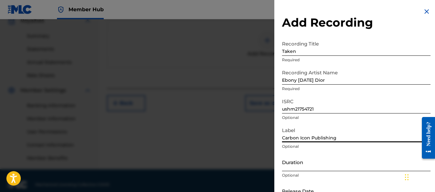
click at [295, 167] on input "Duration" at bounding box center [356, 162] width 149 height 18
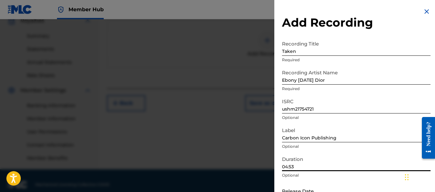
click at [372, 11] on div "Add Recording Recording Title Taken Required Recording Artist Name [PERSON_NAME…" at bounding box center [356, 117] width 164 height 234
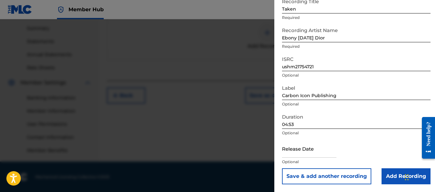
scroll to position [205, 0]
click at [307, 155] on input "text" at bounding box center [309, 148] width 54 height 18
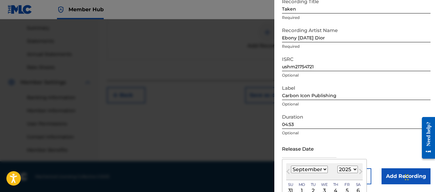
click at [321, 170] on select "January February March April May June July August September October November De…" at bounding box center [309, 169] width 37 height 7
click at [291, 166] on select "January February March April May June July August September October November De…" at bounding box center [309, 169] width 37 height 7
click at [348, 171] on select "1899 1900 1901 1902 1903 1904 1905 1906 1907 1908 1909 1910 1911 1912 1913 1914…" at bounding box center [347, 169] width 20 height 7
click at [337, 166] on select "1899 1900 1901 1902 1903 1904 1905 1906 1907 1908 1909 1910 1911 1912 1913 1914…" at bounding box center [347, 169] width 20 height 7
click at [333, 190] on div "3" at bounding box center [336, 191] width 8 height 8
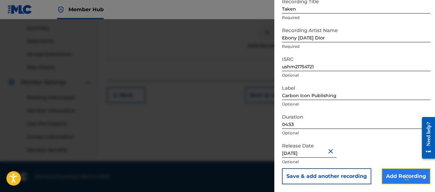
click at [392, 176] on input "Add Recording" at bounding box center [406, 176] width 49 height 16
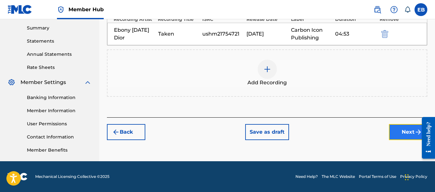
click at [405, 131] on button "Next" at bounding box center [408, 132] width 38 height 16
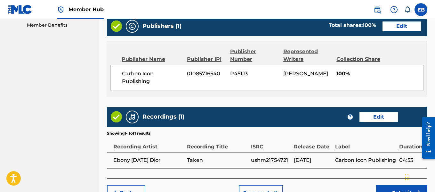
scroll to position [351, 0]
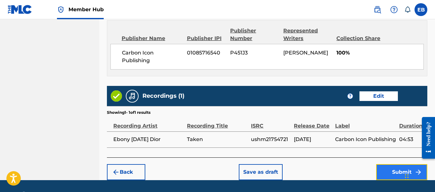
click at [398, 166] on button "Submit" at bounding box center [401, 172] width 51 height 16
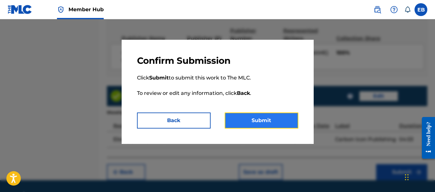
click at [248, 121] on button "Submit" at bounding box center [262, 120] width 74 height 16
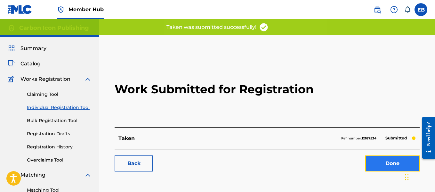
click at [376, 164] on link "Done" at bounding box center [392, 163] width 54 height 16
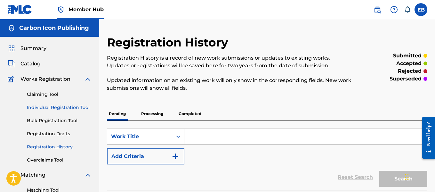
click at [62, 108] on link "Individual Registration Tool" at bounding box center [59, 107] width 65 height 7
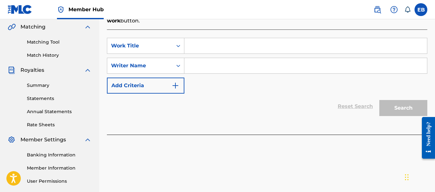
scroll to position [158, 0]
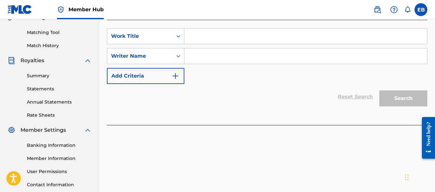
click at [254, 35] on input "Search Form" at bounding box center [305, 35] width 243 height 15
click at [228, 58] on input "Search Form" at bounding box center [305, 55] width 243 height 15
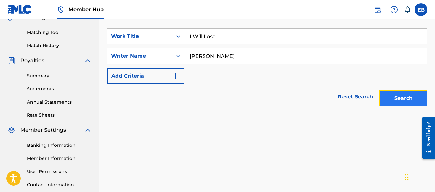
click at [405, 98] on button "Search" at bounding box center [403, 98] width 48 height 16
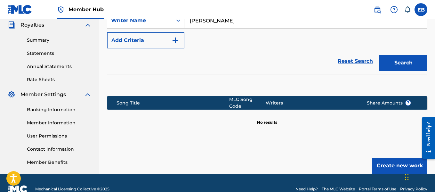
scroll to position [205, 0]
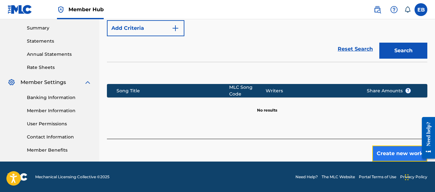
click at [392, 145] on button "Create new work" at bounding box center [399, 153] width 55 height 16
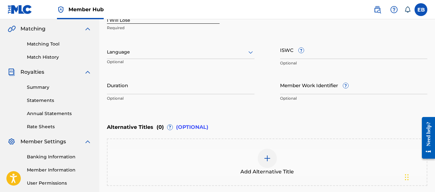
scroll to position [136, 0]
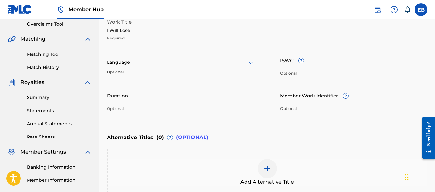
click at [237, 63] on div at bounding box center [181, 62] width 148 height 8
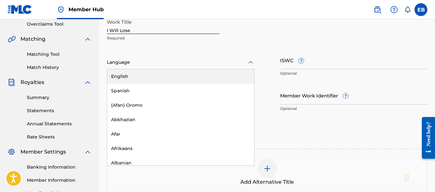
click at [215, 71] on div "English" at bounding box center [180, 76] width 147 height 14
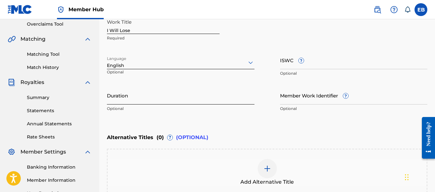
click at [174, 98] on input "Duration" at bounding box center [181, 95] width 148 height 18
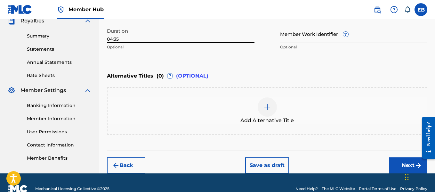
scroll to position [209, 0]
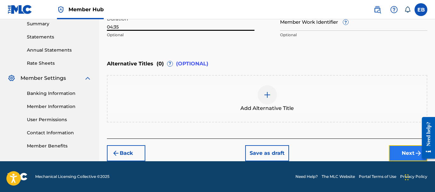
click at [403, 150] on button "Next" at bounding box center [408, 153] width 38 height 16
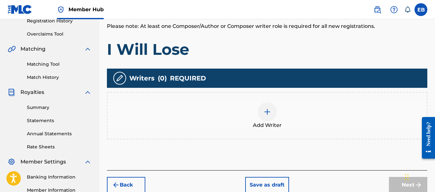
scroll to position [134, 0]
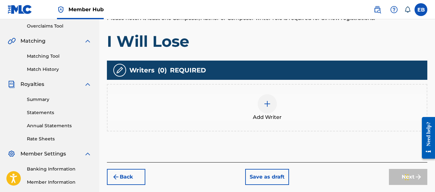
click at [267, 100] on img at bounding box center [267, 104] width 8 height 8
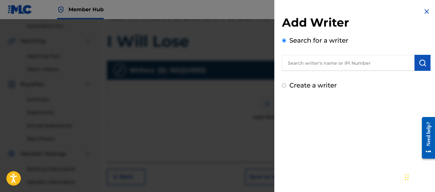
click at [311, 66] on input "text" at bounding box center [348, 63] width 133 height 16
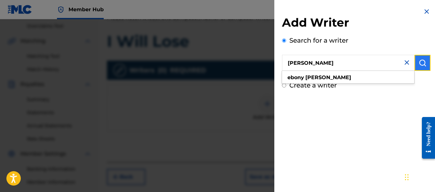
click at [423, 60] on img "submit" at bounding box center [423, 63] width 8 height 8
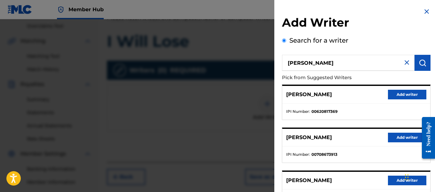
click at [365, 10] on div "Add Writer Search for a writer [PERSON_NAME] Pick from Suggested Writers [PERSO…" at bounding box center [356, 166] width 164 height 332
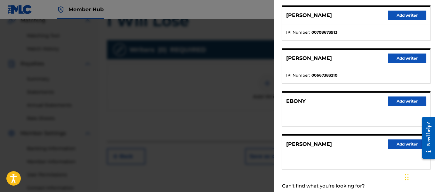
scroll to position [140, 0]
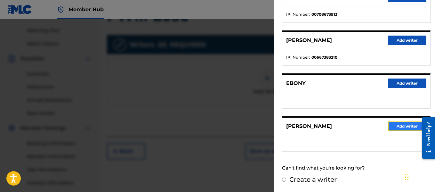
click at [403, 125] on button "Add writer" at bounding box center [407, 126] width 38 height 10
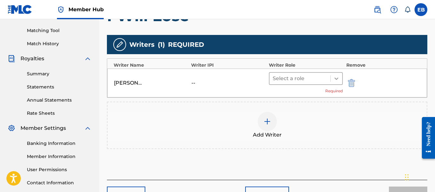
click at [335, 80] on icon at bounding box center [336, 78] width 6 height 6
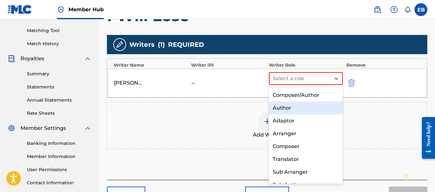
click at [299, 108] on div "Author" at bounding box center [306, 107] width 74 height 13
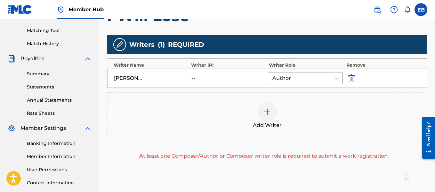
click at [275, 111] on div at bounding box center [267, 111] width 19 height 19
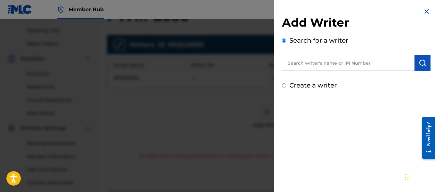
click at [320, 66] on input "text" at bounding box center [348, 63] width 133 height 16
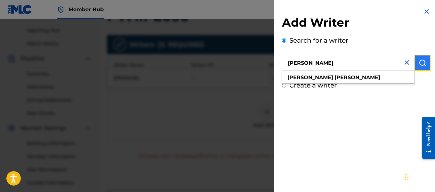
click at [419, 62] on img "submit" at bounding box center [423, 63] width 8 height 8
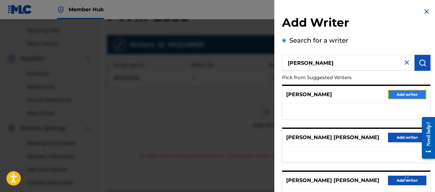
click at [400, 93] on button "Add writer" at bounding box center [407, 95] width 38 height 10
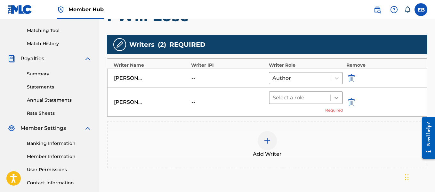
click at [336, 95] on icon at bounding box center [336, 97] width 6 height 6
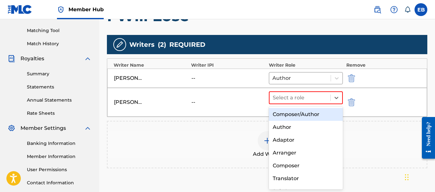
click at [318, 110] on div "Composer/Author" at bounding box center [306, 114] width 74 height 13
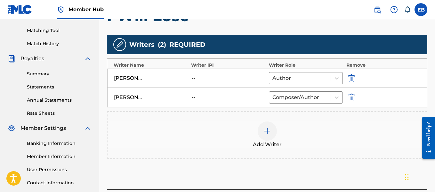
click at [271, 131] on div at bounding box center [267, 130] width 19 height 19
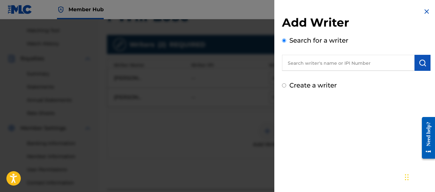
click at [320, 61] on input "text" at bounding box center [348, 63] width 133 height 16
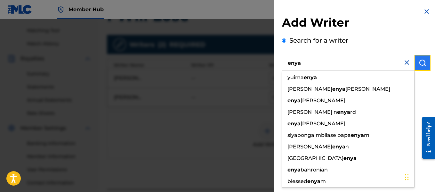
click at [419, 62] on img "submit" at bounding box center [423, 63] width 8 height 8
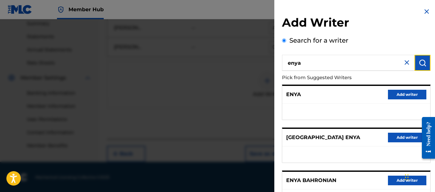
scroll to position [210, 0]
click at [394, 91] on button "Add writer" at bounding box center [407, 95] width 38 height 10
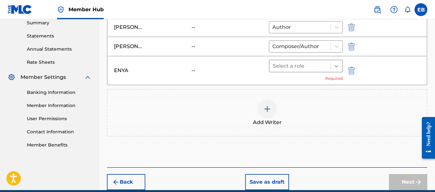
click at [335, 68] on icon at bounding box center [336, 66] width 6 height 6
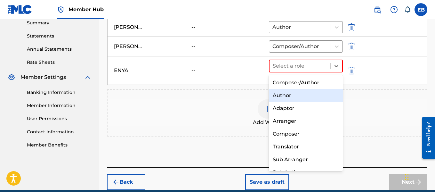
click at [297, 93] on div "Author" at bounding box center [306, 95] width 74 height 13
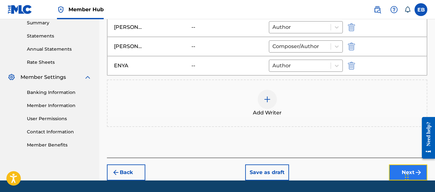
click at [400, 171] on button "Next" at bounding box center [408, 172] width 38 height 16
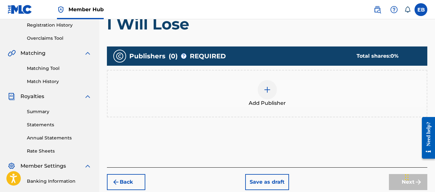
scroll to position [129, 0]
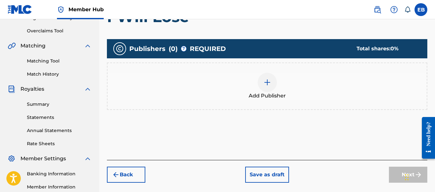
click at [265, 85] on img at bounding box center [267, 82] width 8 height 8
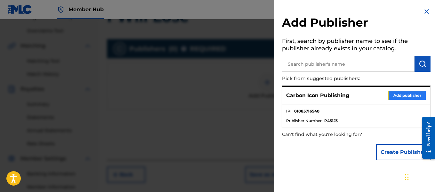
click at [408, 91] on button "Add publisher" at bounding box center [407, 96] width 38 height 10
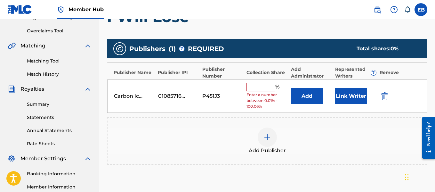
click at [258, 86] on input "text" at bounding box center [261, 87] width 29 height 8
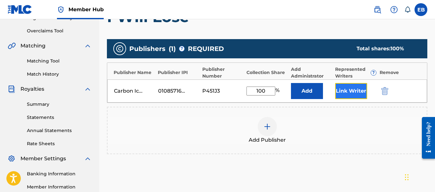
click at [339, 87] on button "Link Writer" at bounding box center [351, 91] width 32 height 16
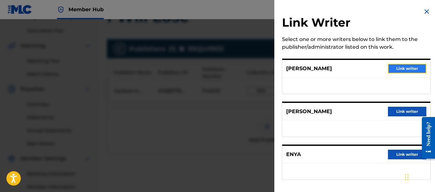
click at [388, 70] on button "Link writer" at bounding box center [407, 69] width 38 height 10
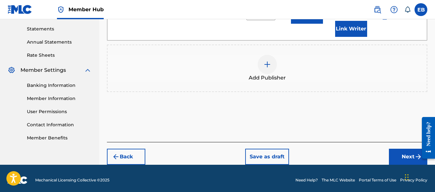
scroll to position [221, 0]
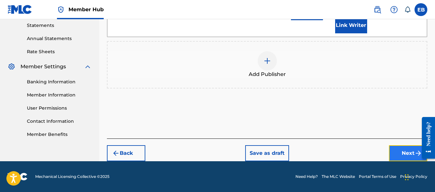
click at [404, 153] on button "Next" at bounding box center [408, 153] width 38 height 16
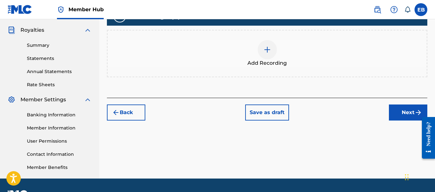
scroll to position [190, 0]
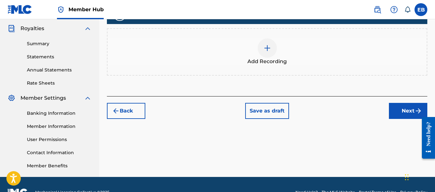
click at [269, 44] on img at bounding box center [267, 48] width 8 height 8
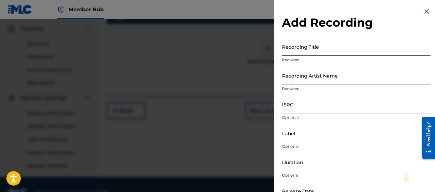
click at [301, 44] on input "Recording Title" at bounding box center [356, 46] width 149 height 18
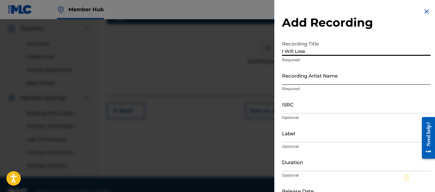
click at [286, 76] on input "Recording Artist Name" at bounding box center [356, 75] width 149 height 18
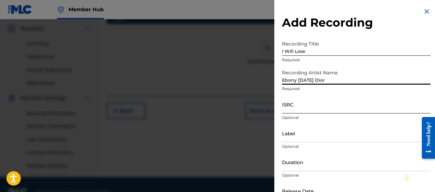
click at [288, 105] on input "ISRC" at bounding box center [356, 104] width 149 height 18
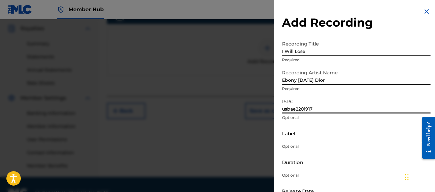
click at [298, 135] on input "Label" at bounding box center [356, 133] width 149 height 18
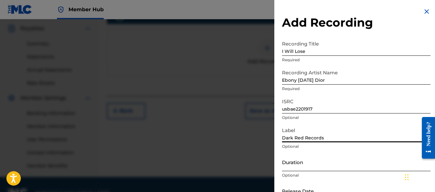
click at [301, 164] on input "Duration" at bounding box center [356, 162] width 149 height 18
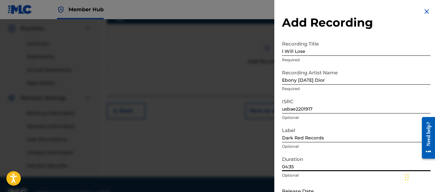
scroll to position [205, 0]
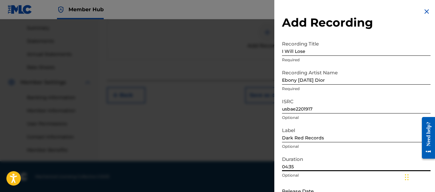
click at [379, 7] on div "Add Recording Recording Title I Will Lose Required Recording Artist Name Ebony …" at bounding box center [356, 117] width 164 height 234
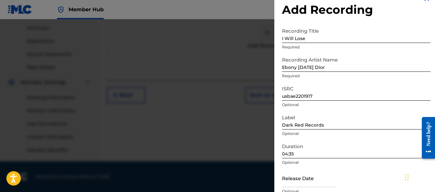
scroll to position [42, 0]
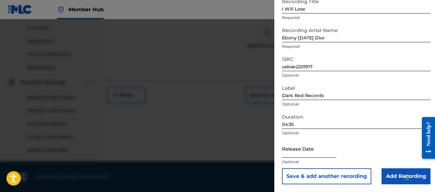
click at [325, 153] on input "text" at bounding box center [309, 148] width 54 height 18
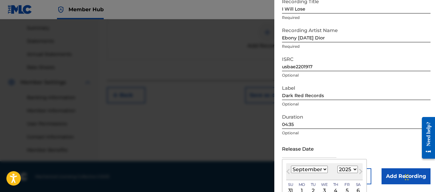
click at [318, 165] on div "[DATE] January February March April May June July August September October Nove…" at bounding box center [324, 171] width 77 height 17
click at [317, 168] on select "January February March April May June July August September October November De…" at bounding box center [309, 169] width 37 height 7
click at [291, 166] on select "January February March April May June July August September October November De…" at bounding box center [309, 169] width 37 height 7
click at [348, 169] on select "1899 1900 1901 1902 1903 1904 1905 1906 1907 1908 1909 1910 1911 1912 1913 1914…" at bounding box center [347, 169] width 20 height 7
click at [337, 166] on select "1899 1900 1901 1902 1903 1904 1905 1906 1907 1908 1909 1910 1911 1912 1913 1914…" at bounding box center [347, 169] width 20 height 7
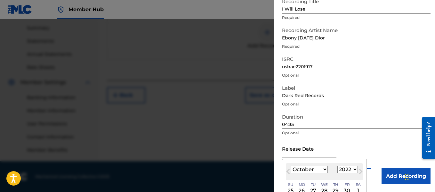
click at [392, 116] on input "04:35" at bounding box center [356, 119] width 149 height 18
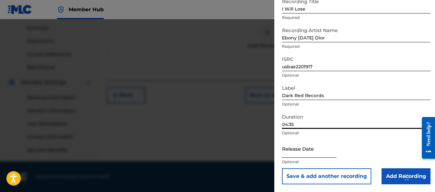
click at [319, 153] on input "text" at bounding box center [309, 148] width 54 height 18
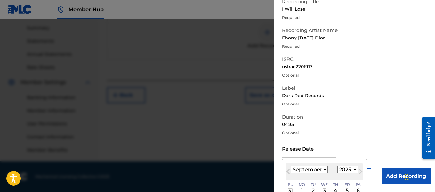
click at [315, 167] on select "January February March April May June July August September October November De…" at bounding box center [309, 169] width 37 height 7
click at [291, 166] on select "January February March April May June July August September October November De…" at bounding box center [309, 169] width 37 height 7
click at [341, 166] on select "1899 1900 1901 1902 1903 1904 1905 1906 1907 1908 1909 1910 1911 1912 1913 1914…" at bounding box center [347, 169] width 20 height 7
click at [337, 166] on select "1899 1900 1901 1902 1903 1904 1905 1906 1907 1908 1909 1910 1911 1912 1913 1914…" at bounding box center [347, 169] width 20 height 7
click at [356, 189] on div "1" at bounding box center [358, 191] width 8 height 8
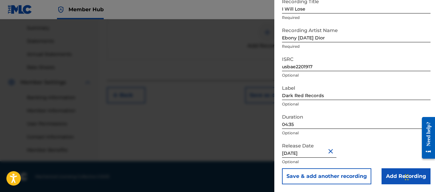
click at [304, 154] on input "[DATE]" at bounding box center [309, 148] width 54 height 18
click at [365, 142] on div "Release Date [DATE] Optional" at bounding box center [356, 153] width 149 height 29
click at [394, 173] on input "Add Recording" at bounding box center [406, 176] width 49 height 16
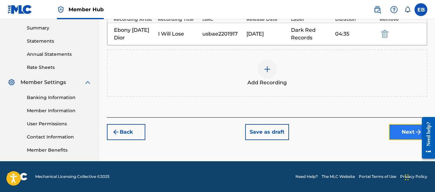
click at [413, 131] on button "Next" at bounding box center [408, 132] width 38 height 16
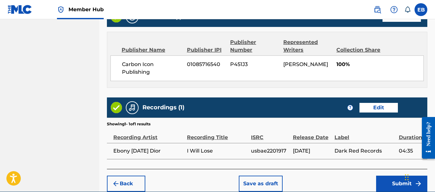
scroll to position [379, 0]
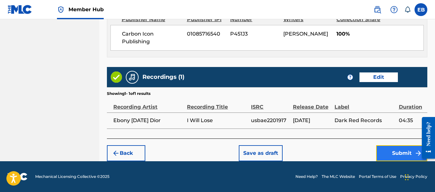
click at [397, 156] on button "Submit" at bounding box center [401, 153] width 51 height 16
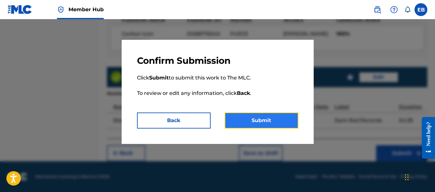
click at [271, 120] on button "Submit" at bounding box center [262, 120] width 74 height 16
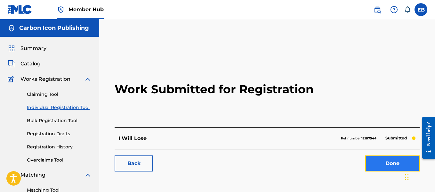
click at [399, 167] on link "Done" at bounding box center [392, 163] width 54 height 16
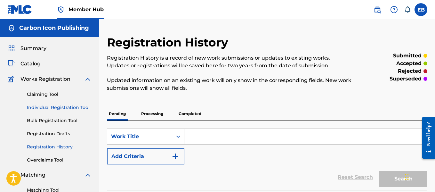
click at [61, 108] on link "Individual Registration Tool" at bounding box center [59, 107] width 65 height 7
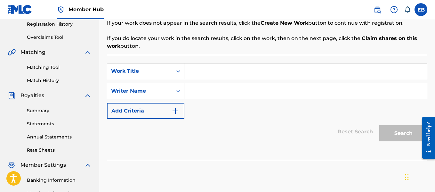
scroll to position [125, 0]
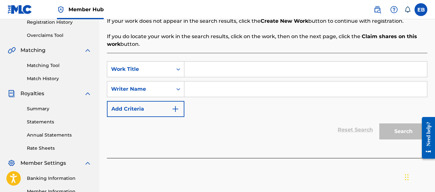
click at [239, 72] on input "Search Form" at bounding box center [305, 68] width 243 height 15
click at [208, 91] on input "Search Form" at bounding box center [305, 88] width 243 height 15
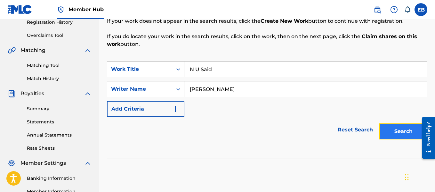
click at [388, 132] on button "Search" at bounding box center [403, 131] width 48 height 16
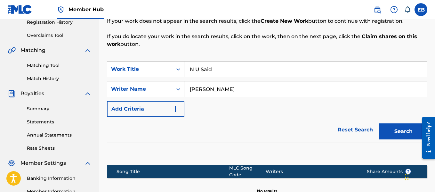
scroll to position [205, 0]
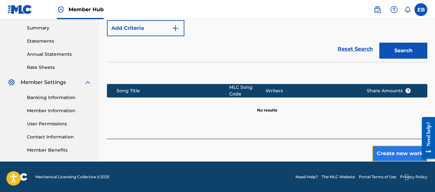
click at [391, 152] on button "Create new work" at bounding box center [399, 153] width 55 height 16
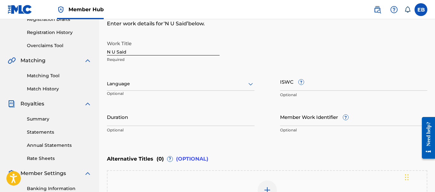
scroll to position [115, 0]
click at [247, 85] on div at bounding box center [251, 84] width 8 height 8
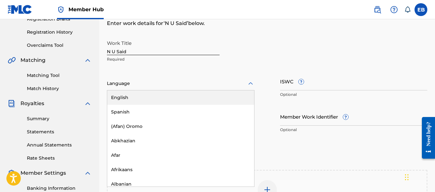
click at [213, 94] on div "English" at bounding box center [180, 97] width 147 height 14
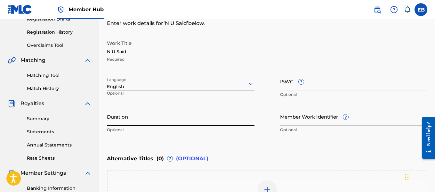
click at [185, 116] on input "Duration" at bounding box center [181, 116] width 148 height 18
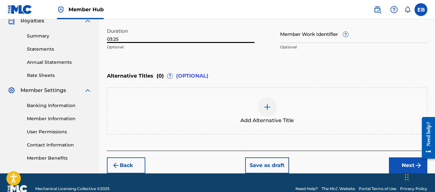
scroll to position [209, 0]
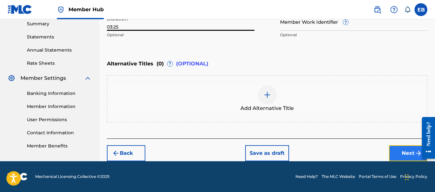
click at [404, 156] on button "Next" at bounding box center [408, 153] width 38 height 16
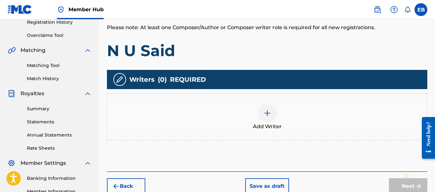
scroll to position [126, 0]
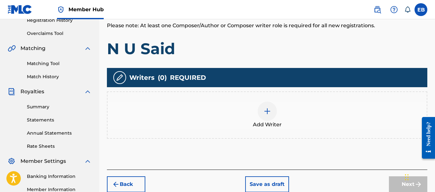
click at [263, 110] on img at bounding box center [267, 111] width 8 height 8
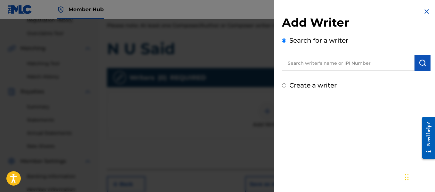
click at [316, 65] on input "text" at bounding box center [348, 63] width 133 height 16
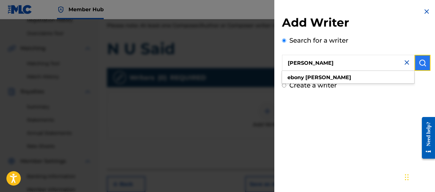
click at [415, 66] on button "submit" at bounding box center [423, 63] width 16 height 16
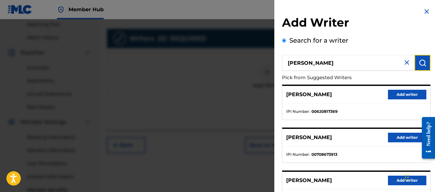
scroll to position [166, 0]
click at [376, 6] on div "Add Writer Search for a writer [PERSON_NAME] Pick from Suggested Writers [PERSO…" at bounding box center [356, 166] width 164 height 332
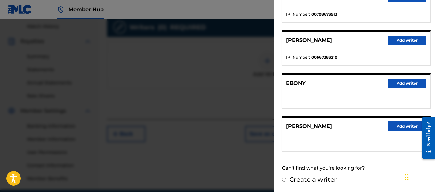
scroll to position [179, 0]
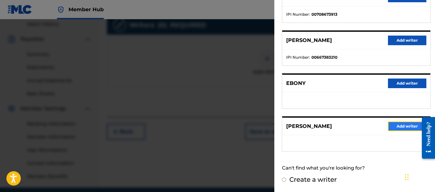
click at [391, 122] on button "Add writer" at bounding box center [407, 126] width 38 height 10
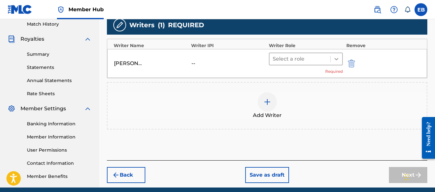
click at [337, 58] on icon at bounding box center [336, 59] width 6 height 6
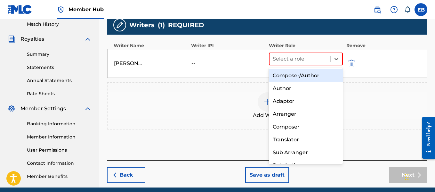
click at [319, 73] on div "Composer/Author" at bounding box center [306, 75] width 74 height 13
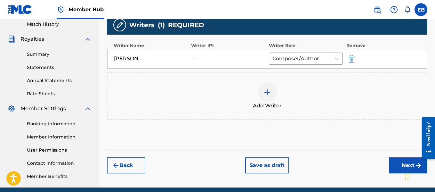
click at [406, 168] on div "Chat Widget" at bounding box center [419, 176] width 32 height 31
click at [401, 164] on button "Next" at bounding box center [408, 165] width 38 height 16
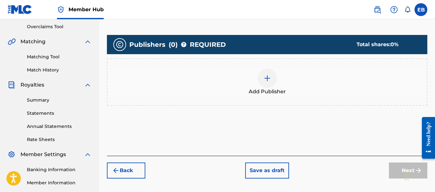
scroll to position [151, 0]
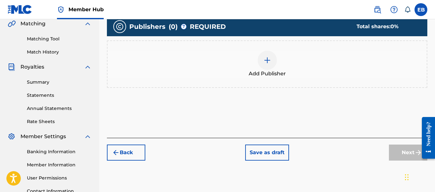
click at [262, 55] on div at bounding box center [267, 60] width 19 height 19
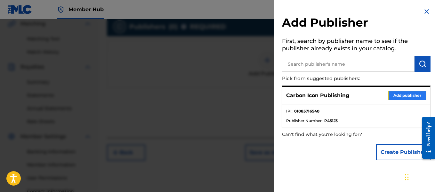
click at [392, 93] on button "Add publisher" at bounding box center [407, 96] width 38 height 10
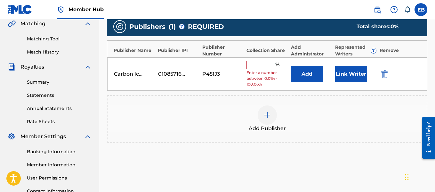
click at [250, 62] on input "text" at bounding box center [261, 65] width 29 height 8
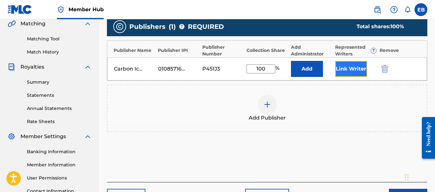
click at [338, 65] on button "Link Writer" at bounding box center [351, 69] width 32 height 16
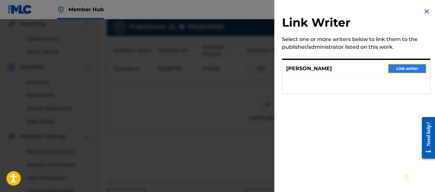
click at [392, 66] on button "Link writer" at bounding box center [407, 69] width 38 height 10
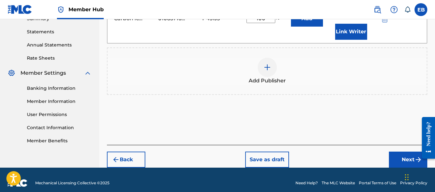
scroll to position [221, 0]
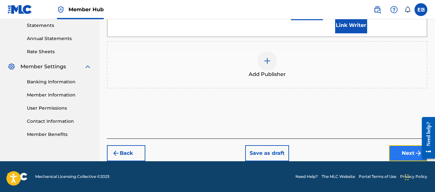
click at [413, 154] on button "Next" at bounding box center [408, 153] width 38 height 16
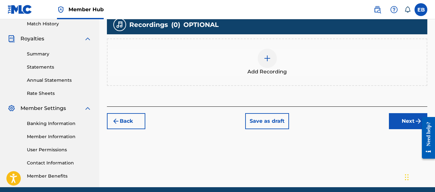
scroll to position [189, 0]
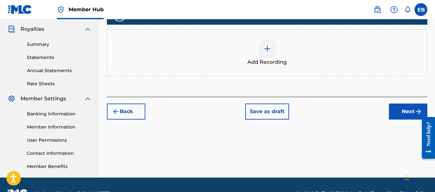
click at [270, 48] on img at bounding box center [267, 49] width 8 height 8
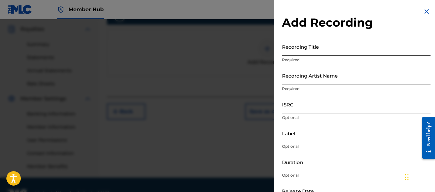
click at [308, 47] on input "Recording Title" at bounding box center [356, 46] width 149 height 18
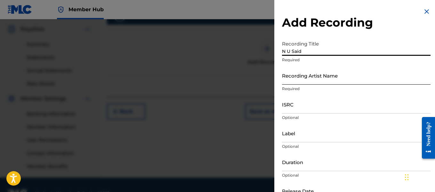
click at [319, 80] on input "Recording Artist Name" at bounding box center [356, 75] width 149 height 18
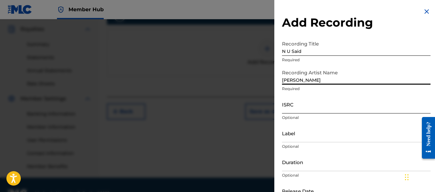
click at [307, 112] on input "ISRC" at bounding box center [356, 104] width 149 height 18
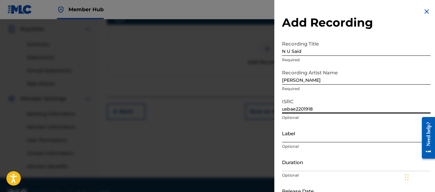
click at [306, 132] on input "Label" at bounding box center [356, 133] width 149 height 18
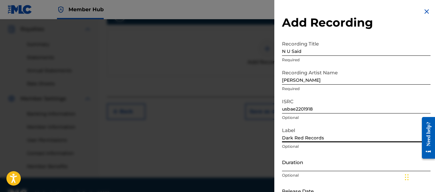
click at [297, 168] on input "Duration" at bounding box center [356, 162] width 149 height 18
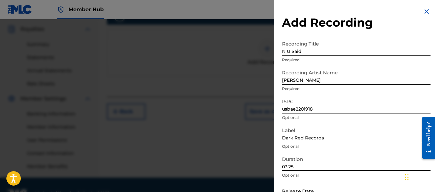
click at [372, 12] on div "Add Recording Recording Title N U Said Required Recording Artist Name [PERSON_N…" at bounding box center [356, 117] width 164 height 234
click at [377, 12] on div "Add Recording Recording Title N U Said Required Recording Artist Name [PERSON_N…" at bounding box center [356, 117] width 164 height 234
click at [377, 13] on div "Add Recording Recording Title N U Said Required Recording Artist Name [PERSON_N…" at bounding box center [356, 117] width 164 height 234
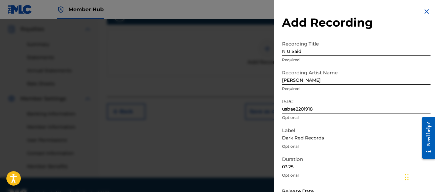
click at [376, 2] on div "Add Recording Recording Title N U Said Required Recording Artist Name [PERSON_N…" at bounding box center [356, 117] width 164 height 234
click at [362, 166] on input "03:25" at bounding box center [356, 162] width 149 height 18
click at [378, 13] on div "Add Recording Recording Title N U Said Required Recording Artist Name [PERSON_N…" at bounding box center [356, 117] width 164 height 234
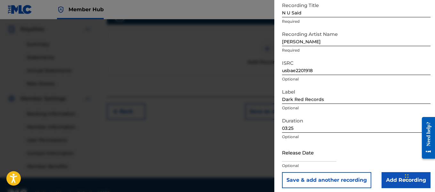
scroll to position [42, 0]
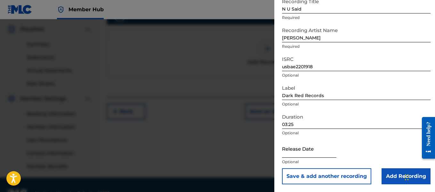
click at [297, 151] on input "text" at bounding box center [309, 148] width 54 height 18
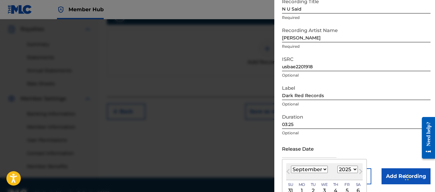
click at [319, 171] on select "January February March April May June July August September October November De…" at bounding box center [309, 169] width 37 height 7
click at [291, 166] on select "January February March April May June July August September October November De…" at bounding box center [309, 169] width 37 height 7
click at [340, 169] on select "1899 1900 1901 1902 1903 1904 1905 1906 1907 1908 1909 1910 1911 1912 1913 1914…" at bounding box center [347, 169] width 20 height 7
click at [337, 166] on select "1899 1900 1901 1902 1903 1904 1905 1906 1907 1908 1909 1910 1911 1912 1913 1914…" at bounding box center [347, 169] width 20 height 7
click at [354, 189] on div "1" at bounding box center [358, 191] width 8 height 8
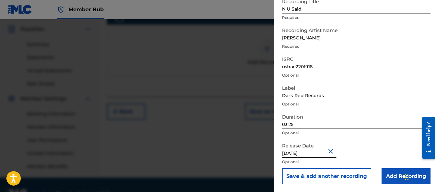
click at [303, 152] on input "[DATE]" at bounding box center [309, 148] width 54 height 18
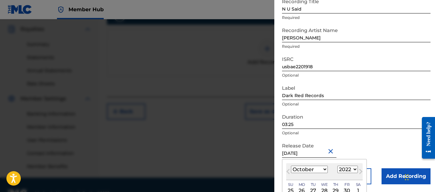
click at [362, 146] on div "Release Date [DATE] Previous Month Next Month [DATE] January February March Apr…" at bounding box center [356, 153] width 149 height 29
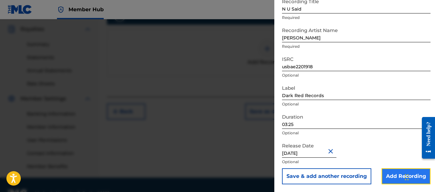
click at [384, 174] on input "Add Recording" at bounding box center [406, 176] width 49 height 16
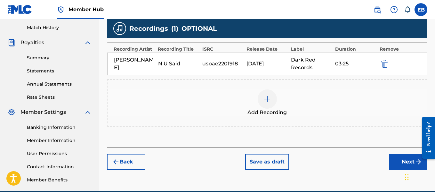
scroll to position [205, 0]
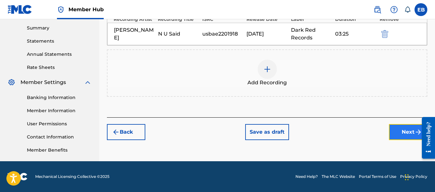
click at [405, 125] on button "Next" at bounding box center [408, 132] width 38 height 16
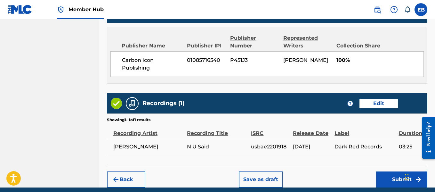
scroll to position [365, 0]
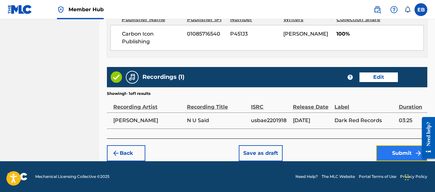
click at [403, 151] on button "Submit" at bounding box center [401, 153] width 51 height 16
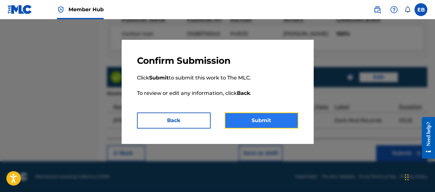
click at [264, 123] on button "Submit" at bounding box center [262, 120] width 74 height 16
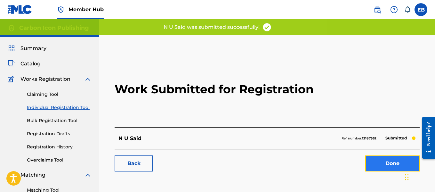
click at [391, 162] on link "Done" at bounding box center [392, 163] width 54 height 16
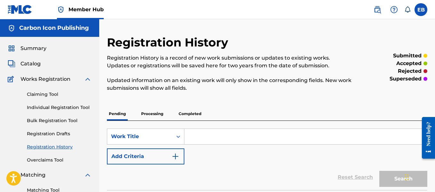
click at [200, 135] on input "Search Form" at bounding box center [305, 136] width 243 height 15
click at [40, 107] on link "Individual Registration Tool" at bounding box center [59, 107] width 65 height 7
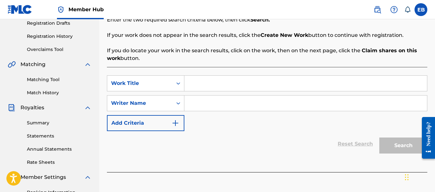
scroll to position [111, 0]
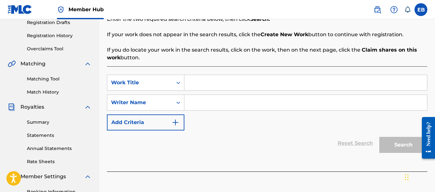
click at [230, 82] on input "Search Form" at bounding box center [305, 82] width 243 height 15
click at [208, 109] on input "Search Form" at bounding box center [305, 102] width 243 height 15
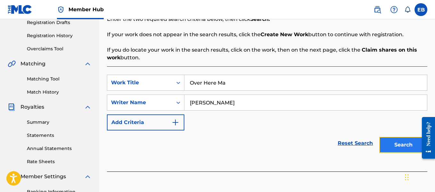
click at [395, 149] on button "Search" at bounding box center [403, 145] width 48 height 16
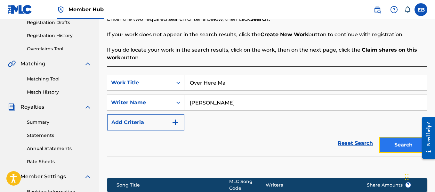
click at [400, 143] on button "Search" at bounding box center [403, 145] width 48 height 16
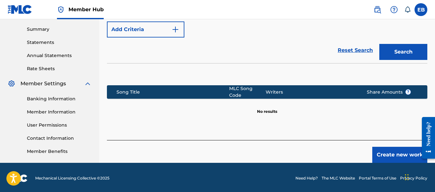
scroll to position [205, 0]
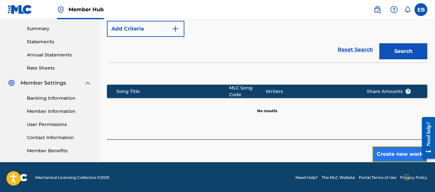
click at [391, 148] on button "Create new work" at bounding box center [399, 154] width 55 height 16
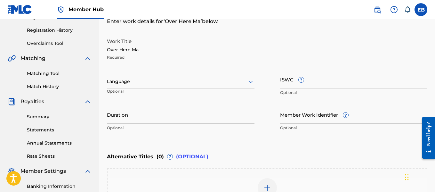
scroll to position [100, 0]
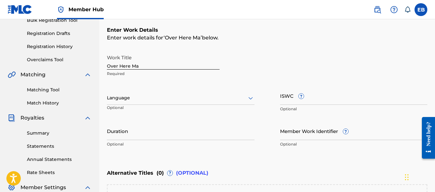
click at [186, 101] on div at bounding box center [181, 98] width 148 height 8
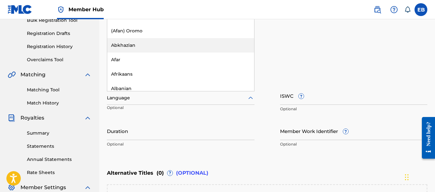
scroll to position [77, 0]
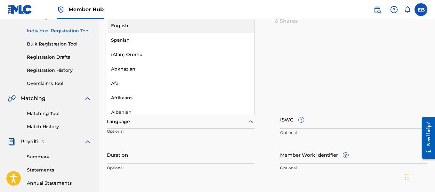
click at [183, 27] on div "English" at bounding box center [180, 26] width 147 height 14
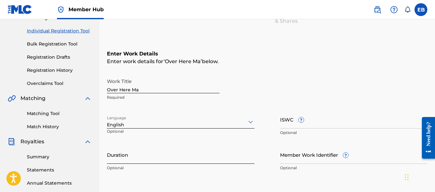
click at [145, 152] on input "Duration" at bounding box center [181, 154] width 148 height 18
click at [152, 90] on input "Over Here Ma" at bounding box center [163, 84] width 113 height 18
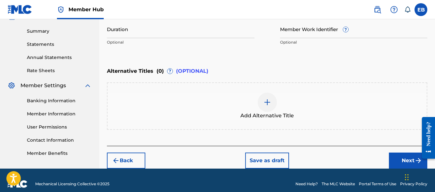
scroll to position [203, 0]
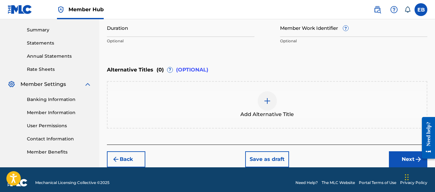
click at [273, 105] on div at bounding box center [267, 100] width 19 height 19
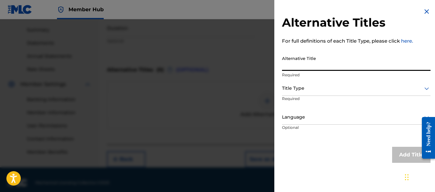
click at [310, 64] on input "Alternative Title" at bounding box center [356, 62] width 149 height 18
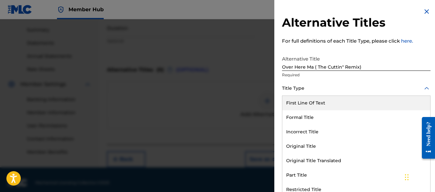
click at [308, 90] on div at bounding box center [356, 88] width 149 height 8
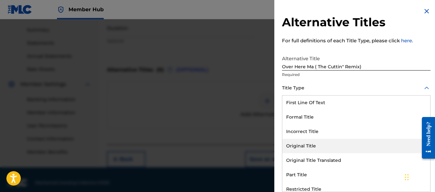
click at [312, 145] on div "Original Title" at bounding box center [356, 146] width 148 height 14
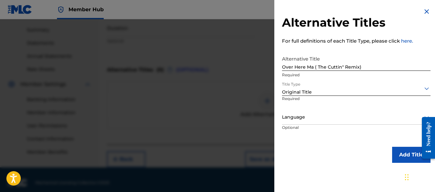
scroll to position [0, 0]
click at [397, 151] on button "Add Title" at bounding box center [411, 155] width 38 height 16
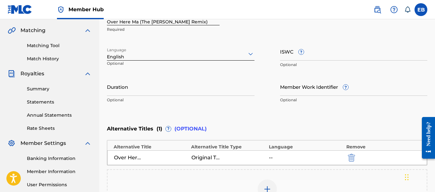
scroll to position [146, 0]
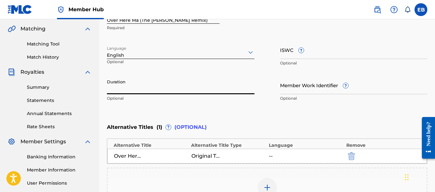
click at [120, 86] on input "Duration" at bounding box center [181, 85] width 148 height 18
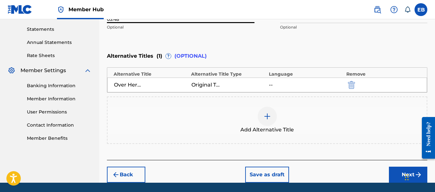
scroll to position [239, 0]
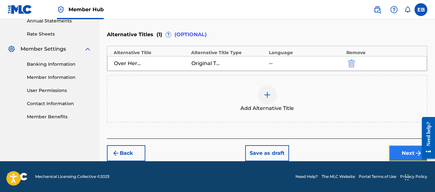
click at [408, 156] on button "Next" at bounding box center [408, 153] width 38 height 16
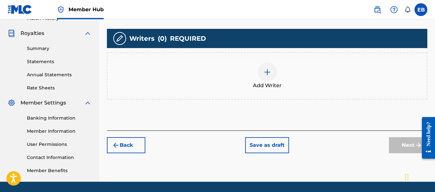
scroll to position [190, 0]
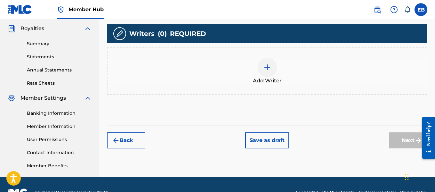
click at [268, 63] on img at bounding box center [267, 67] width 8 height 8
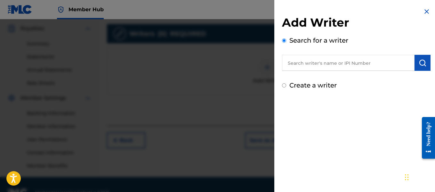
click at [299, 65] on input "text" at bounding box center [348, 63] width 133 height 16
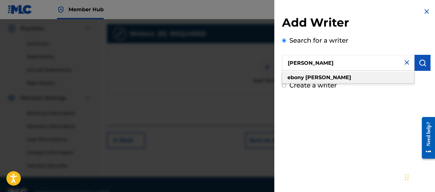
click at [314, 77] on strong "[PERSON_NAME]" at bounding box center [328, 77] width 46 height 6
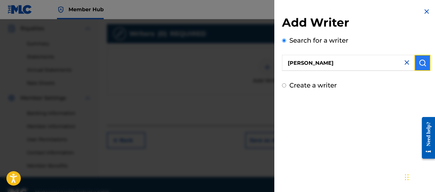
click at [420, 61] on img "submit" at bounding box center [423, 63] width 8 height 8
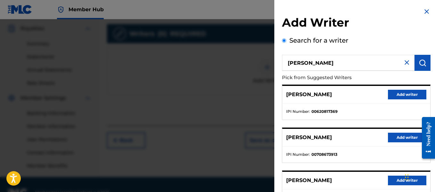
click at [369, 10] on div "Add Writer Search for a writer [PERSON_NAME] Pick from Suggested Writers [PERSO…" at bounding box center [356, 166] width 164 height 332
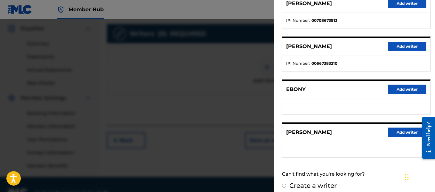
scroll to position [140, 0]
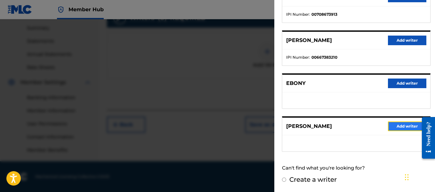
click at [407, 125] on button "Add writer" at bounding box center [407, 126] width 38 height 10
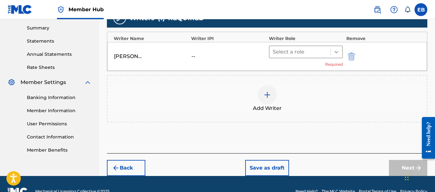
click at [336, 49] on icon at bounding box center [336, 52] width 6 height 6
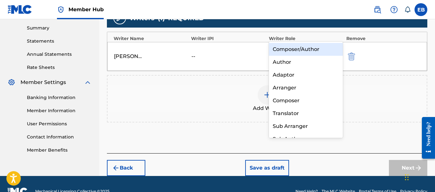
click at [308, 53] on div "Composer/Author" at bounding box center [306, 49] width 74 height 13
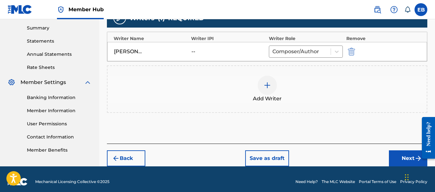
click at [262, 76] on div at bounding box center [267, 85] width 19 height 19
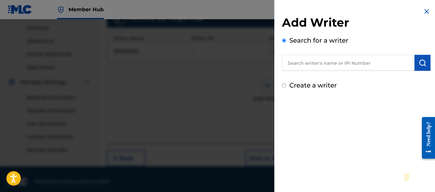
click at [285, 86] on input "Create a writer" at bounding box center [284, 85] width 4 height 4
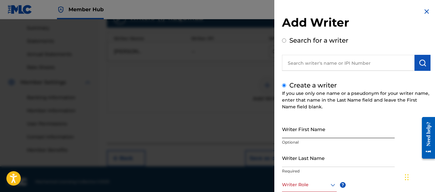
click at [294, 127] on input "Writer First Name" at bounding box center [338, 129] width 113 height 18
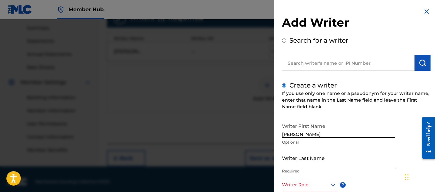
click at [303, 159] on input "Writer Last Name" at bounding box center [338, 158] width 113 height 18
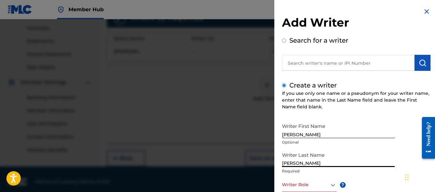
click at [395, 10] on div "Add Writer Search for a writer Create a writer If you use only one name or a ps…" at bounding box center [356, 138] width 164 height 277
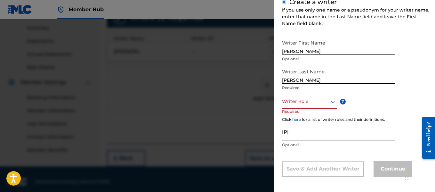
scroll to position [85, 0]
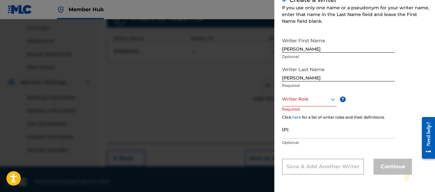
click at [314, 99] on div at bounding box center [309, 99] width 55 height 8
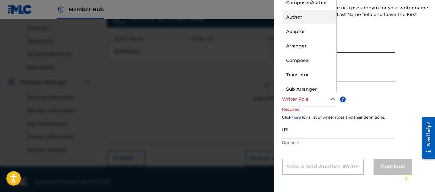
click at [301, 20] on div "Author" at bounding box center [309, 17] width 54 height 14
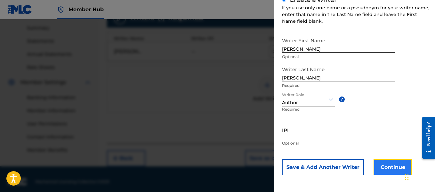
click at [387, 168] on button "Continue" at bounding box center [393, 167] width 38 height 16
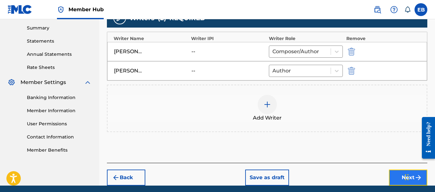
click at [401, 169] on button "Next" at bounding box center [408, 177] width 38 height 16
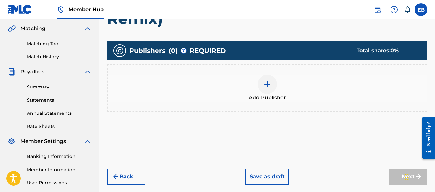
scroll to position [147, 0]
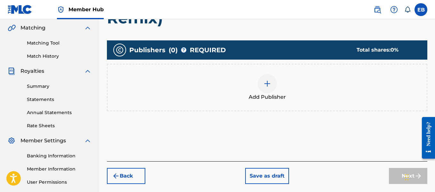
click at [269, 74] on div at bounding box center [267, 83] width 19 height 19
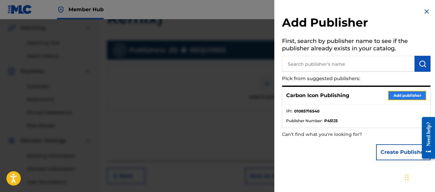
click at [408, 98] on button "Add publisher" at bounding box center [407, 96] width 38 height 10
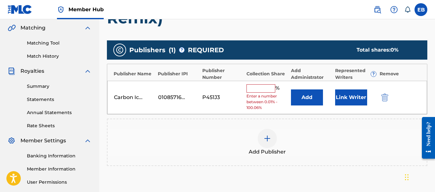
click at [258, 84] on input "text" at bounding box center [261, 88] width 29 height 8
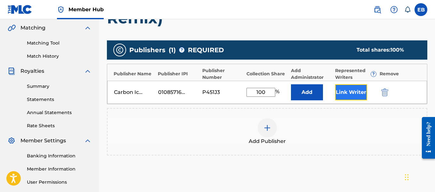
click at [343, 84] on button "Link Writer" at bounding box center [351, 92] width 32 height 16
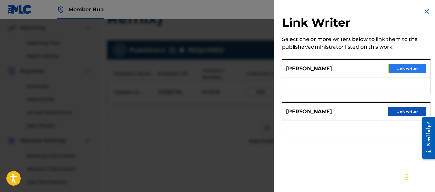
click at [400, 69] on button "Link writer" at bounding box center [407, 69] width 38 height 10
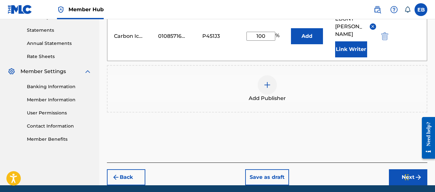
scroll to position [221, 0]
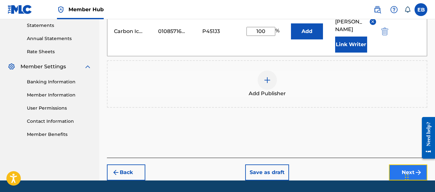
click at [403, 164] on button "Next" at bounding box center [408, 172] width 38 height 16
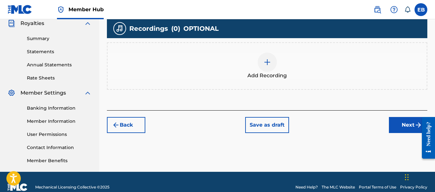
scroll to position [198, 0]
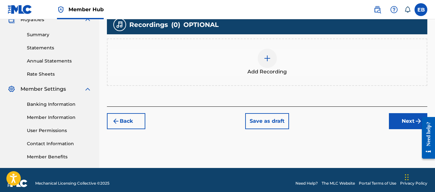
click at [261, 49] on div at bounding box center [267, 58] width 19 height 19
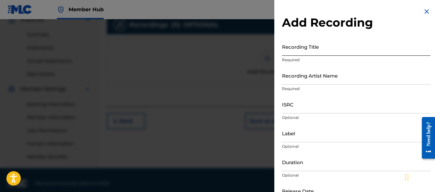
click at [295, 49] on input "Recording Title" at bounding box center [356, 46] width 149 height 18
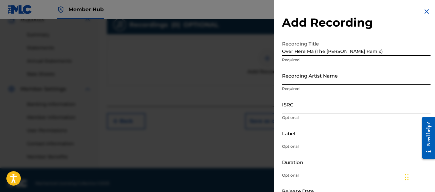
click at [302, 77] on input "Recording Artist Name" at bounding box center [356, 75] width 149 height 18
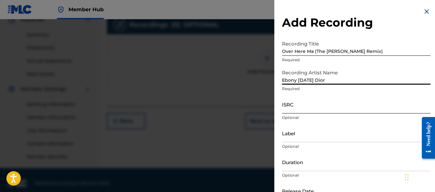
click at [296, 105] on input "ISRC" at bounding box center [356, 104] width 149 height 18
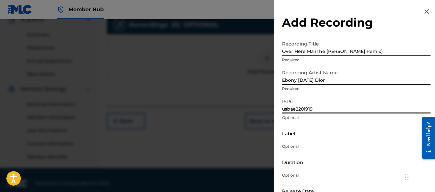
click at [295, 133] on input "Label" at bounding box center [356, 133] width 149 height 18
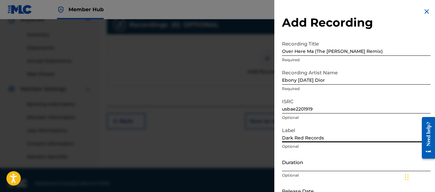
click at [298, 166] on input "Duration" at bounding box center [356, 162] width 149 height 18
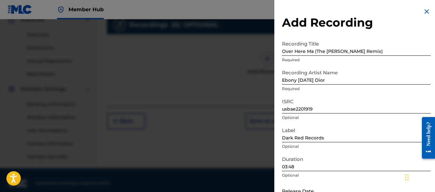
click at [377, 10] on div "Add Recording Recording Title Over Here Ma (The [PERSON_NAME] Remix) Required R…" at bounding box center [356, 117] width 164 height 234
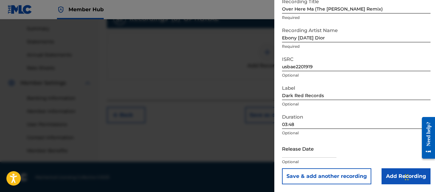
scroll to position [205, 0]
click at [307, 149] on input "text" at bounding box center [309, 148] width 54 height 18
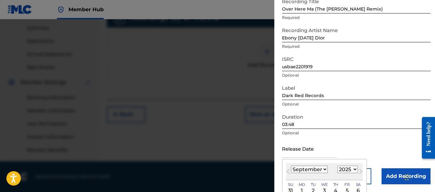
click at [305, 166] on select "January February March April May June July August September October November De…" at bounding box center [309, 169] width 37 height 7
click at [291, 166] on select "January February March April May June July August September October November De…" at bounding box center [309, 169] width 37 height 7
click at [338, 167] on select "1899 1900 1901 1902 1903 1904 1905 1906 1907 1908 1909 1910 1911 1912 1913 1914…" at bounding box center [347, 169] width 20 height 7
click at [337, 166] on select "1899 1900 1901 1902 1903 1904 1905 1906 1907 1908 1909 1910 1911 1912 1913 1914…" at bounding box center [347, 169] width 20 height 7
click at [354, 189] on div "1" at bounding box center [358, 191] width 8 height 8
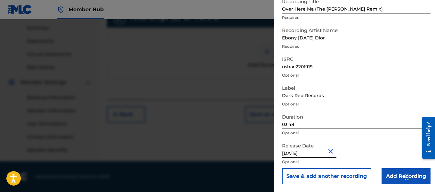
click at [304, 153] on input "[DATE]" at bounding box center [309, 148] width 54 height 18
click at [365, 141] on div "Release Date [DATE] Optional" at bounding box center [356, 153] width 149 height 29
click at [392, 179] on input "Add Recording" at bounding box center [406, 176] width 49 height 16
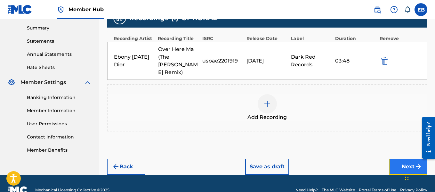
click at [401, 158] on button "Next" at bounding box center [408, 166] width 38 height 16
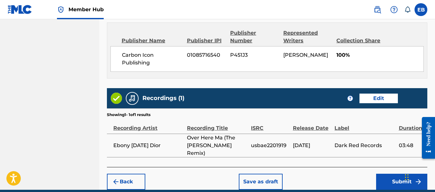
scroll to position [412, 0]
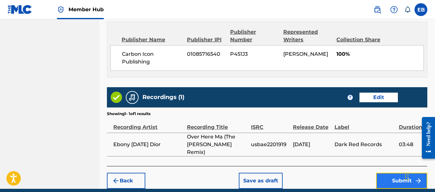
click at [405, 173] on button "Submit" at bounding box center [401, 181] width 51 height 16
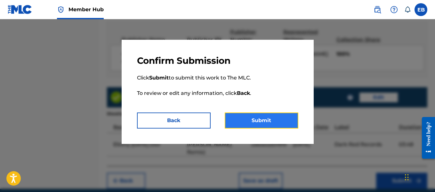
click at [269, 117] on button "Submit" at bounding box center [262, 120] width 74 height 16
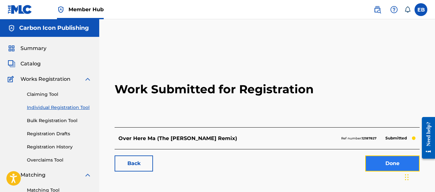
click at [375, 166] on link "Done" at bounding box center [392, 163] width 54 height 16
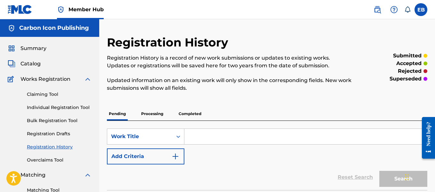
click at [237, 138] on input "Search Form" at bounding box center [305, 136] width 243 height 15
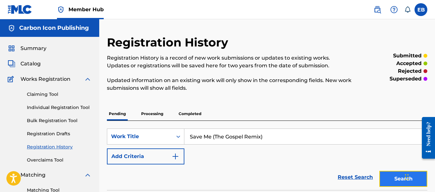
click at [400, 179] on button "Search" at bounding box center [403, 179] width 48 height 16
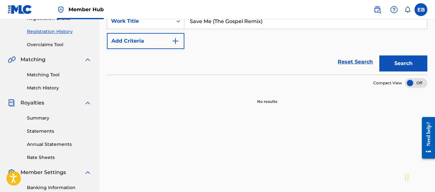
scroll to position [118, 0]
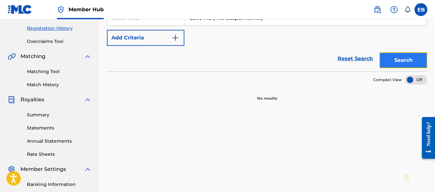
click at [401, 64] on button "Search" at bounding box center [403, 60] width 48 height 16
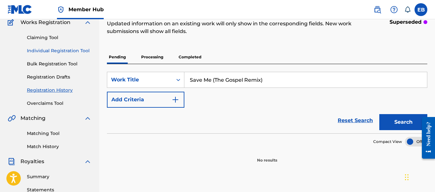
click at [54, 52] on link "Individual Registration Tool" at bounding box center [59, 50] width 65 height 7
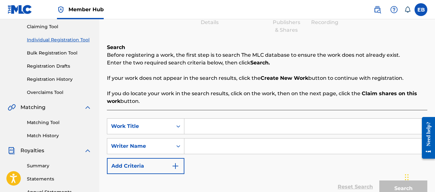
scroll to position [136, 0]
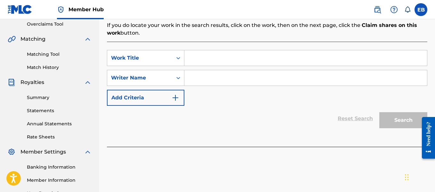
click at [224, 59] on input "Search Form" at bounding box center [305, 57] width 243 height 15
click at [233, 74] on input "Search Form" at bounding box center [305, 77] width 243 height 15
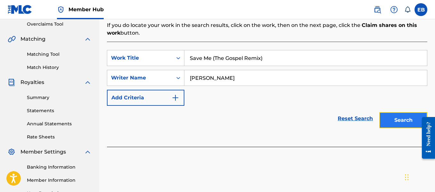
click at [394, 120] on button "Search" at bounding box center [403, 120] width 48 height 16
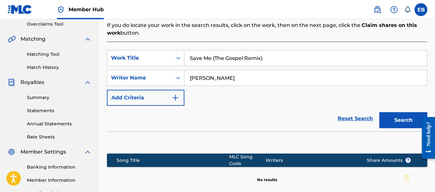
scroll to position [195, 0]
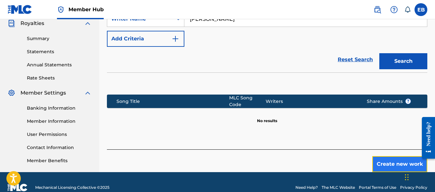
click at [385, 160] on button "Create new work" at bounding box center [399, 164] width 55 height 16
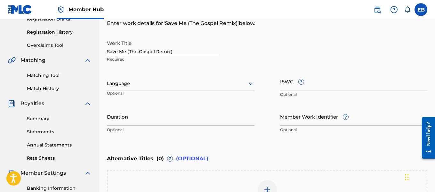
scroll to position [94, 0]
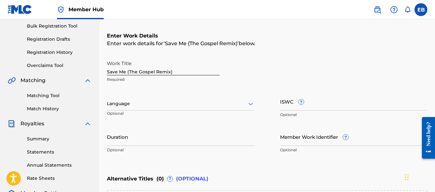
click at [131, 108] on div "Language" at bounding box center [181, 103] width 148 height 13
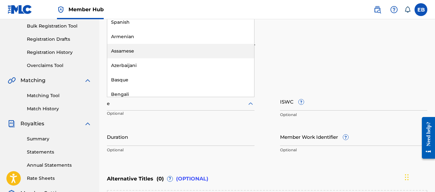
scroll to position [63, 0]
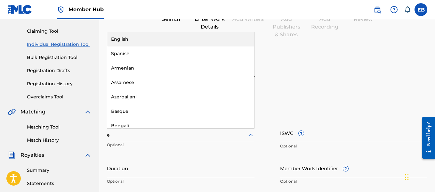
click at [199, 41] on div "English" at bounding box center [180, 39] width 147 height 14
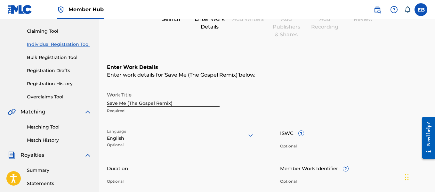
click at [147, 175] on input "Duration" at bounding box center [181, 168] width 148 height 18
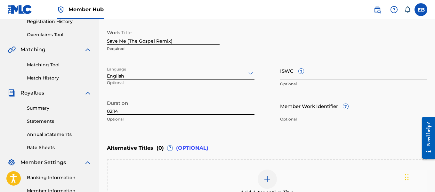
scroll to position [209, 0]
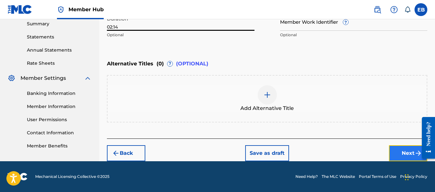
click at [407, 152] on button "Next" at bounding box center [408, 153] width 38 height 16
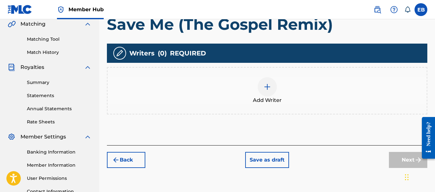
scroll to position [152, 0]
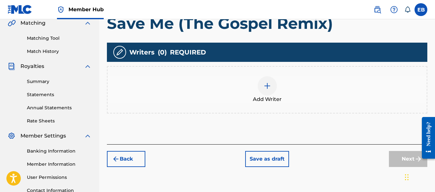
click at [263, 87] on div at bounding box center [267, 85] width 19 height 19
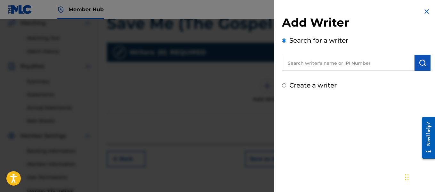
click at [299, 68] on input "text" at bounding box center [348, 63] width 133 height 16
click at [415, 62] on button "submit" at bounding box center [423, 63] width 16 height 16
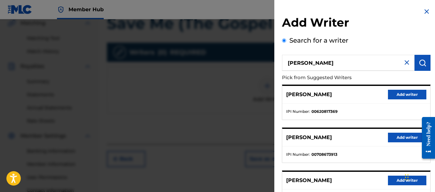
click at [375, 3] on div "Add Writer Search for a writer [PERSON_NAME] Pick from Suggested Writers [PERSO…" at bounding box center [356, 166] width 164 height 332
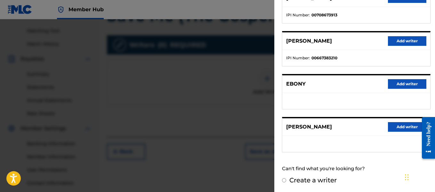
scroll to position [140, 0]
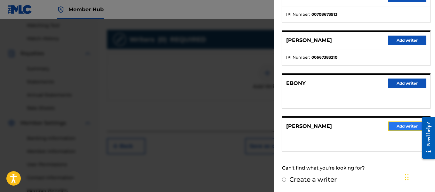
click at [402, 125] on button "Add writer" at bounding box center [407, 126] width 38 height 10
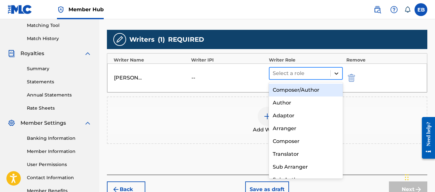
click at [337, 78] on div at bounding box center [337, 74] width 12 height 12
click at [309, 94] on div "Composer/Author" at bounding box center [306, 90] width 74 height 13
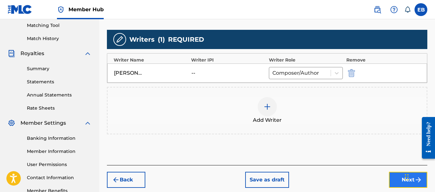
click at [399, 172] on button "Next" at bounding box center [408, 180] width 38 height 16
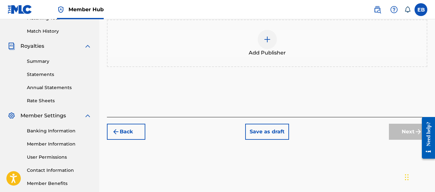
scroll to position [174, 0]
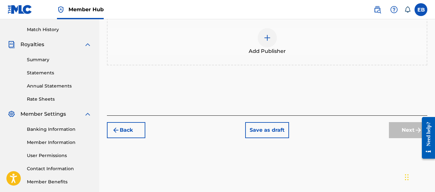
click at [271, 40] on div at bounding box center [267, 37] width 19 height 19
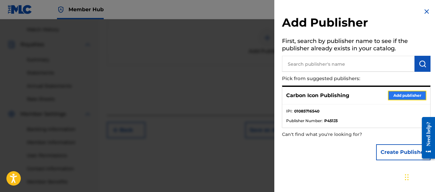
click at [406, 96] on button "Add publisher" at bounding box center [407, 96] width 38 height 10
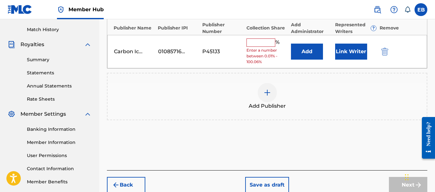
click at [249, 43] on input "text" at bounding box center [261, 42] width 29 height 8
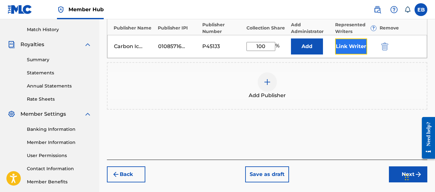
click at [341, 41] on button "Link Writer" at bounding box center [351, 46] width 32 height 16
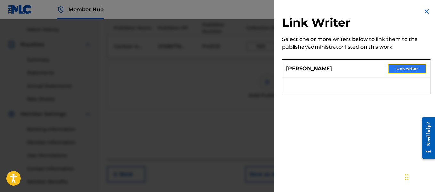
click at [401, 68] on button "Link writer" at bounding box center [407, 69] width 38 height 10
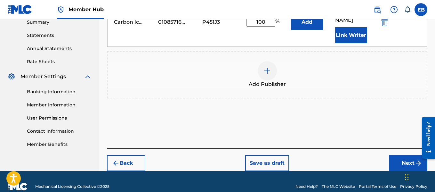
scroll to position [221, 0]
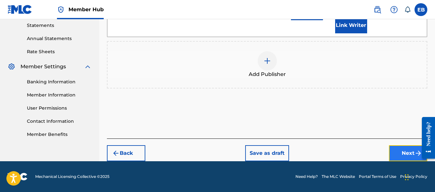
click at [408, 145] on button "Next" at bounding box center [408, 153] width 38 height 16
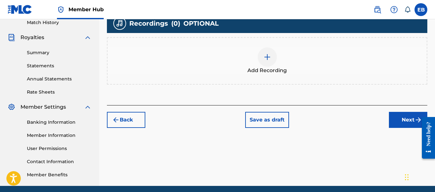
scroll to position [183, 0]
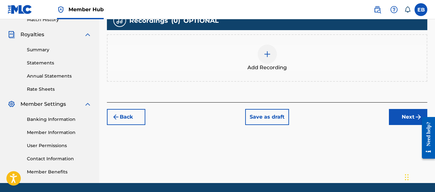
click at [264, 59] on div at bounding box center [267, 54] width 19 height 19
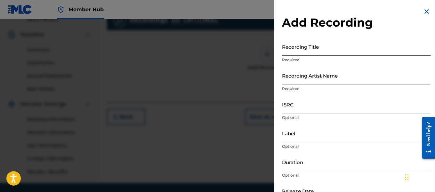
click at [315, 43] on input "Recording Title" at bounding box center [356, 46] width 149 height 18
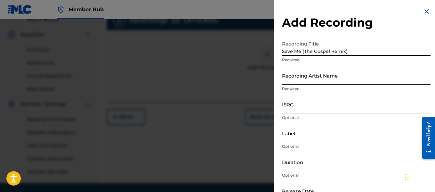
click at [300, 83] on input "Recording Artist Name" at bounding box center [356, 75] width 149 height 18
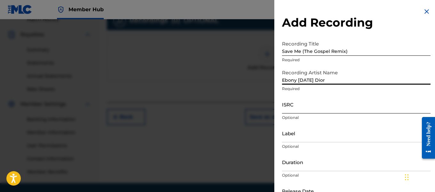
click at [292, 110] on input "ISRC" at bounding box center [356, 104] width 149 height 18
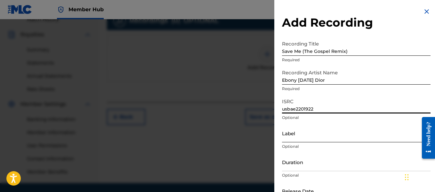
click at [286, 133] on input "Label" at bounding box center [356, 133] width 149 height 18
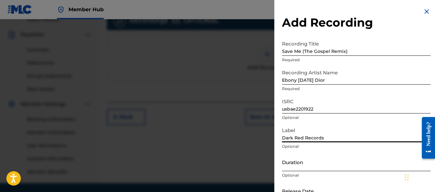
click at [300, 162] on input "Duration" at bounding box center [356, 162] width 149 height 18
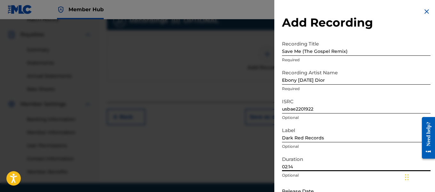
click at [390, 12] on div "Add Recording Recording Title Save Me (The Gospel Remix) Required Recording Art…" at bounding box center [356, 117] width 164 height 234
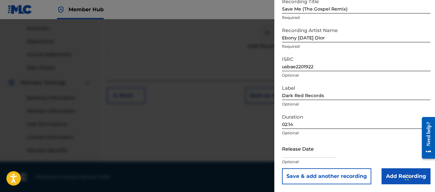
scroll to position [205, 0]
click at [300, 147] on input "text" at bounding box center [309, 148] width 54 height 18
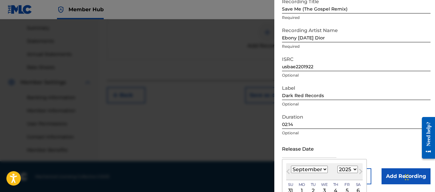
click at [314, 169] on select "January February March April May June July August September October November De…" at bounding box center [309, 169] width 37 height 7
click at [291, 166] on select "January February March April May June July August September October November De…" at bounding box center [309, 169] width 37 height 7
click at [340, 166] on select "1899 1900 1901 1902 1903 1904 1905 1906 1907 1908 1909 1910 1911 1912 1913 1914…" at bounding box center [347, 169] width 20 height 7
click at [337, 166] on select "1899 1900 1901 1902 1903 1904 1905 1906 1907 1908 1909 1910 1911 1912 1913 1914…" at bounding box center [347, 169] width 20 height 7
click at [354, 188] on div "1" at bounding box center [358, 191] width 8 height 8
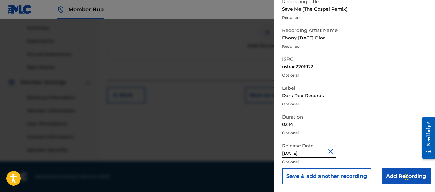
click at [304, 153] on input "[DATE]" at bounding box center [309, 148] width 54 height 18
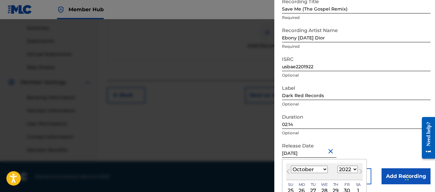
click at [378, 145] on div "Release Date [DATE] Previous Month Next Month [DATE] January February March Apr…" at bounding box center [356, 153] width 149 height 29
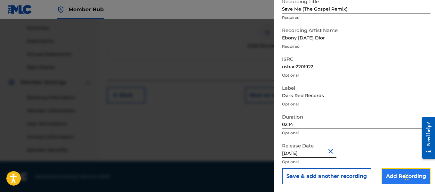
click at [385, 172] on input "Add Recording" at bounding box center [406, 176] width 49 height 16
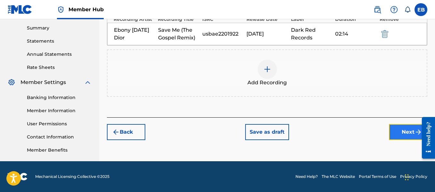
click at [397, 128] on button "Next" at bounding box center [408, 132] width 38 height 16
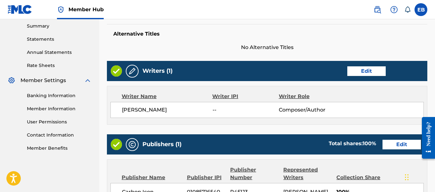
scroll to position [365, 0]
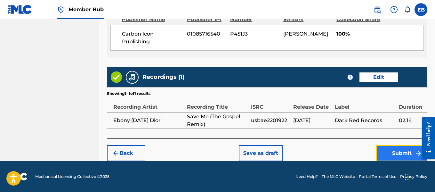
click at [408, 151] on button "Submit" at bounding box center [401, 153] width 51 height 16
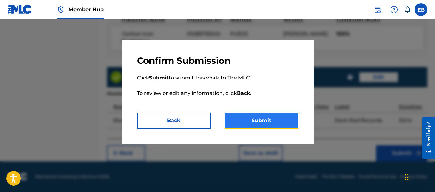
click at [246, 123] on button "Submit" at bounding box center [262, 120] width 74 height 16
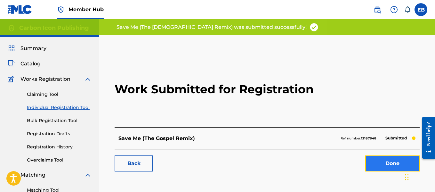
click at [380, 157] on link "Done" at bounding box center [392, 163] width 54 height 16
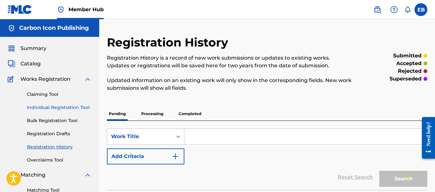
click at [53, 109] on link "Individual Registration Tool" at bounding box center [59, 107] width 65 height 7
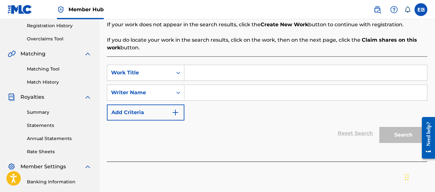
scroll to position [123, 0]
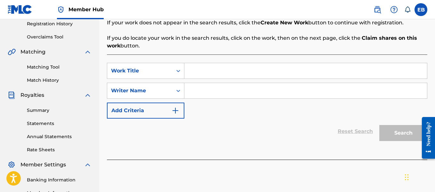
click at [227, 73] on input "Search Form" at bounding box center [305, 70] width 243 height 15
click at [246, 88] on input "Search Form" at bounding box center [305, 90] width 243 height 15
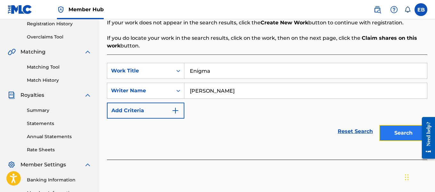
click at [395, 134] on button "Search" at bounding box center [403, 133] width 48 height 16
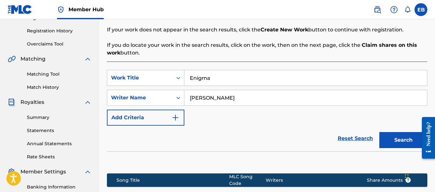
scroll to position [205, 0]
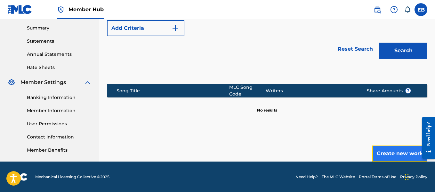
click at [400, 149] on button "Create new work" at bounding box center [399, 153] width 55 height 16
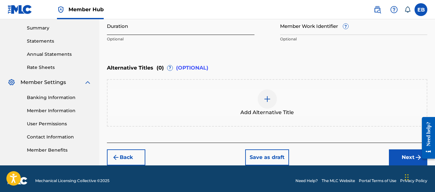
click at [212, 34] on input "Duration" at bounding box center [181, 26] width 148 height 18
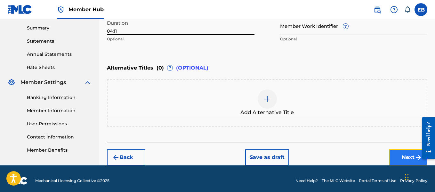
click at [394, 155] on button "Next" at bounding box center [408, 157] width 38 height 16
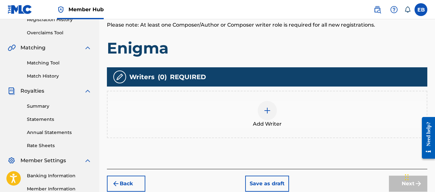
scroll to position [128, 0]
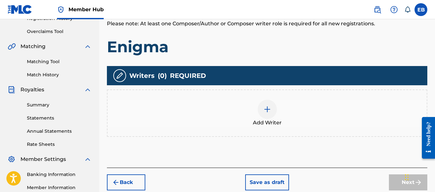
click at [271, 107] on div at bounding box center [267, 109] width 19 height 19
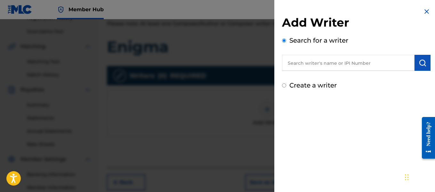
click at [305, 66] on input "text" at bounding box center [348, 63] width 133 height 16
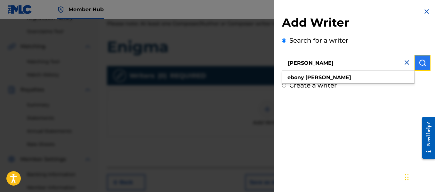
click at [421, 62] on img "submit" at bounding box center [423, 63] width 8 height 8
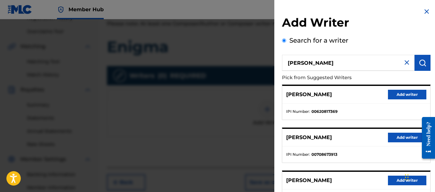
click at [374, 11] on div "Add Writer Search for a writer [PERSON_NAME] Pick from Suggested Writers [PERSO…" at bounding box center [356, 166] width 164 height 332
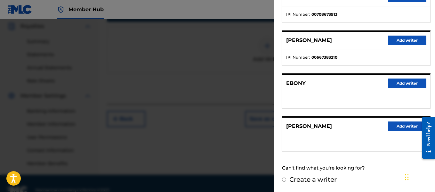
scroll to position [192, 0]
click at [405, 127] on button "Add writer" at bounding box center [407, 126] width 38 height 10
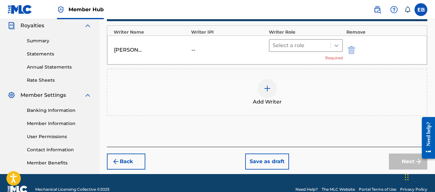
click at [333, 48] on div at bounding box center [337, 46] width 12 height 12
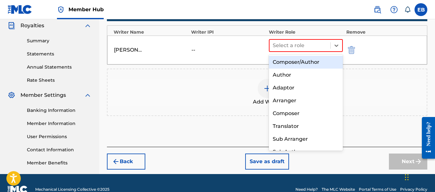
click at [306, 65] on div "Composer/Author" at bounding box center [306, 62] width 74 height 13
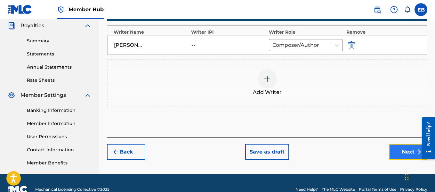
click at [401, 151] on button "Next" at bounding box center [408, 152] width 38 height 16
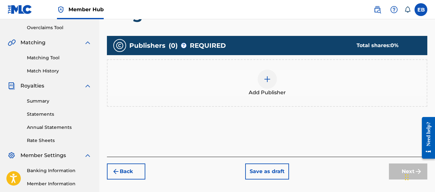
scroll to position [139, 0]
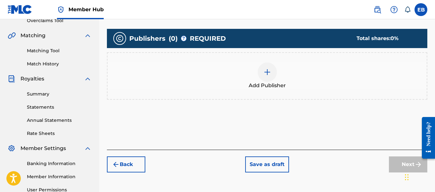
click at [267, 73] on img at bounding box center [267, 72] width 8 height 8
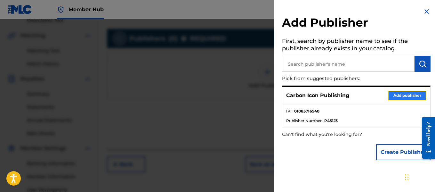
click at [390, 92] on button "Add publisher" at bounding box center [407, 96] width 38 height 10
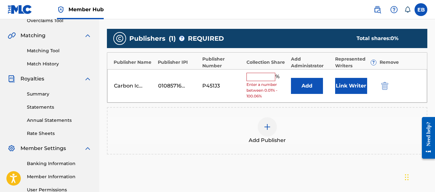
click at [260, 74] on input "text" at bounding box center [261, 77] width 29 height 8
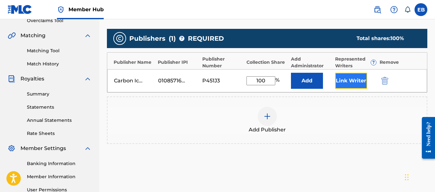
click at [346, 74] on button "Link Writer" at bounding box center [351, 81] width 32 height 16
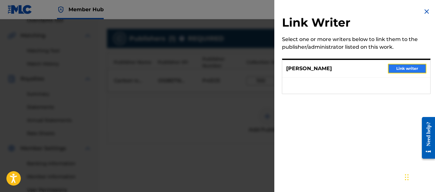
click at [402, 72] on button "Link writer" at bounding box center [407, 69] width 38 height 10
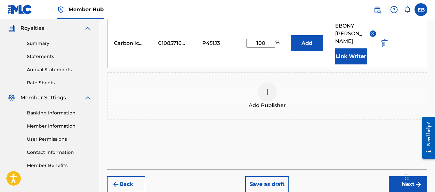
scroll to position [221, 0]
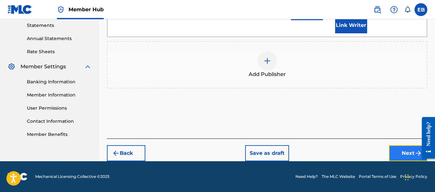
click at [409, 156] on button "Next" at bounding box center [408, 153] width 38 height 16
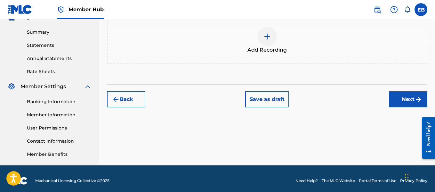
scroll to position [205, 0]
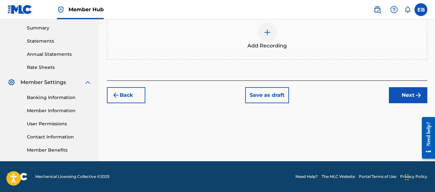
click at [271, 34] on div at bounding box center [267, 32] width 19 height 19
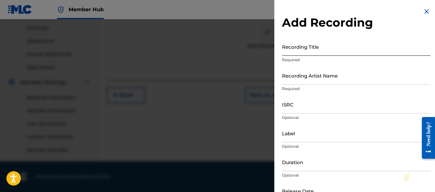
click at [295, 47] on input "Recording Title" at bounding box center [356, 46] width 149 height 18
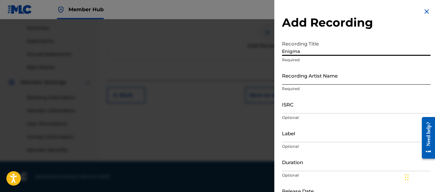
click at [286, 75] on input "Recording Artist Name" at bounding box center [356, 75] width 149 height 18
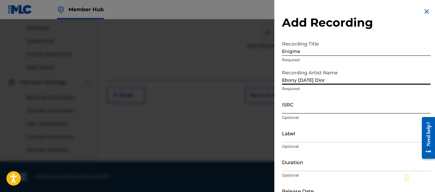
click at [290, 110] on input "ISRC" at bounding box center [356, 104] width 149 height 18
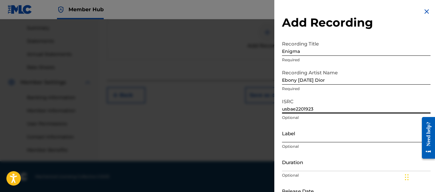
click at [308, 130] on input "Label" at bounding box center [356, 133] width 149 height 18
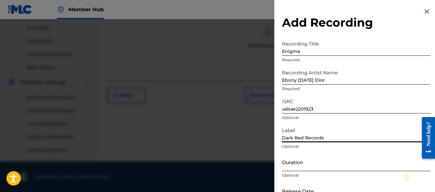
click at [314, 160] on input "Duration" at bounding box center [356, 162] width 149 height 18
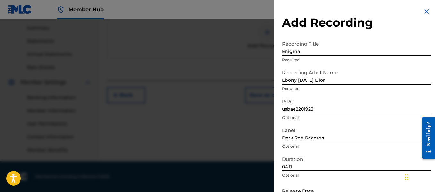
click at [370, 14] on div "Add Recording Recording Title Enigma Required Recording Artist Name [PERSON_NAM…" at bounding box center [356, 117] width 164 height 234
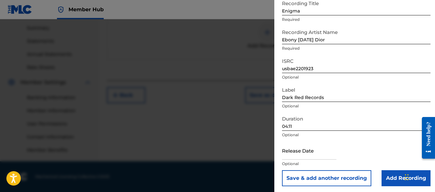
scroll to position [42, 0]
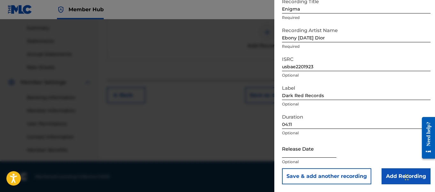
click at [299, 150] on input "text" at bounding box center [309, 148] width 54 height 18
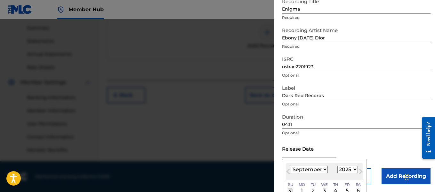
click at [303, 168] on select "January February March April May June July August September October November De…" at bounding box center [309, 169] width 37 height 7
click at [291, 166] on select "January February March April May June July August September October November De…" at bounding box center [309, 169] width 37 height 7
click at [340, 166] on select "1899 1900 1901 1902 1903 1904 1905 1906 1907 1908 1909 1910 1911 1912 1913 1914…" at bounding box center [347, 169] width 20 height 7
click at [337, 166] on select "1899 1900 1901 1902 1903 1904 1905 1906 1907 1908 1909 1910 1911 1912 1913 1914…" at bounding box center [347, 169] width 20 height 7
click at [354, 190] on div "1" at bounding box center [358, 191] width 8 height 8
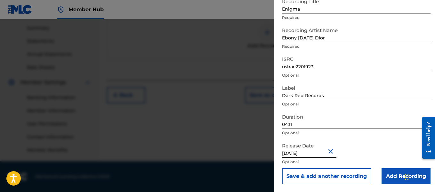
click at [304, 153] on input "[DATE]" at bounding box center [309, 148] width 54 height 18
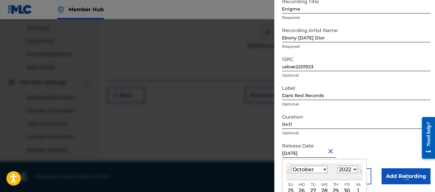
click at [371, 150] on div "Release Date [DATE] Previous Month Next Month [DATE] January February March Apr…" at bounding box center [356, 153] width 149 height 29
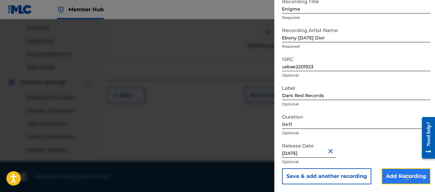
click at [382, 178] on input "Add Recording" at bounding box center [406, 176] width 49 height 16
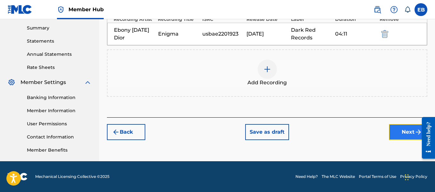
click at [405, 129] on button "Next" at bounding box center [408, 132] width 38 height 16
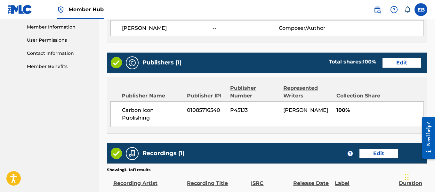
scroll to position [365, 0]
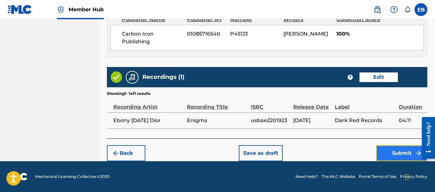
click at [415, 147] on button "Submit" at bounding box center [401, 153] width 51 height 16
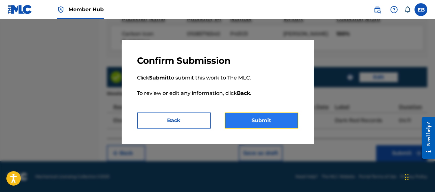
click at [254, 120] on button "Submit" at bounding box center [262, 120] width 74 height 16
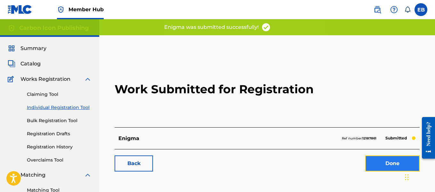
click at [390, 161] on link "Done" at bounding box center [392, 163] width 54 height 16
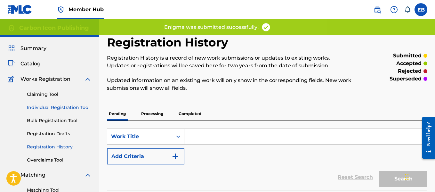
click at [52, 105] on link "Individual Registration Tool" at bounding box center [59, 107] width 65 height 7
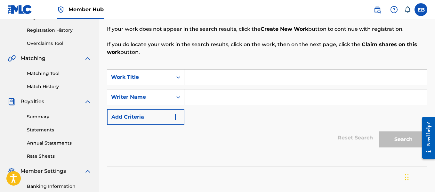
scroll to position [118, 0]
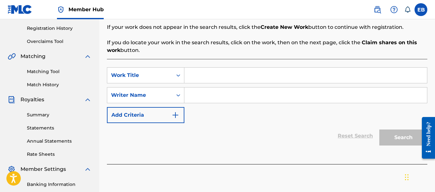
click at [265, 77] on input "Search Form" at bounding box center [305, 75] width 243 height 15
click at [252, 93] on input "Search Form" at bounding box center [305, 94] width 243 height 15
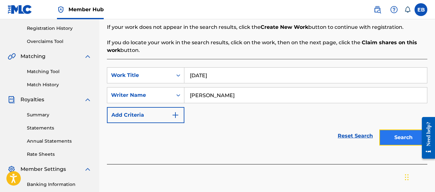
click at [393, 129] on button "Search" at bounding box center [403, 137] width 48 height 16
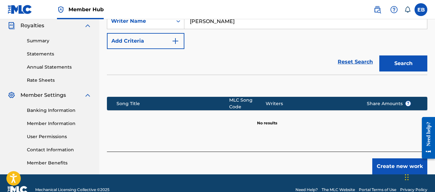
scroll to position [193, 0]
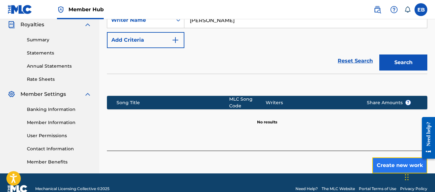
click at [391, 159] on button "Create new work" at bounding box center [399, 165] width 55 height 16
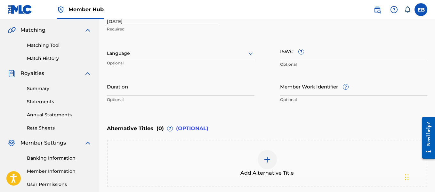
scroll to position [128, 0]
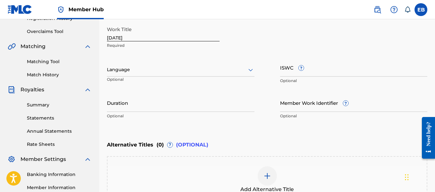
click at [226, 69] on div at bounding box center [181, 70] width 148 height 8
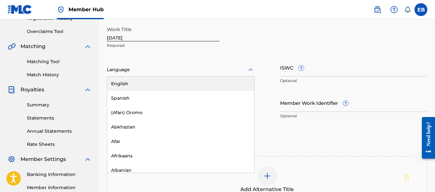
click at [209, 85] on div "English" at bounding box center [180, 84] width 147 height 14
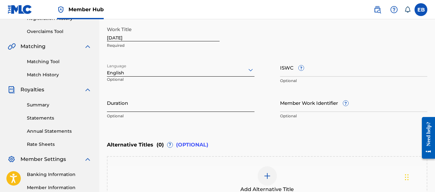
click at [195, 104] on input "Duration" at bounding box center [181, 102] width 148 height 18
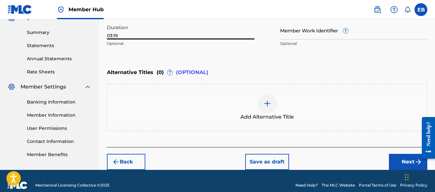
scroll to position [209, 0]
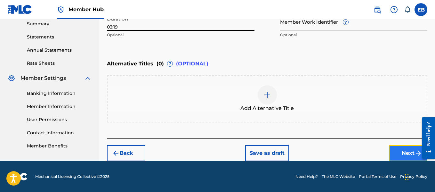
click at [409, 148] on button "Next" at bounding box center [408, 153] width 38 height 16
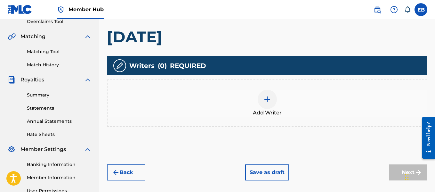
scroll to position [139, 0]
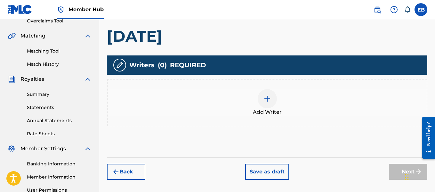
click at [269, 98] on img at bounding box center [267, 99] width 8 height 8
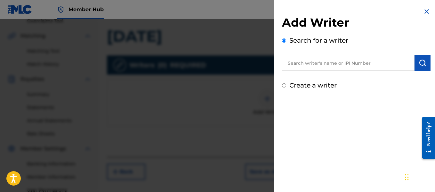
click at [312, 57] on input "text" at bounding box center [348, 63] width 133 height 16
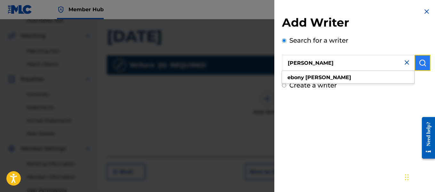
click at [423, 69] on button "submit" at bounding box center [423, 63] width 16 height 16
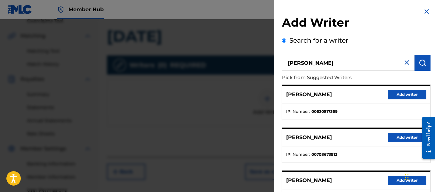
click at [366, 13] on div "Add Writer Search for a writer [PERSON_NAME] Pick from Suggested Writers [PERSO…" at bounding box center [356, 166] width 164 height 332
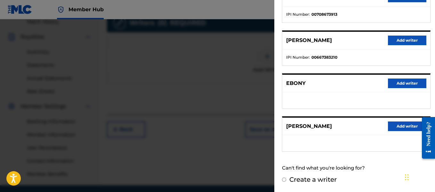
scroll to position [190, 0]
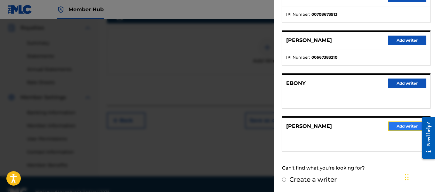
click at [400, 124] on button "Add writer" at bounding box center [407, 126] width 38 height 10
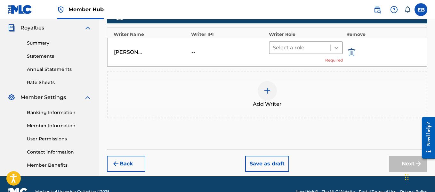
click at [335, 49] on icon at bounding box center [336, 48] width 6 height 6
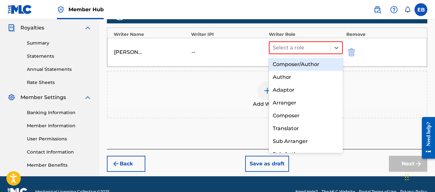
click at [312, 67] on div "Composer/Author" at bounding box center [306, 64] width 74 height 13
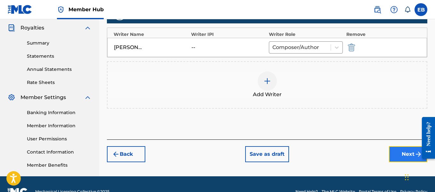
click at [408, 150] on button "Next" at bounding box center [408, 154] width 38 height 16
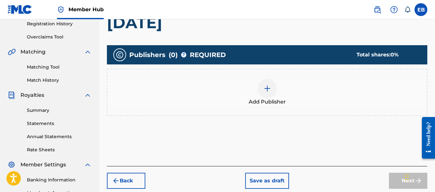
scroll to position [134, 0]
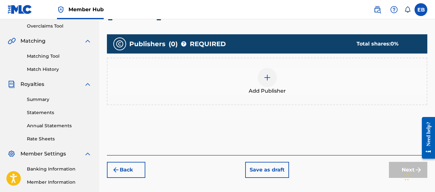
click at [270, 79] on img at bounding box center [267, 78] width 8 height 8
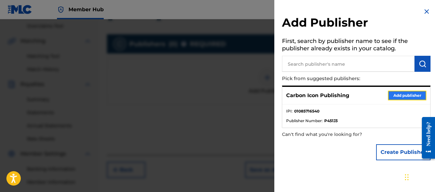
click at [406, 94] on button "Add publisher" at bounding box center [407, 96] width 38 height 10
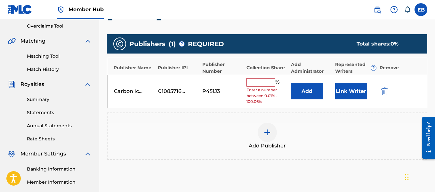
click at [254, 84] on input "text" at bounding box center [261, 82] width 29 height 8
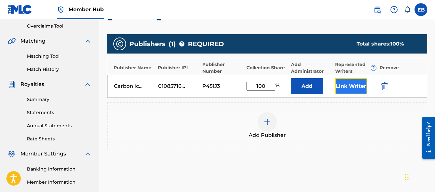
click at [346, 81] on button "Link Writer" at bounding box center [351, 86] width 32 height 16
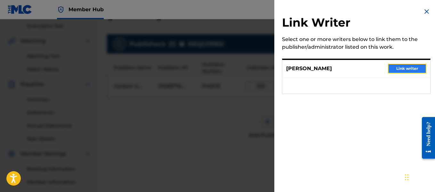
click at [400, 69] on button "Link writer" at bounding box center [407, 69] width 38 height 10
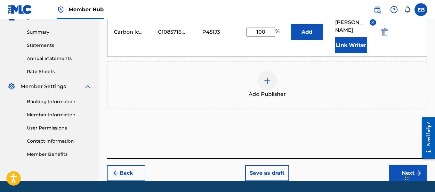
scroll to position [221, 0]
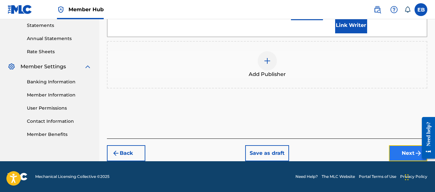
click at [404, 150] on button "Next" at bounding box center [408, 153] width 38 height 16
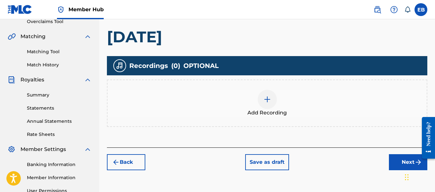
scroll to position [145, 0]
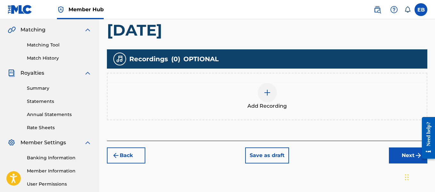
click at [272, 91] on div at bounding box center [267, 92] width 19 height 19
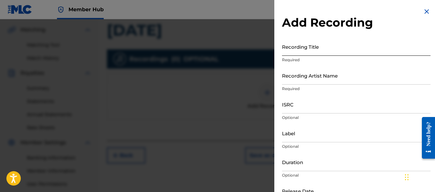
click at [315, 50] on input "Recording Title" at bounding box center [356, 46] width 149 height 18
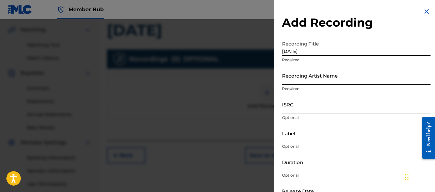
click at [316, 82] on input "Recording Artist Name" at bounding box center [356, 75] width 149 height 18
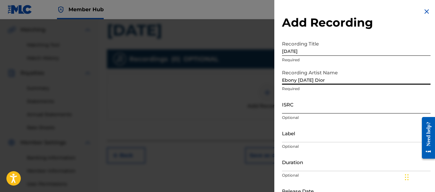
click at [300, 107] on input "ISRC" at bounding box center [356, 104] width 149 height 18
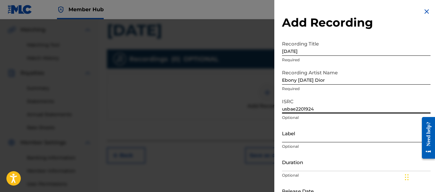
click at [302, 130] on input "Label" at bounding box center [356, 133] width 149 height 18
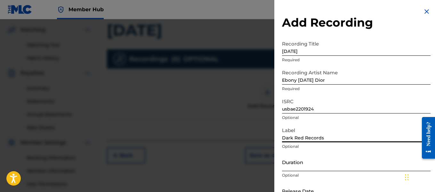
click at [303, 162] on input "Duration" at bounding box center [356, 162] width 149 height 18
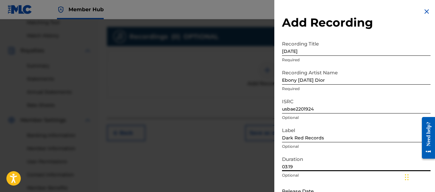
scroll to position [205, 0]
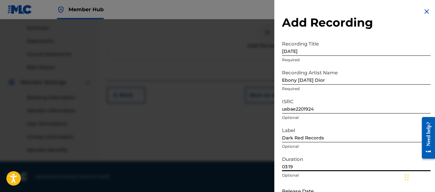
click at [376, 10] on div "Add Recording Recording Title [DATE] Required Recording Artist Name [PERSON_NAM…" at bounding box center [356, 117] width 164 height 234
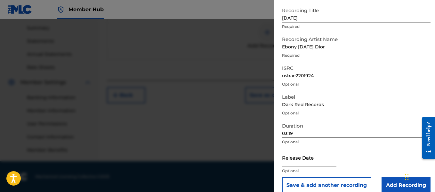
scroll to position [42, 0]
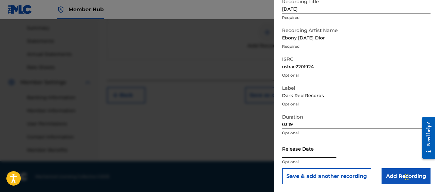
click at [316, 153] on input "text" at bounding box center [309, 148] width 54 height 18
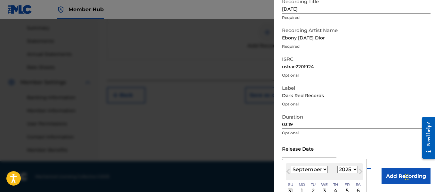
click at [312, 170] on select "January February March April May June July August September October November De…" at bounding box center [309, 169] width 37 height 7
click at [291, 166] on select "January February March April May June July August September October November De…" at bounding box center [309, 169] width 37 height 7
click at [338, 168] on select "1899 1900 1901 1902 1903 1904 1905 1906 1907 1908 1909 1910 1911 1912 1913 1914…" at bounding box center [347, 169] width 20 height 7
click at [337, 166] on select "1899 1900 1901 1902 1903 1904 1905 1906 1907 1908 1909 1910 1911 1912 1913 1914…" at bounding box center [347, 169] width 20 height 7
click at [354, 190] on div "1" at bounding box center [358, 191] width 8 height 8
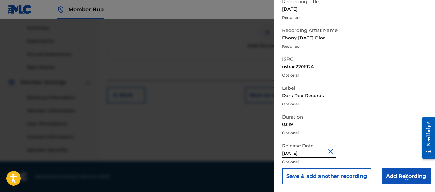
click at [304, 154] on input "[DATE]" at bounding box center [309, 148] width 54 height 18
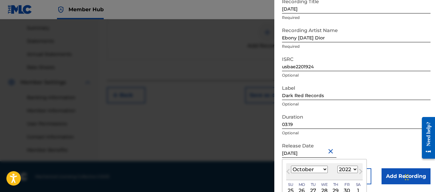
click at [361, 151] on div "Release Date [DATE] Previous Month Next Month [DATE] January February March Apr…" at bounding box center [356, 153] width 149 height 29
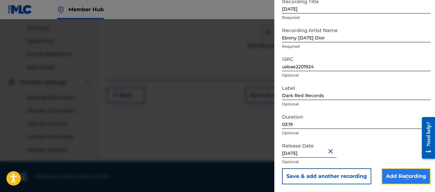
click at [382, 173] on input "Add Recording" at bounding box center [406, 176] width 49 height 16
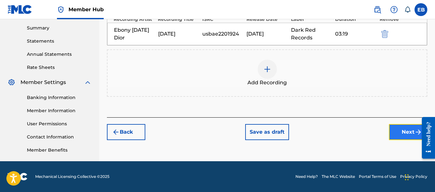
click at [407, 134] on button "Next" at bounding box center [408, 132] width 38 height 16
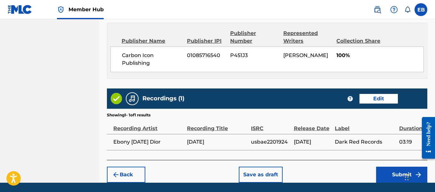
scroll to position [365, 0]
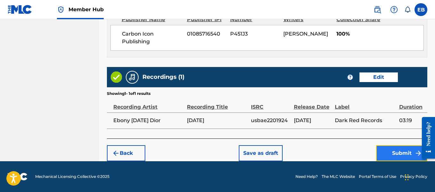
click at [406, 153] on button "Submit" at bounding box center [401, 153] width 51 height 16
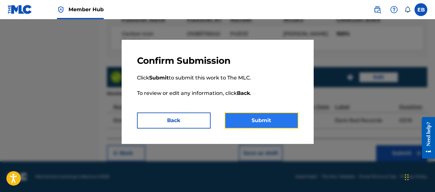
click at [271, 125] on button "Submit" at bounding box center [262, 120] width 74 height 16
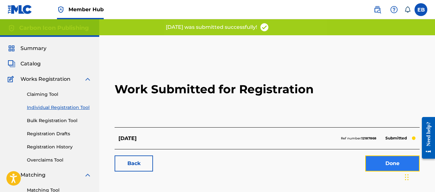
click at [381, 158] on link "Done" at bounding box center [392, 163] width 54 height 16
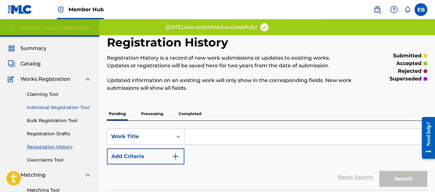
click at [61, 110] on link "Individual Registration Tool" at bounding box center [59, 107] width 65 height 7
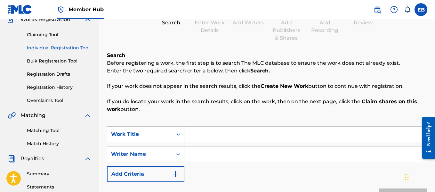
scroll to position [126, 0]
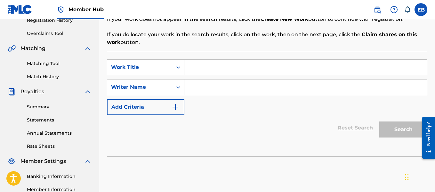
click at [246, 71] on input "Search Form" at bounding box center [305, 67] width 243 height 15
click at [225, 90] on input "Search Form" at bounding box center [305, 86] width 243 height 15
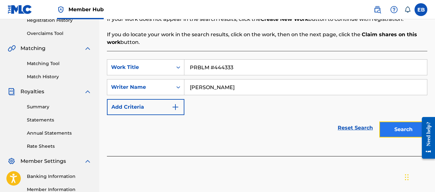
click at [401, 126] on button "Search" at bounding box center [403, 129] width 48 height 16
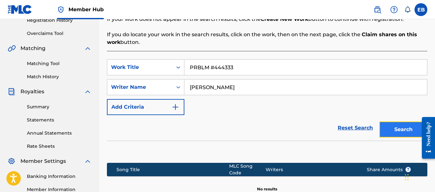
click at [401, 126] on button "Search" at bounding box center [403, 129] width 48 height 16
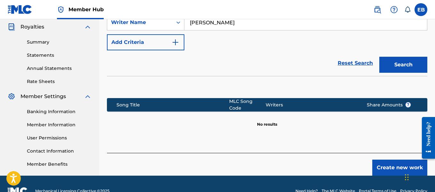
scroll to position [205, 0]
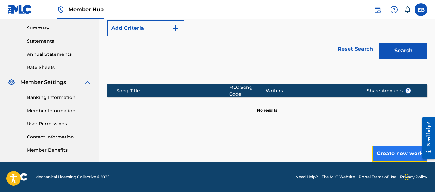
click at [396, 147] on button "Create new work" at bounding box center [399, 153] width 55 height 16
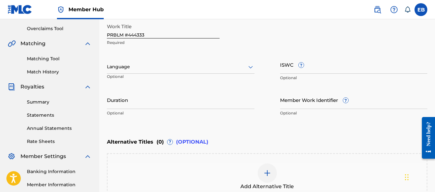
scroll to position [124, 0]
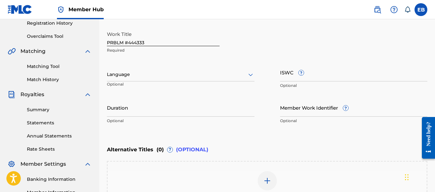
click at [245, 72] on div at bounding box center [181, 74] width 148 height 8
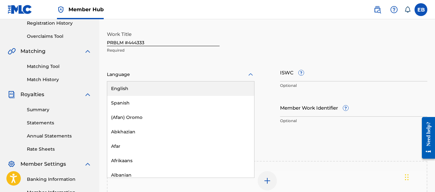
click at [214, 84] on div "English" at bounding box center [180, 88] width 147 height 14
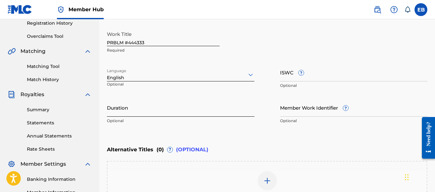
click at [172, 112] on input "Duration" at bounding box center [181, 107] width 148 height 18
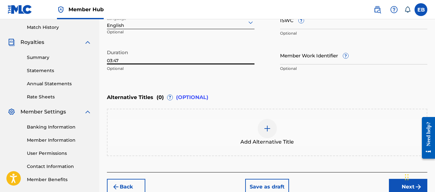
scroll to position [203, 0]
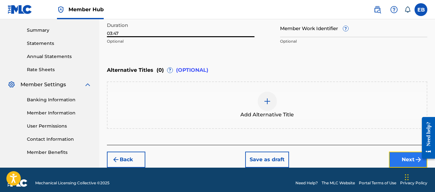
click at [402, 154] on button "Next" at bounding box center [408, 159] width 38 height 16
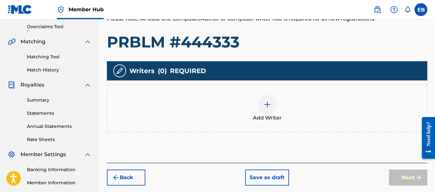
scroll to position [137, 0]
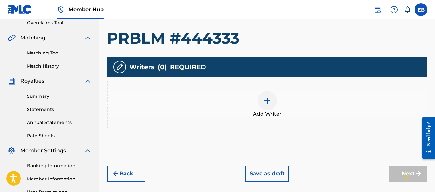
click at [258, 101] on div at bounding box center [267, 100] width 19 height 19
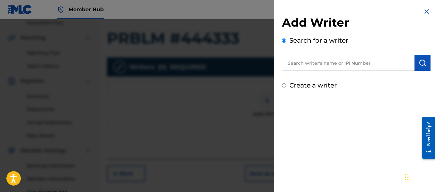
click at [322, 58] on input "text" at bounding box center [348, 63] width 133 height 16
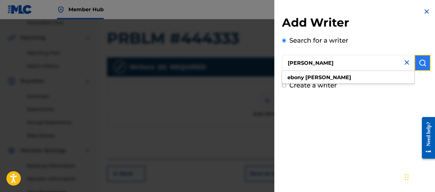
click at [421, 65] on img "submit" at bounding box center [423, 63] width 8 height 8
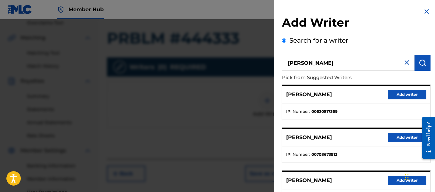
click at [377, 8] on div "Add Writer Search for a writer [PERSON_NAME] Pick from Suggested Writers [PERSO…" at bounding box center [356, 166] width 164 height 332
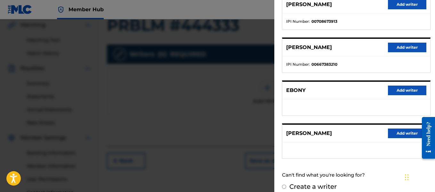
scroll to position [140, 0]
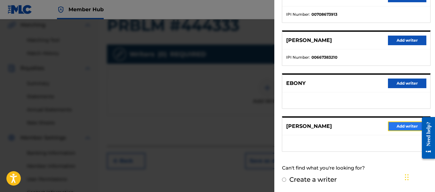
click at [392, 128] on button "Add writer" at bounding box center [407, 126] width 38 height 10
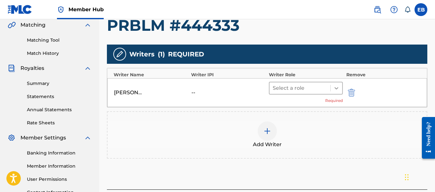
click at [339, 90] on icon at bounding box center [336, 88] width 6 height 6
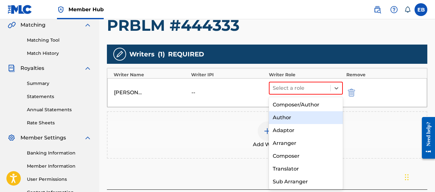
click at [303, 113] on div "Author" at bounding box center [306, 117] width 74 height 13
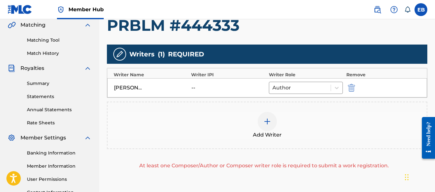
click at [266, 121] on img at bounding box center [267, 121] width 8 height 8
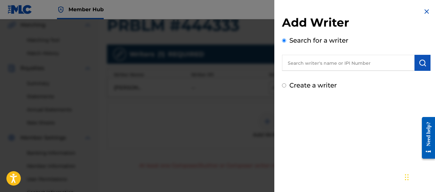
click at [306, 61] on input "text" at bounding box center [348, 63] width 133 height 16
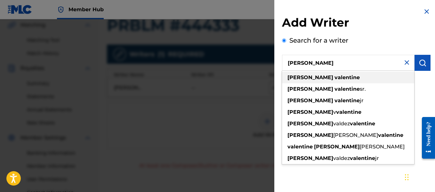
click at [300, 75] on strong "[PERSON_NAME]" at bounding box center [310, 77] width 46 height 6
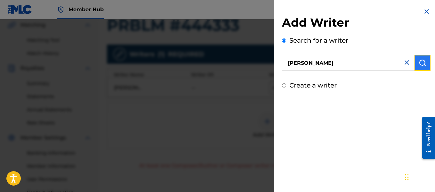
click at [420, 64] on img "submit" at bounding box center [423, 63] width 8 height 8
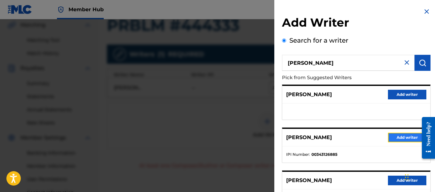
click at [397, 137] on button "Add writer" at bounding box center [407, 138] width 38 height 10
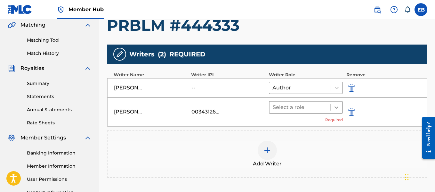
click at [331, 108] on div at bounding box center [337, 107] width 12 height 12
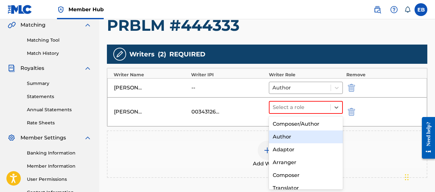
click at [309, 131] on div "Author" at bounding box center [306, 136] width 74 height 13
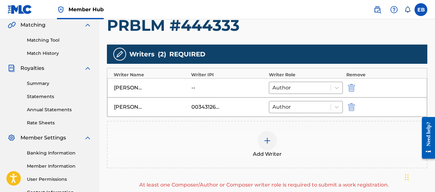
click at [268, 138] on img at bounding box center [267, 141] width 8 height 8
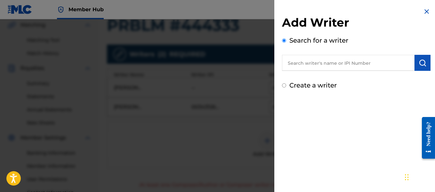
click at [353, 67] on input "text" at bounding box center [348, 63] width 133 height 16
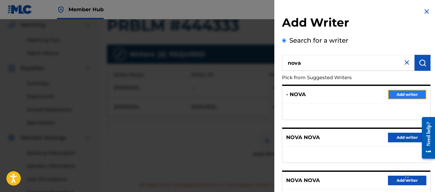
click at [396, 91] on button "Add writer" at bounding box center [407, 95] width 38 height 10
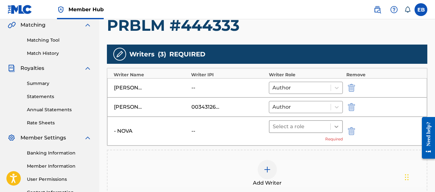
click at [338, 125] on icon at bounding box center [336, 126] width 6 height 6
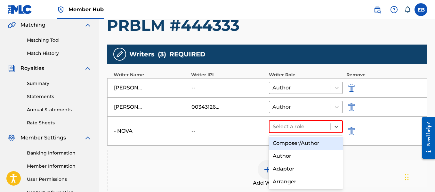
click at [309, 145] on div "Composer/Author" at bounding box center [306, 143] width 74 height 13
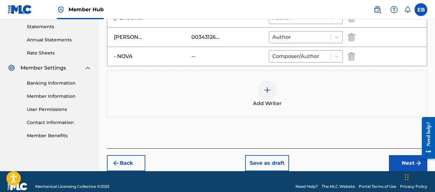
scroll to position [220, 0]
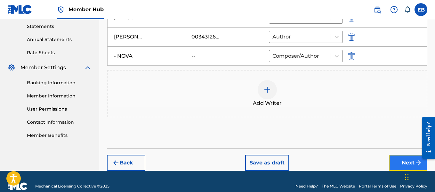
click at [404, 158] on button "Next" at bounding box center [408, 163] width 38 height 16
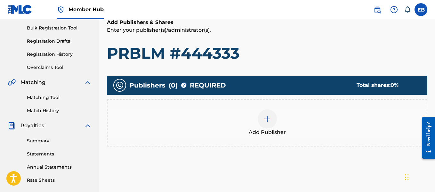
scroll to position [107, 0]
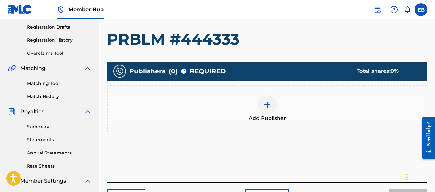
click at [267, 103] on img at bounding box center [267, 105] width 8 height 8
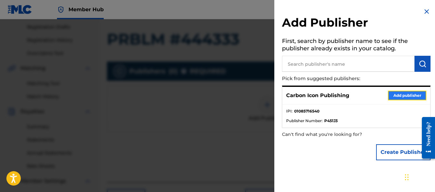
click at [403, 93] on button "Add publisher" at bounding box center [407, 96] width 38 height 10
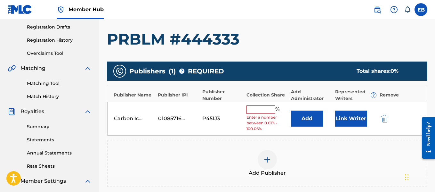
click at [256, 109] on input "text" at bounding box center [261, 109] width 29 height 8
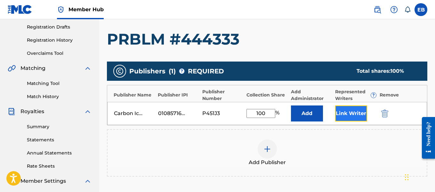
click at [344, 112] on button "Link Writer" at bounding box center [351, 113] width 32 height 16
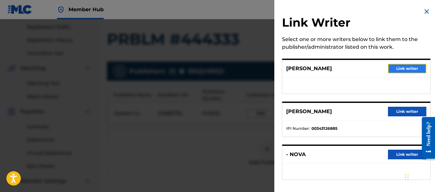
click at [394, 67] on button "Link writer" at bounding box center [407, 69] width 38 height 10
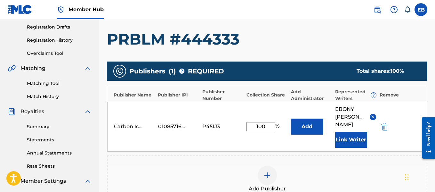
scroll to position [221, 0]
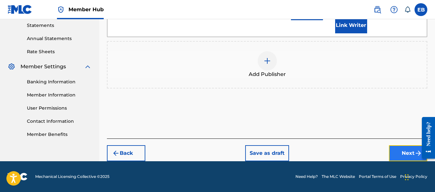
click at [399, 153] on button "Next" at bounding box center [408, 153] width 38 height 16
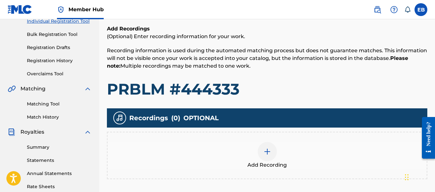
scroll to position [98, 0]
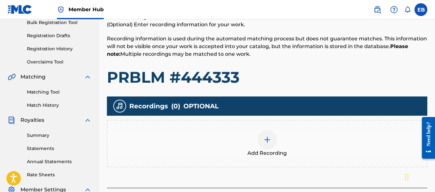
click at [268, 139] on img at bounding box center [267, 140] width 8 height 8
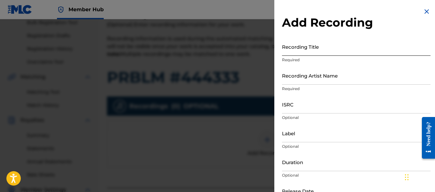
click at [296, 52] on input "Recording Title" at bounding box center [356, 46] width 149 height 18
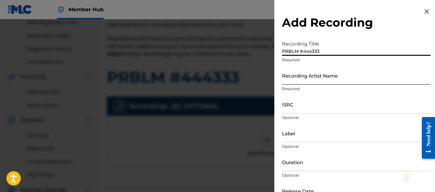
click at [299, 77] on input "Recording Artist Name" at bounding box center [356, 75] width 149 height 18
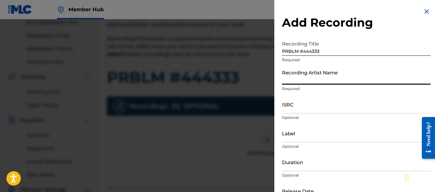
click at [327, 49] on input "PRBLM #444333" at bounding box center [356, 46] width 149 height 18
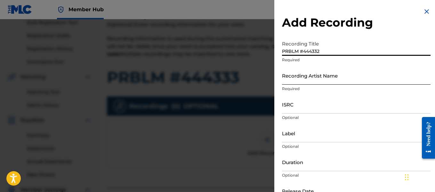
click at [318, 76] on input "Recording Artist Name" at bounding box center [356, 75] width 149 height 18
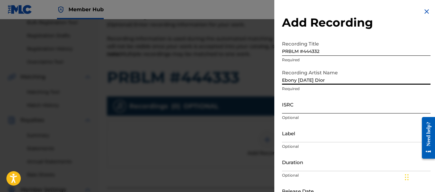
click at [307, 108] on input "ISRC" at bounding box center [356, 104] width 149 height 18
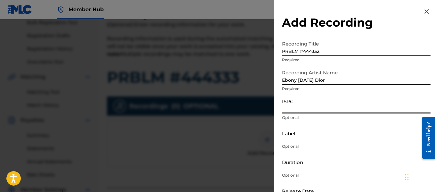
click at [299, 138] on input "Label" at bounding box center [356, 133] width 149 height 18
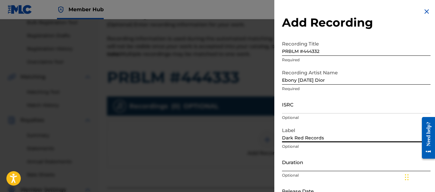
click at [292, 168] on input "Duration" at bounding box center [356, 162] width 149 height 18
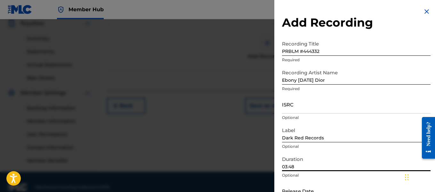
scroll to position [205, 0]
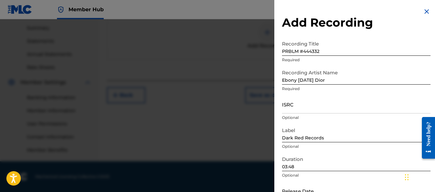
click at [378, 4] on div "Add Recording Recording Title PRBLM #444332 Required Recording Artist Name Ebon…" at bounding box center [356, 117] width 164 height 234
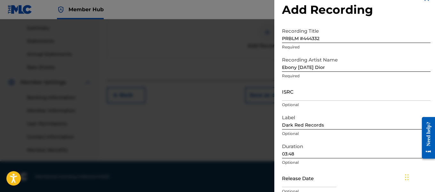
scroll to position [42, 0]
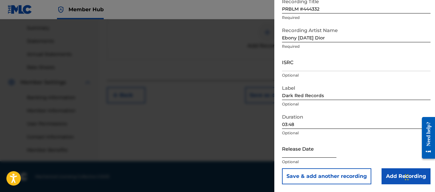
click at [297, 150] on input "text" at bounding box center [309, 148] width 54 height 18
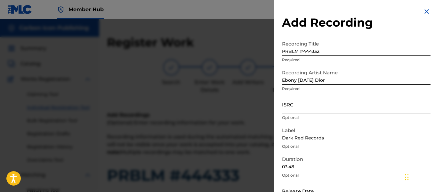
select select "8"
select select "2025"
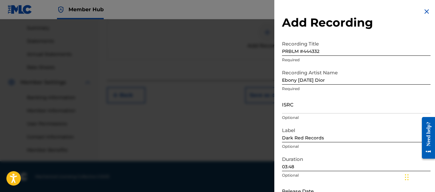
scroll to position [42, 0]
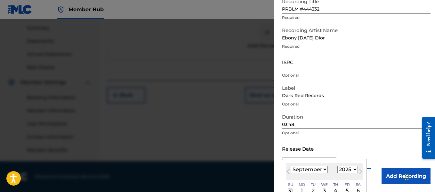
click at [305, 168] on select "January February March April May June July August September October November De…" at bounding box center [309, 169] width 37 height 7
select select "5"
click at [291, 166] on select "January February March April May June July August September October November De…" at bounding box center [309, 169] width 37 height 7
click at [344, 172] on select "1899 1900 1901 1902 1903 1904 1905 1906 1907 1908 1909 1910 1911 1912 1913 1914…" at bounding box center [347, 169] width 20 height 7
select select "2020"
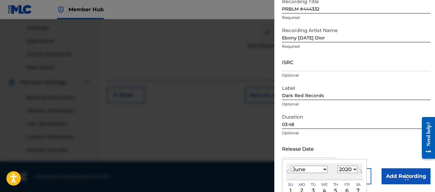
click at [337, 166] on select "1899 1900 1901 1902 1903 1904 1905 1906 1907 1908 1909 1910 1911 1912 1913 1914…" at bounding box center [347, 169] width 20 height 7
click at [303, 190] on div "1" at bounding box center [302, 191] width 8 height 8
type input "[DATE]"
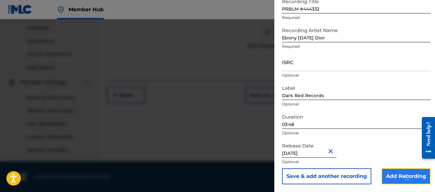
click at [382, 178] on input "Add Recording" at bounding box center [406, 176] width 49 height 16
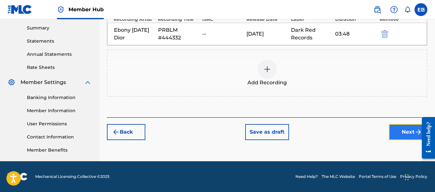
click at [408, 136] on button "Next" at bounding box center [408, 132] width 38 height 16
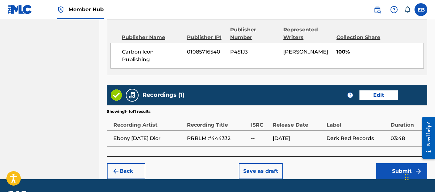
scroll to position [379, 0]
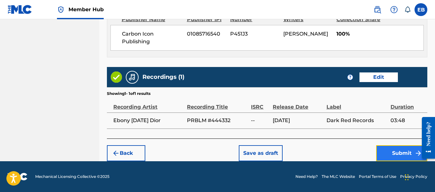
click at [407, 152] on button "Submit" at bounding box center [401, 153] width 51 height 16
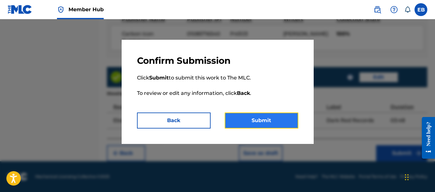
click at [266, 125] on button "Submit" at bounding box center [262, 120] width 74 height 16
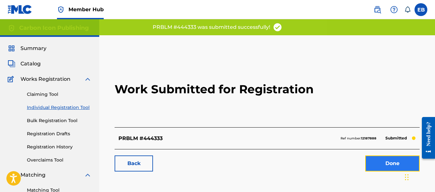
click at [370, 156] on link "Done" at bounding box center [392, 163] width 54 height 16
